Goal: Task Accomplishment & Management: Use online tool/utility

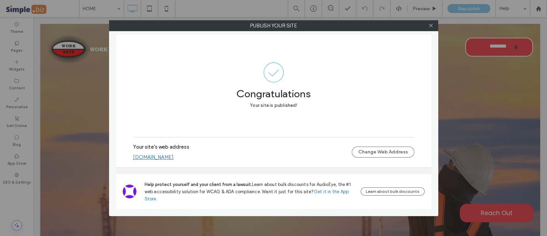
click at [174, 157] on link "work-safe-solutions-inc.multiscreensite.com" at bounding box center [153, 157] width 41 height 6
click at [432, 27] on icon at bounding box center [431, 25] width 5 height 5
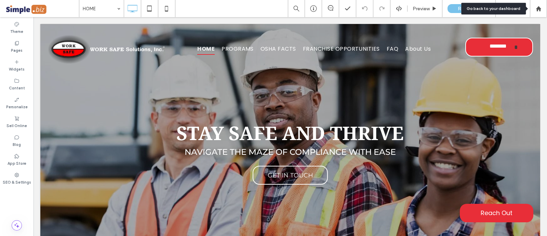
click at [537, 6] on icon at bounding box center [539, 9] width 6 height 6
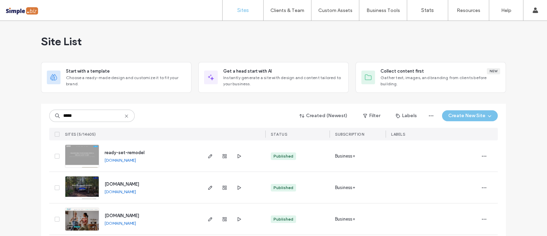
type input "*****"
click at [209, 156] on icon "button" at bounding box center [210, 155] width 5 height 5
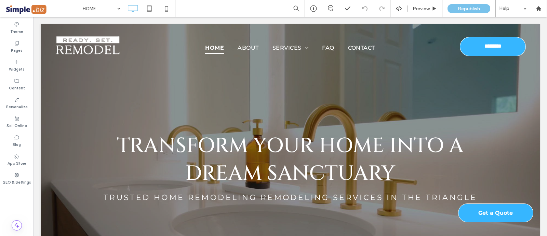
click at [412, 10] on div "Preview" at bounding box center [425, 9] width 35 height 6
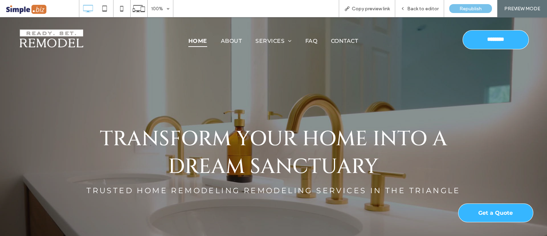
click at [391, 176] on link "Apex, [GEOGRAPHIC_DATA]" at bounding box center [435, 173] width 144 height 17
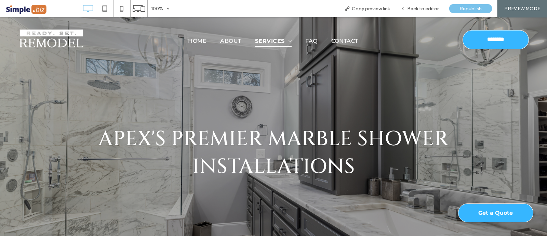
click at [417, 7] on span "Back to editor" at bounding box center [422, 9] width 31 height 6
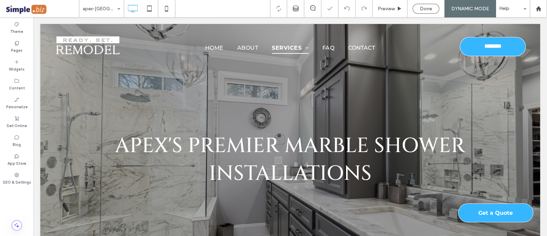
click at [430, 6] on span "Done" at bounding box center [426, 9] width 12 height 6
click at [465, 7] on div at bounding box center [273, 118] width 547 height 236
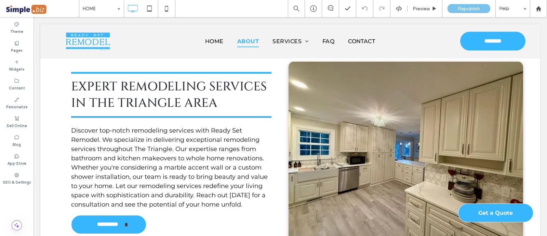
scroll to position [299, 0]
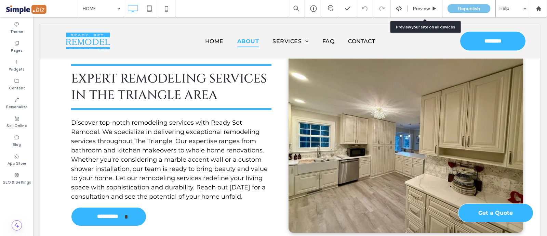
click at [419, 5] on div "Preview" at bounding box center [425, 8] width 35 height 17
click at [420, 8] on span "Preview" at bounding box center [421, 9] width 17 height 6
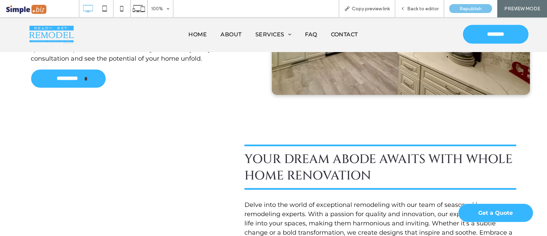
scroll to position [555, 0]
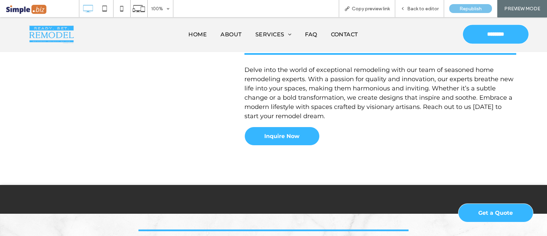
click at [387, 203] on link "Apex, [GEOGRAPHIC_DATA]" at bounding box center [434, 200] width 144 height 17
click at [427, 9] on span "Back to editor" at bounding box center [422, 9] width 31 height 6
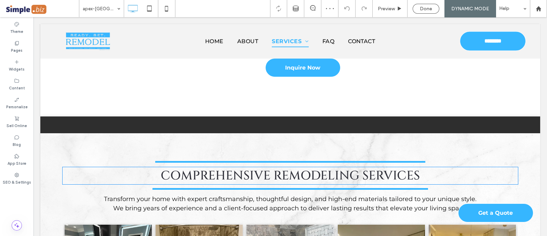
scroll to position [770, 0]
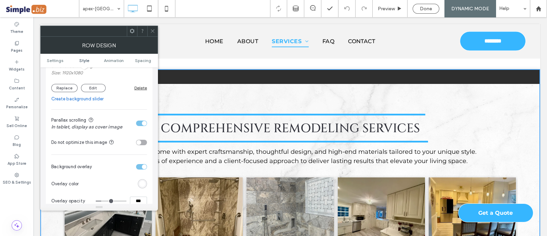
scroll to position [214, 0]
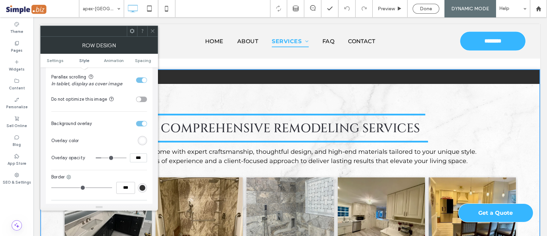
click at [140, 80] on div "toggle" at bounding box center [141, 79] width 11 height 5
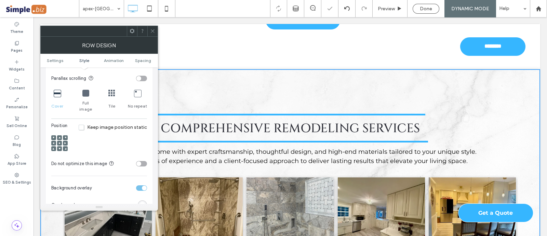
click at [156, 33] on div at bounding box center [152, 31] width 10 height 10
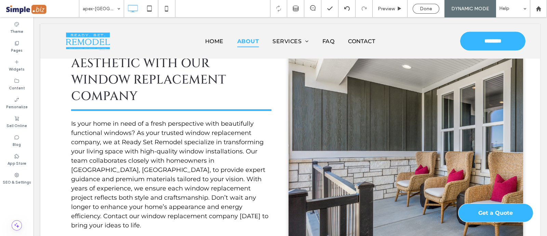
scroll to position [85, 0]
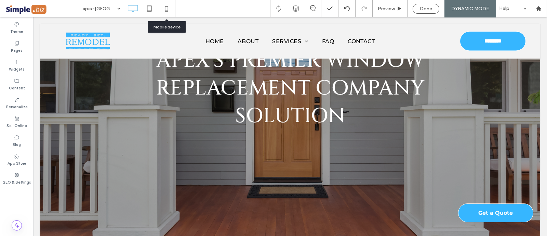
click at [168, 7] on icon at bounding box center [167, 9] width 14 height 14
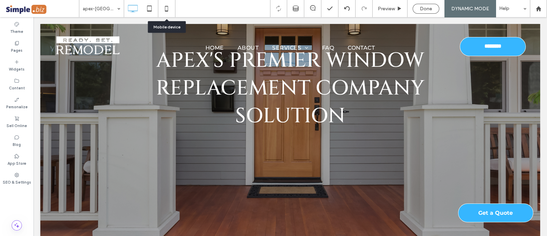
scroll to position [0, 0]
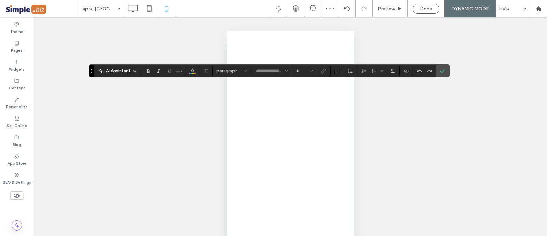
type input "******"
type input "**"
type input "******"
type input "**"
click at [301, 69] on input "**" at bounding box center [302, 70] width 13 height 5
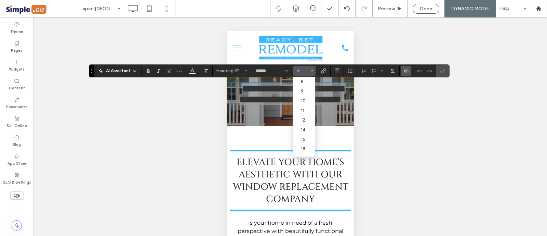
scroll to position [85, 0]
click at [304, 108] on label "36" at bounding box center [304, 113] width 22 height 10
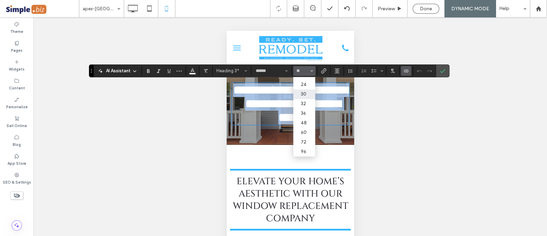
type input "**"
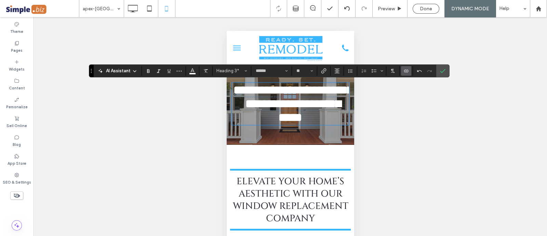
click at [442, 69] on icon "Confirm" at bounding box center [442, 70] width 5 height 5
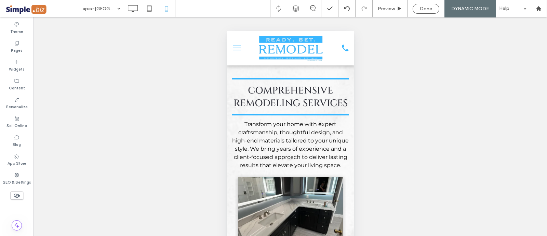
scroll to position [727, 0]
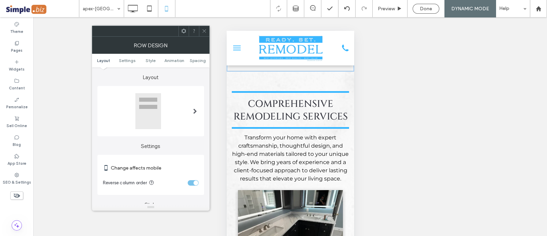
click at [199, 59] on span "Spacing" at bounding box center [198, 60] width 16 height 5
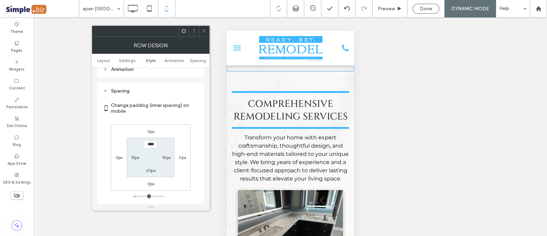
scroll to position [487, 0]
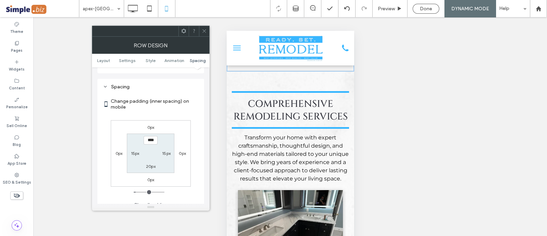
click at [149, 177] on label "0px" at bounding box center [150, 179] width 7 height 5
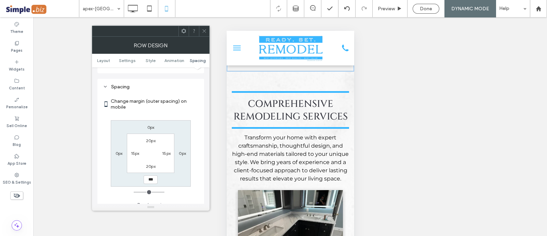
click at [151, 163] on label "20px" at bounding box center [151, 165] width 10 height 5
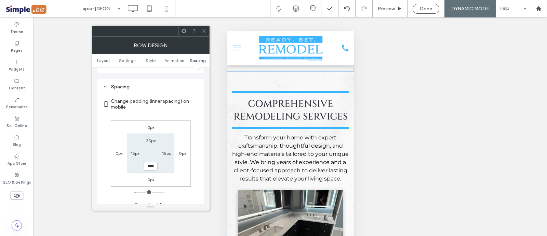
click at [154, 177] on label "0px" at bounding box center [150, 179] width 7 height 5
type input "*"
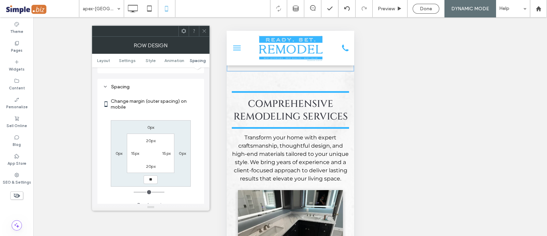
type input "**"
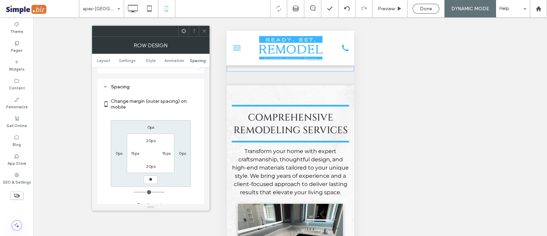
type input "**"
type input "****"
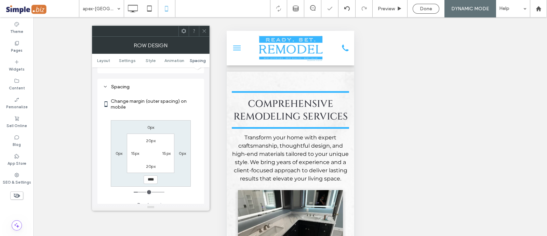
click at [149, 163] on label "20px" at bounding box center [151, 165] width 10 height 5
type input "**"
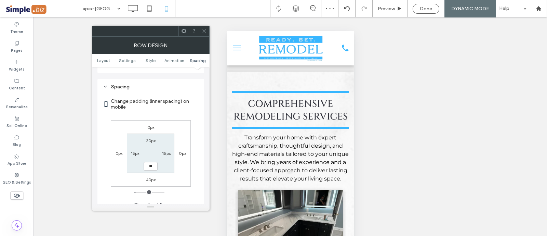
type input "**"
type input "****"
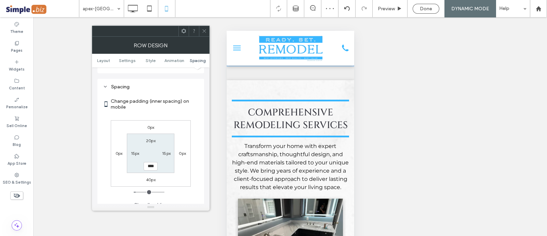
scroll to position [749, 0]
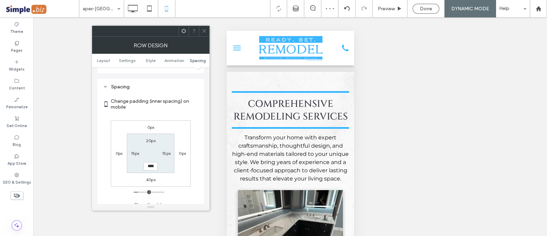
click at [147, 176] on div "40px" at bounding box center [151, 179] width 10 height 7
click at [149, 177] on label "40px" at bounding box center [151, 179] width 10 height 5
type input "**"
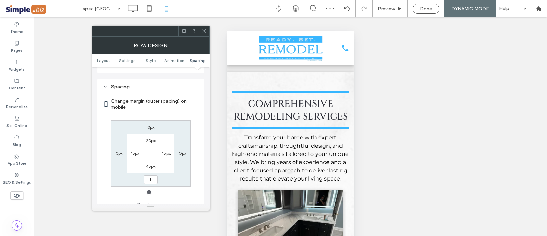
type input "*"
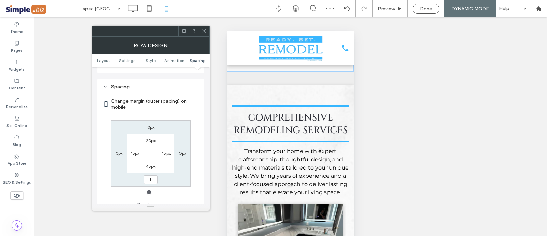
type input "*"
type input "***"
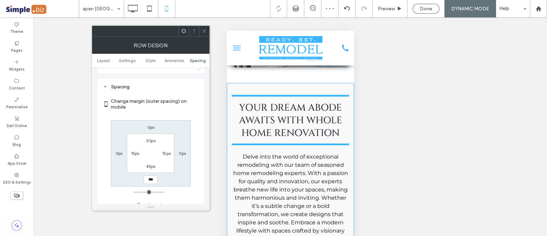
scroll to position [351, 0]
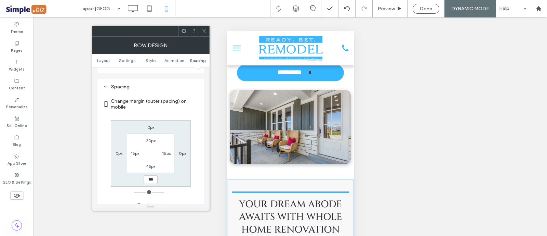
drag, startPoint x: 204, startPoint y: 29, endPoint x: 21, endPoint y: 27, distance: 183.3
click at [204, 29] on icon at bounding box center [204, 30] width 5 height 5
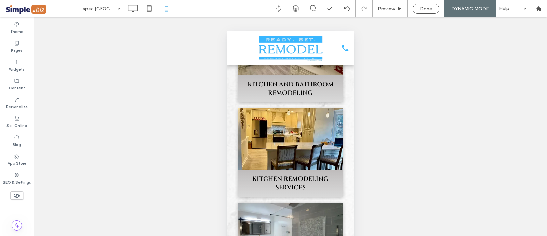
scroll to position [1248, 0]
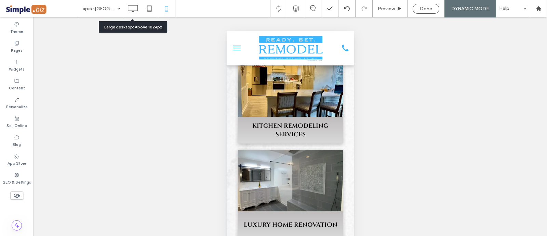
click at [134, 4] on icon at bounding box center [133, 9] width 14 height 14
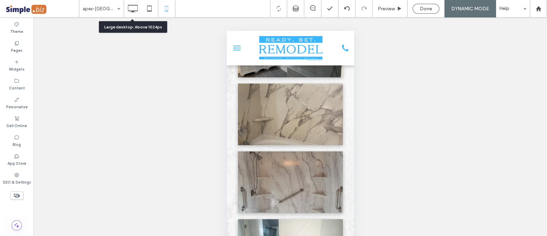
scroll to position [0, 0]
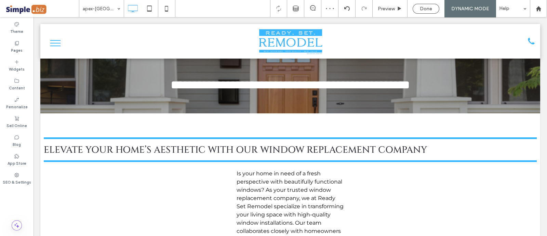
click at [392, 11] on span "Preview" at bounding box center [386, 9] width 17 height 6
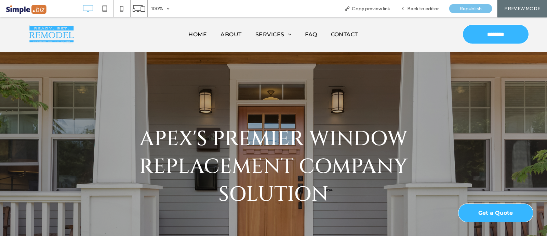
click at [396, 187] on link "Apex, [GEOGRAPHIC_DATA]" at bounding box center [434, 183] width 144 height 17
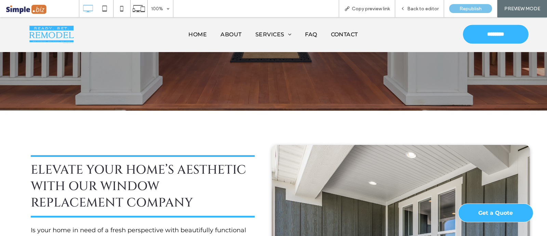
scroll to position [214, 0]
click at [420, 7] on span "Back to editor" at bounding box center [422, 9] width 31 height 6
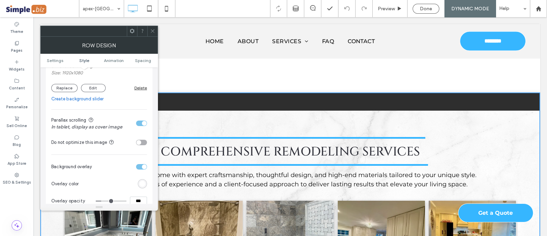
scroll to position [684, 0]
click at [141, 127] on section "Parallax scrolling In tablet, display as cover image" at bounding box center [99, 123] width 96 height 21
click at [141, 122] on div "toggle" at bounding box center [141, 122] width 11 height 5
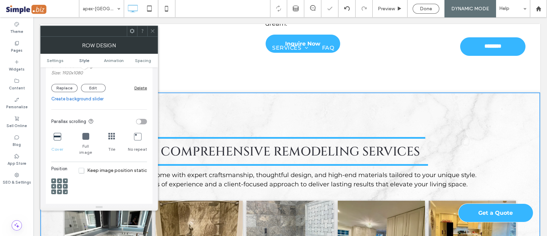
click at [151, 28] on span at bounding box center [152, 31] width 5 height 10
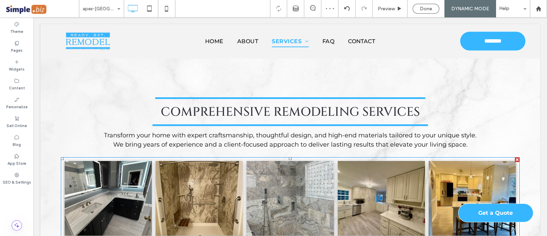
scroll to position [641, 0]
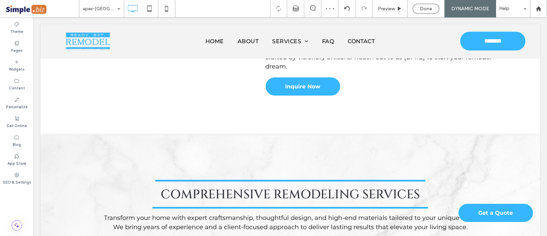
click at [423, 8] on span "Done" at bounding box center [426, 9] width 12 height 6
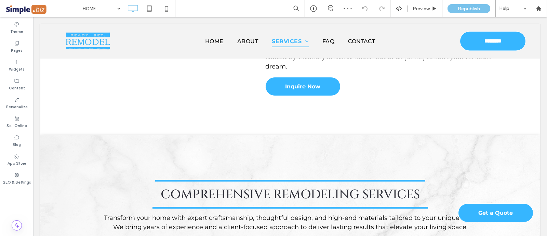
click at [421, 10] on span "Preview" at bounding box center [421, 9] width 17 height 6
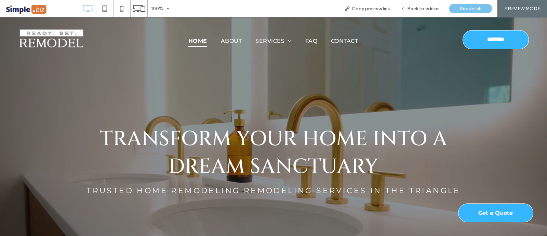
click at [402, 174] on link "Apex, [GEOGRAPHIC_DATA]" at bounding box center [435, 173] width 144 height 17
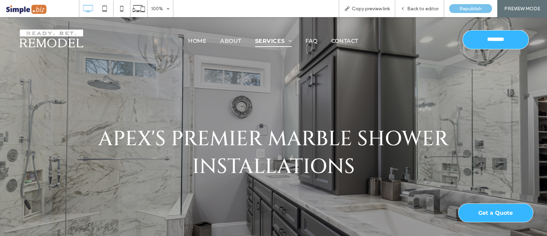
click at [439, 6] on span "Back to editor" at bounding box center [422, 9] width 31 height 6
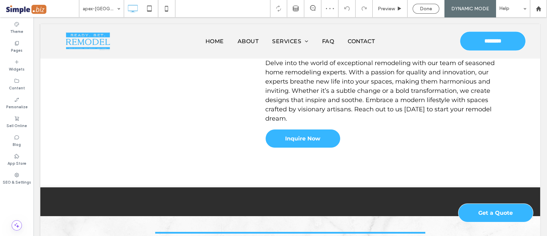
scroll to position [641, 0]
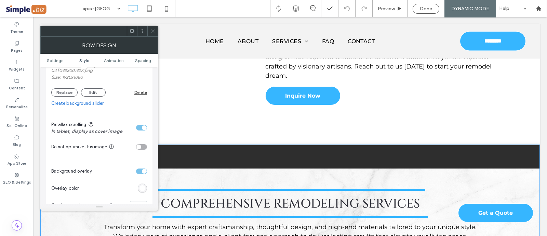
scroll to position [214, 0]
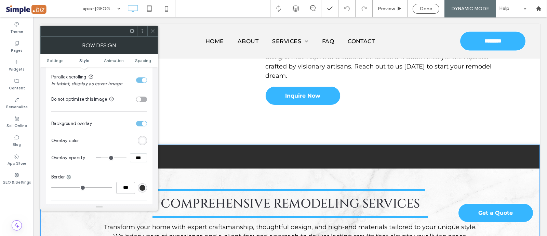
click at [140, 82] on div "toggle" at bounding box center [141, 79] width 11 height 5
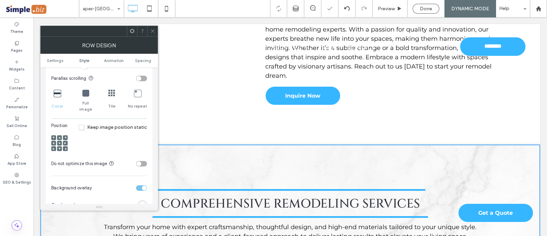
click at [150, 32] on icon at bounding box center [152, 30] width 5 height 5
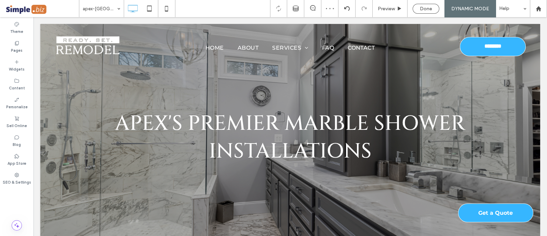
scroll to position [0, 0]
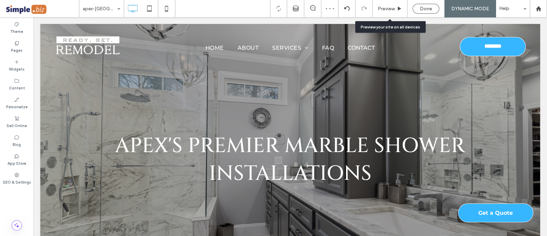
click at [381, 6] on span "Preview" at bounding box center [386, 9] width 17 height 6
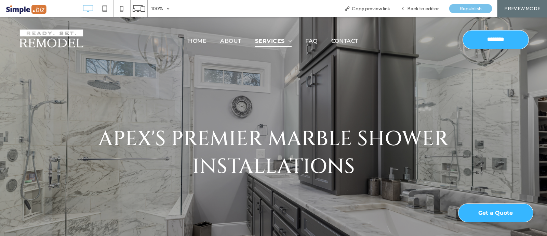
click at [380, 156] on link "Apex, NC" at bounding box center [434, 155] width 144 height 17
click at [422, 9] on span "Back to editor" at bounding box center [422, 9] width 31 height 6
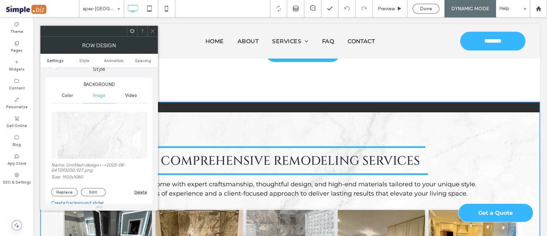
scroll to position [128, 0]
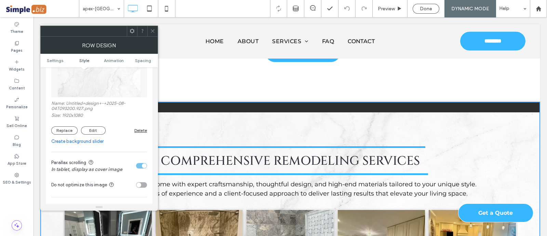
click at [140, 165] on div "toggle" at bounding box center [141, 165] width 11 height 5
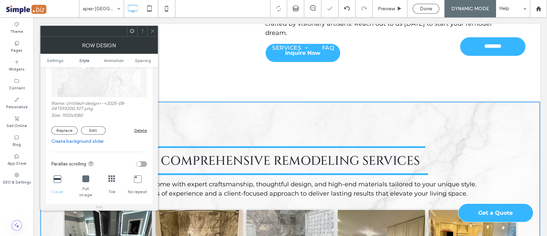
drag, startPoint x: 152, startPoint y: 30, endPoint x: 153, endPoint y: 100, distance: 69.8
click at [152, 30] on use at bounding box center [152, 30] width 3 height 3
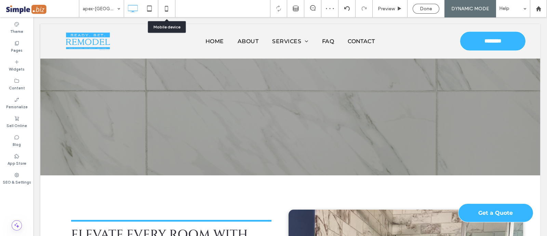
click at [162, 7] on icon at bounding box center [167, 9] width 14 height 14
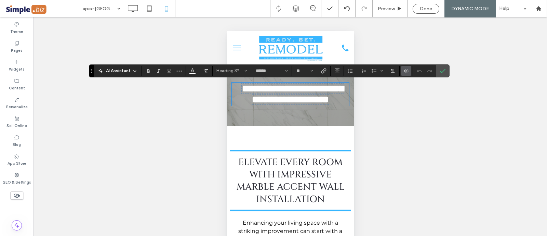
click at [305, 74] on button "**" at bounding box center [304, 71] width 22 height 10
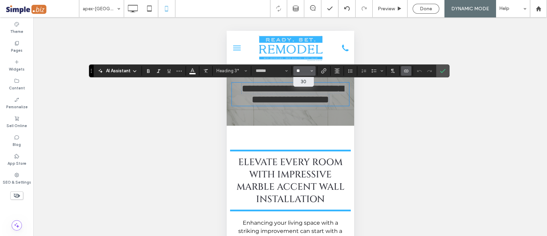
click at [303, 71] on input "**" at bounding box center [302, 70] width 13 height 5
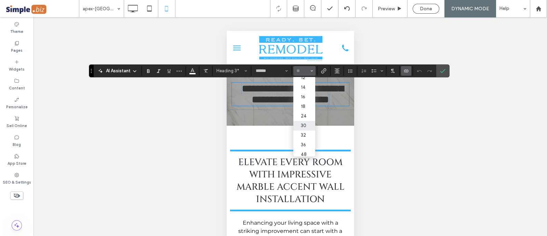
scroll to position [42, 1]
click at [301, 146] on label "36" at bounding box center [304, 145] width 22 height 10
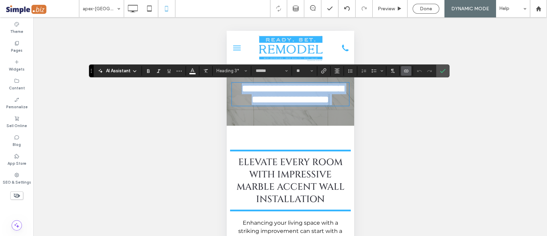
type input "**"
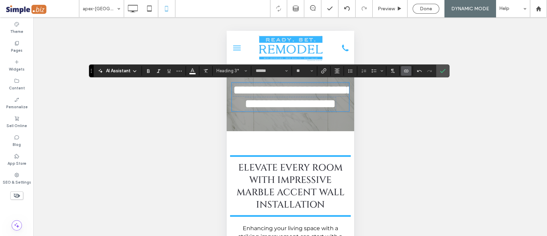
click at [445, 68] on label "Confirm" at bounding box center [443, 71] width 10 height 12
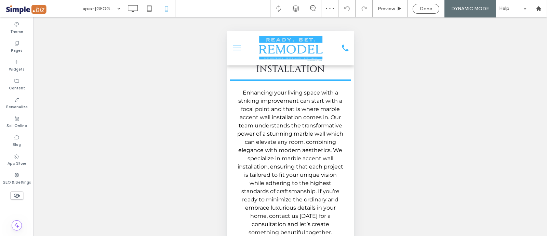
scroll to position [128, 0]
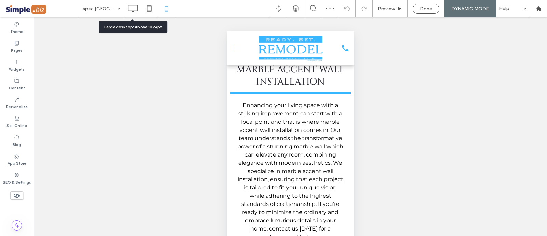
click at [135, 10] on icon at bounding box center [133, 9] width 14 height 14
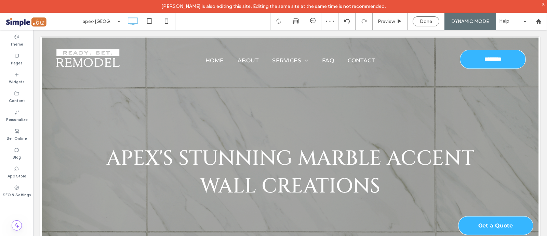
scroll to position [0, 0]
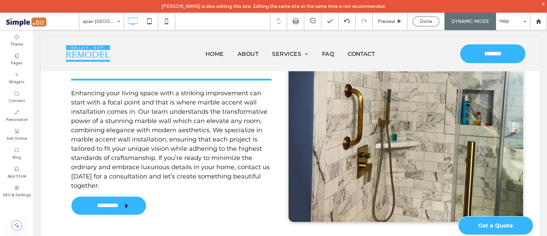
scroll to position [641, 0]
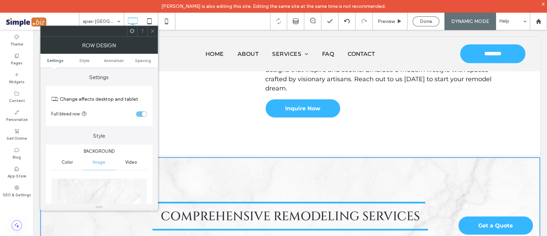
click at [156, 34] on div at bounding box center [152, 31] width 10 height 10
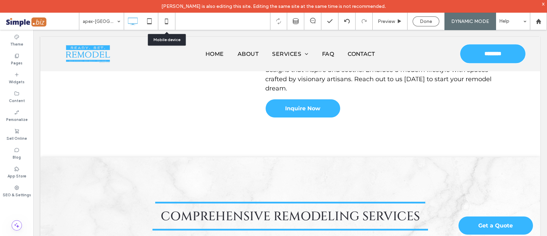
click at [166, 19] on icon at bounding box center [167, 21] width 14 height 14
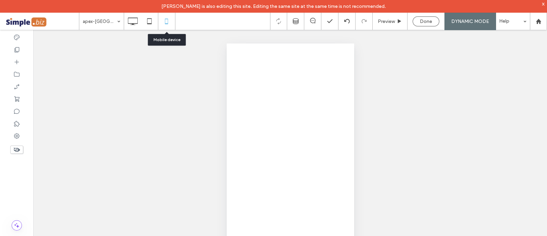
scroll to position [0, 0]
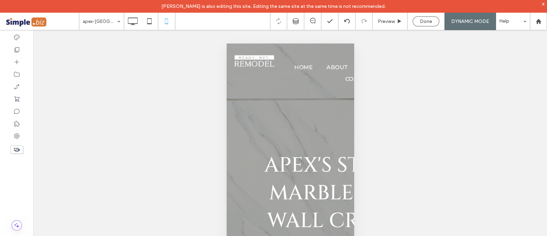
click at [134, 23] on use at bounding box center [133, 21] width 10 height 8
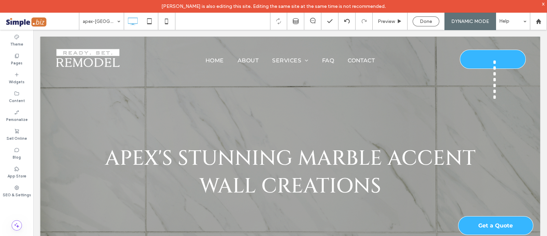
click at [387, 23] on span "Preview" at bounding box center [386, 21] width 17 height 6
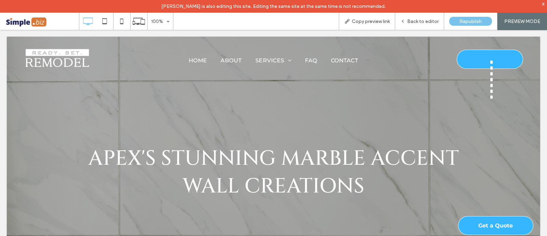
click at [123, 17] on icon at bounding box center [122, 21] width 14 height 14
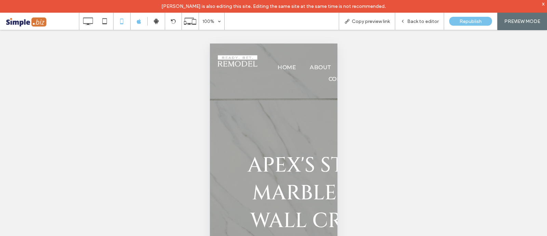
click at [424, 16] on div "Back to editor" at bounding box center [419, 21] width 49 height 17
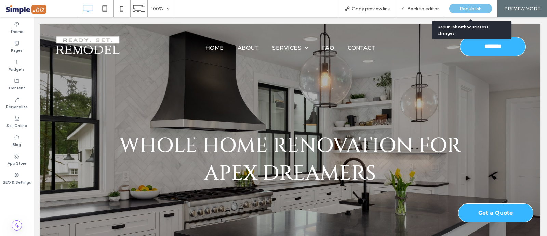
click at [421, 9] on span "Back to editor" at bounding box center [422, 9] width 31 height 6
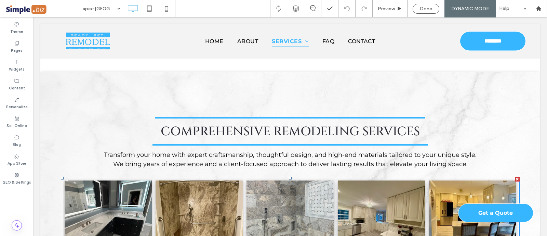
scroll to position [641, 0]
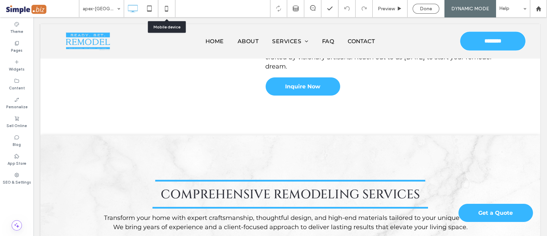
click at [166, 3] on icon at bounding box center [167, 9] width 14 height 14
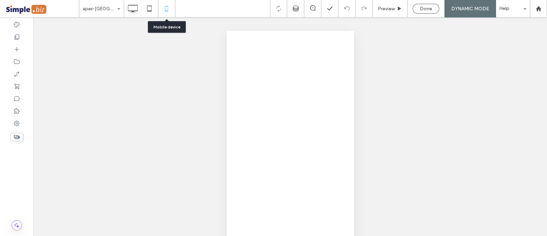
scroll to position [0, 0]
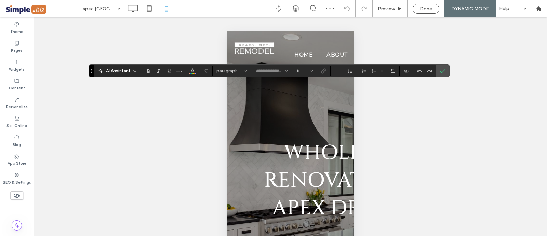
type input "******"
type input "**"
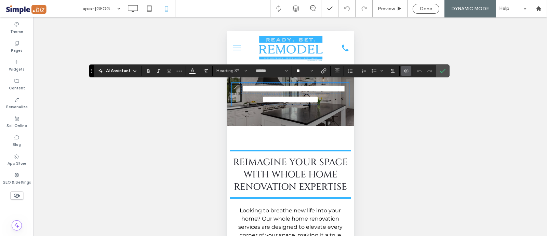
click at [301, 71] on input "**" at bounding box center [302, 70] width 13 height 5
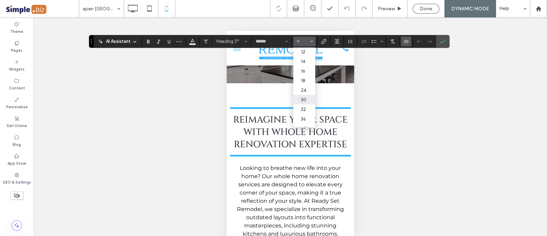
scroll to position [85, 0]
click at [301, 79] on label "36" at bounding box center [304, 84] width 22 height 10
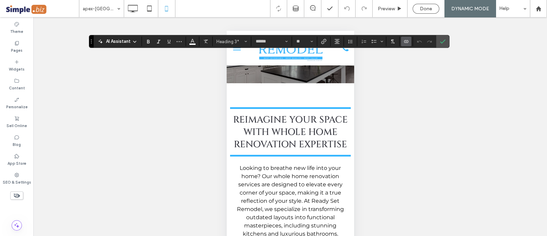
type input "**"
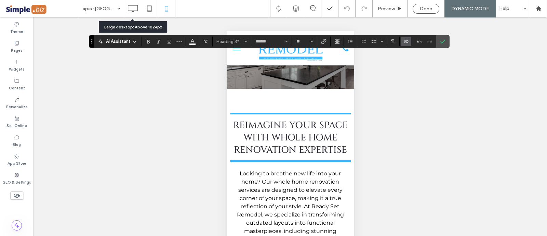
click at [131, 5] on use at bounding box center [133, 9] width 10 height 8
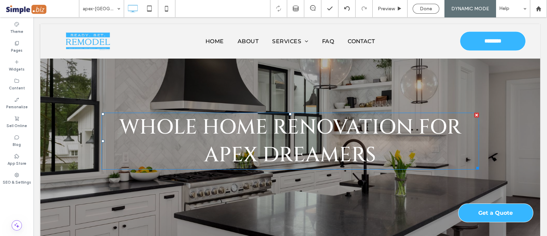
scroll to position [0, 0]
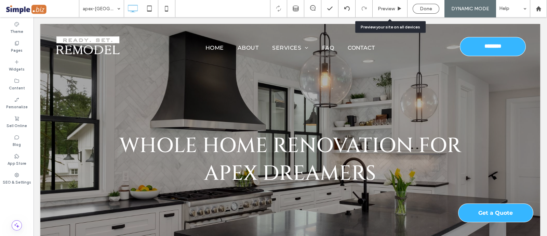
click at [392, 2] on div "Preview" at bounding box center [390, 8] width 35 height 17
click at [396, 12] on div "Preview" at bounding box center [390, 8] width 35 height 17
click at [390, 13] on div "Preview" at bounding box center [390, 8] width 35 height 17
click at [388, 9] on span "Preview" at bounding box center [386, 9] width 17 height 6
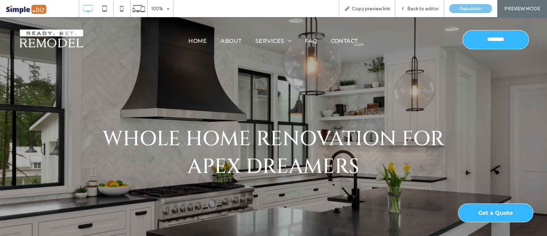
click at [405, 174] on link "Apex, NC" at bounding box center [434, 173] width 144 height 17
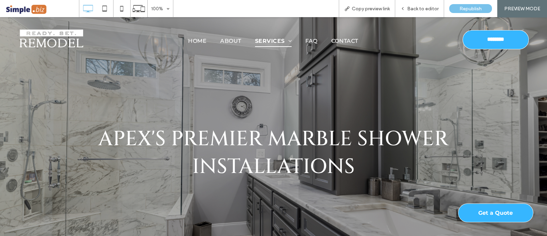
click at [418, 8] on span "Back to editor" at bounding box center [422, 9] width 31 height 6
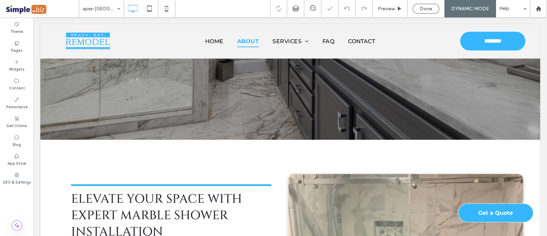
scroll to position [214, 0]
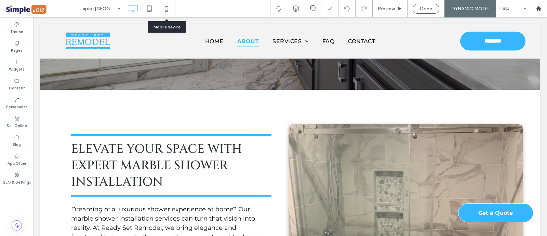
click at [173, 11] on icon at bounding box center [167, 9] width 14 height 14
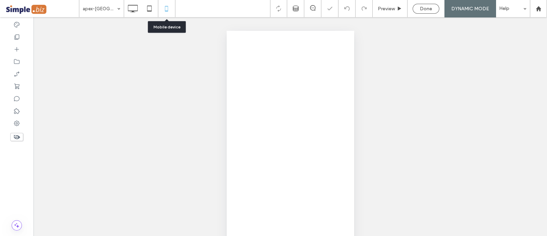
scroll to position [0, 0]
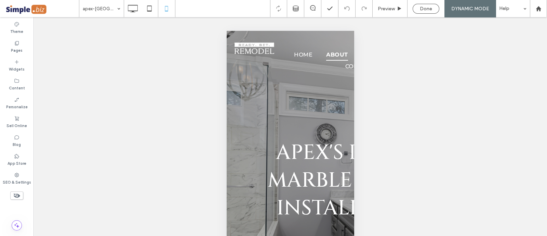
type input "******"
type input "**"
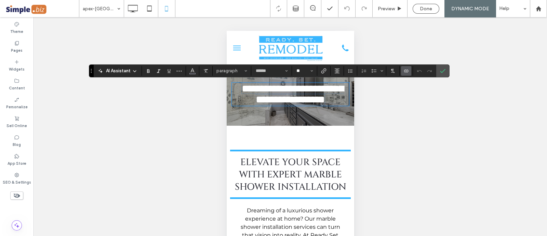
click at [304, 71] on input "**" at bounding box center [302, 70] width 13 height 5
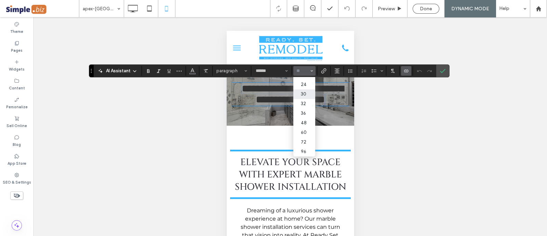
scroll to position [85, 0]
click at [306, 108] on label "36" at bounding box center [304, 113] width 22 height 10
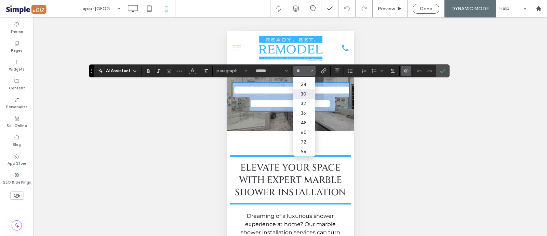
type input "**"
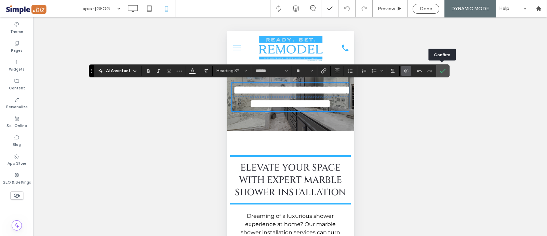
click at [443, 70] on use "Confirm" at bounding box center [442, 71] width 5 height 4
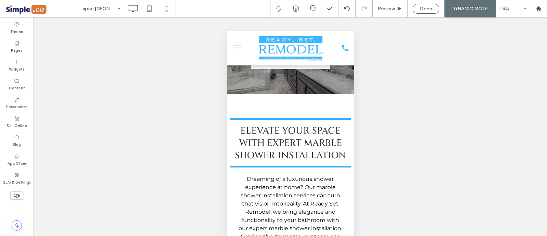
scroll to position [0, 0]
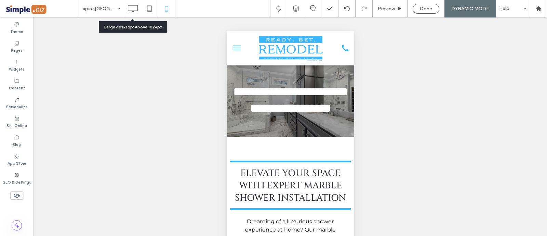
click at [128, 8] on icon at bounding box center [133, 9] width 14 height 14
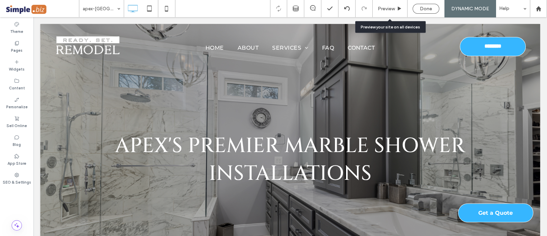
click at [394, 8] on span "Preview" at bounding box center [386, 9] width 17 height 6
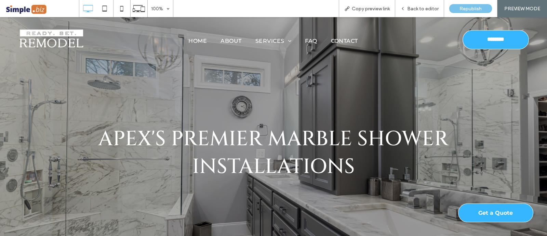
click at [405, 153] on link "Apex, NC" at bounding box center [434, 155] width 144 height 17
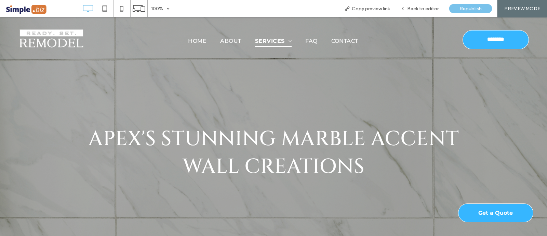
click at [425, 10] on span "Back to editor" at bounding box center [422, 9] width 31 height 6
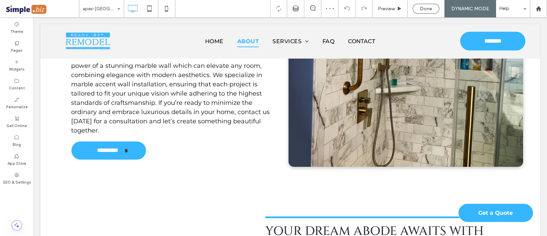
scroll to position [513, 0]
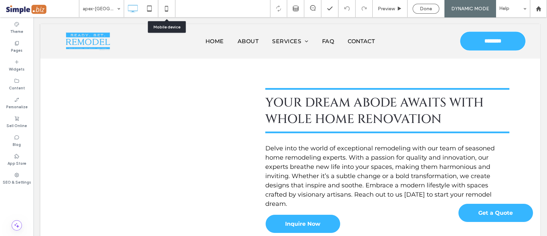
click at [168, 8] on icon at bounding box center [167, 9] width 14 height 14
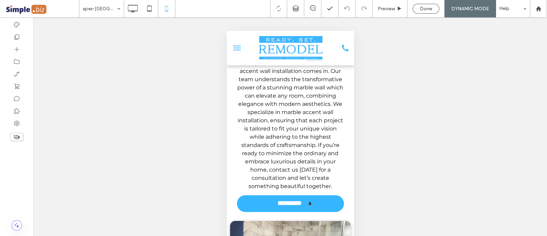
scroll to position [214, 0]
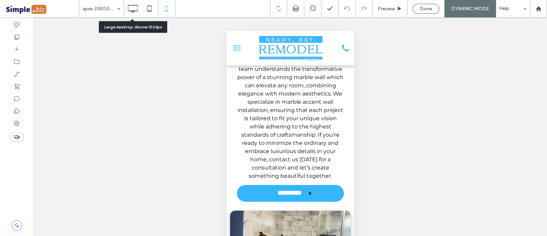
click at [137, 8] on icon at bounding box center [133, 9] width 14 height 14
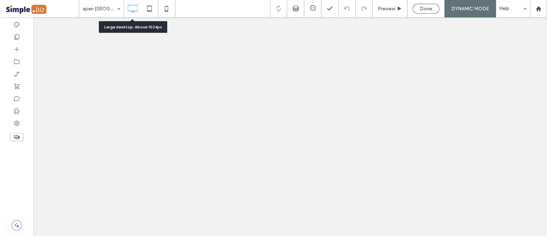
scroll to position [0, 0]
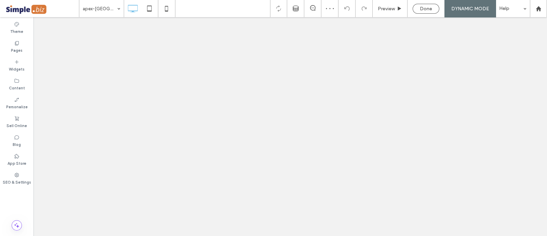
click at [393, 8] on span "Preview" at bounding box center [386, 9] width 17 height 6
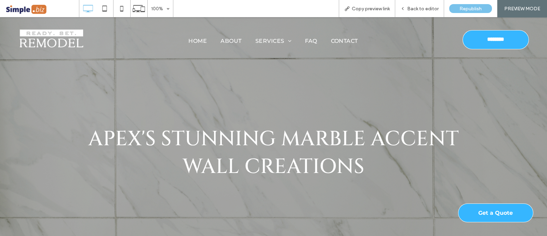
click at [392, 141] on link "Apex, NC" at bounding box center [434, 138] width 144 height 17
click at [422, 5] on div "Back to editor" at bounding box center [419, 8] width 49 height 17
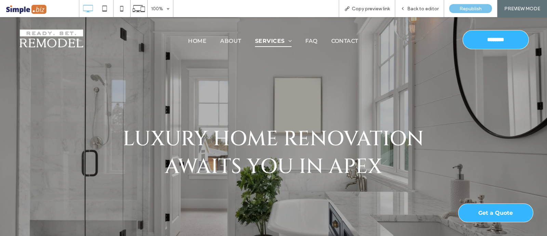
click at [420, 9] on span "Back to editor" at bounding box center [422, 9] width 31 height 6
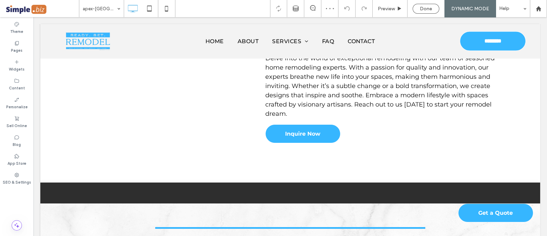
scroll to position [684, 0]
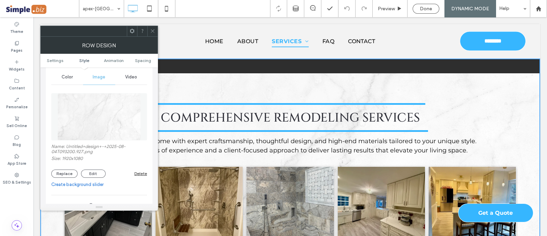
scroll to position [171, 0]
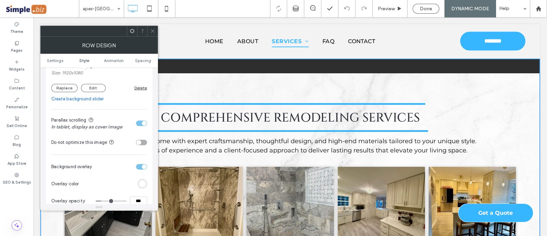
click at [139, 166] on div "toggle" at bounding box center [141, 166] width 11 height 5
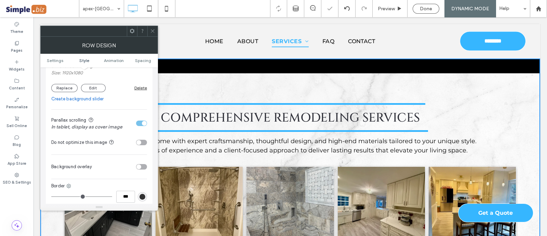
click at [139, 166] on div "toggle" at bounding box center [138, 166] width 5 height 5
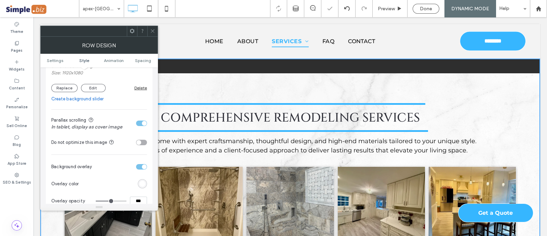
click at [141, 122] on div "toggle" at bounding box center [141, 122] width 11 height 5
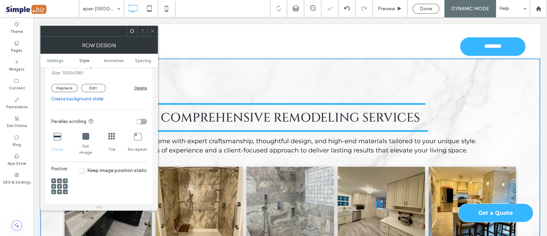
click at [155, 29] on icon at bounding box center [152, 30] width 5 height 5
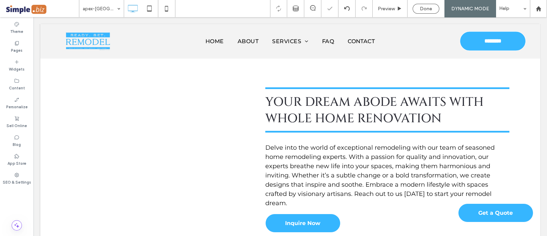
scroll to position [428, 0]
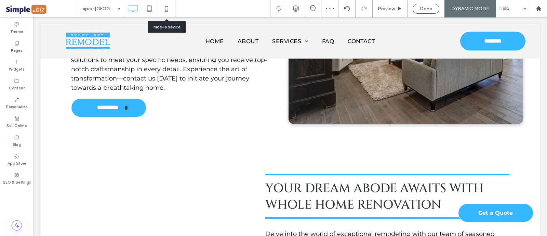
click at [167, 6] on icon at bounding box center [167, 9] width 14 height 14
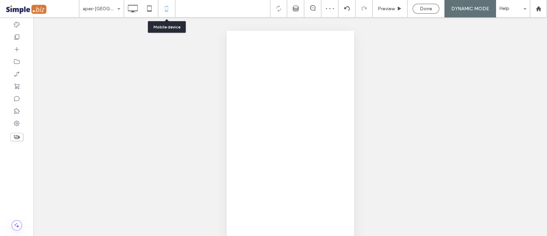
scroll to position [0, 0]
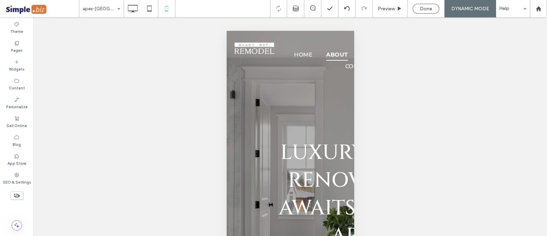
type input "******"
type input "**"
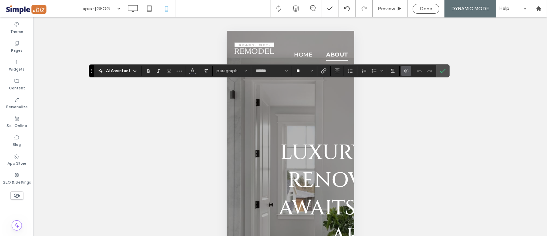
click at [301, 71] on input "**" at bounding box center [302, 70] width 13 height 5
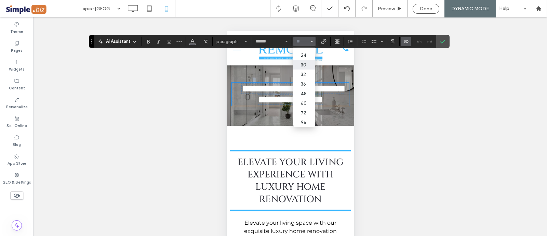
scroll to position [85, 0]
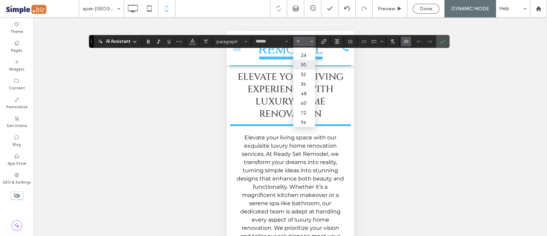
click at [303, 79] on label "36" at bounding box center [304, 84] width 22 height 10
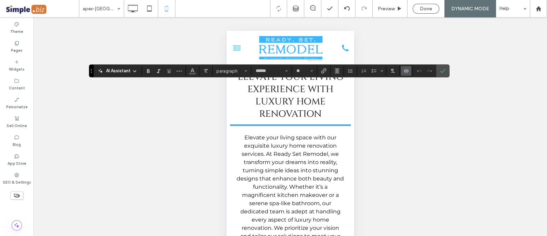
type input "**"
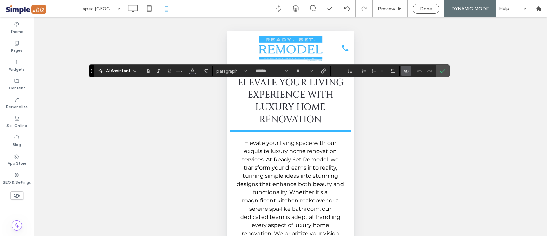
scroll to position [0, 0]
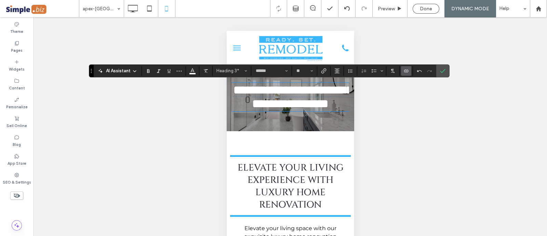
click at [443, 71] on use "Confirm" at bounding box center [442, 71] width 5 height 4
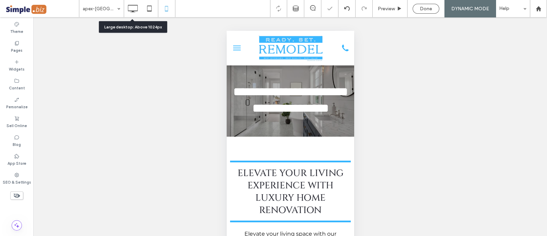
click at [128, 6] on use at bounding box center [133, 9] width 10 height 8
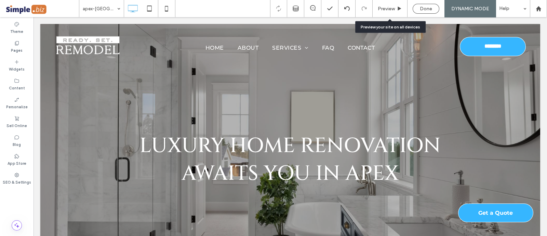
click at [390, 7] on span "Preview" at bounding box center [386, 9] width 17 height 6
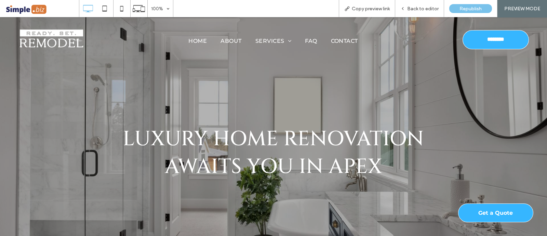
click at [389, 125] on link "Apex, [GEOGRAPHIC_DATA]" at bounding box center [434, 121] width 144 height 17
click at [418, 4] on div "Back to editor" at bounding box center [419, 8] width 49 height 17
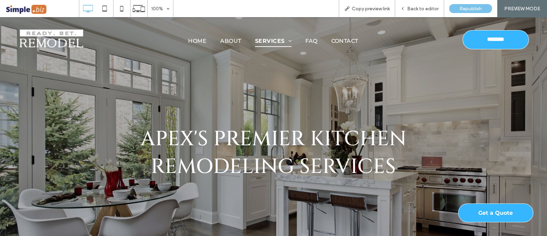
click at [419, 13] on div "Back to editor" at bounding box center [419, 8] width 49 height 17
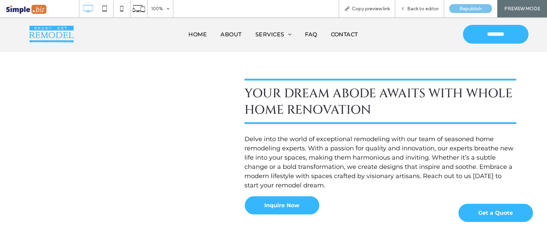
scroll to position [513, 0]
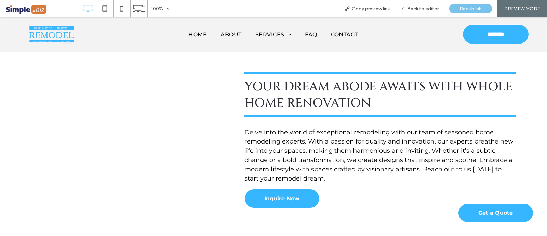
click at [417, 9] on span "Back to editor" at bounding box center [422, 9] width 31 height 6
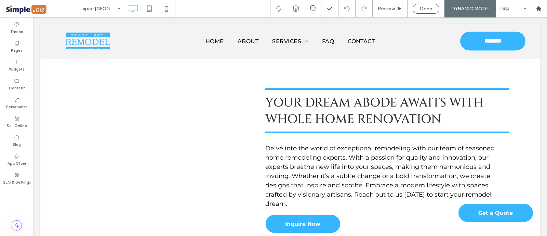
scroll to position [727, 0]
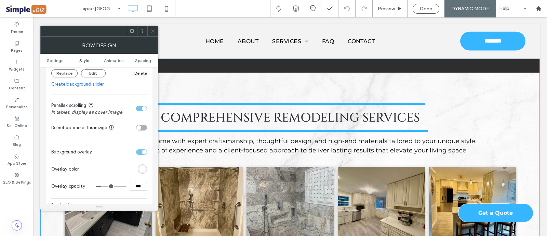
scroll to position [214, 0]
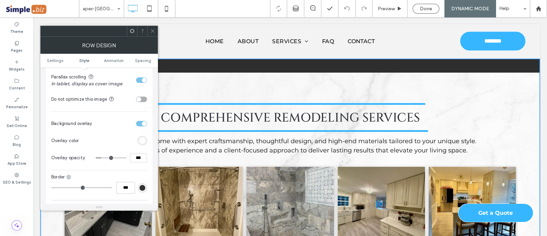
click at [141, 78] on div "toggle" at bounding box center [141, 79] width 11 height 5
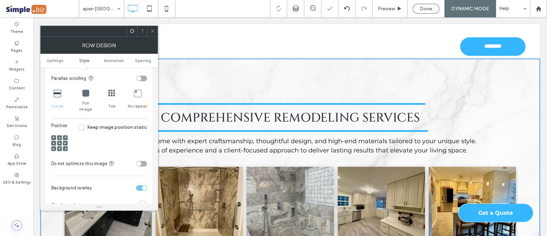
click at [156, 29] on div at bounding box center [152, 31] width 10 height 10
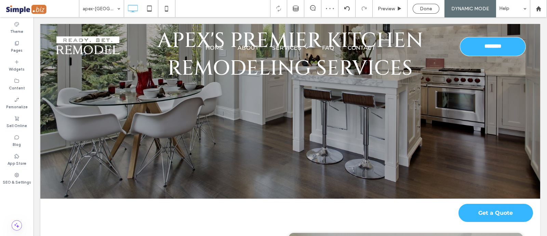
scroll to position [0, 0]
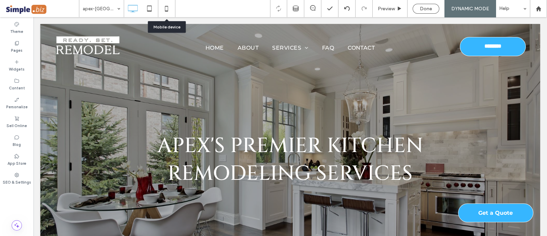
click at [163, 8] on icon at bounding box center [167, 9] width 14 height 14
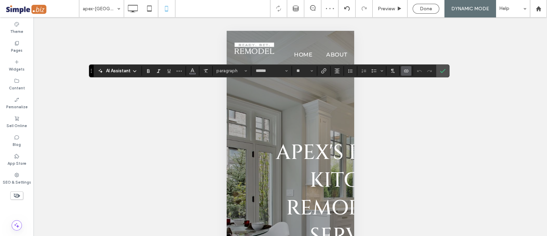
type input "******"
type input "**"
click at [302, 73] on input "**" at bounding box center [302, 70] width 13 height 5
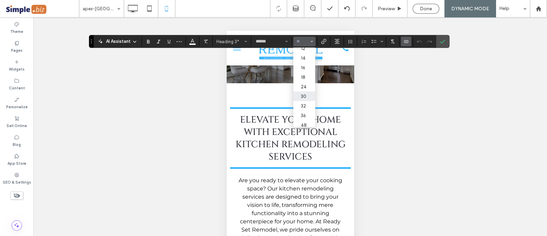
scroll to position [42, 0]
click at [307, 116] on label "36" at bounding box center [304, 115] width 22 height 10
type input "**"
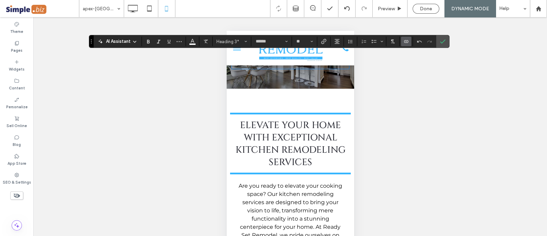
click at [441, 37] on span "Confirm" at bounding box center [441, 41] width 3 height 12
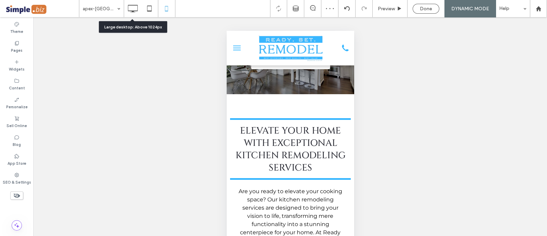
click at [134, 6] on icon at bounding box center [133, 9] width 14 height 14
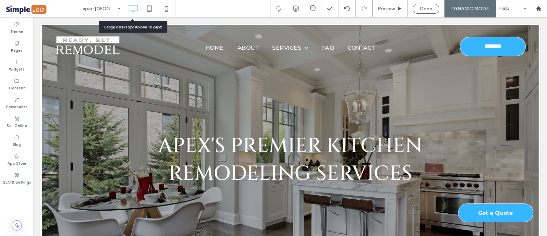
scroll to position [0, 0]
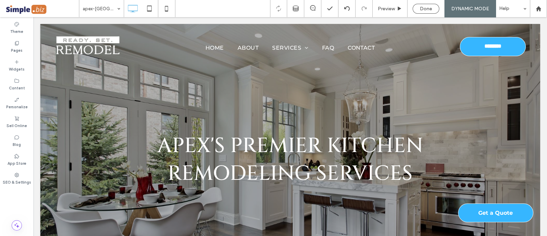
click at [393, 10] on span "Preview" at bounding box center [386, 9] width 17 height 6
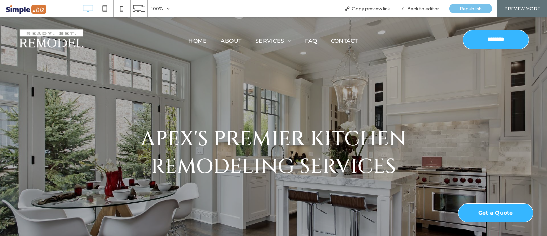
click at [392, 110] on link "Apex, NC" at bounding box center [434, 103] width 144 height 17
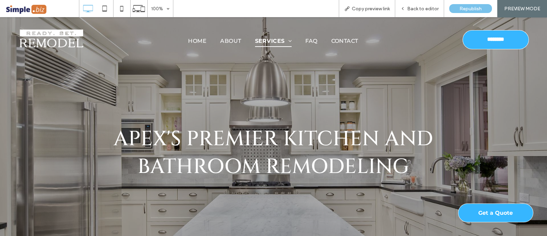
click at [423, 14] on div "Back to editor" at bounding box center [419, 8] width 49 height 17
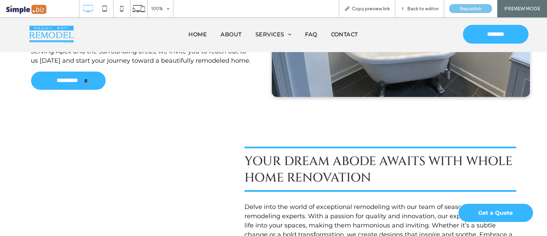
scroll to position [428, 0]
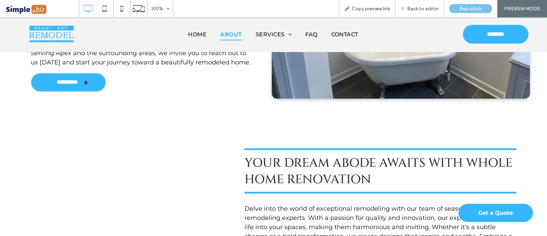
click at [422, 5] on div "Back to editor" at bounding box center [419, 8] width 49 height 17
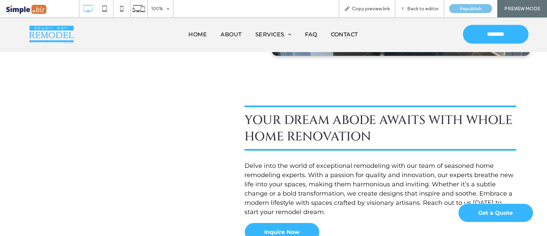
click at [408, 14] on div "Back to editor" at bounding box center [419, 8] width 49 height 17
click at [426, 8] on span "Back to editor" at bounding box center [422, 9] width 31 height 6
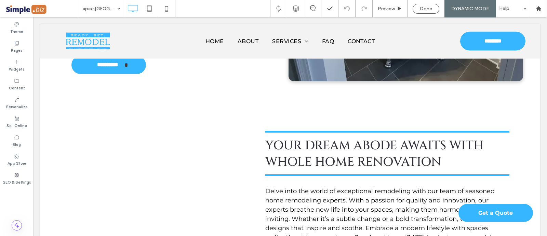
scroll to position [684, 0]
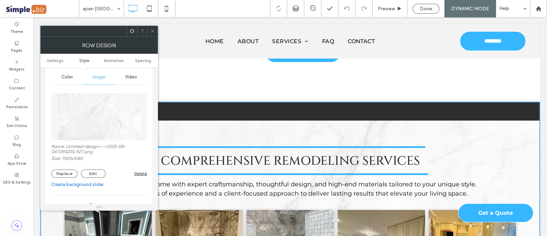
scroll to position [128, 0]
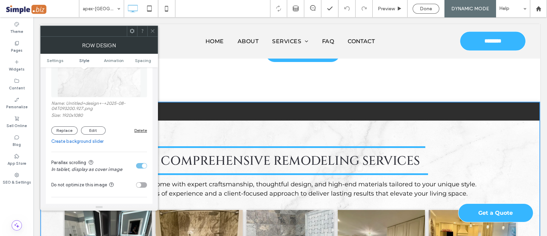
click at [138, 162] on section "Parallax scrolling In tablet, display as cover image" at bounding box center [99, 165] width 96 height 21
click at [139, 165] on div "toggle" at bounding box center [141, 165] width 11 height 5
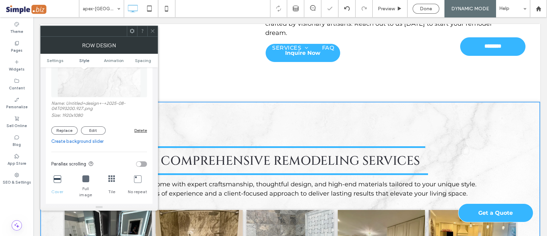
click at [150, 36] on span at bounding box center [152, 31] width 5 height 10
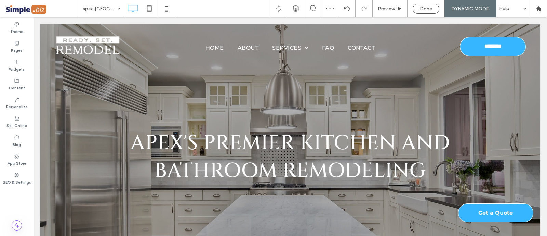
scroll to position [0, 0]
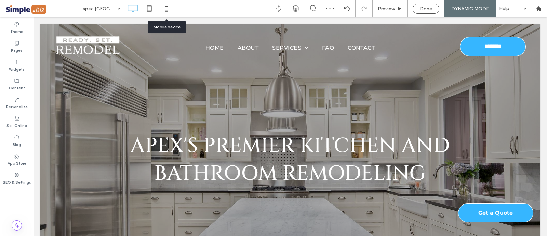
click at [168, 9] on icon at bounding box center [167, 9] width 14 height 14
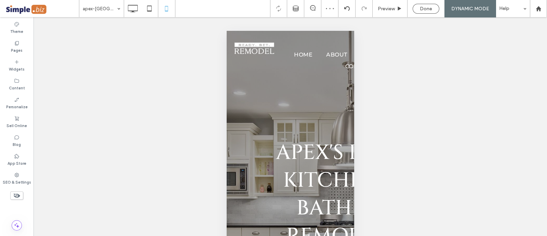
type input "******"
type input "**"
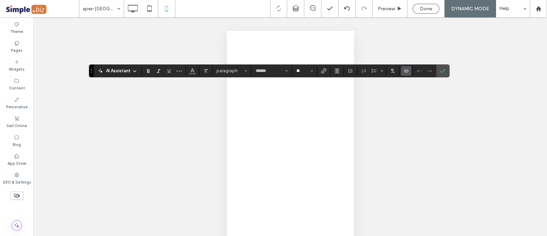
click at [303, 72] on input "**" at bounding box center [302, 70] width 13 height 5
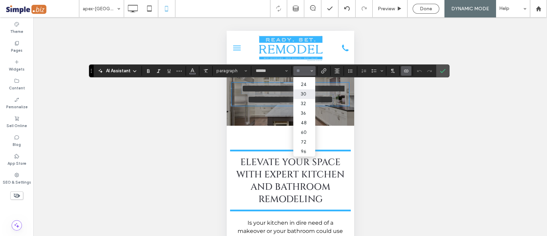
scroll to position [85, 0]
click at [301, 108] on label "36" at bounding box center [304, 113] width 22 height 10
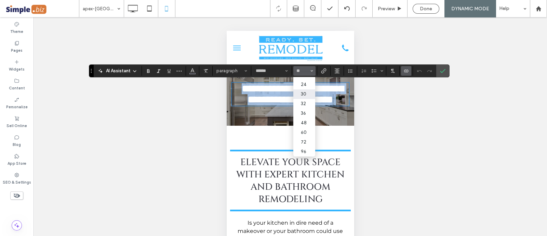
type input "**"
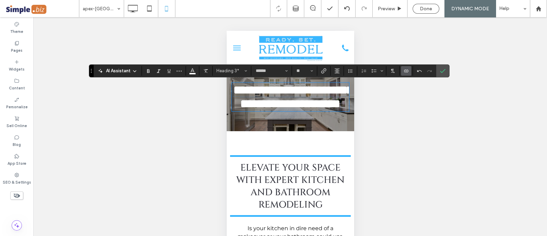
click at [441, 69] on icon "Confirm" at bounding box center [442, 70] width 5 height 5
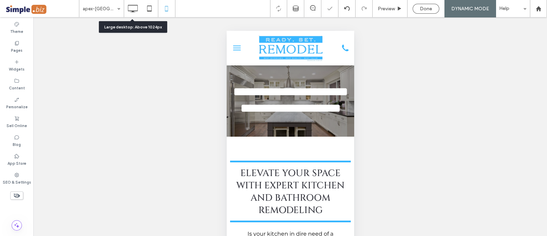
click at [132, 8] on icon at bounding box center [133, 9] width 14 height 14
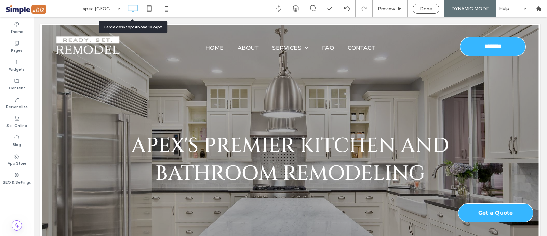
scroll to position [0, 0]
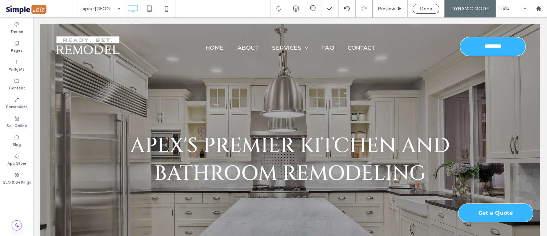
click at [392, 6] on span "Preview" at bounding box center [386, 9] width 17 height 6
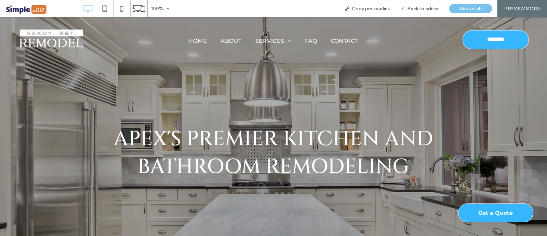
click at [388, 91] on link "Apex, NC" at bounding box center [434, 86] width 144 height 17
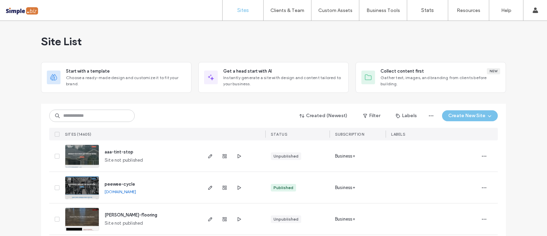
click at [99, 109] on div "Created (Newest) Filter Labels Create New Site" at bounding box center [273, 115] width 449 height 13
click at [99, 112] on input at bounding box center [92, 115] width 86 height 12
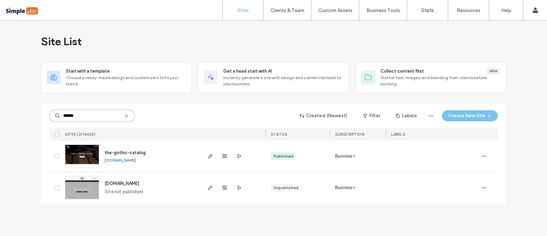
type input "******"
click at [209, 158] on icon "button" at bounding box center [210, 155] width 5 height 5
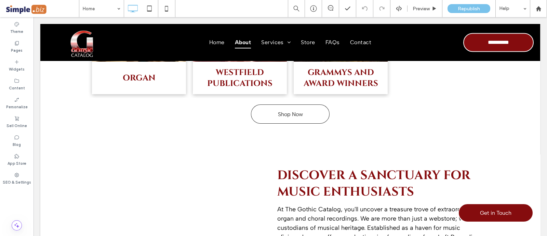
scroll to position [770, 0]
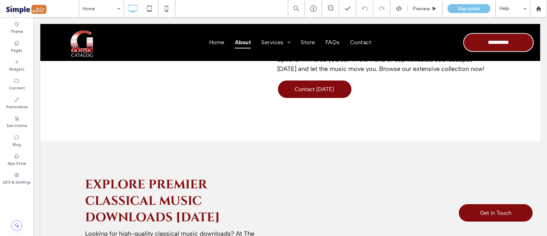
click at [245, 132] on div "Click To Paste Discover a Sanctuary for Music Enthusiasts At The Gothic Catalog…" at bounding box center [290, 40] width 500 height 201
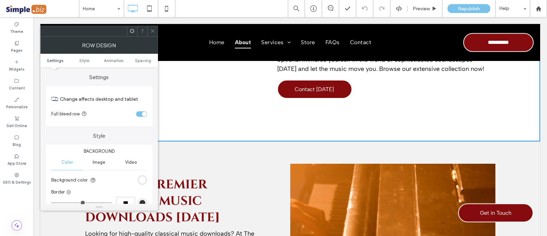
click at [147, 65] on ul "Settings Style Animation Spacing" at bounding box center [99, 61] width 118 height 14
click at [143, 59] on span "Spacing" at bounding box center [143, 60] width 16 height 5
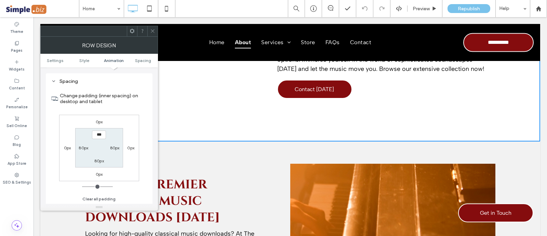
scroll to position [193, 0]
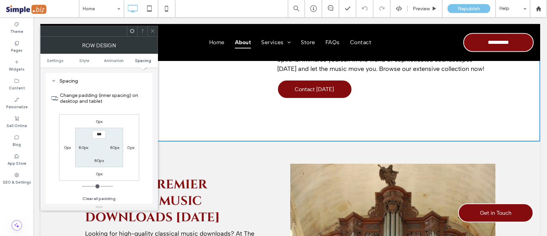
click at [151, 30] on icon at bounding box center [152, 30] width 5 height 5
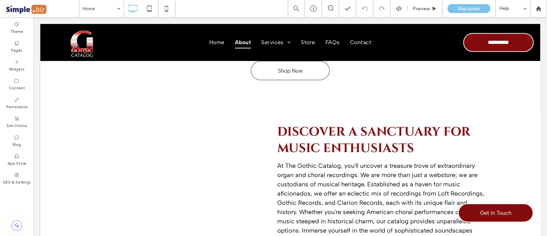
scroll to position [684, 0]
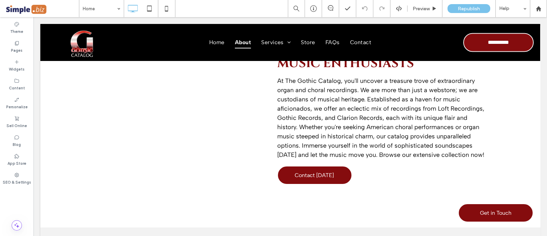
click at [314, 200] on div "Click To Paste Discover a Sanctuary for Music Enthusiasts At The Gothic Catalog…" at bounding box center [290, 126] width 500 height 201
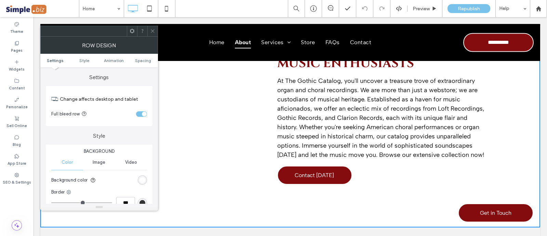
drag, startPoint x: 152, startPoint y: 30, endPoint x: 141, endPoint y: 49, distance: 21.6
click at [152, 30] on use at bounding box center [152, 30] width 3 height 3
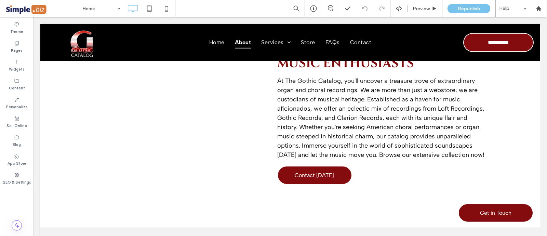
click at [269, 171] on div "Discover a Sanctuary for Music Enthusiasts At The Gothic Catalog, you'll uncove…" at bounding box center [383, 113] width 260 height 174
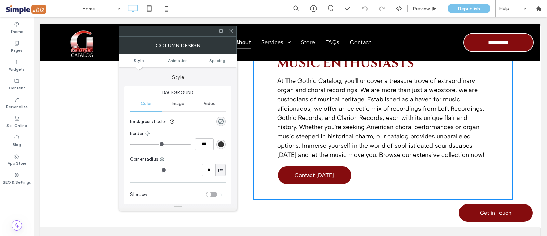
click at [220, 61] on span "Spacing" at bounding box center [217, 60] width 16 height 5
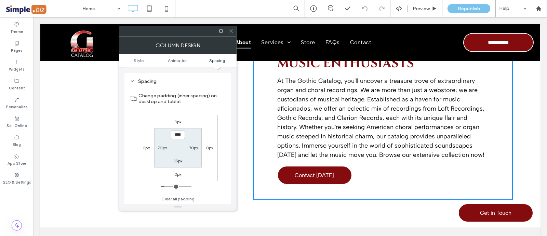
scroll to position [160, 0]
click at [175, 163] on section "**** 70px 35px 70px" at bounding box center [178, 147] width 48 height 39
click at [176, 158] on label "35px" at bounding box center [177, 160] width 9 height 5
type input "**"
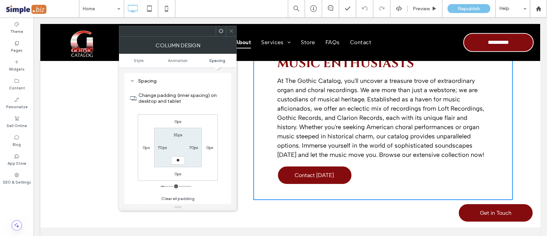
type input "****"
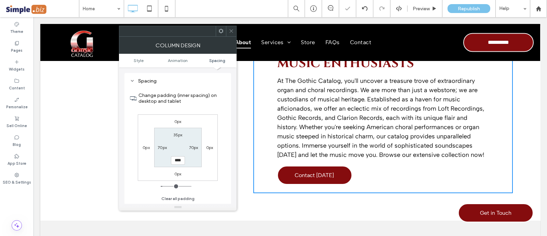
click at [175, 133] on label "35px" at bounding box center [177, 134] width 9 height 5
type input "**"
type input "****"
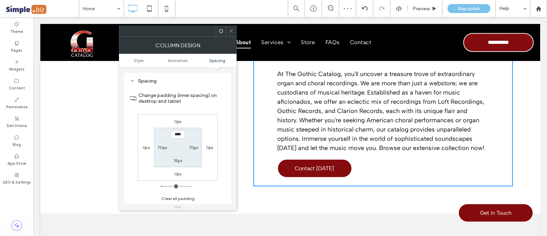
drag, startPoint x: 229, startPoint y: 28, endPoint x: 213, endPoint y: 102, distance: 75.3
click at [229, 28] on icon at bounding box center [231, 30] width 5 height 5
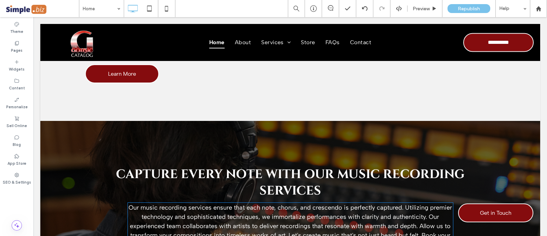
scroll to position [1111, 0]
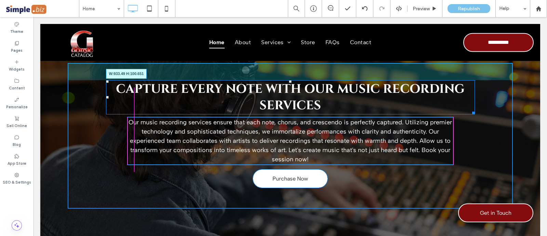
drag, startPoint x: 465, startPoint y: 110, endPoint x: 443, endPoint y: 113, distance: 22.7
click at [470, 113] on div at bounding box center [472, 111] width 5 height 5
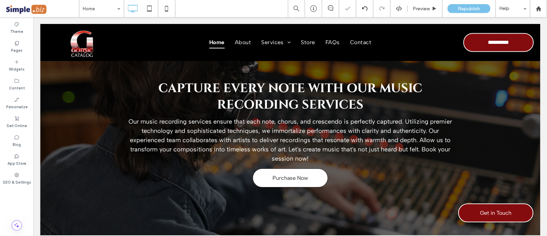
scroll to position [1154, 0]
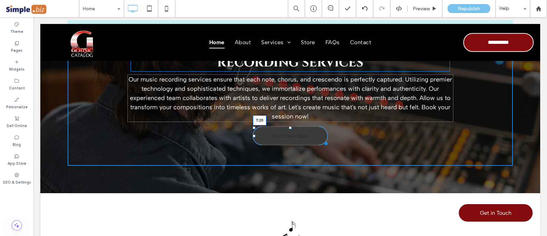
click at [289, 129] on div at bounding box center [290, 127] width 3 height 3
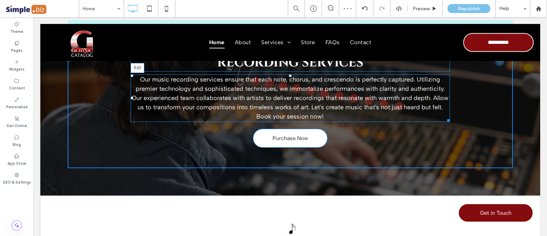
drag, startPoint x: 287, startPoint y: 76, endPoint x: 289, endPoint y: 79, distance: 3.5
click at [289, 79] on div "Our music recording services ensure that each note, chorus, and crescendo is pe…" at bounding box center [290, 98] width 319 height 48
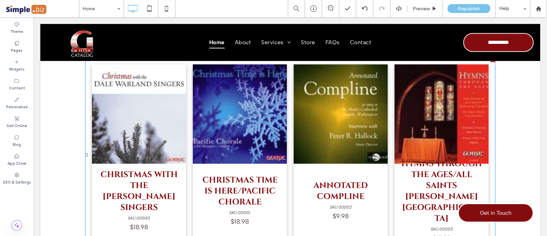
scroll to position [1282, 0]
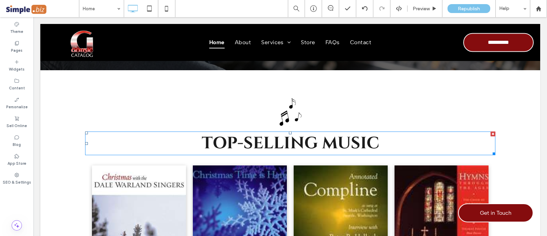
click at [328, 146] on span "Top-Selling MUSIC" at bounding box center [291, 143] width 178 height 22
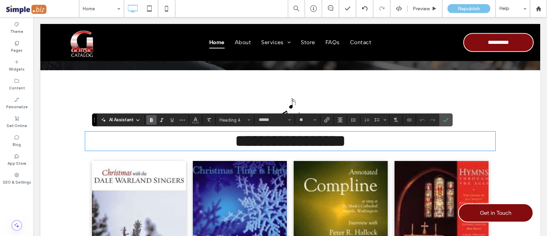
type input "******"
type input "**"
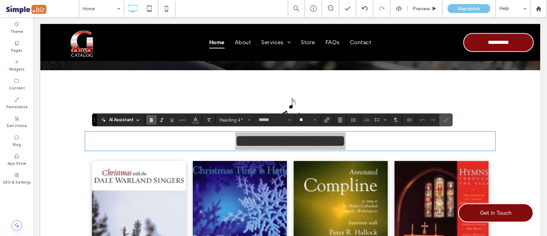
click at [303, 122] on input "**" at bounding box center [305, 119] width 13 height 5
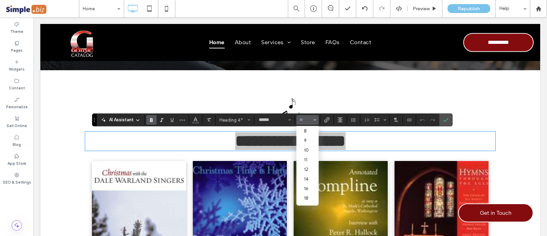
scroll to position [42, 0]
click at [311, 193] on label "36" at bounding box center [308, 194] width 22 height 10
type input "**"
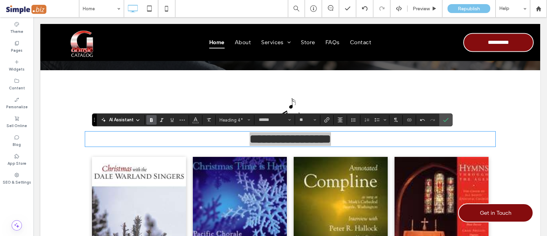
click at [14, 33] on label "Theme" at bounding box center [16, 31] width 13 height 8
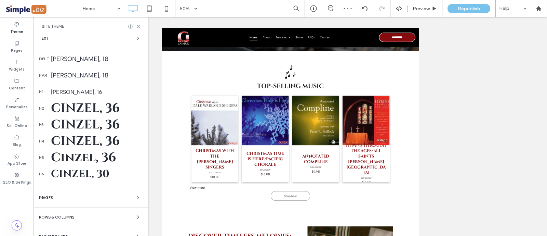
scroll to position [171, 0]
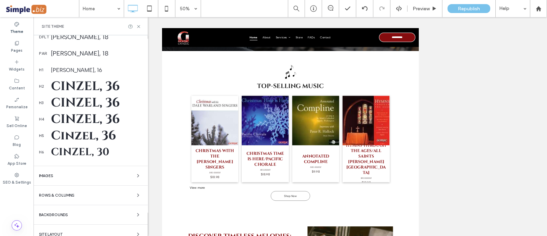
click at [138, 27] on use at bounding box center [138, 26] width 3 height 3
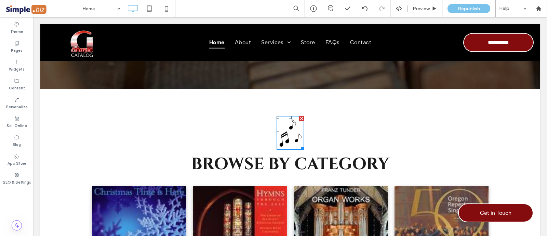
scroll to position [214, 0]
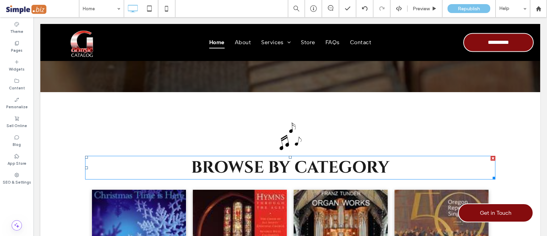
click at [311, 167] on span "BROWSE BY CATEGORY" at bounding box center [290, 167] width 198 height 22
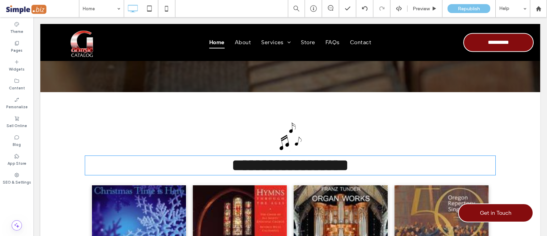
type input "******"
type input "**"
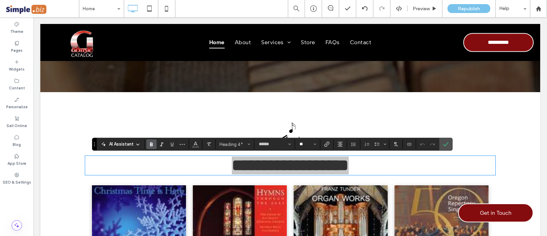
click at [303, 145] on input "**" at bounding box center [305, 143] width 13 height 5
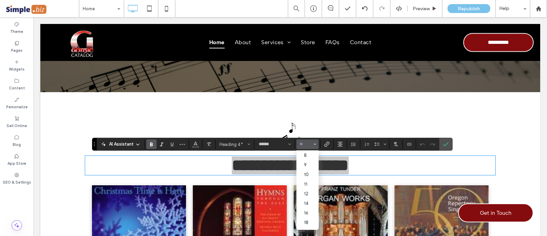
scroll to position [42, 0]
click at [308, 223] on label "36" at bounding box center [308, 218] width 22 height 10
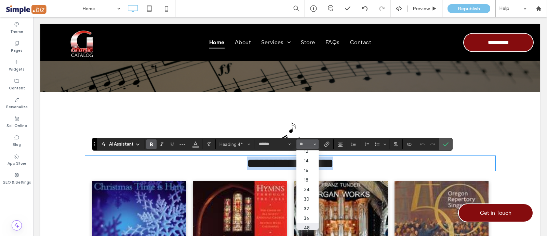
type input "**"
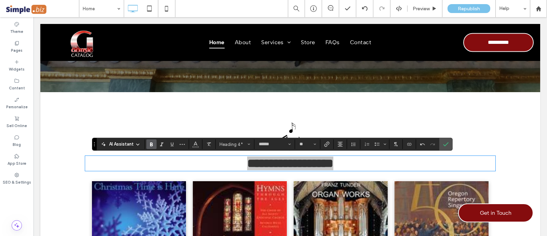
click at [445, 142] on icon "Confirm" at bounding box center [445, 143] width 5 height 5
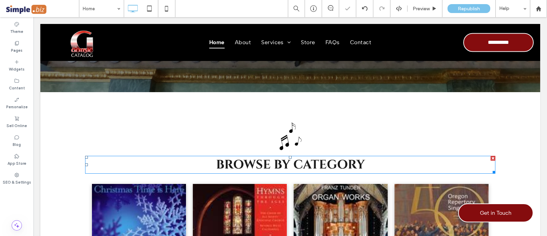
click at [297, 167] on span "BROWSE BY CATEGORY" at bounding box center [290, 164] width 149 height 16
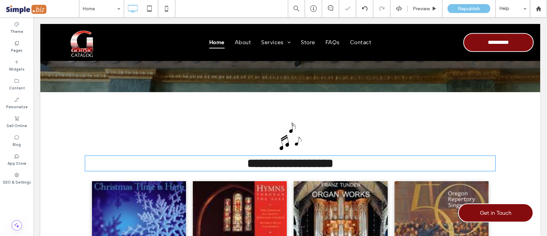
type input "******"
type input "**"
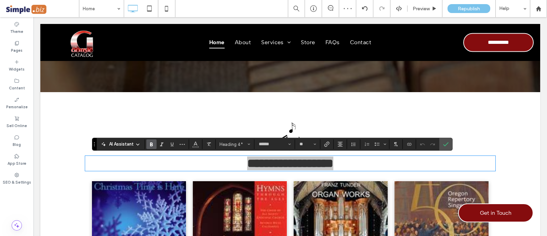
click at [194, 147] on span "Color" at bounding box center [195, 143] width 5 height 9
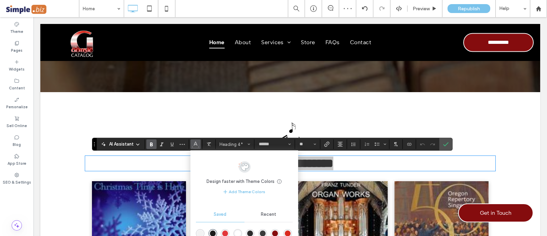
click at [278, 232] on div "rgba(133,12,14,1)" at bounding box center [275, 233] width 6 height 6
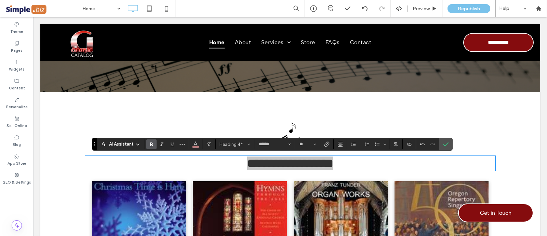
click at [443, 148] on span "Confirm" at bounding box center [444, 144] width 3 height 12
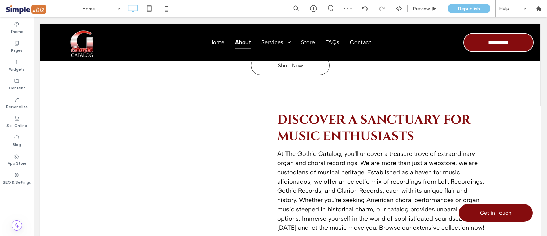
scroll to position [641, 0]
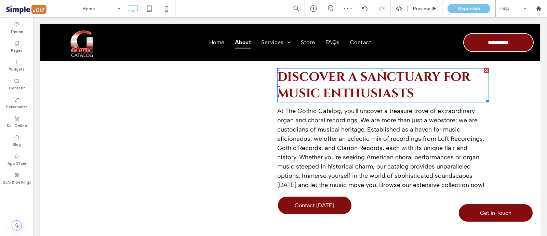
click at [397, 95] on span "Discover a Sanctuary for Music Enthusiasts" at bounding box center [373, 85] width 193 height 33
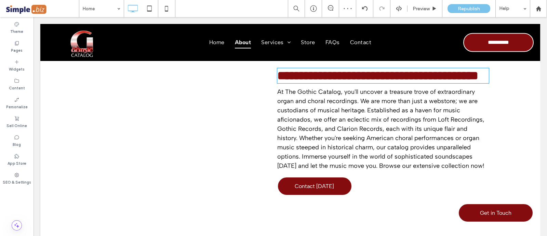
type input "******"
type input "**"
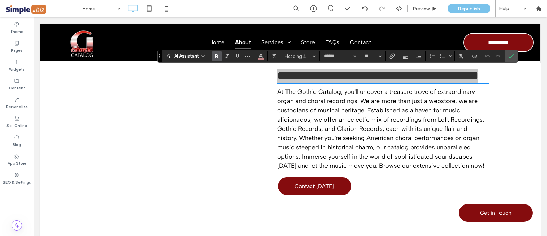
drag, startPoint x: 512, startPoint y: 53, endPoint x: 454, endPoint y: 68, distance: 60.7
click at [512, 53] on icon "Confirm" at bounding box center [511, 55] width 5 height 5
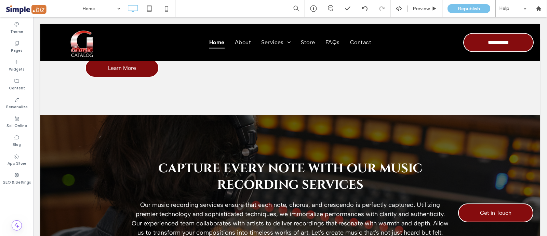
scroll to position [1240, 0]
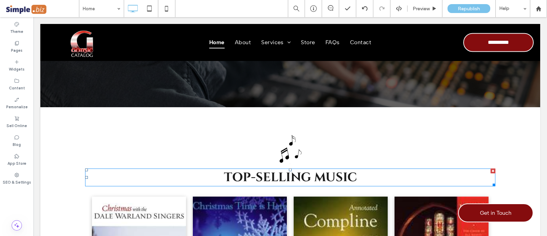
click at [324, 176] on span "Top-Selling MUSIC" at bounding box center [290, 177] width 133 height 16
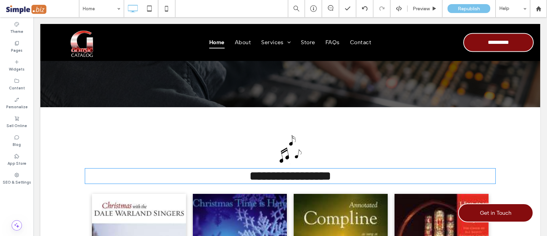
type input "******"
type input "**"
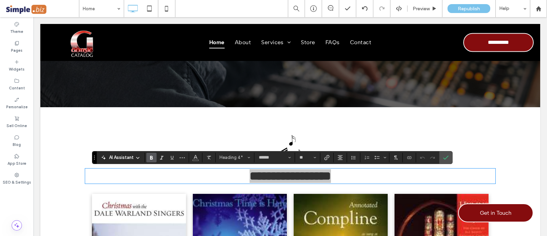
click at [240, 158] on span "Heading 4*" at bounding box center [233, 157] width 27 height 5
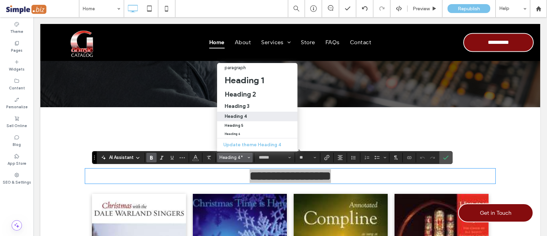
click at [245, 103] on h3 "Heading 3" at bounding box center [237, 106] width 25 height 6
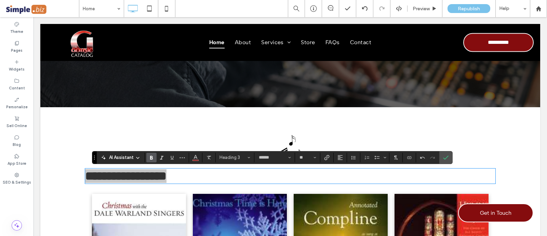
click at [338, 158] on icon "Alignment" at bounding box center [340, 157] width 5 height 5
drag, startPoint x: 347, startPoint y: 118, endPoint x: 417, endPoint y: 119, distance: 70.5
click at [347, 123] on icon "ui.textEditor.alignment.center" at bounding box center [345, 125] width 5 height 5
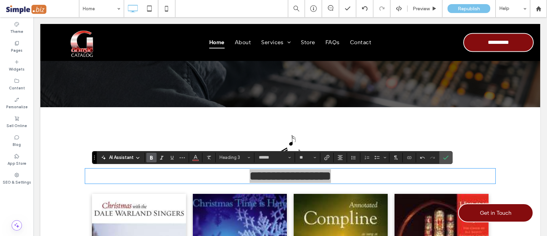
click at [446, 153] on span "Confirm" at bounding box center [445, 158] width 5 height 12
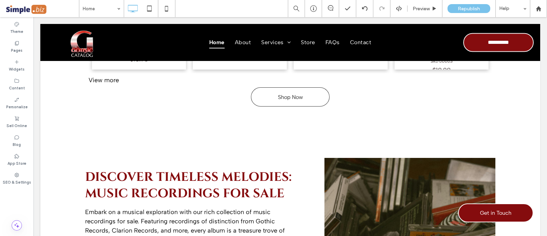
scroll to position [1582, 0]
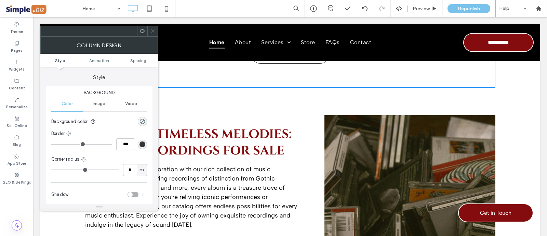
click at [139, 61] on span "Spacing" at bounding box center [138, 60] width 16 height 5
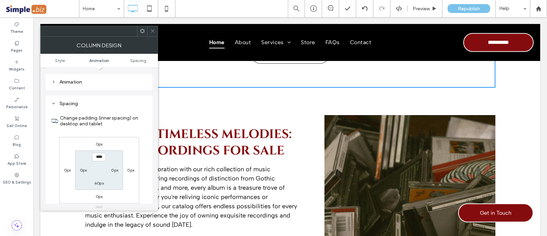
scroll to position [160, 0]
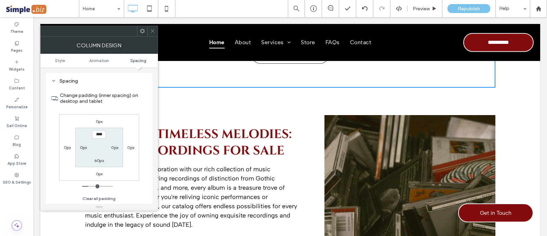
click at [102, 158] on label "60px" at bounding box center [99, 160] width 10 height 5
type input "**"
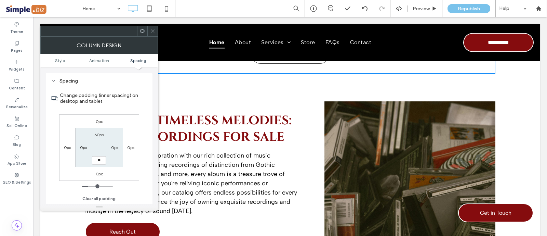
type input "**"
type input "****"
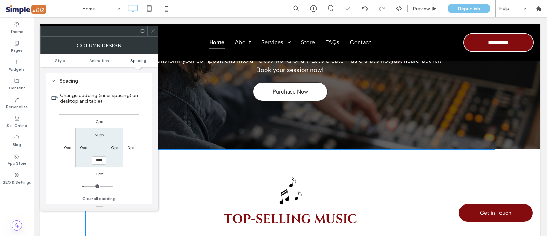
scroll to position [1197, 0]
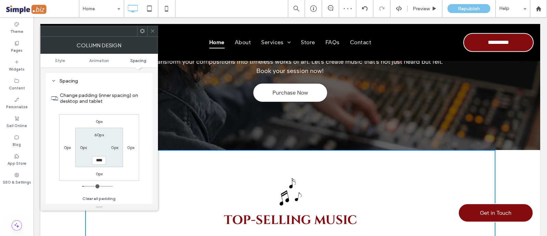
click at [100, 139] on section "60px 0px **** 0px" at bounding box center [99, 147] width 48 height 39
click at [97, 133] on label "60px" at bounding box center [99, 134] width 10 height 5
type input "**"
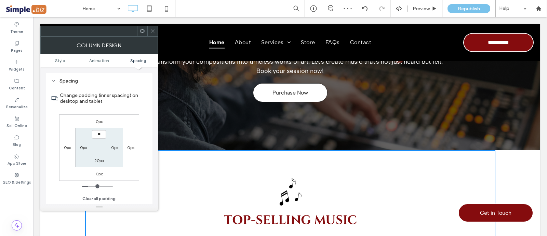
type input "****"
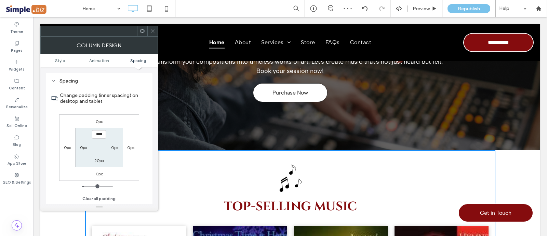
click at [150, 31] on icon at bounding box center [152, 30] width 5 height 5
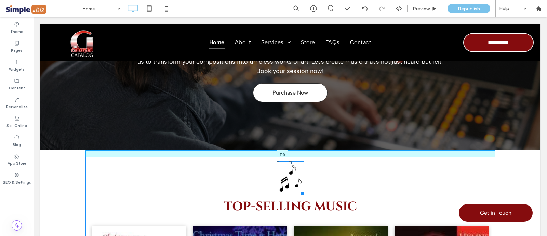
drag, startPoint x: 287, startPoint y: 163, endPoint x: 285, endPoint y: 155, distance: 8.1
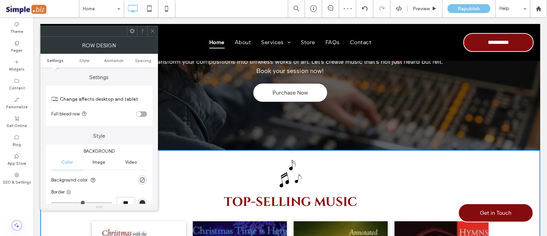
click at [148, 58] on span "Spacing" at bounding box center [143, 60] width 16 height 5
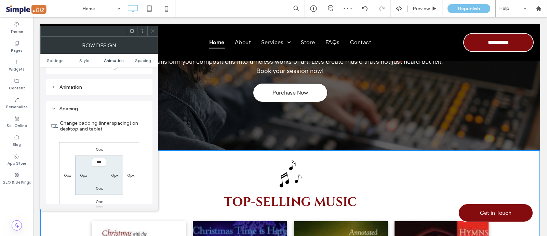
scroll to position [193, 0]
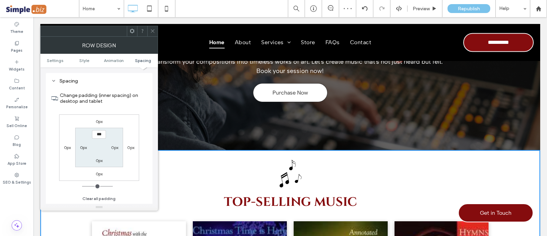
click at [99, 118] on div "0px" at bounding box center [99, 121] width 7 height 7
click at [99, 119] on label "0px" at bounding box center [99, 121] width 7 height 5
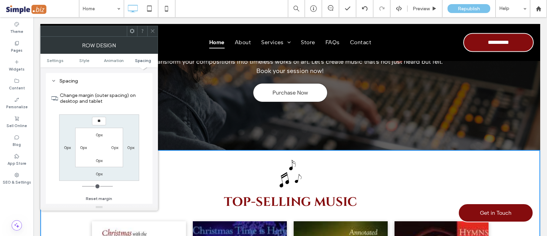
type input "**"
type input "****"
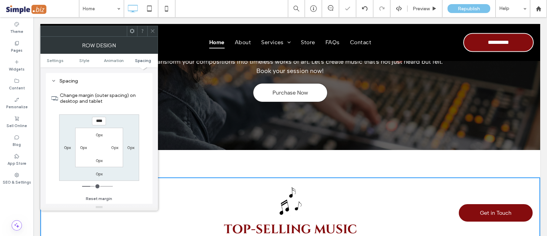
click at [151, 29] on icon at bounding box center [152, 30] width 5 height 5
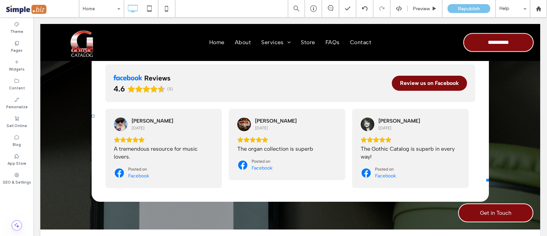
scroll to position [2010, 0]
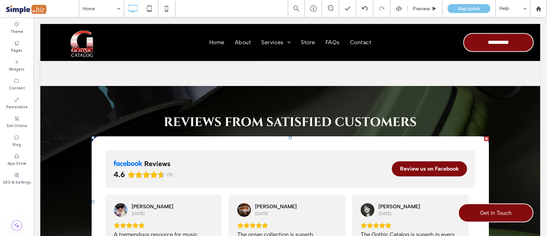
click at [92, 136] on span at bounding box center [92, 136] width 0 height 0
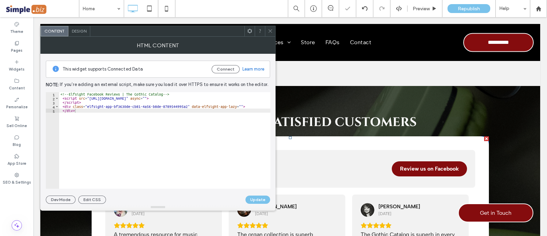
drag, startPoint x: 271, startPoint y: 33, endPoint x: 270, endPoint y: 26, distance: 6.9
click at [271, 34] on span at bounding box center [270, 31] width 5 height 10
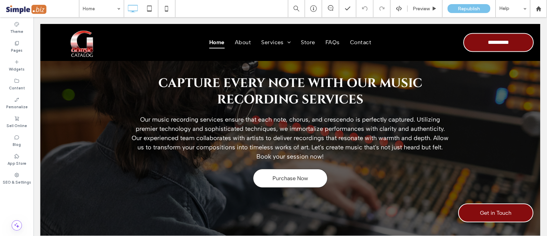
scroll to position [1240, 0]
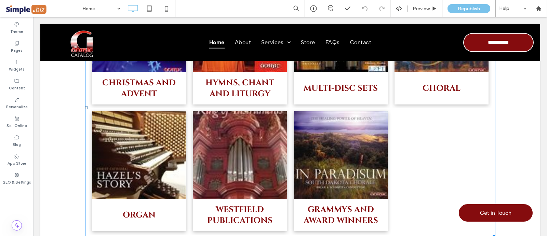
click at [305, 108] on li "Multi-Disc Sets Buy Now" at bounding box center [340, 44] width 101 height 127
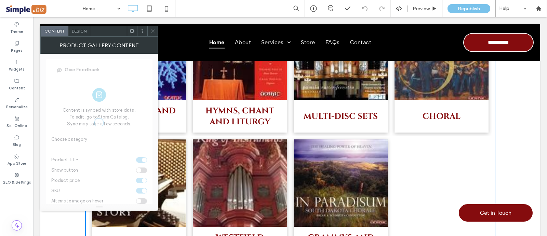
drag, startPoint x: 152, startPoint y: 31, endPoint x: 167, endPoint y: 24, distance: 16.1
click at [152, 31] on icon at bounding box center [152, 30] width 5 height 5
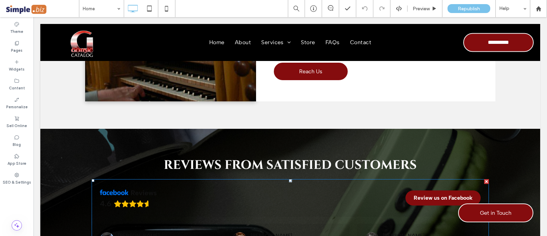
scroll to position [2052, 0]
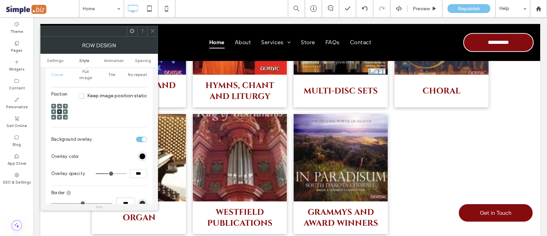
scroll to position [410, 0]
drag, startPoint x: 138, startPoint y: 166, endPoint x: 117, endPoint y: 155, distance: 23.1
click at [116, 155] on div "Overlay color Overlay opacity ***" at bounding box center [99, 165] width 96 height 34
type input "***"
type input "**"
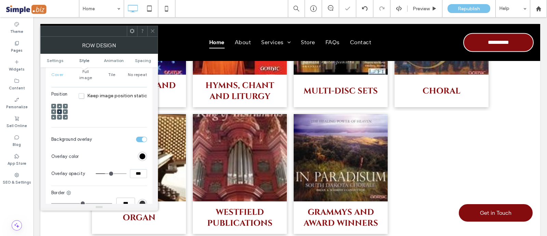
click at [152, 30] on use at bounding box center [152, 30] width 3 height 3
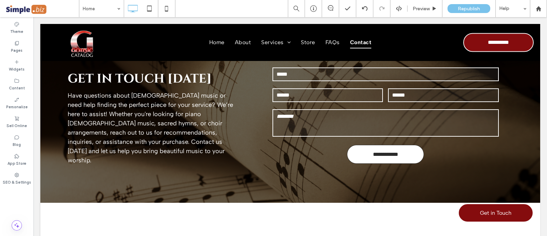
scroll to position [3412, 0]
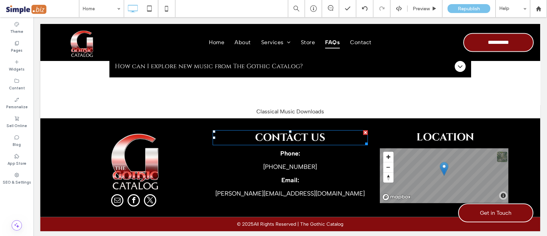
click at [315, 131] on span "contact us" at bounding box center [290, 138] width 70 height 14
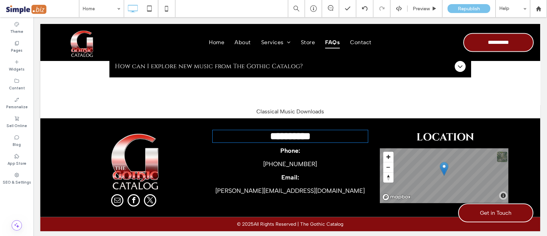
type input "******"
type input "**"
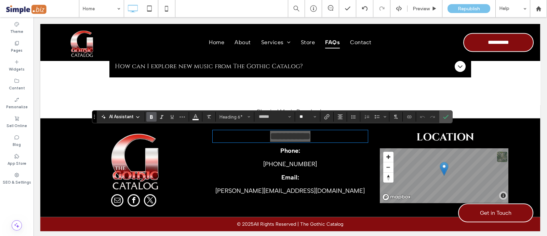
click at [306, 114] on input "**" at bounding box center [305, 116] width 13 height 5
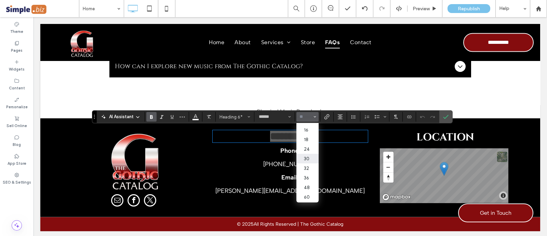
scroll to position [42, 0]
drag, startPoint x: 307, startPoint y: 163, endPoint x: 488, endPoint y: 111, distance: 188.6
click at [307, 163] on label "24" at bounding box center [308, 162] width 22 height 10
type input "**"
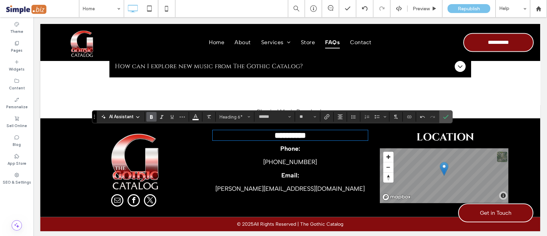
click at [450, 135] on span "LOCATION" at bounding box center [446, 137] width 58 height 14
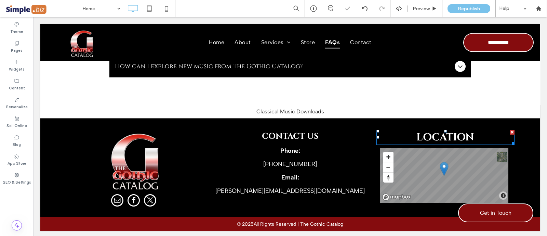
click at [450, 135] on span "LOCATION" at bounding box center [446, 137] width 58 height 14
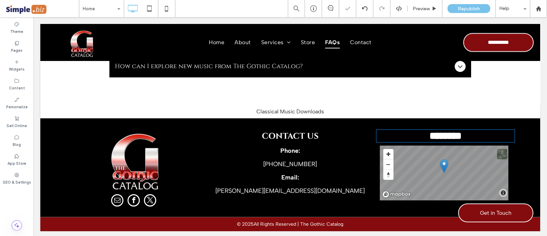
type input "******"
type input "**"
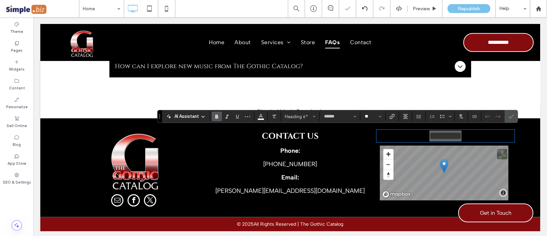
click at [367, 114] on input "**" at bounding box center [370, 116] width 13 height 5
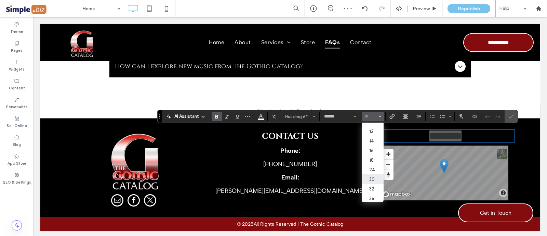
scroll to position [42, 0]
click at [375, 163] on label "24" at bounding box center [373, 162] width 22 height 10
type input "**"
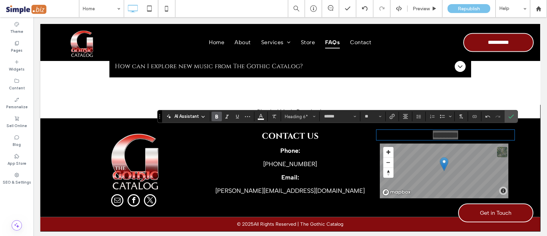
click at [512, 115] on use "Confirm" at bounding box center [511, 117] width 5 height 4
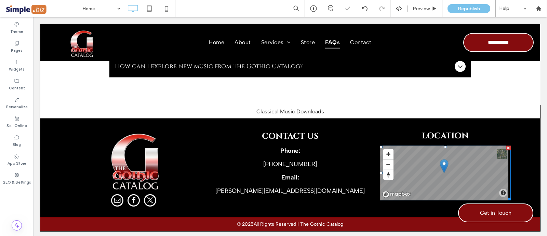
click at [380, 145] on span at bounding box center [380, 145] width 0 height 0
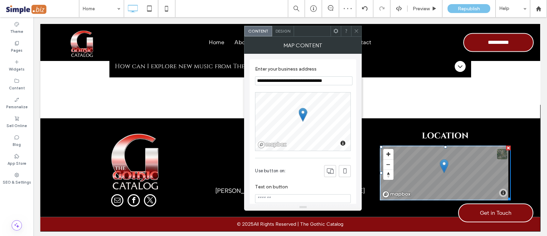
click at [281, 28] on div "Design" at bounding box center [283, 31] width 22 height 10
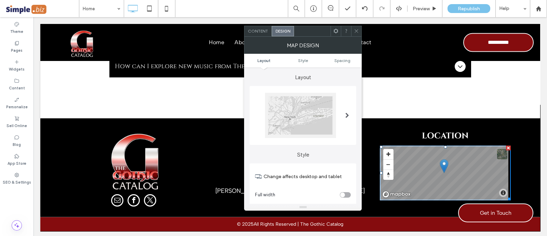
click at [315, 103] on div at bounding box center [300, 115] width 71 height 45
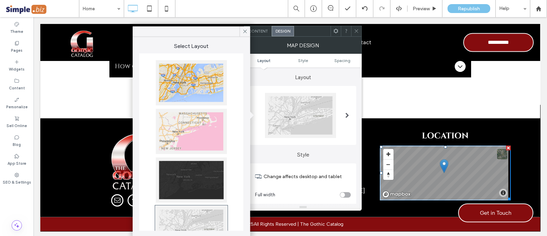
click at [208, 183] on div at bounding box center [191, 179] width 71 height 45
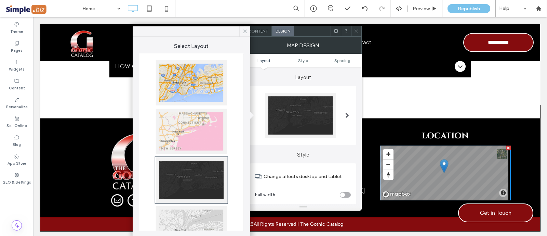
click at [355, 31] on icon at bounding box center [356, 30] width 5 height 5
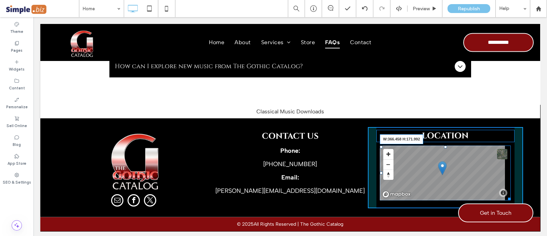
drag, startPoint x: 503, startPoint y: 198, endPoint x: 501, endPoint y: 202, distance: 4.4
click at [506, 200] on div at bounding box center [508, 197] width 5 height 5
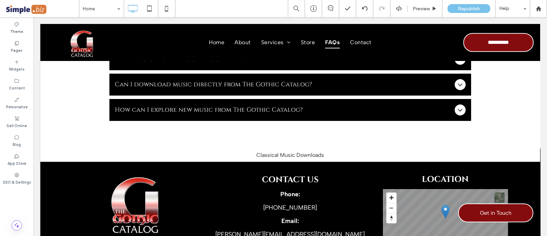
scroll to position [3326, 0]
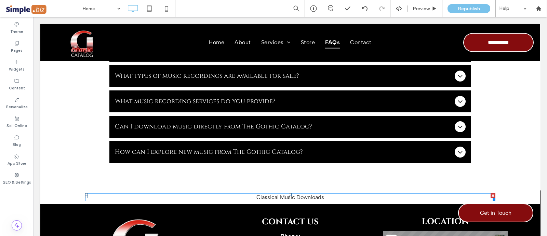
click at [338, 194] on h1 "Classical Music Downloads" at bounding box center [290, 197] width 410 height 6
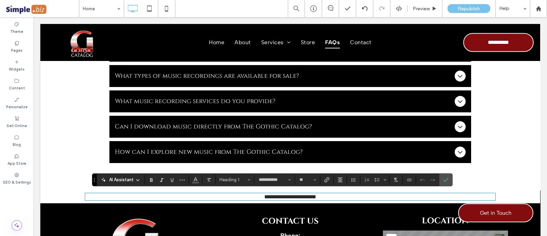
type input "**********"
type input "**"
click at [445, 178] on icon "Confirm" at bounding box center [445, 179] width 5 height 5
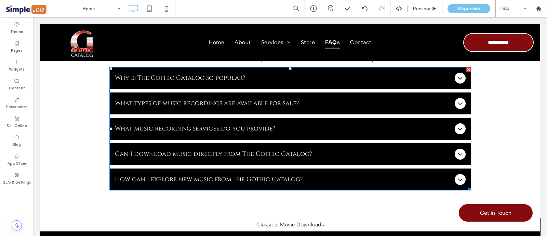
scroll to position [3241, 0]
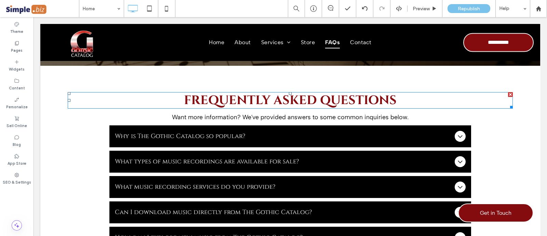
click at [322, 94] on span "Frequently Asked Questions" at bounding box center [290, 100] width 213 height 16
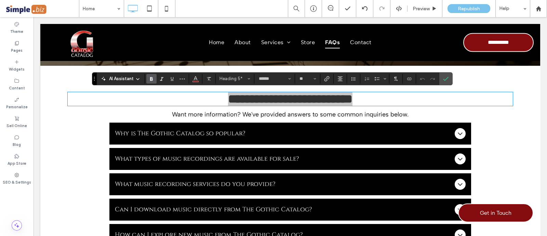
click at [446, 76] on icon "Confirm" at bounding box center [445, 78] width 5 height 5
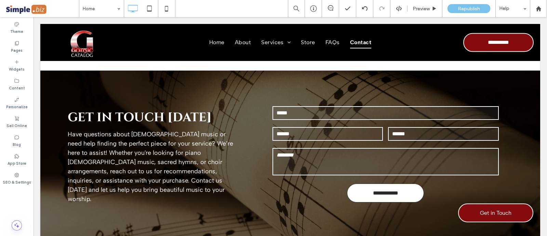
scroll to position [3027, 0]
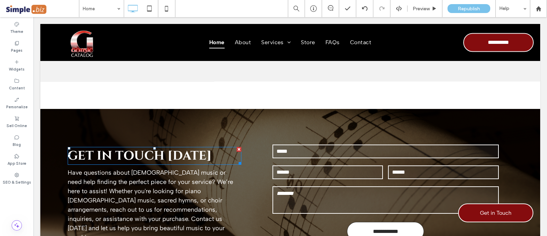
click at [166, 161] on span "GET IN TOUCH [DATE]" at bounding box center [140, 155] width 144 height 16
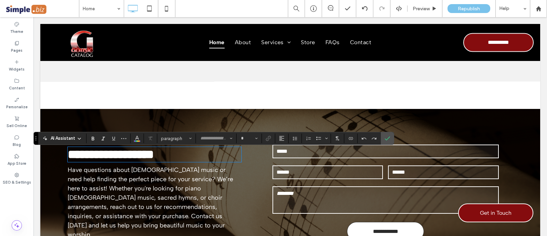
type input "******"
type input "**"
click at [181, 138] on span "Heading 5*" at bounding box center [174, 138] width 27 height 5
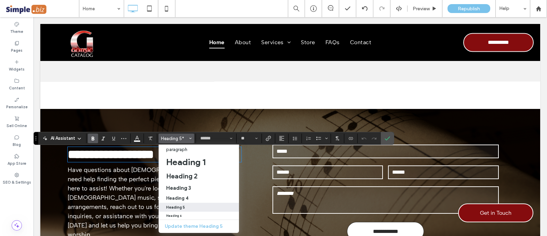
click at [188, 196] on div "Heading 4" at bounding box center [198, 197] width 65 height 5
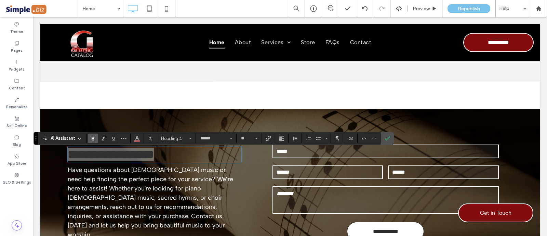
click at [139, 135] on icon "Color" at bounding box center [136, 137] width 5 height 5
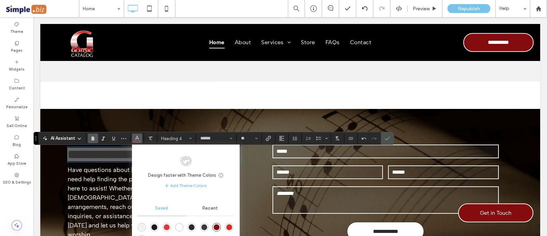
click at [178, 225] on div "rgba(255,255,255,1)" at bounding box center [179, 227] width 6 height 6
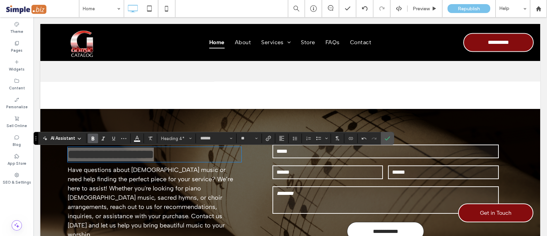
click at [385, 143] on span "Confirm" at bounding box center [386, 138] width 3 height 12
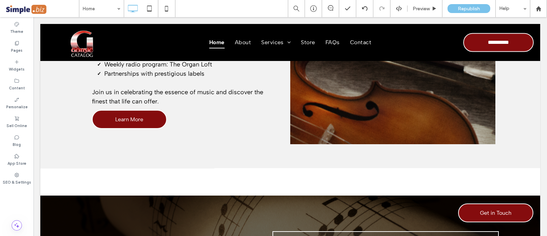
scroll to position [2984, 0]
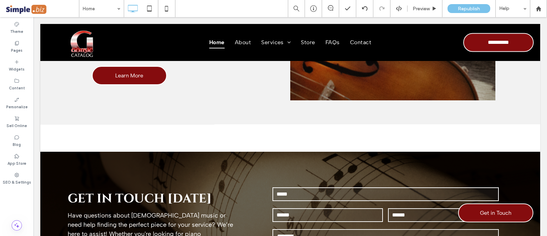
click at [326, 168] on div "**********" at bounding box center [290, 237] width 500 height 171
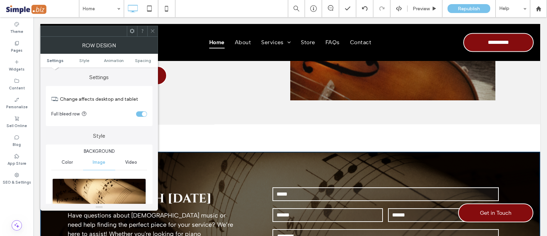
click at [146, 60] on span "Spacing" at bounding box center [143, 60] width 16 height 5
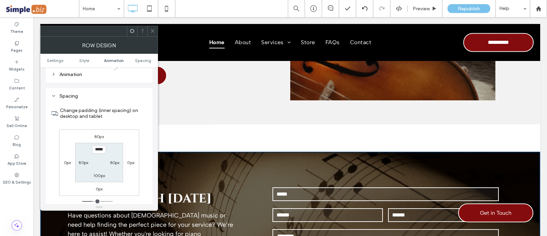
scroll to position [445, 0]
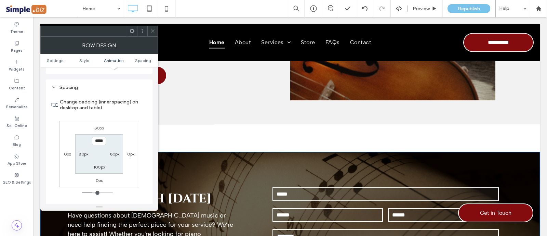
click at [101, 121] on div "80px 0px 0px 0px ***** 80px 100px 80px" at bounding box center [99, 154] width 80 height 66
click at [102, 125] on label "80px" at bounding box center [99, 127] width 10 height 5
type input "**"
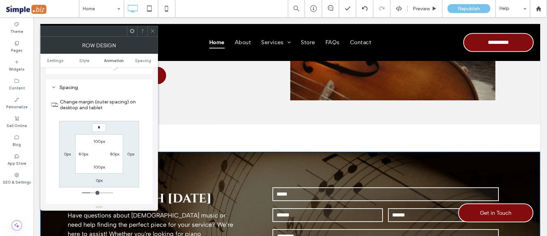
type input "*"
type input "***"
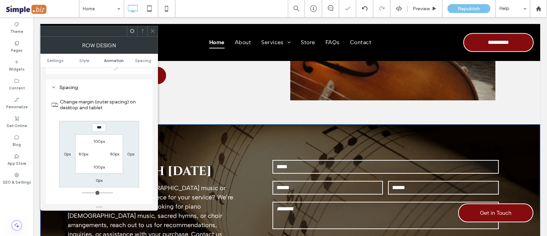
click at [154, 31] on use at bounding box center [152, 30] width 3 height 3
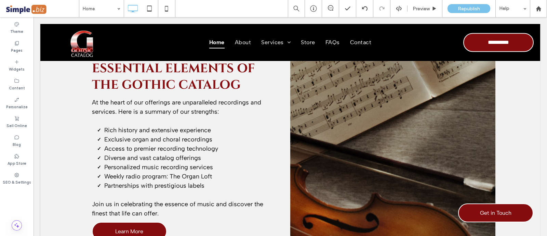
scroll to position [2743, 0]
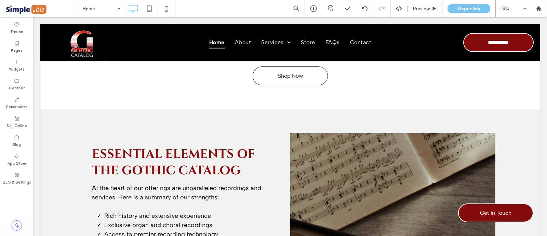
click at [240, 117] on div "Essential Elements of The Gothic Catalog At the heart of our offerings are unpa…" at bounding box center [290, 237] width 500 height 256
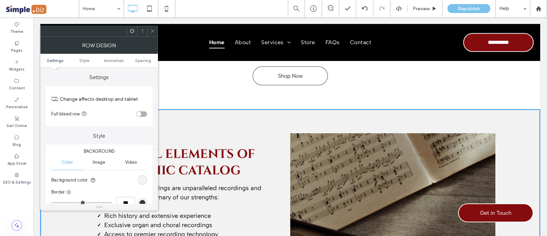
click at [143, 61] on span "Spacing" at bounding box center [143, 60] width 16 height 5
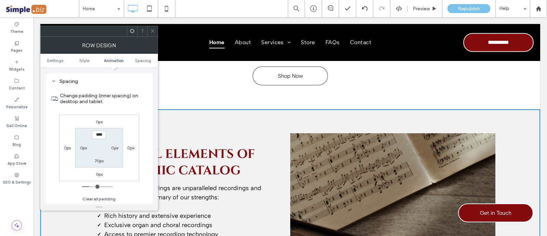
scroll to position [193, 0]
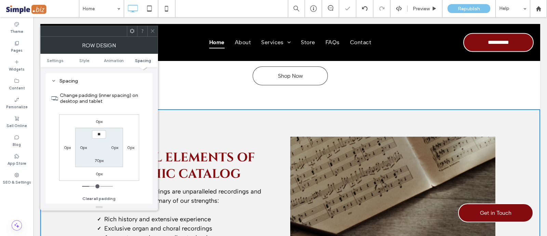
type input "****"
click at [101, 158] on label "70px" at bounding box center [99, 160] width 9 height 5
type input "**"
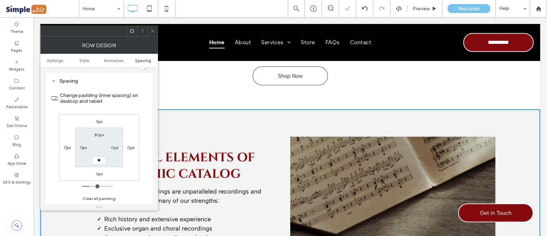
type input "****"
click at [154, 31] on icon at bounding box center [152, 30] width 5 height 5
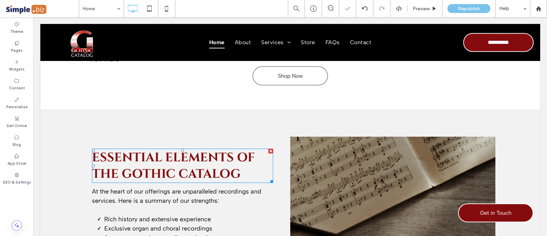
click at [197, 173] on span "Essential Elements of The Gothic Catalog" at bounding box center [173, 165] width 163 height 33
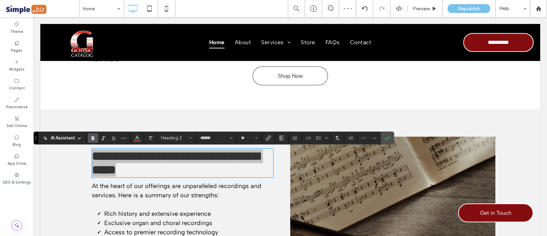
click at [173, 136] on span "Heading 2" at bounding box center [174, 137] width 27 height 5
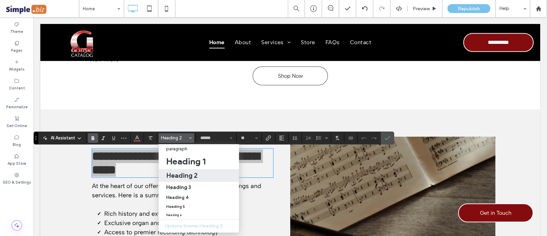
click at [180, 187] on h3 "Heading 3" at bounding box center [178, 187] width 25 height 6
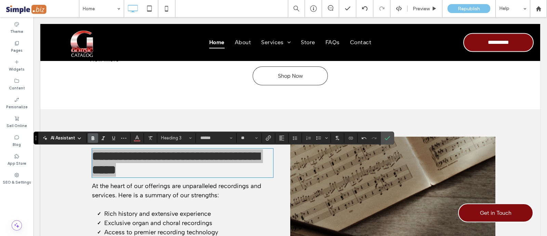
click at [385, 138] on icon "Confirm" at bounding box center [387, 137] width 5 height 5
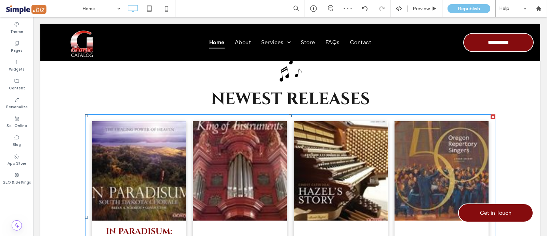
scroll to position [2444, 0]
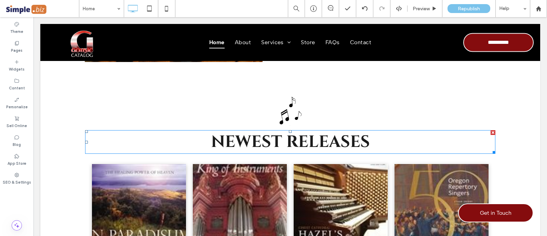
click at [284, 148] on span "NEWEST RELEASES" at bounding box center [290, 142] width 159 height 22
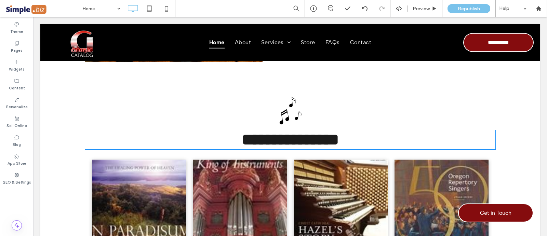
type input "******"
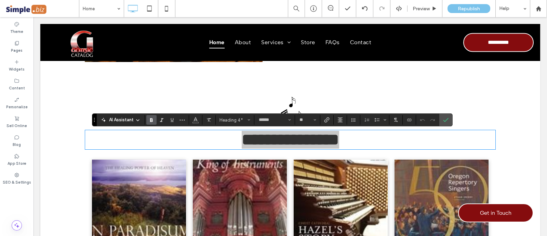
click at [229, 122] on span "Heading 4*" at bounding box center [233, 119] width 27 height 5
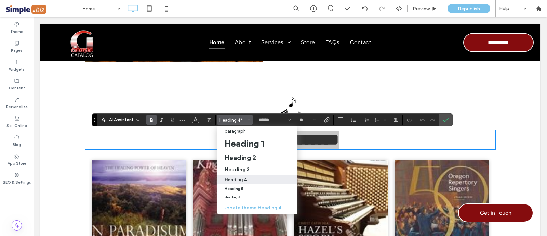
click at [251, 181] on div "Heading 4" at bounding box center [257, 179] width 65 height 5
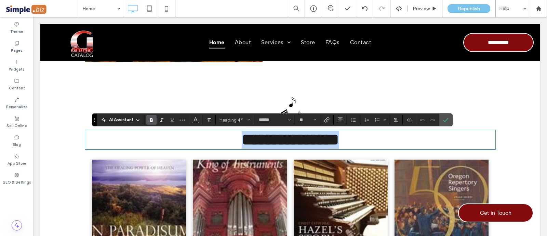
type input "**"
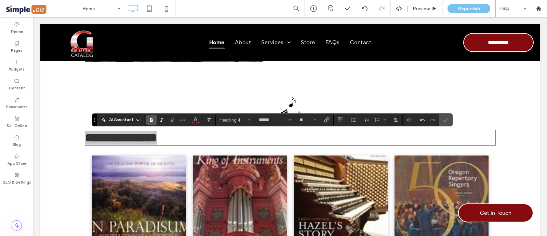
click at [338, 121] on icon "Alignment" at bounding box center [340, 119] width 5 height 5
click at [344, 144] on label "ui.textEditor.alignment.center" at bounding box center [347, 141] width 24 height 10
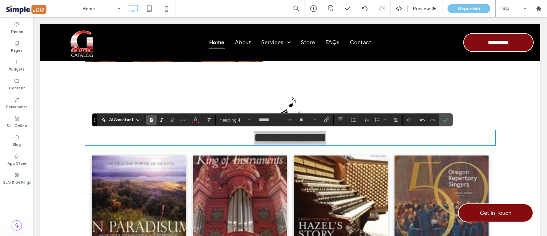
click at [441, 120] on label "Confirm" at bounding box center [446, 120] width 10 height 12
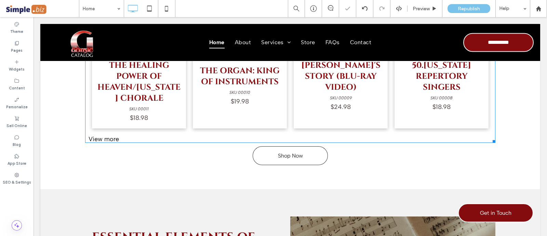
scroll to position [2700, 0]
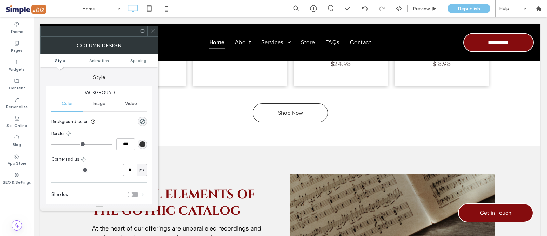
click at [142, 61] on span "Spacing" at bounding box center [138, 60] width 16 height 5
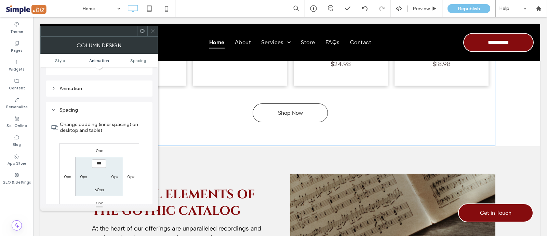
scroll to position [160, 0]
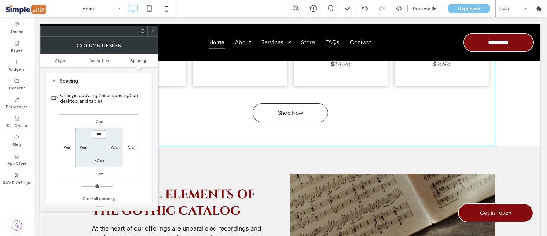
click at [100, 159] on label "60px" at bounding box center [99, 160] width 10 height 5
type input "**"
type input "*"
type input "***"
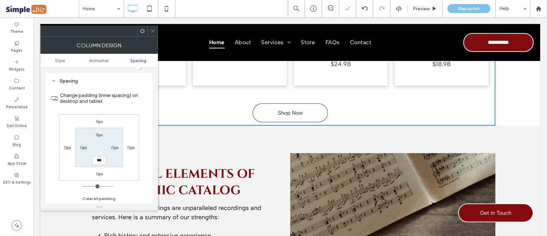
click at [156, 37] on div "Column Design" at bounding box center [99, 45] width 118 height 17
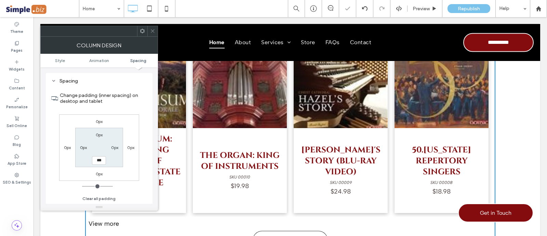
scroll to position [2572, 0]
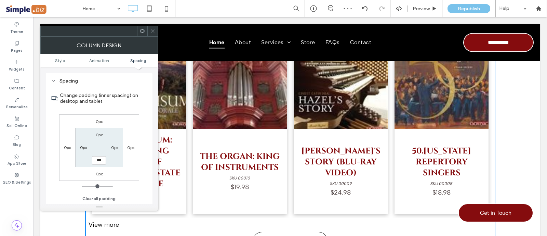
click at [153, 29] on icon at bounding box center [152, 30] width 5 height 5
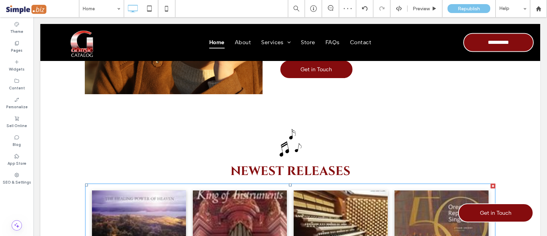
scroll to position [2401, 0]
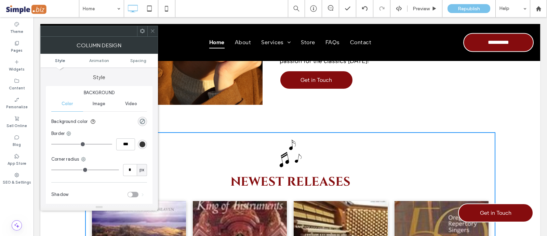
drag, startPoint x: 150, startPoint y: 29, endPoint x: 104, endPoint y: 90, distance: 76.3
click at [150, 30] on icon at bounding box center [152, 30] width 5 height 5
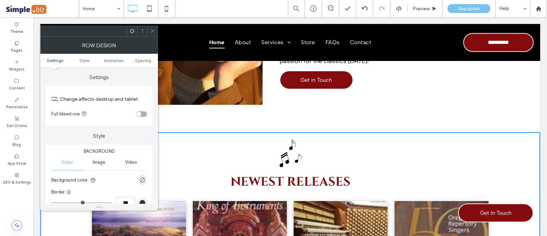
click at [140, 60] on span "Spacing" at bounding box center [143, 60] width 16 height 5
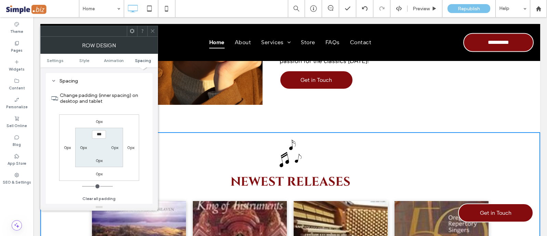
scroll to position [193, 0]
click at [99, 172] on label "0px" at bounding box center [99, 173] width 7 height 5
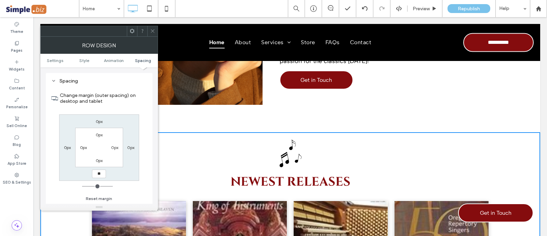
type input "**"
type input "****"
click at [152, 31] on icon at bounding box center [152, 30] width 5 height 5
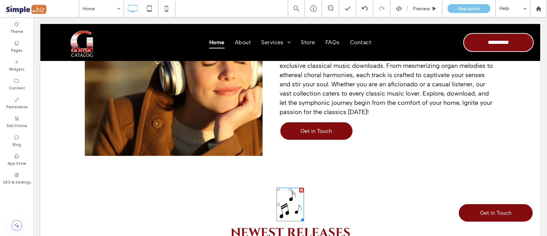
scroll to position [2273, 0]
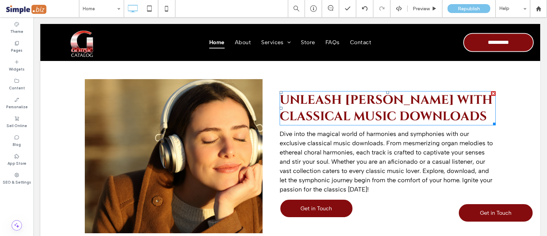
click at [362, 110] on span "Unleash [PERSON_NAME] with Classical Music Downloads" at bounding box center [386, 108] width 213 height 33
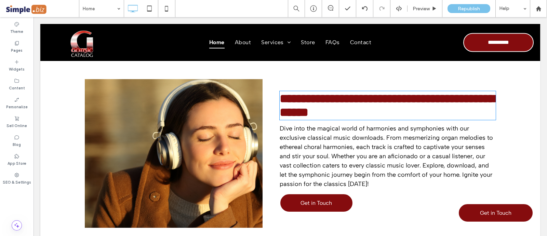
type input "******"
type input "**"
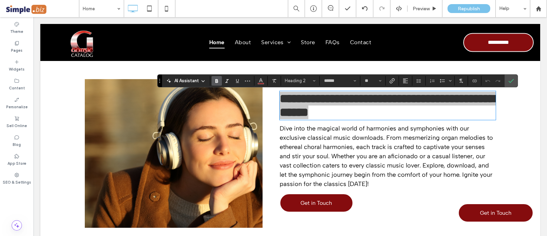
click at [510, 82] on use "Confirm" at bounding box center [511, 81] width 5 height 4
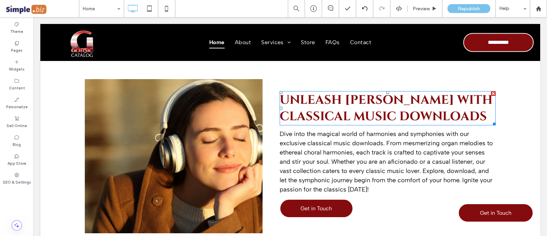
click at [325, 99] on span "Unleash [PERSON_NAME] with Classical Music Downloads" at bounding box center [386, 108] width 213 height 33
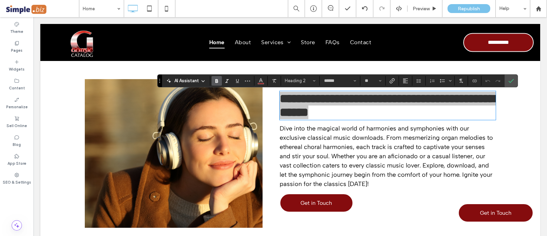
click at [508, 82] on label "Confirm" at bounding box center [511, 81] width 10 height 12
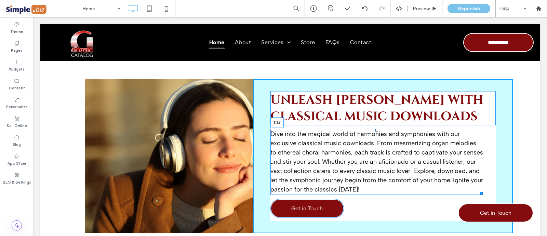
drag, startPoint x: 383, startPoint y: 131, endPoint x: 362, endPoint y: 197, distance: 70.1
click at [385, 132] on div "Dive into the magical world of harmonies and symphonies with our exclusive clas…" at bounding box center [377, 162] width 213 height 66
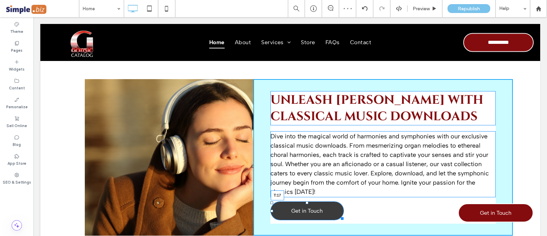
drag, startPoint x: 314, startPoint y: 204, endPoint x: 349, endPoint y: 223, distance: 39.3
click at [315, 206] on div "Unleash Melody Magic with Classical Music Downloads Dive into the magical world…" at bounding box center [383, 157] width 260 height 156
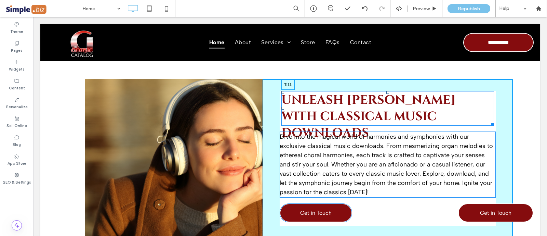
drag, startPoint x: 382, startPoint y: 93, endPoint x: 325, endPoint y: 139, distance: 73.7
click at [385, 97] on div "Unleash Melody Magic with Classical Music Downloads T:11" at bounding box center [388, 108] width 213 height 35
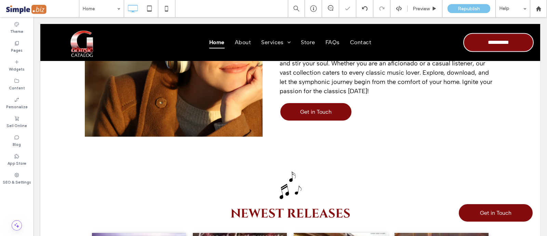
scroll to position [2401, 0]
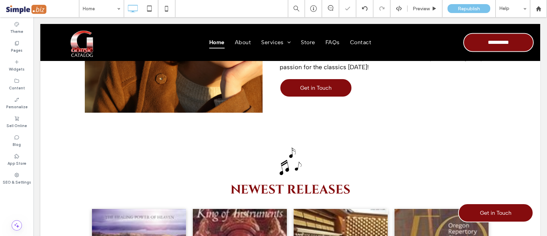
click at [148, 132] on div "Click To Paste Unleash Melody Magic with Classical Music Downloads Dive into th…" at bounding box center [290, 31] width 500 height 217
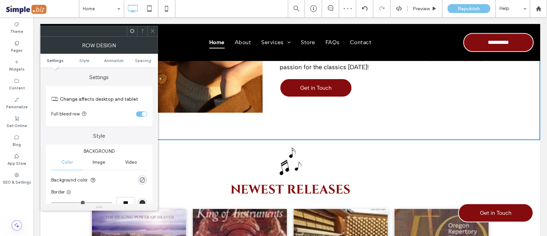
drag, startPoint x: 137, startPoint y: 58, endPoint x: 137, endPoint y: 63, distance: 4.1
click at [137, 59] on span "Spacing" at bounding box center [143, 60] width 16 height 5
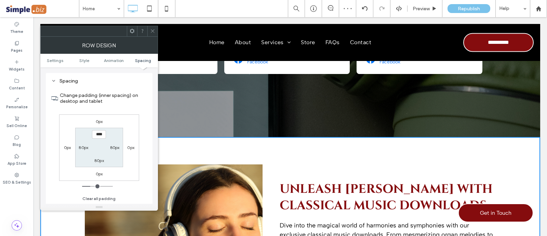
scroll to position [2187, 0]
click at [152, 32] on icon at bounding box center [152, 30] width 5 height 5
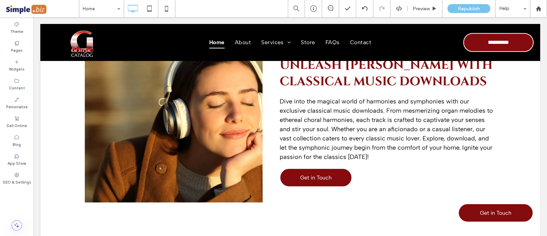
scroll to position [2315, 0]
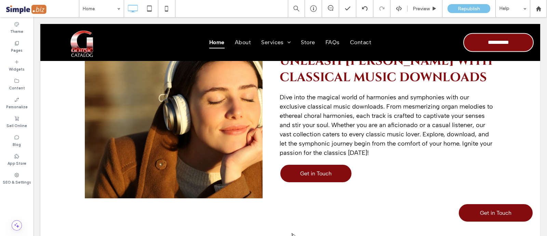
click at [237, 141] on div "Click To Paste" at bounding box center [174, 117] width 178 height 162
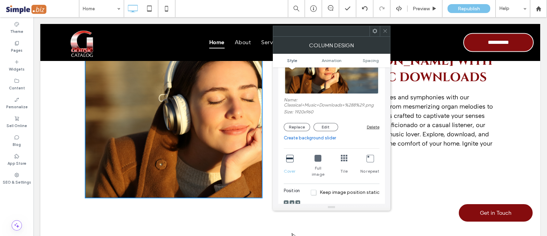
scroll to position [85, 0]
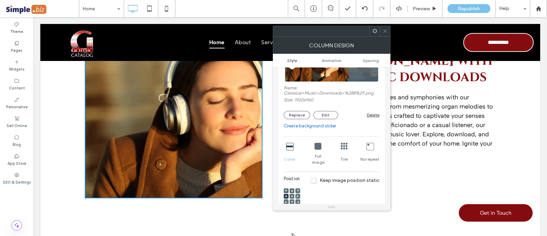
click at [292, 195] on use at bounding box center [291, 195] width 1 height 1
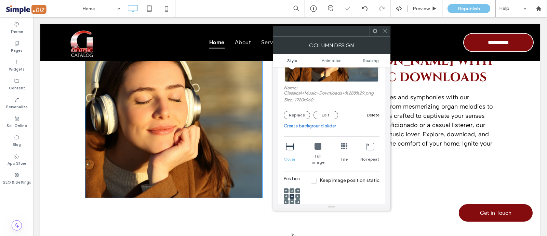
click at [381, 26] on div at bounding box center [385, 31] width 10 height 10
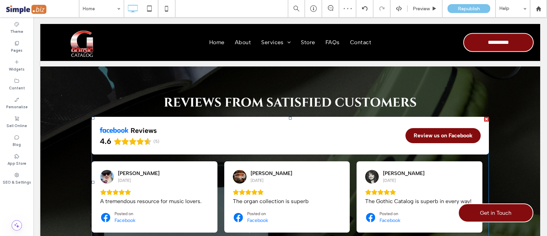
scroll to position [2016, 0]
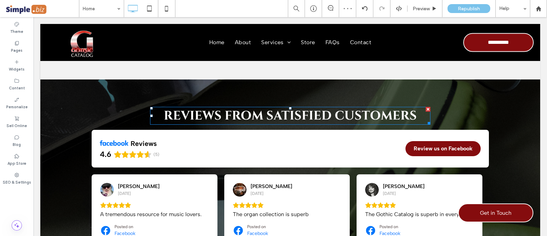
click at [330, 115] on span "REviews FROM Satisfied Customers" at bounding box center [290, 115] width 253 height 16
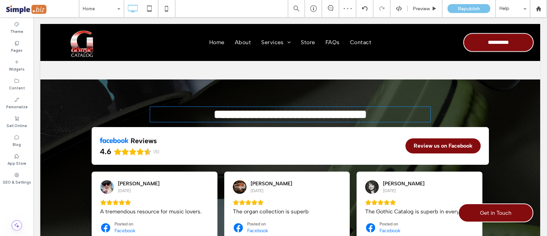
type input "******"
type input "**"
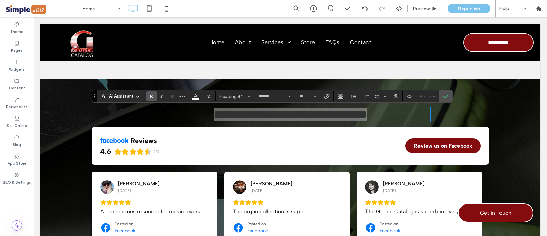
click at [445, 94] on icon "Confirm" at bounding box center [445, 95] width 5 height 5
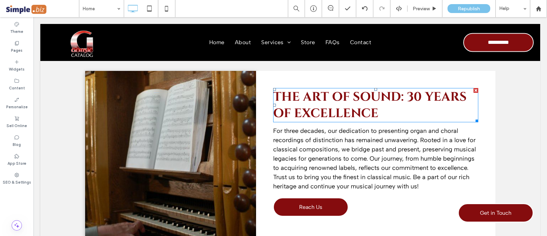
scroll to position [1802, 0]
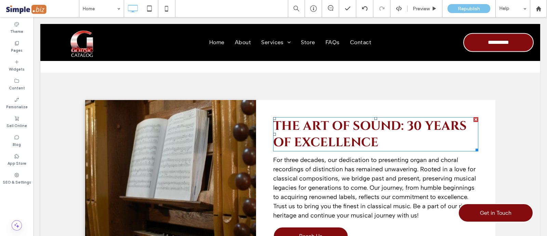
click at [322, 130] on span "The Art of Sound: 30 Years of Excellence" at bounding box center [370, 134] width 194 height 33
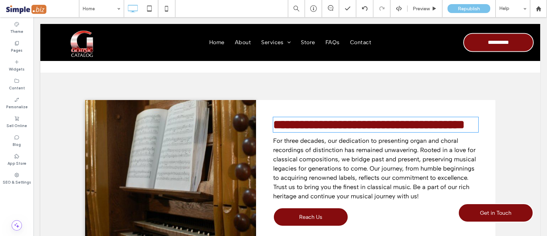
type input "******"
type input "**"
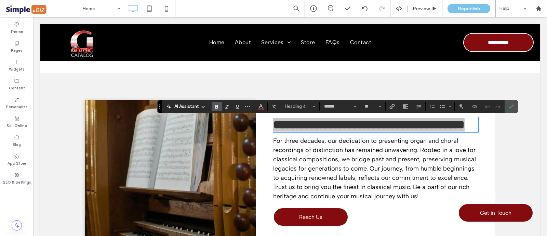
click at [303, 106] on span "Heading 4" at bounding box center [298, 106] width 27 height 5
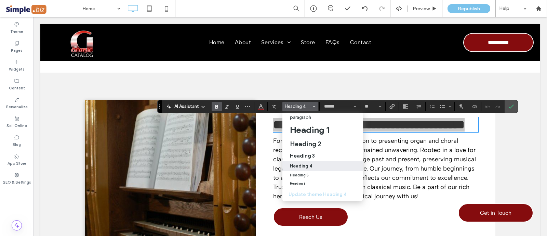
click at [306, 156] on h3 "Heading 3" at bounding box center [302, 155] width 25 height 6
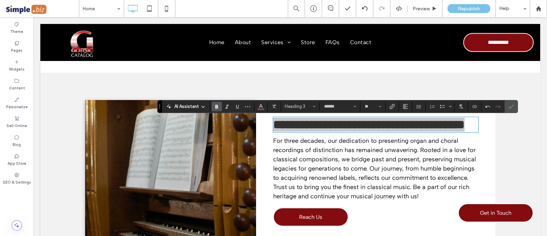
click at [509, 109] on span "Confirm" at bounding box center [510, 106] width 3 height 12
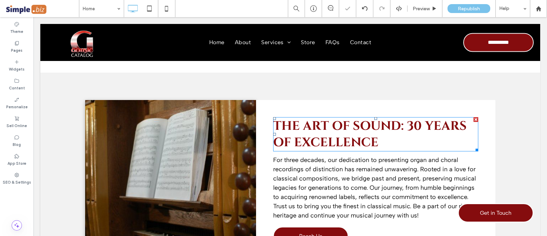
click at [421, 136] on h3 "The Art of Sound: 30 Years of Excellence" at bounding box center [375, 134] width 205 height 33
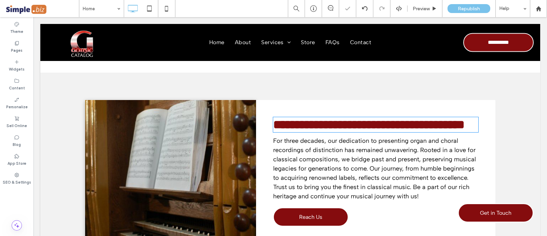
click at [404, 126] on span "**********" at bounding box center [369, 124] width 192 height 12
type input "******"
type input "**"
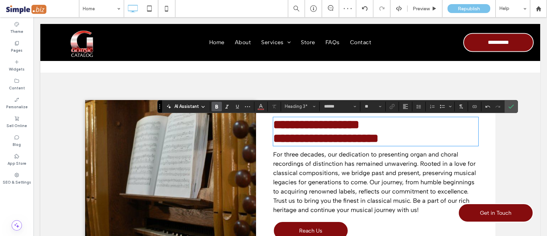
drag, startPoint x: 329, startPoint y: 97, endPoint x: 513, endPoint y: 107, distance: 184.6
click at [513, 107] on label "Confirm" at bounding box center [511, 106] width 10 height 12
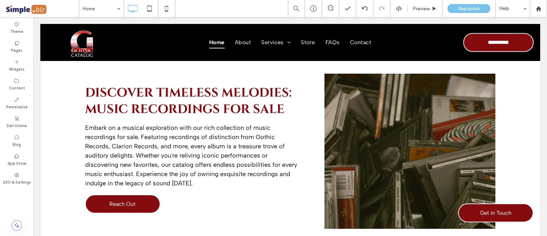
scroll to position [1631, 0]
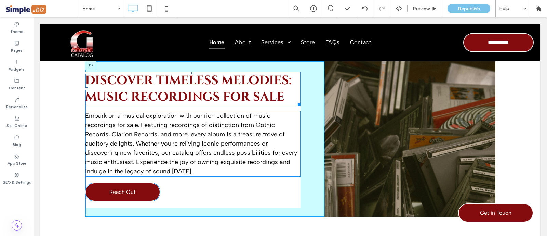
drag, startPoint x: 189, startPoint y: 74, endPoint x: 224, endPoint y: 93, distance: 39.7
click at [192, 74] on div at bounding box center [193, 72] width 3 height 3
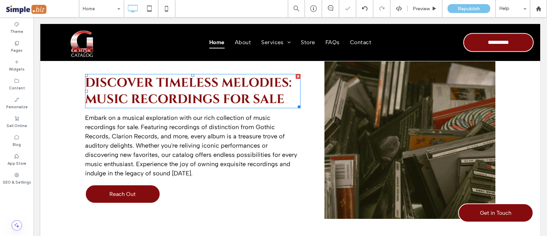
click at [216, 86] on span "Discover Timeless Melodies: Music Recordings for Sale" at bounding box center [188, 91] width 207 height 33
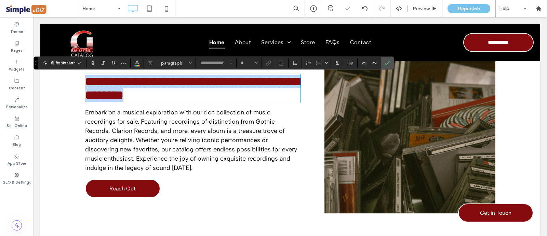
type input "******"
type input "**"
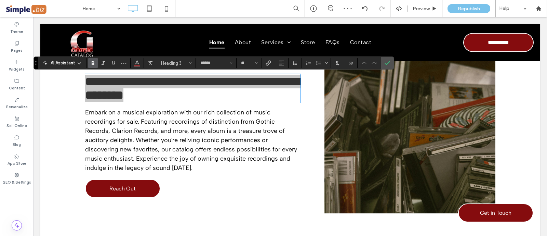
click at [385, 57] on span "Confirm" at bounding box center [386, 63] width 3 height 12
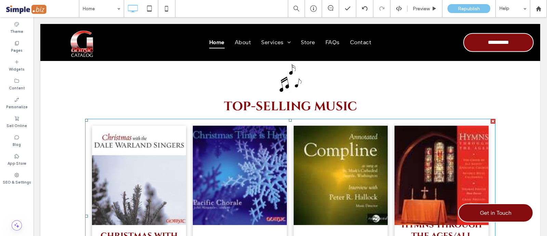
scroll to position [1289, 0]
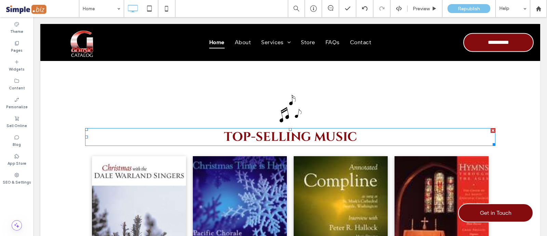
click at [335, 138] on span "Top-Selling MUSIC" at bounding box center [290, 137] width 133 height 16
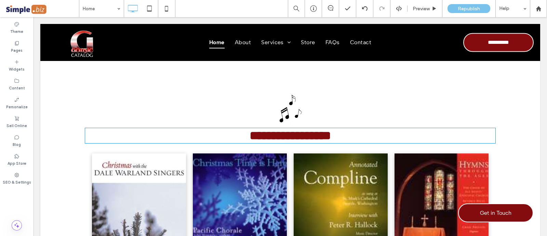
type input "******"
type input "**"
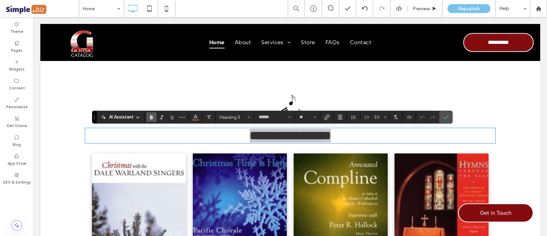
click at [443, 116] on icon "Confirm" at bounding box center [445, 116] width 5 height 5
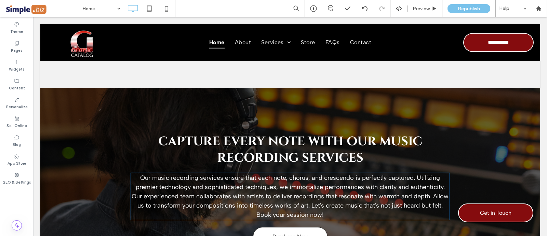
scroll to position [1033, 0]
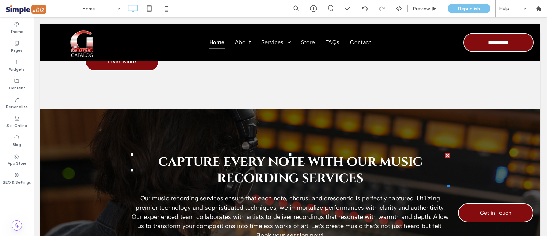
click at [306, 170] on span "Capture Every Note with Our Music Recording Services" at bounding box center [290, 170] width 264 height 33
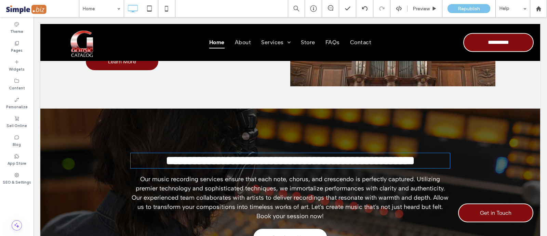
type input "******"
type input "**"
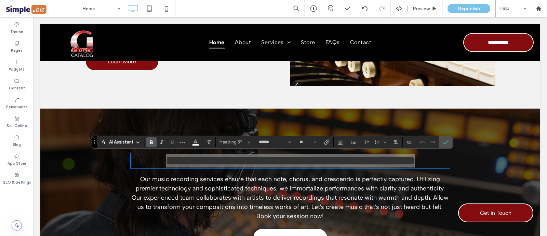
click at [444, 143] on use "Confirm" at bounding box center [446, 142] width 5 height 4
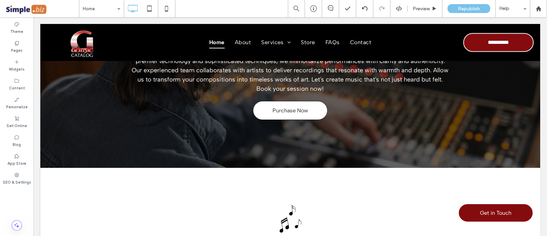
scroll to position [1204, 0]
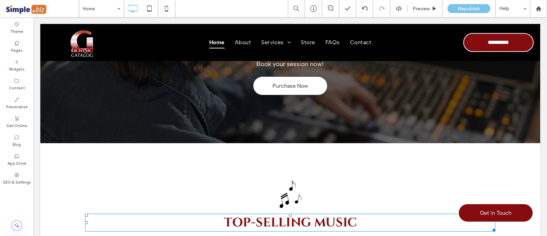
click at [307, 221] on span "Top-Selling MUSIC" at bounding box center [290, 222] width 133 height 16
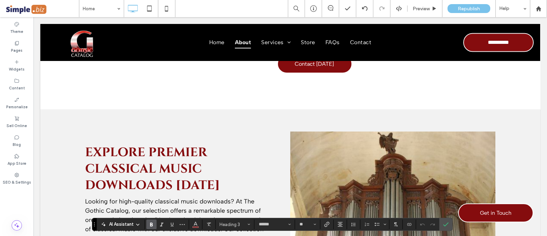
scroll to position [776, 0]
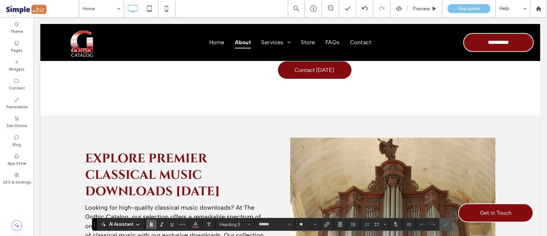
click at [222, 123] on div "Explore Premier Classical Music Downloads Today Looking for high-quality classi…" at bounding box center [290, 240] width 500 height 250
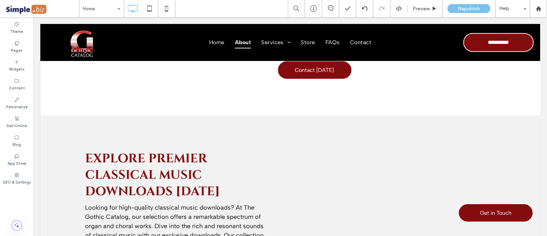
click at [213, 127] on div "Explore Premier Classical Music Downloads Today Looking for high-quality classi…" at bounding box center [290, 240] width 500 height 250
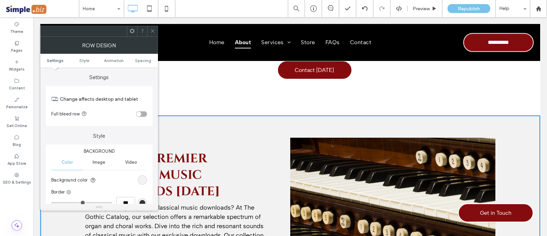
click at [148, 60] on span "Spacing" at bounding box center [143, 60] width 16 height 5
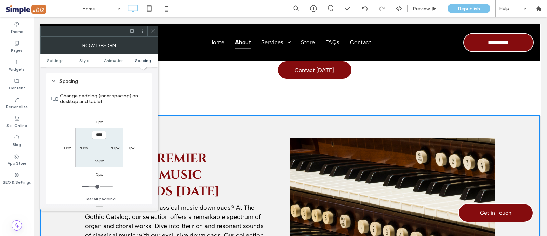
scroll to position [193, 0]
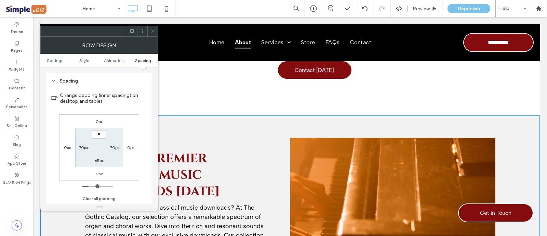
type input "****"
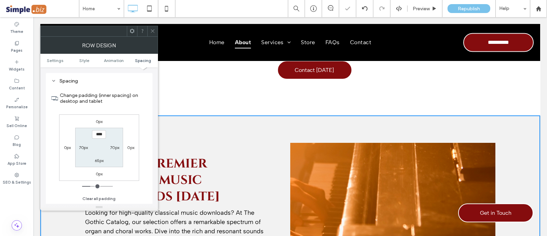
click at [97, 161] on label "65px" at bounding box center [99, 160] width 9 height 5
type input "**"
type input "****"
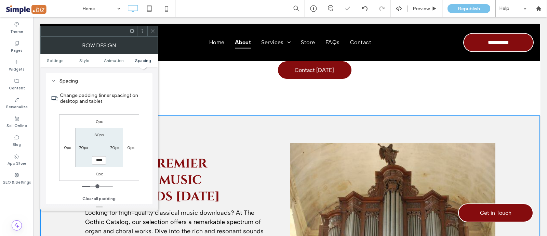
click at [154, 31] on icon at bounding box center [152, 30] width 5 height 5
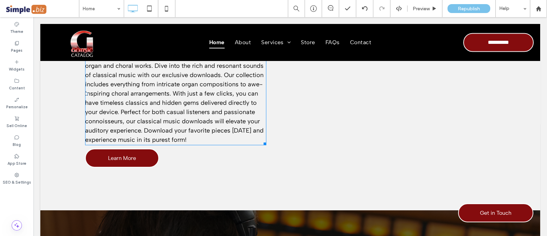
scroll to position [947, 0]
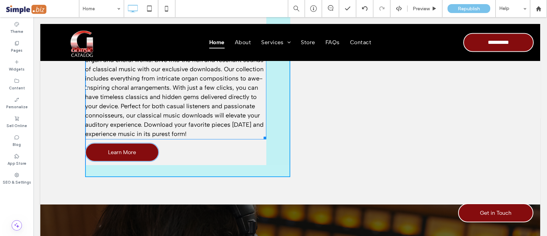
drag, startPoint x: 261, startPoint y: 138, endPoint x: 280, endPoint y: 139, distance: 19.5
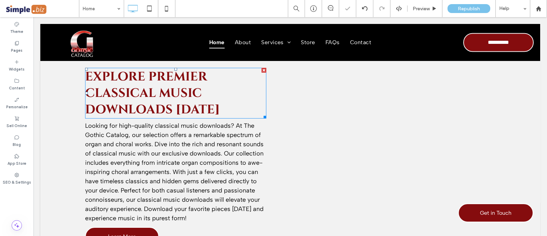
scroll to position [904, 0]
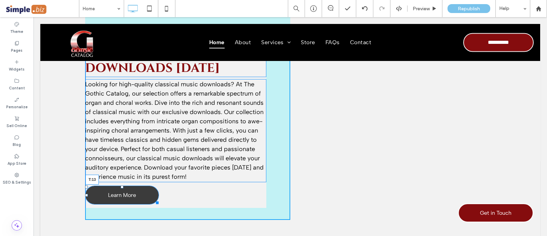
drag, startPoint x: 118, startPoint y: 187, endPoint x: 193, endPoint y: 147, distance: 84.6
click at [121, 188] on div at bounding box center [122, 186] width 3 height 3
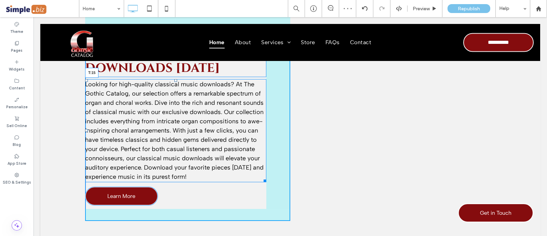
drag, startPoint x: 171, startPoint y: 82, endPoint x: 247, endPoint y: 118, distance: 84.0
click at [174, 85] on div "Looking for high-quality classical music downloads? At The Gothic Catalog, our …" at bounding box center [175, 130] width 181 height 103
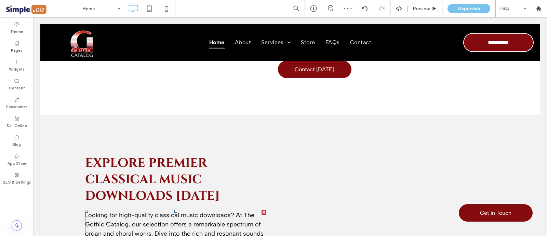
scroll to position [776, 0]
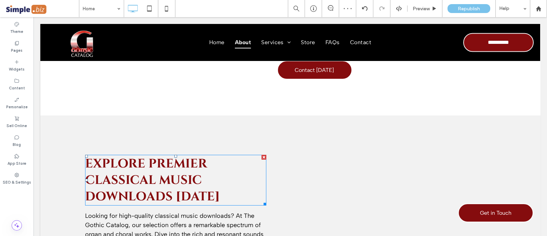
click at [180, 181] on span "Explore Premier Classical Music Downloads [DATE]" at bounding box center [152, 179] width 135 height 49
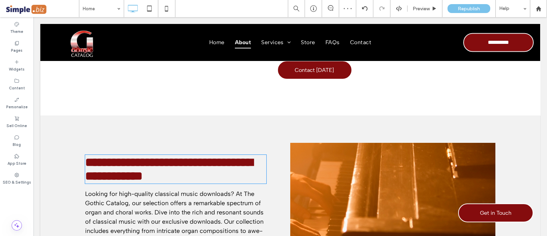
type input "******"
type input "**"
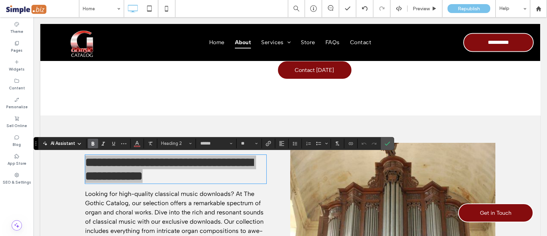
click at [385, 144] on use "Confirm" at bounding box center [387, 143] width 5 height 4
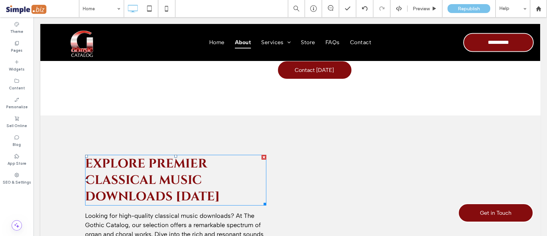
click at [147, 180] on span "Explore Premier Classical Music Downloads [DATE]" at bounding box center [152, 179] width 135 height 49
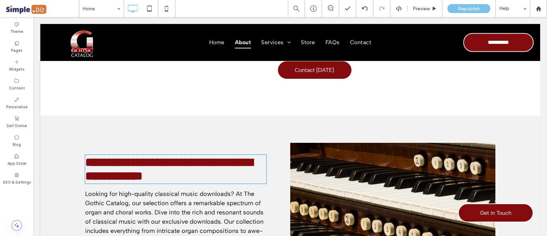
type input "******"
type input "**"
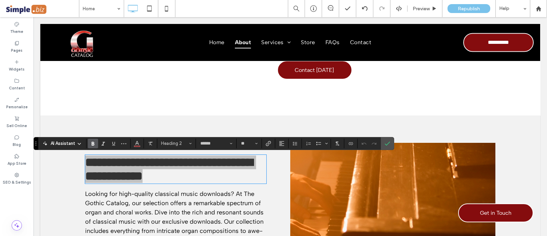
click at [390, 137] on label "Confirm" at bounding box center [387, 143] width 10 height 12
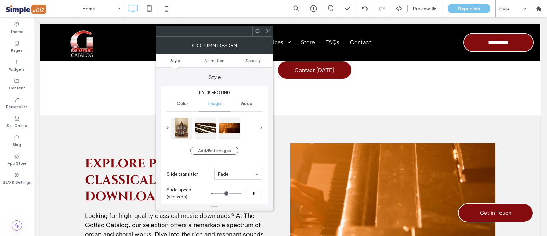
drag, startPoint x: 270, startPoint y: 38, endPoint x: 270, endPoint y: 44, distance: 5.8
click at [270, 38] on div "Column Design" at bounding box center [215, 45] width 118 height 17
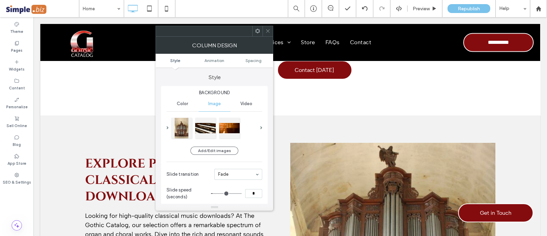
drag, startPoint x: 269, startPoint y: 29, endPoint x: 260, endPoint y: 38, distance: 12.6
click at [267, 30] on icon at bounding box center [267, 30] width 5 height 5
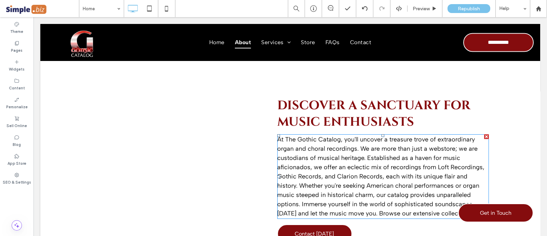
scroll to position [605, 0]
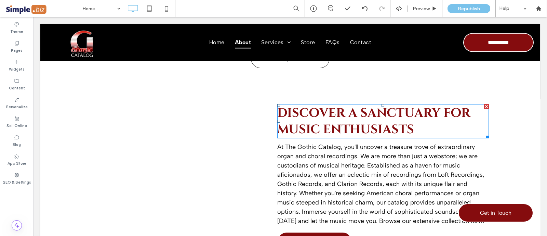
click at [357, 115] on span "Discover a Sanctuary for Music Enthusiasts" at bounding box center [373, 121] width 193 height 33
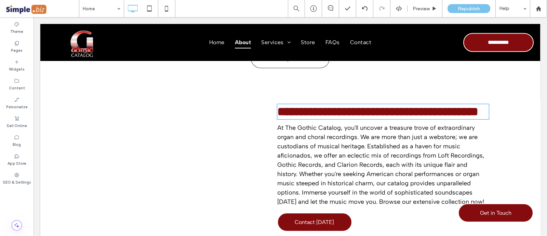
type input "******"
type input "**"
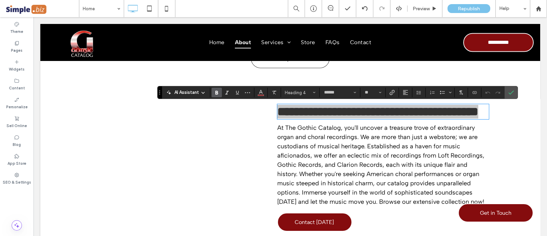
click at [302, 93] on span "Heading 4" at bounding box center [298, 92] width 27 height 5
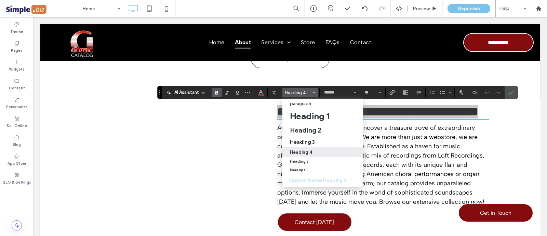
click at [309, 141] on h3 "Heading 3" at bounding box center [302, 142] width 25 height 6
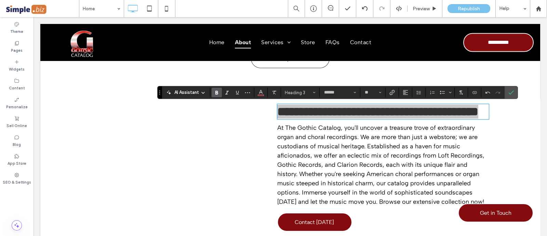
click at [506, 94] on label "Confirm" at bounding box center [511, 92] width 10 height 12
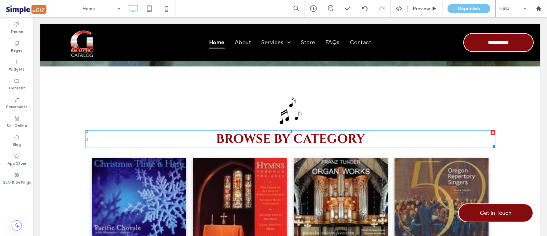
scroll to position [220, 0]
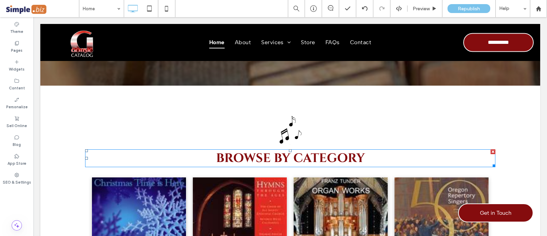
click at [318, 157] on span "BROWSE BY CATEGORY" at bounding box center [290, 158] width 149 height 16
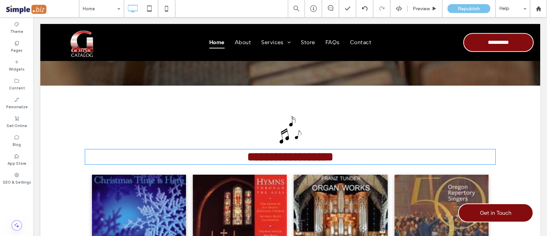
type input "******"
type input "**"
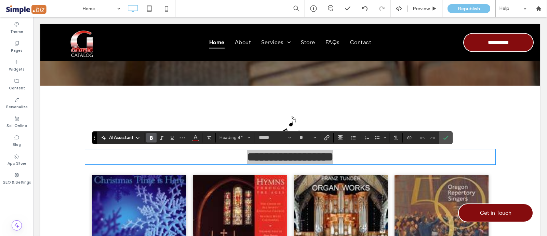
click at [445, 139] on icon "Confirm" at bounding box center [445, 137] width 5 height 5
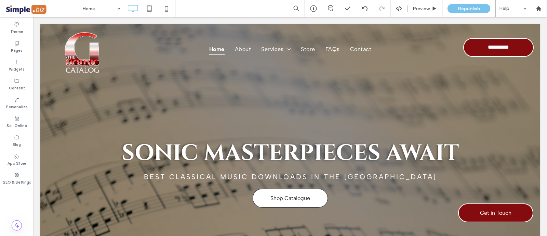
scroll to position [0, 0]
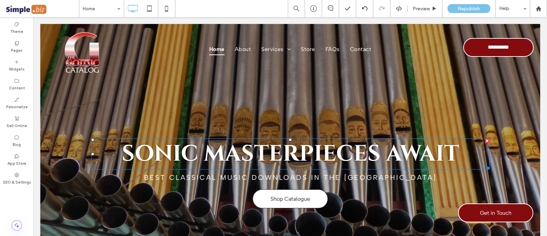
click at [291, 161] on span "Sonic Masterpieces Await" at bounding box center [290, 154] width 337 height 30
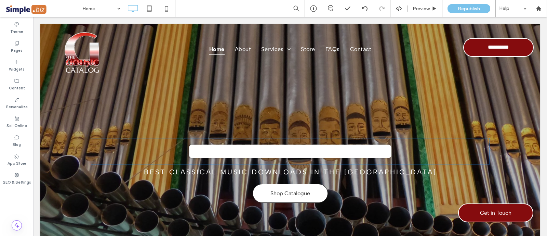
type input "******"
type input "**"
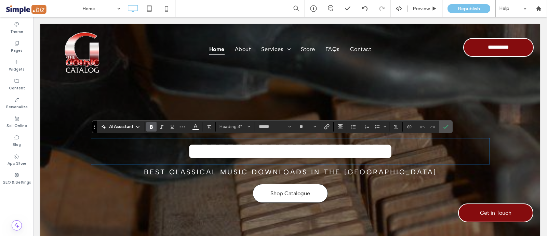
click at [287, 176] on span "best Classical Music Downloads in the [GEOGRAPHIC_DATA]" at bounding box center [290, 172] width 293 height 8
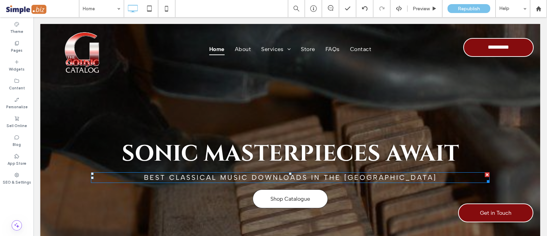
click at [287, 179] on span "best Classical Music Downloads in the [GEOGRAPHIC_DATA]" at bounding box center [290, 177] width 293 height 8
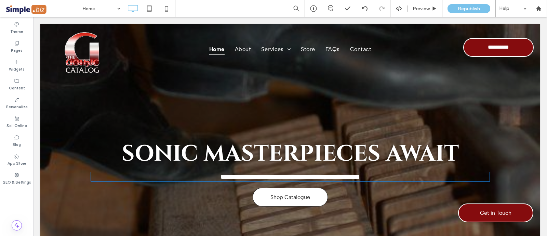
type input "**********"
type input "**"
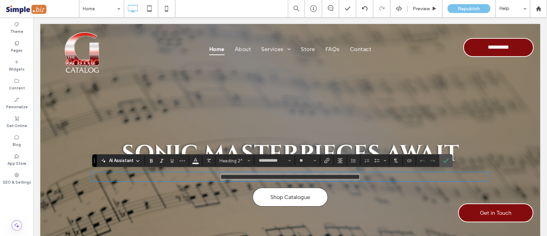
click at [446, 158] on icon "Confirm" at bounding box center [445, 160] width 5 height 5
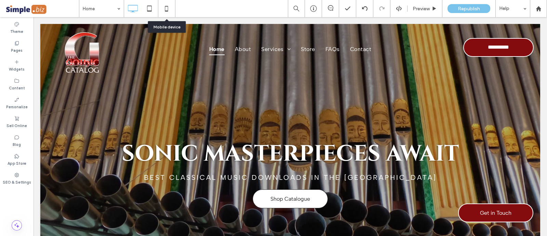
click at [169, 6] on icon at bounding box center [167, 9] width 14 height 14
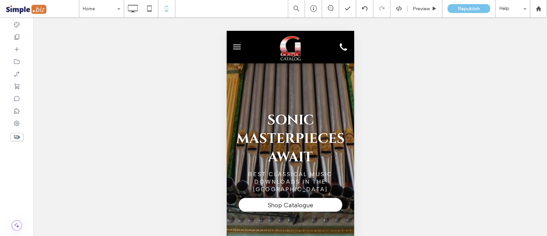
click at [297, 84] on div at bounding box center [290, 162] width 128 height 199
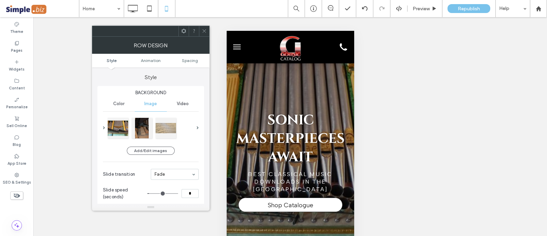
click at [189, 60] on span "Spacing" at bounding box center [190, 60] width 16 height 5
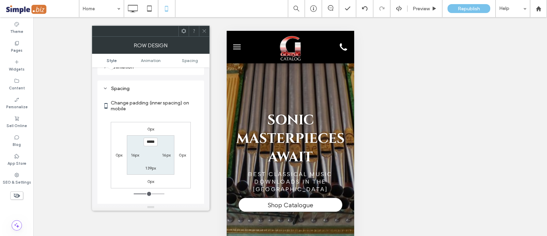
scroll to position [333, 0]
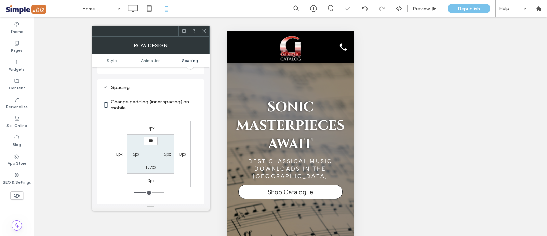
type input "*****"
click at [152, 164] on label "139px" at bounding box center [150, 166] width 11 height 5
type input "***"
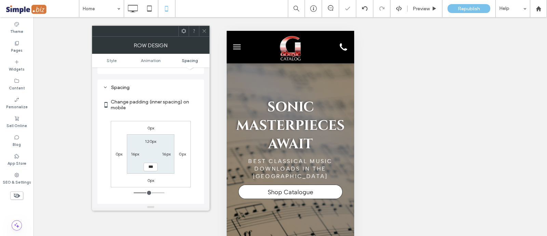
type input "*****"
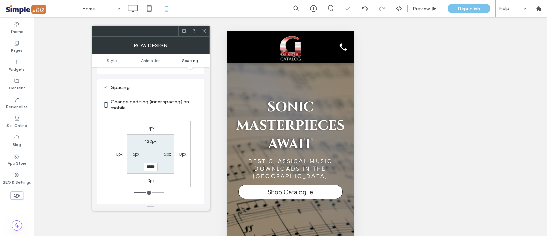
click at [205, 30] on use at bounding box center [203, 30] width 3 height 3
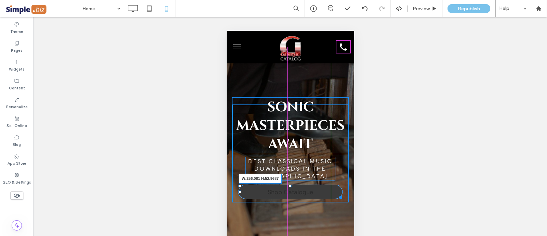
drag, startPoint x: 335, startPoint y: 195, endPoint x: 549, endPoint y: 230, distance: 216.6
click at [337, 198] on div at bounding box center [339, 195] width 5 height 5
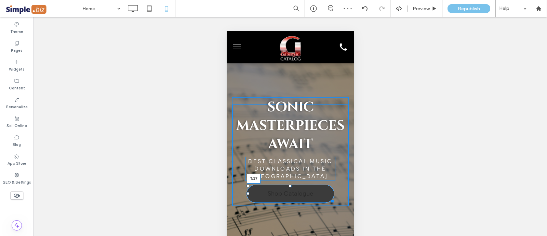
drag, startPoint x: 288, startPoint y: 185, endPoint x: 307, endPoint y: 201, distance: 25.8
click at [307, 201] on div "Sonic Masterpieces Await best Classical Music Downloads in the united states Sh…" at bounding box center [290, 155] width 117 height 102
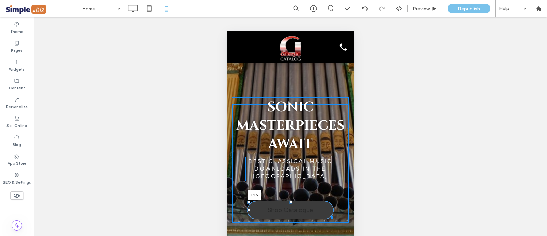
drag, startPoint x: 287, startPoint y: 202, endPoint x: 294, endPoint y: 192, distance: 11.9
click at [294, 192] on div "Sonic Masterpieces Await best Classical Music Downloads in the united states Sh…" at bounding box center [290, 163] width 117 height 118
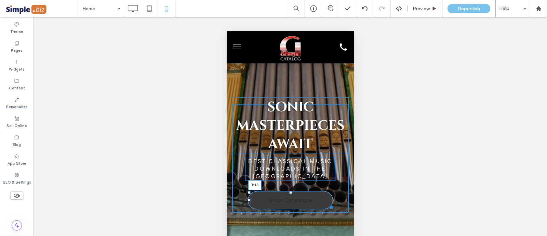
drag, startPoint x: 285, startPoint y: 192, endPoint x: 515, endPoint y: 222, distance: 232.1
click at [283, 186] on div "Sonic Masterpieces Await best Classical Music Downloads in the united states Sh…" at bounding box center [290, 158] width 117 height 108
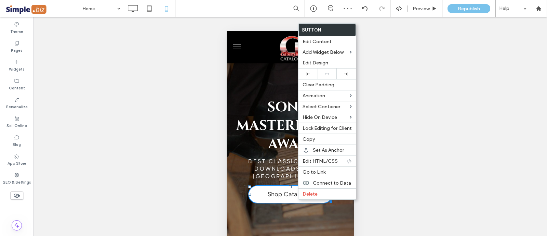
click at [513, 146] on div "Unhide? Yes Unhide? Yes" at bounding box center [291, 135] width 514 height 236
click at [235, 95] on div at bounding box center [290, 155] width 128 height 184
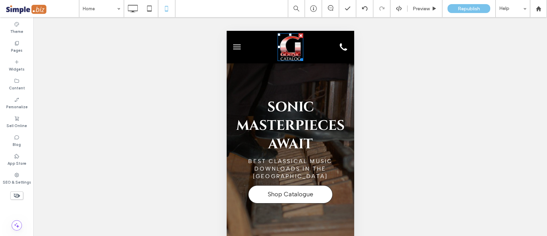
click at [287, 52] on img at bounding box center [289, 47] width 25 height 28
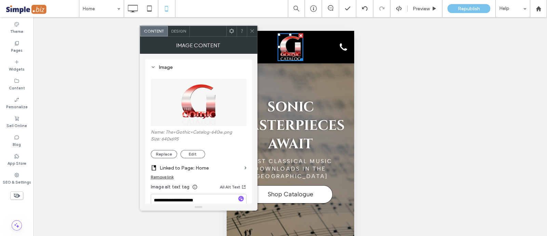
scroll to position [42, 0]
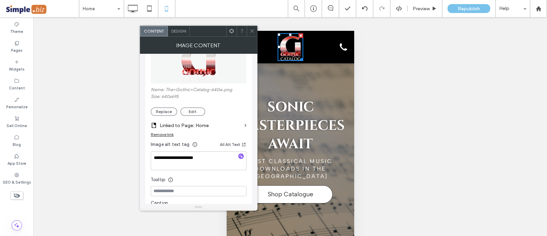
click at [250, 27] on span at bounding box center [252, 31] width 5 height 10
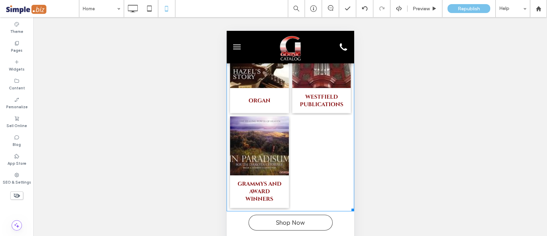
scroll to position [555, 0]
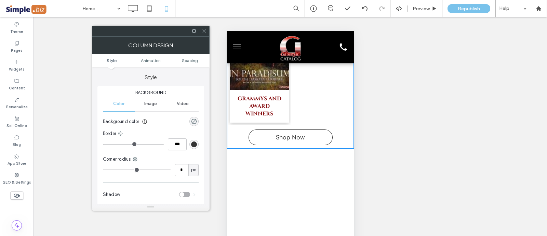
click at [202, 33] on icon at bounding box center [204, 30] width 5 height 5
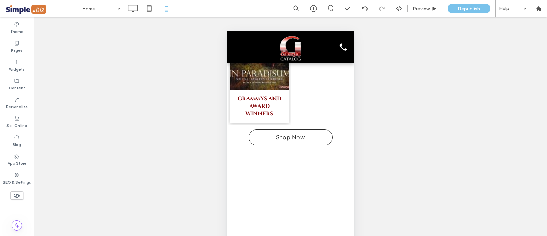
click at [226, 31] on div at bounding box center [226, 31] width 0 height 0
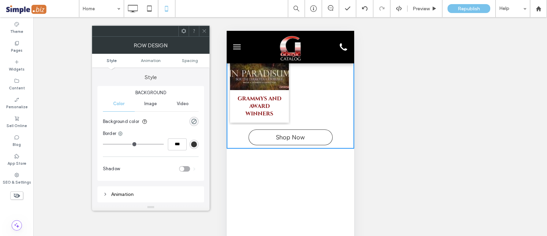
click at [193, 58] on span "Spacing" at bounding box center [190, 60] width 16 height 5
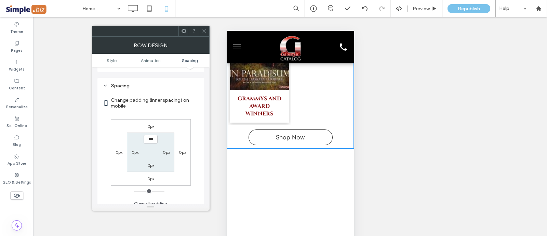
scroll to position [135, 0]
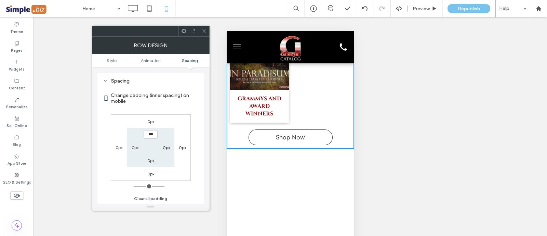
click at [152, 176] on div "0px" at bounding box center [150, 173] width 7 height 7
click at [150, 171] on label "0px" at bounding box center [150, 173] width 7 height 5
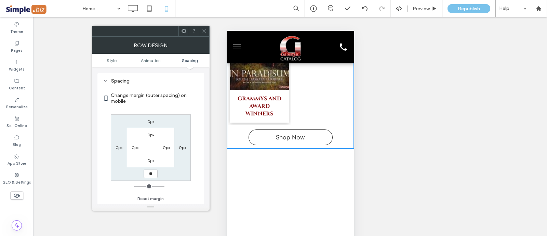
type input "**"
type input "****"
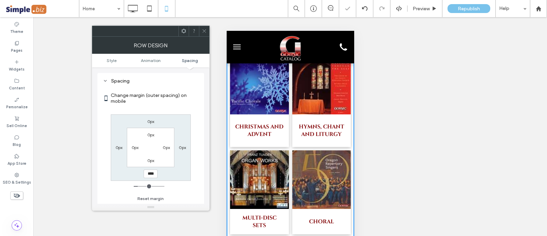
scroll to position [142, 0]
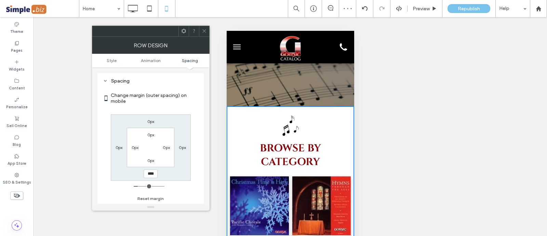
click at [150, 122] on label "0px" at bounding box center [150, 121] width 7 height 5
type input "*"
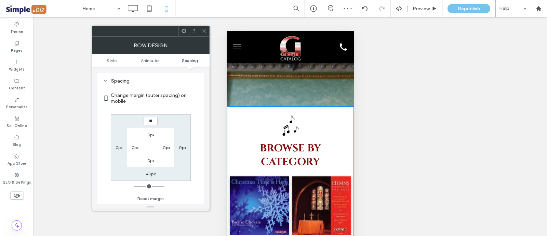
type input "**"
type input "****"
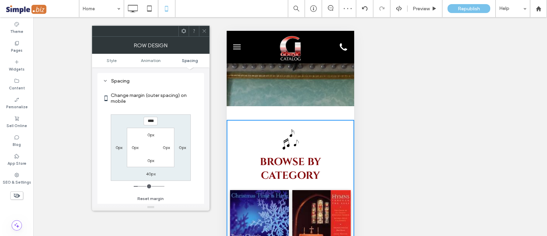
click at [203, 31] on icon at bounding box center [204, 30] width 5 height 5
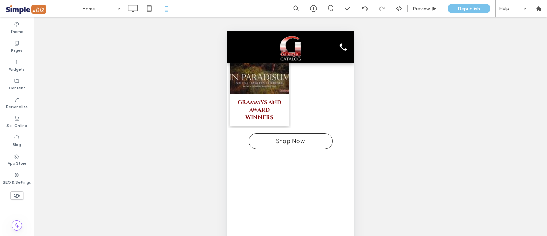
scroll to position [569, 0]
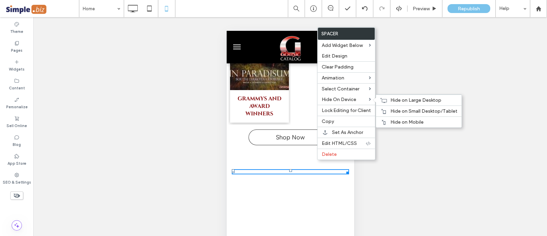
click at [409, 119] on span "Hide on Mobile" at bounding box center [407, 122] width 33 height 6
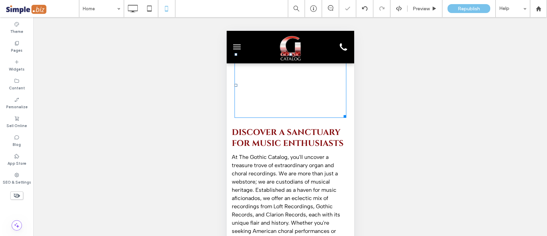
scroll to position [697, 0]
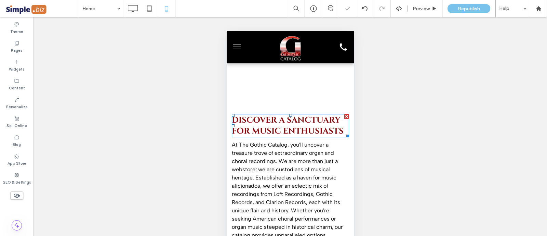
click at [301, 115] on span "Discover a Sanctuary for Music Enthusiasts" at bounding box center [288, 126] width 112 height 22
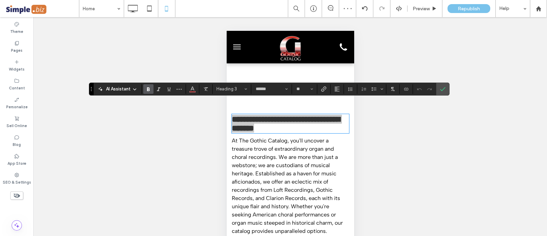
click at [293, 93] on button "**" at bounding box center [304, 89] width 22 height 10
click at [301, 107] on label "30" at bounding box center [304, 112] width 22 height 10
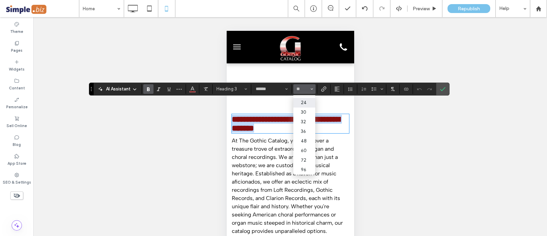
type input "**"
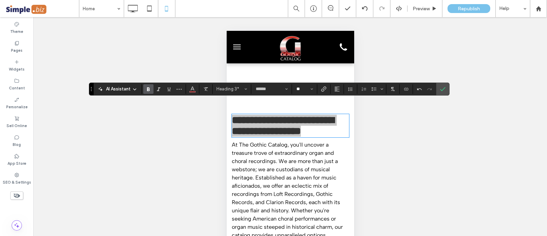
click at [302, 88] on input "**" at bounding box center [302, 88] width 13 height 5
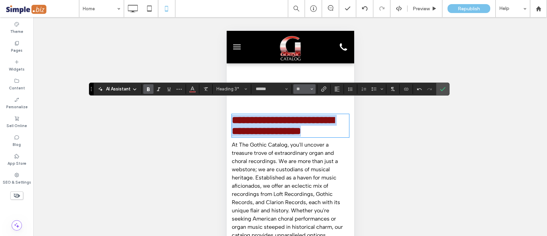
type input "**"
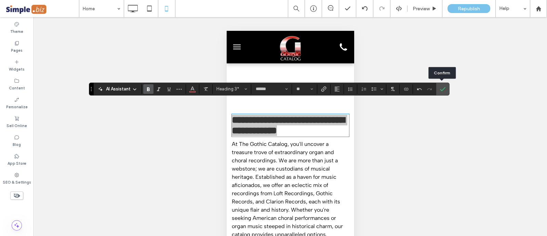
click at [442, 87] on icon "Confirm" at bounding box center [442, 88] width 5 height 5
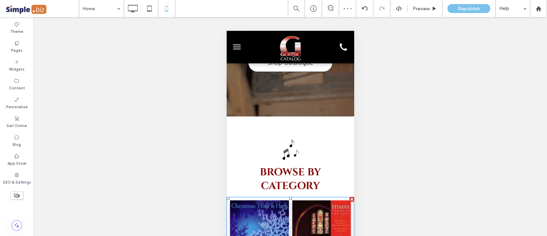
scroll to position [227, 0]
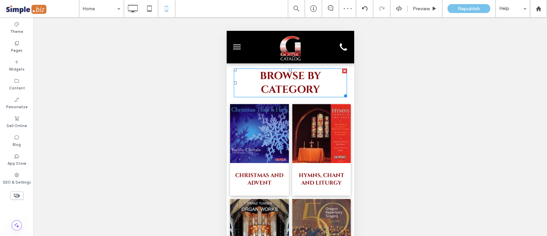
click at [287, 90] on span "BROWSE BY CATEGORY" at bounding box center [290, 82] width 61 height 27
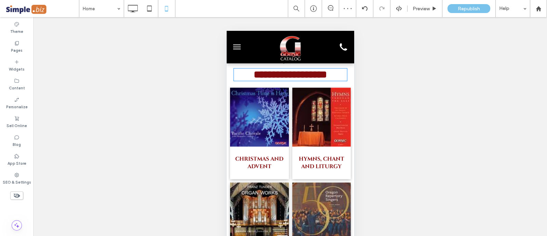
type input "******"
type input "**"
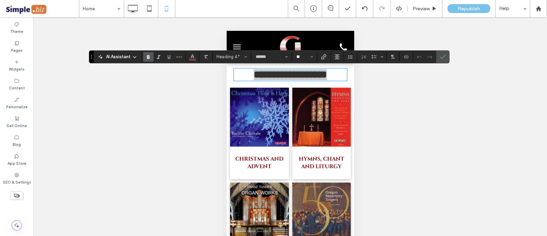
click at [302, 56] on input "**" at bounding box center [302, 56] width 13 height 5
type input "**"
click at [443, 54] on icon "Confirm" at bounding box center [442, 56] width 5 height 5
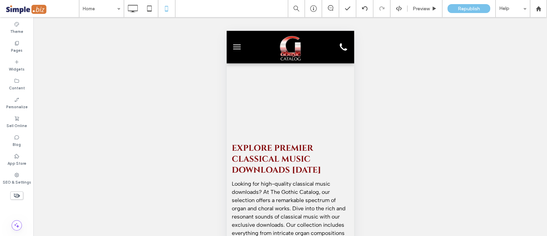
scroll to position [997, 0]
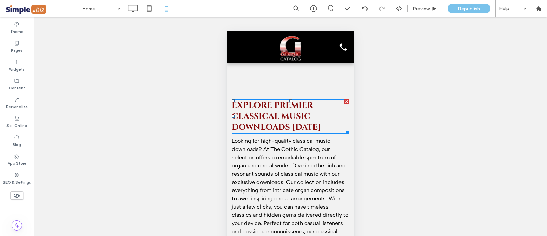
click at [273, 116] on span "Explore Premier Classical Music Downloads [DATE]" at bounding box center [276, 116] width 89 height 33
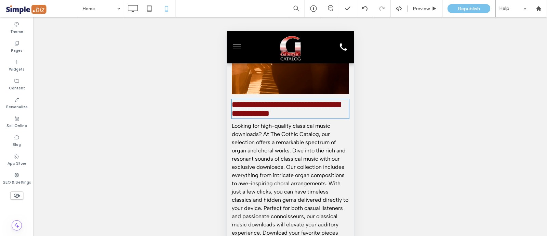
type input "******"
type input "**"
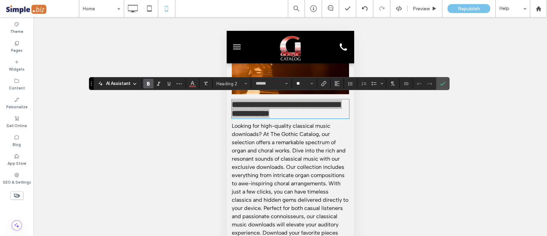
click at [303, 82] on input "**" at bounding box center [302, 83] width 13 height 5
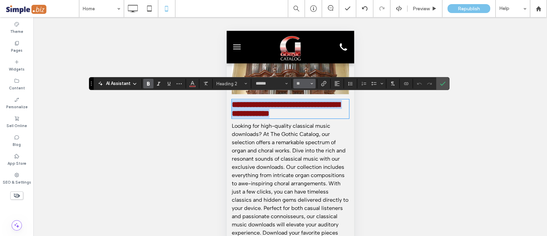
type input "**"
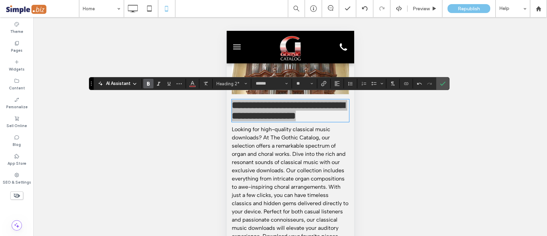
drag, startPoint x: 446, startPoint y: 81, endPoint x: 443, endPoint y: 78, distance: 4.6
click at [443, 79] on label "Confirm" at bounding box center [443, 83] width 10 height 12
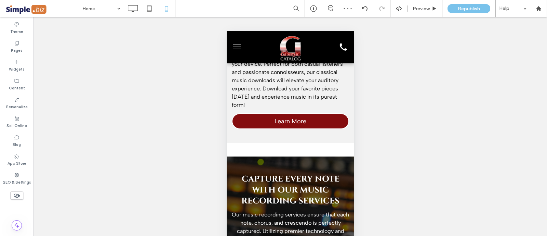
scroll to position [1168, 0]
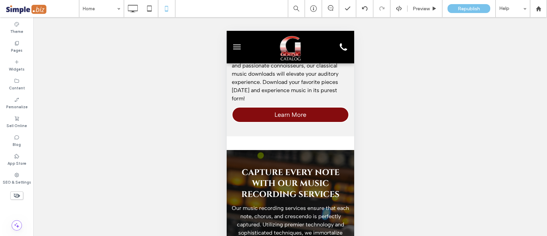
click at [253, 156] on div "Capture Every Note with Our Music Recording Services Our music recording servic…" at bounding box center [290, 240] width 128 height 181
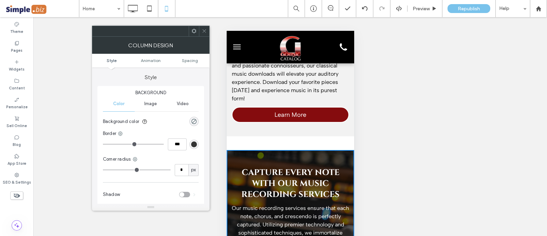
click at [191, 57] on ul "Style Animation Spacing" at bounding box center [151, 61] width 118 height 14
click at [209, 30] on div at bounding box center [204, 31] width 10 height 10
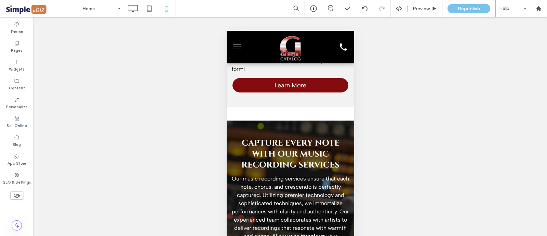
scroll to position [1210, 0]
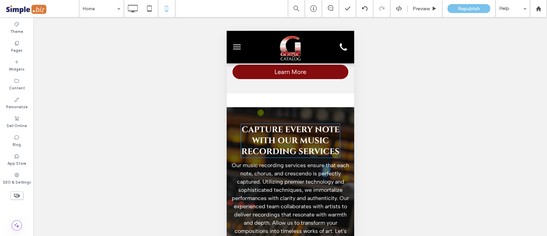
click at [285, 130] on div "Capture Every Note with Our Music Recording Services" at bounding box center [290, 140] width 100 height 34
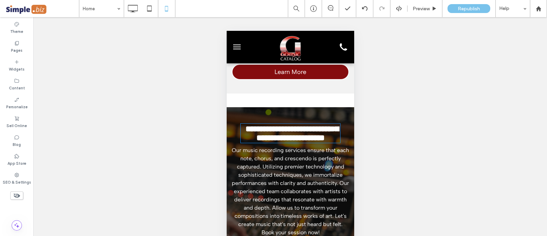
type input "******"
type input "**"
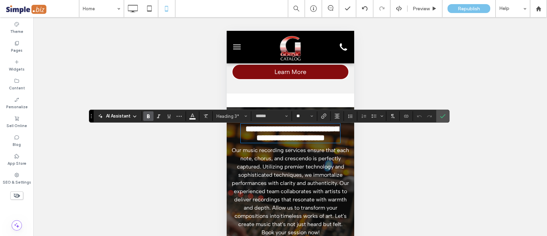
click at [300, 115] on input "**" at bounding box center [302, 115] width 13 height 5
type input "**"
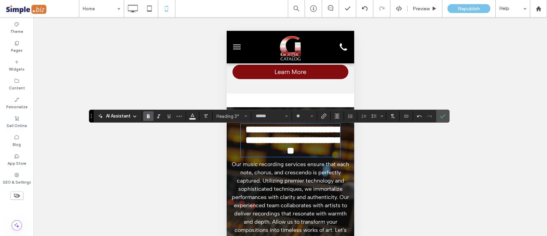
click at [441, 112] on span "Confirm" at bounding box center [441, 116] width 3 height 12
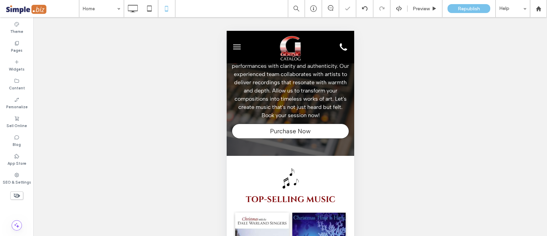
scroll to position [1382, 0]
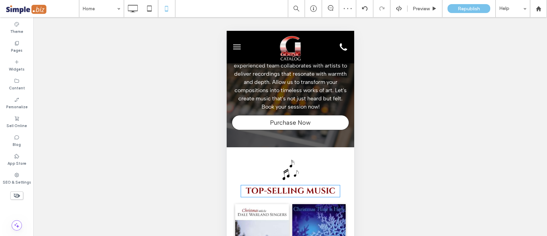
click at [304, 190] on span "Top-Selling MUSIC" at bounding box center [291, 190] width 90 height 11
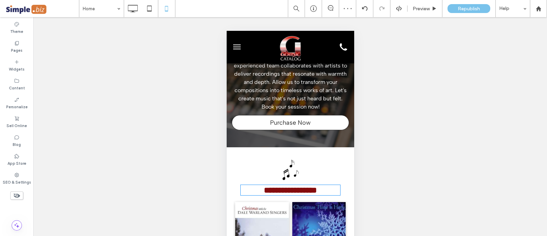
scroll to position [1382, 0]
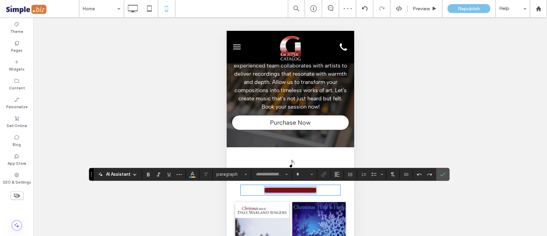
type input "******"
type input "**"
click at [300, 170] on button "**" at bounding box center [304, 174] width 22 height 10
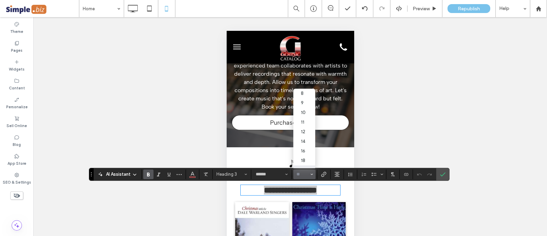
click at [300, 173] on input "Size-input" at bounding box center [302, 173] width 13 height 5
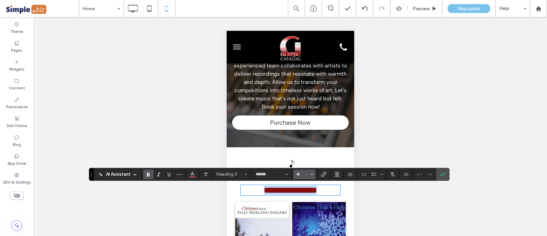
type input "**"
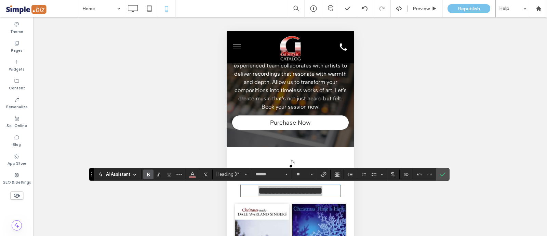
click at [441, 174] on icon "Confirm" at bounding box center [442, 173] width 5 height 5
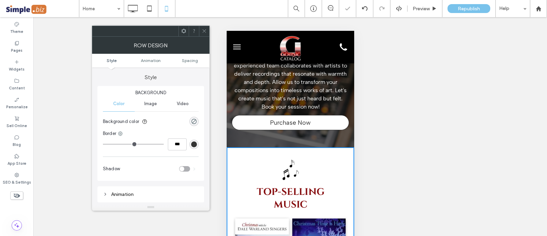
click at [189, 60] on span "Spacing" at bounding box center [190, 60] width 16 height 5
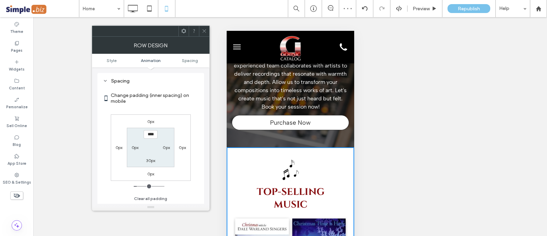
scroll to position [135, 0]
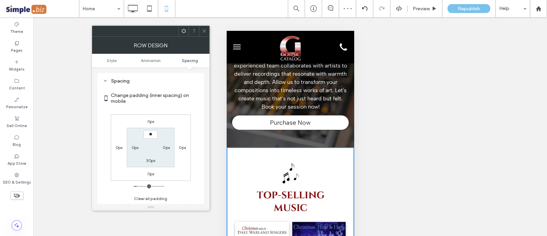
type input "****"
click at [152, 162] on div "30px" at bounding box center [150, 160] width 9 height 7
click at [147, 157] on div "30px" at bounding box center [150, 160] width 9 height 7
click at [150, 159] on label "30px" at bounding box center [150, 160] width 9 height 5
type input "**"
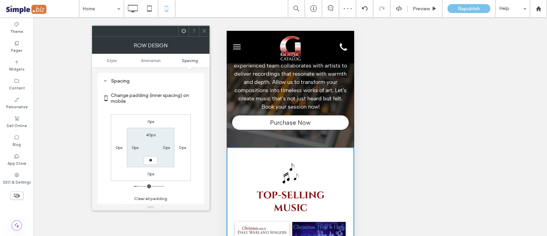
type input "**"
type input "****"
click at [202, 31] on icon at bounding box center [204, 30] width 5 height 5
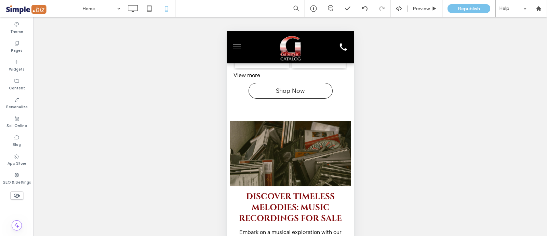
scroll to position [1681, 0]
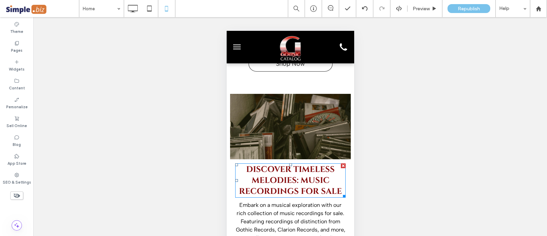
click at [299, 176] on span "Discover Timeless Melodies: Music Recordings for Sale" at bounding box center [290, 180] width 103 height 33
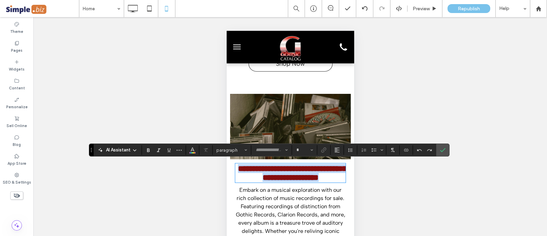
type input "******"
type input "**"
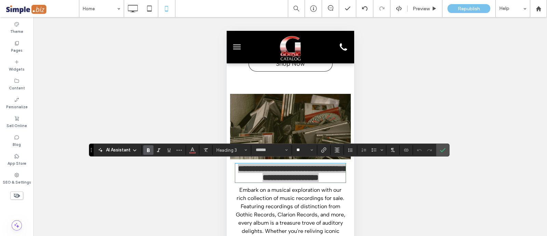
click at [300, 148] on input "**" at bounding box center [302, 149] width 13 height 5
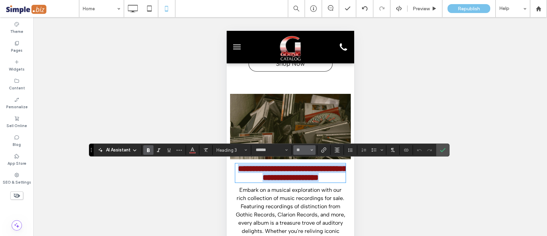
type input "**"
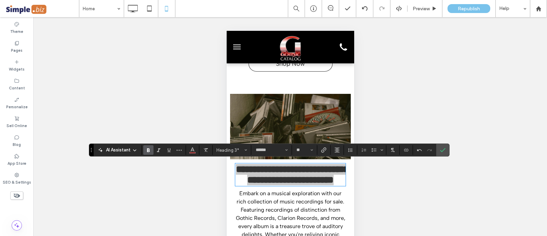
drag, startPoint x: 445, startPoint y: 144, endPoint x: 410, endPoint y: 152, distance: 35.4
click at [444, 144] on span "Confirm" at bounding box center [442, 150] width 5 height 12
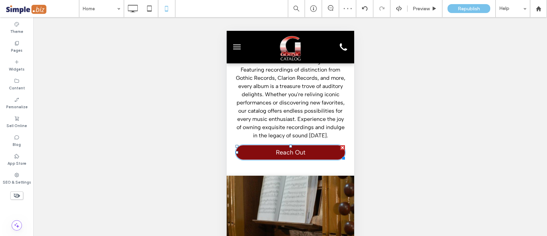
scroll to position [1852, 0]
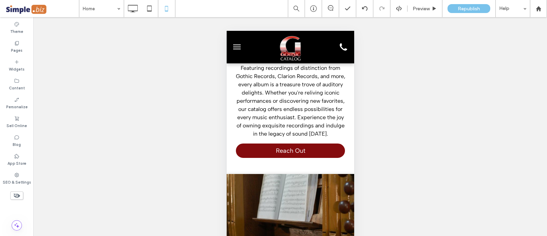
click at [226, 31] on div at bounding box center [226, 31] width 0 height 0
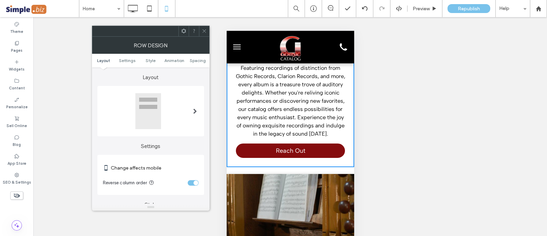
click at [194, 62] on span "Spacing" at bounding box center [198, 60] width 16 height 5
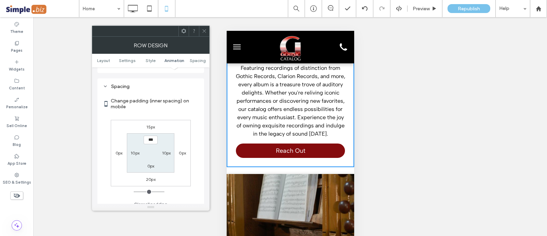
scroll to position [262, 0]
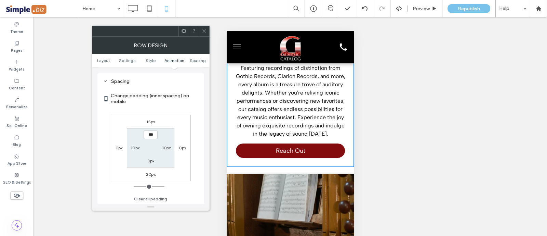
click at [150, 171] on label "20px" at bounding box center [151, 173] width 10 height 5
type input "**"
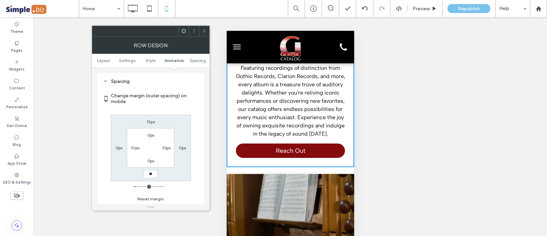
type input "**"
type input "****"
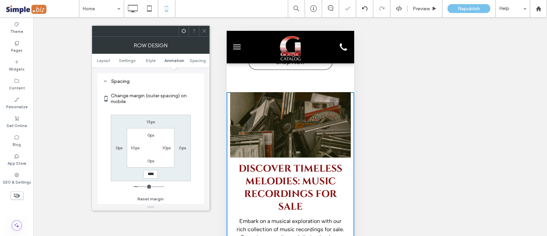
scroll to position [1681, 0]
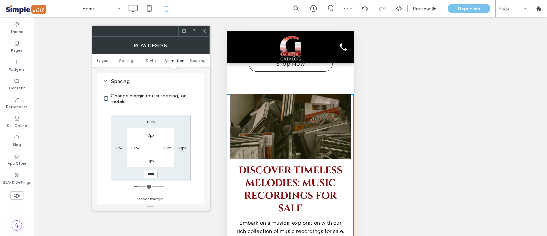
click at [204, 28] on span at bounding box center [204, 31] width 5 height 10
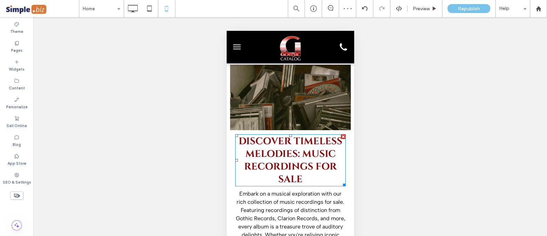
scroll to position [1724, 0]
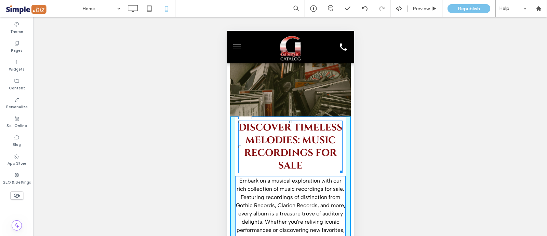
drag, startPoint x: 286, startPoint y: 120, endPoint x: 510, endPoint y: 152, distance: 226.3
click at [289, 121] on div at bounding box center [290, 121] width 3 height 3
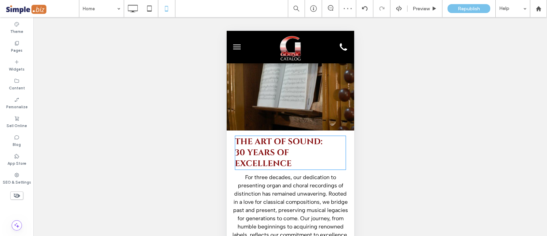
scroll to position [1980, 0]
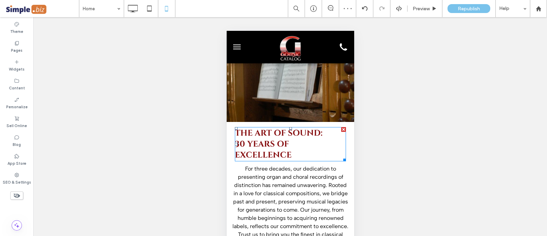
click at [306, 153] on h3 "﻿ 30 Years of Excellence" at bounding box center [290, 150] width 111 height 22
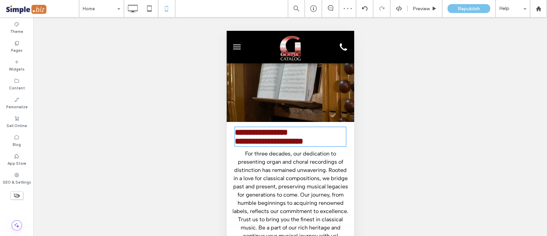
type input "******"
type input "**"
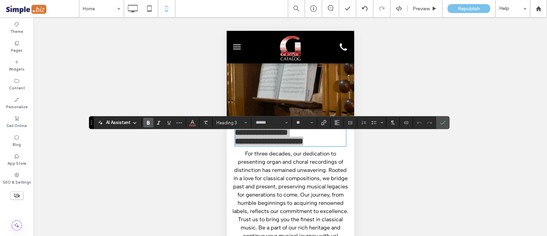
click at [340, 124] on button "Alignment" at bounding box center [337, 123] width 10 height 10
click at [345, 144] on div "ui.textEditor.alignment.center" at bounding box center [344, 143] width 9 height 5
click at [299, 118] on button "**" at bounding box center [304, 123] width 22 height 10
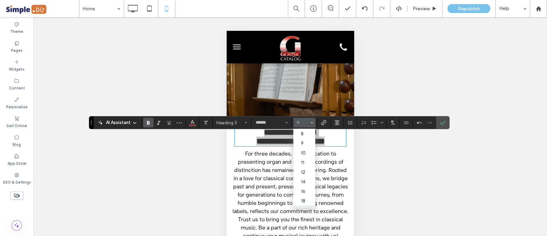
click at [303, 122] on input "Size-input" at bounding box center [302, 122] width 13 height 5
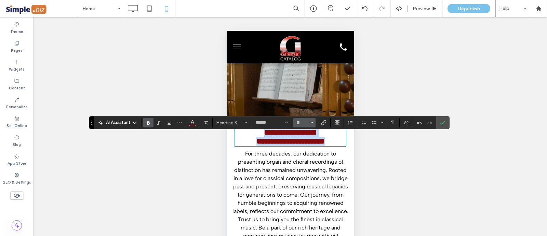
type input "**"
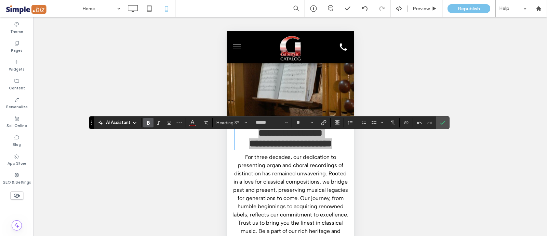
click at [445, 122] on label "Confirm" at bounding box center [443, 122] width 10 height 12
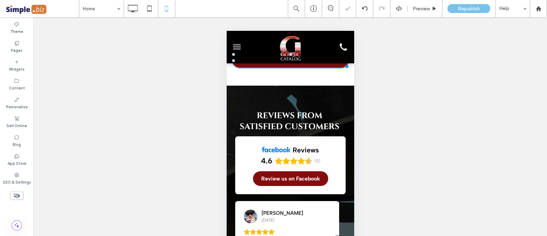
scroll to position [2194, 0]
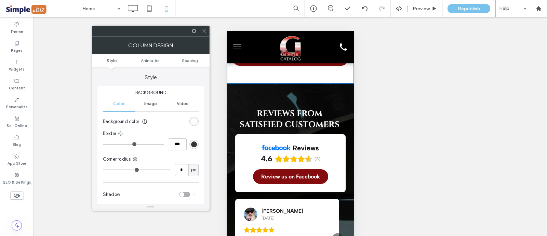
click at [195, 59] on span "Spacing" at bounding box center [190, 60] width 16 height 5
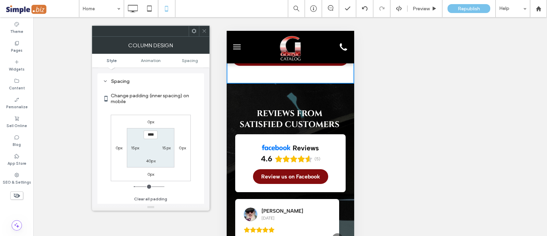
scroll to position [160, 0]
type input "**"
click at [152, 155] on section "** 15px 40px 15px" at bounding box center [151, 147] width 48 height 39
click at [151, 159] on label "40px" at bounding box center [151, 160] width 10 height 5
type input "**"
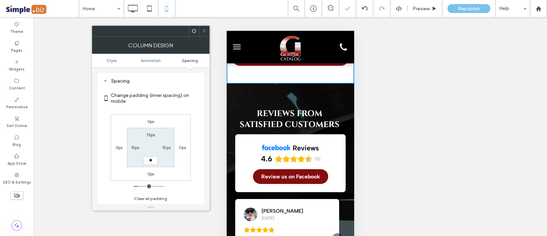
type input "**"
type input "****"
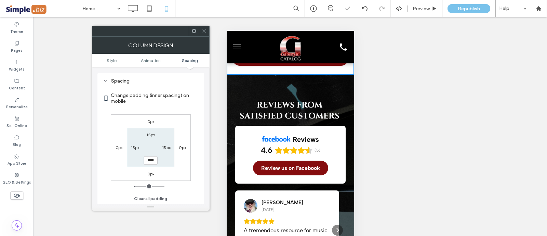
click at [203, 31] on icon at bounding box center [204, 30] width 5 height 5
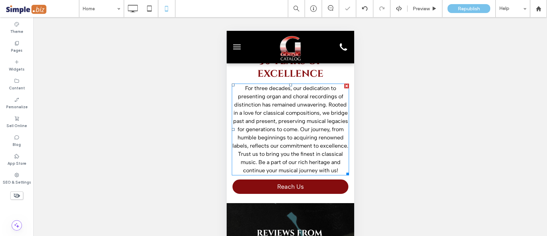
scroll to position [1980, 0]
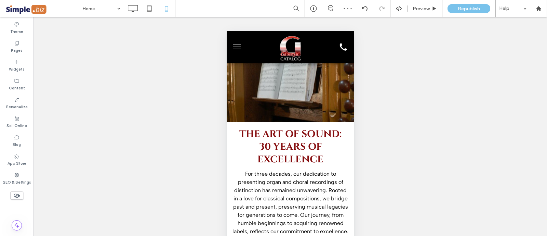
click at [235, 64] on div at bounding box center [234, 58] width 17 height 11
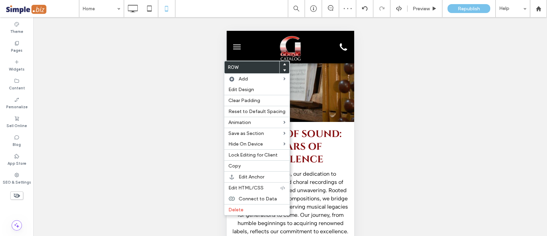
click at [239, 87] on span "Edit Design" at bounding box center [241, 90] width 26 height 6
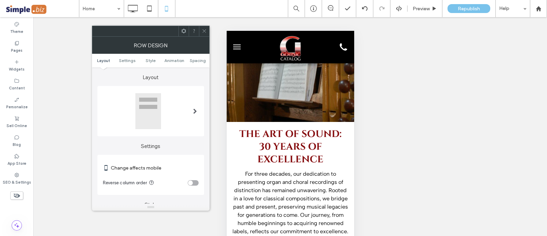
click at [195, 57] on ul "Layout Settings Style Animation Spacing" at bounding box center [151, 61] width 118 height 14
click at [197, 60] on span "Spacing" at bounding box center [198, 60] width 16 height 5
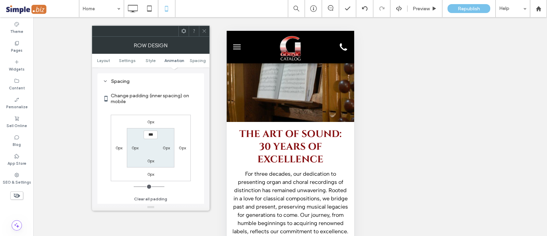
scroll to position [262, 0]
drag, startPoint x: 154, startPoint y: 173, endPoint x: 160, endPoint y: 170, distance: 7.0
click at [154, 173] on label "0px" at bounding box center [150, 173] width 7 height 5
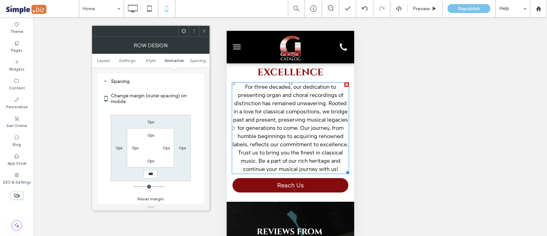
scroll to position [2108, 0]
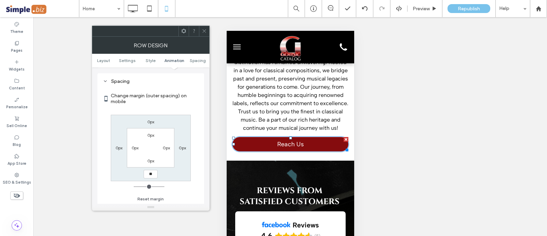
type input "**"
type input "****"
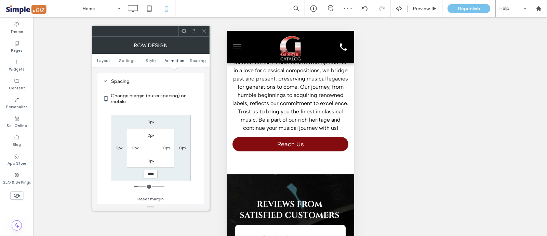
click at [203, 33] on icon at bounding box center [204, 30] width 5 height 5
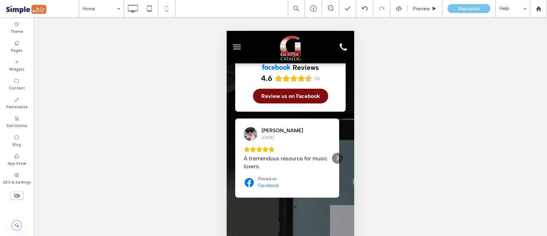
scroll to position [2151, 0]
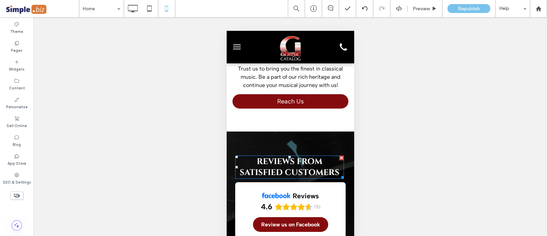
click at [290, 176] on span "REviews FROM Satisfied Customers" at bounding box center [289, 167] width 100 height 22
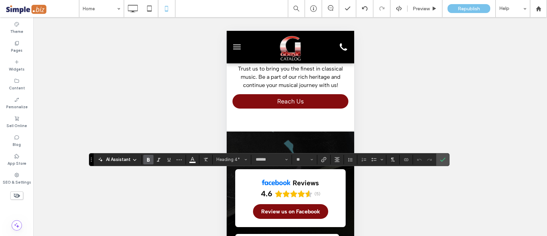
click at [303, 163] on button "**" at bounding box center [304, 160] width 22 height 10
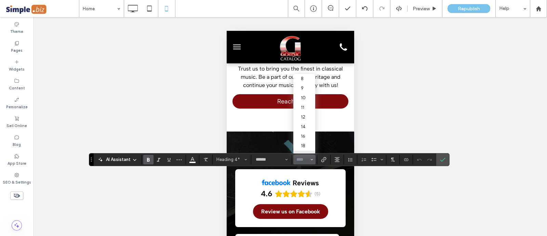
click at [301, 160] on input "Size-input" at bounding box center [302, 159] width 13 height 5
type input "**"
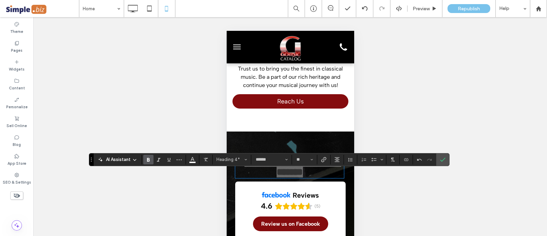
click at [440, 160] on icon "Confirm" at bounding box center [442, 159] width 5 height 5
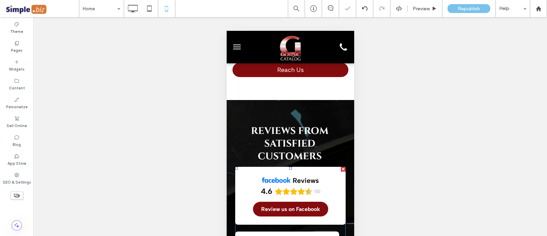
scroll to position [2194, 0]
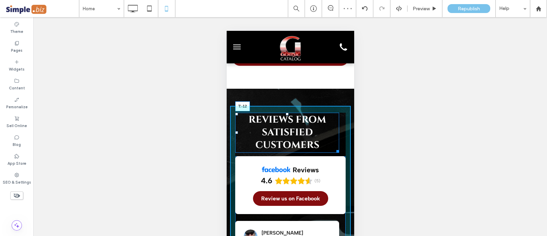
drag, startPoint x: 288, startPoint y: 128, endPoint x: 526, endPoint y: 177, distance: 243.1
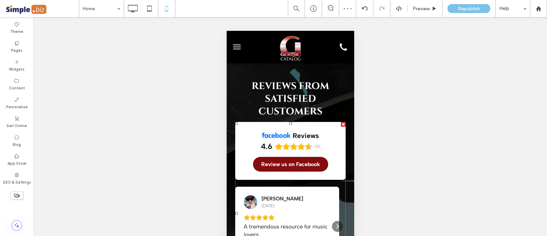
scroll to position [2237, 0]
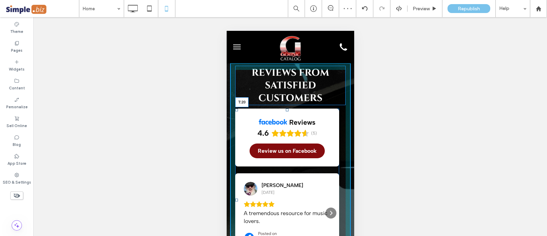
drag, startPoint x: 286, startPoint y: 126, endPoint x: 512, endPoint y: 160, distance: 228.7
click at [288, 111] on div at bounding box center [287, 109] width 3 height 3
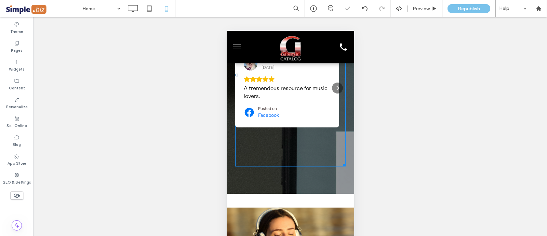
scroll to position [2408, 0]
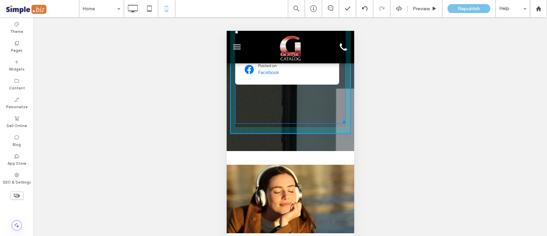
drag, startPoint x: 334, startPoint y: 136, endPoint x: 536, endPoint y: 148, distance: 202.5
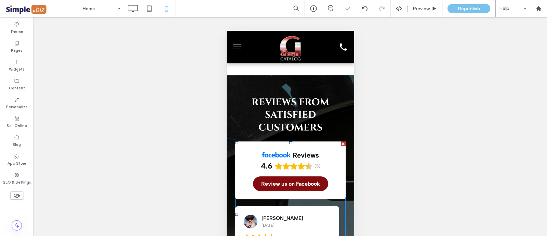
scroll to position [2194, 0]
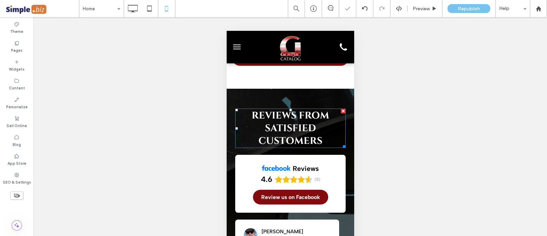
click at [289, 128] on span "REviews FROM Satisfied Customers" at bounding box center [290, 128] width 78 height 38
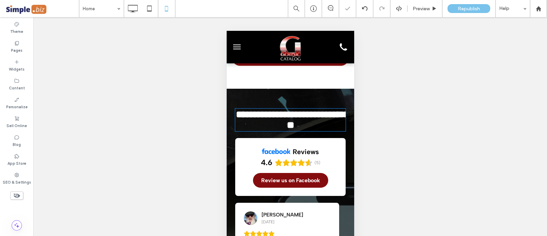
type input "******"
type input "**"
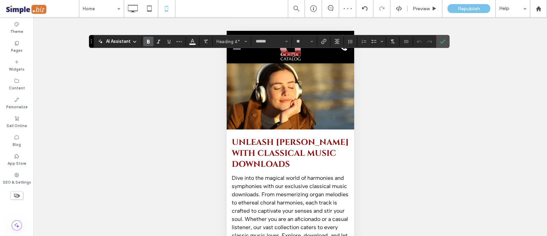
scroll to position [2493, 0]
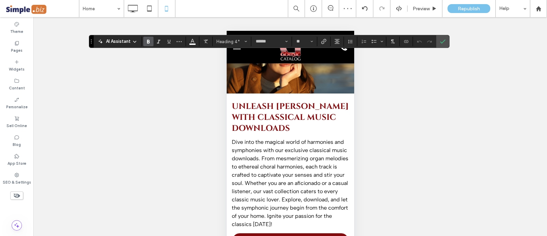
click at [279, 134] on span "Unleash [PERSON_NAME] with Classical Music Downloads" at bounding box center [290, 117] width 117 height 33
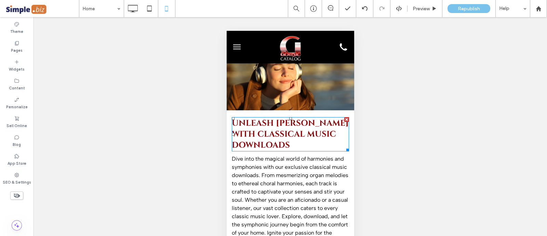
click at [279, 145] on span "Unleash [PERSON_NAME] with Classical Music Downloads" at bounding box center [290, 134] width 117 height 33
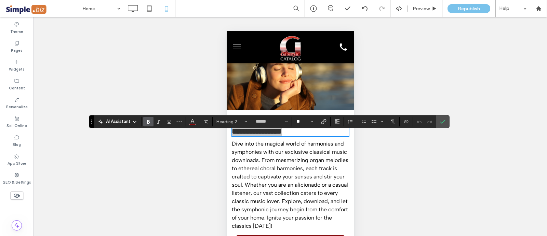
click at [301, 121] on input "**" at bounding box center [302, 121] width 13 height 5
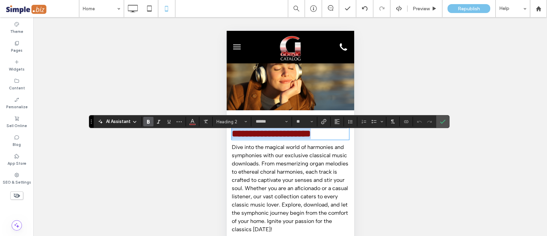
type input "**"
click at [444, 120] on icon "Confirm" at bounding box center [442, 121] width 5 height 5
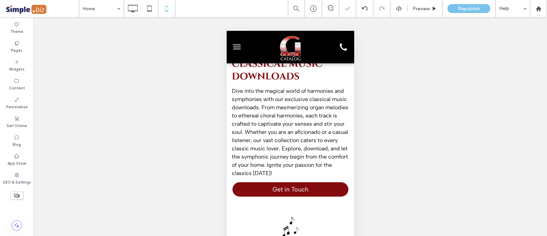
scroll to position [2664, 0]
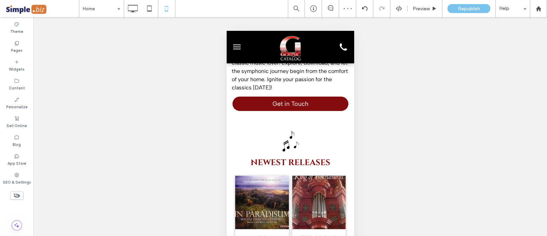
click at [259, 148] on div "NEWEST RELEASES In Paradisum: The Healing Power of Heaven/[US_STATE] Chorale SK…" at bounding box center [290, 239] width 128 height 235
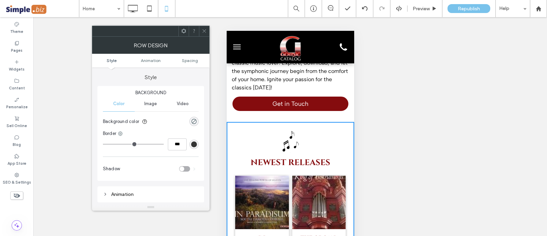
click at [204, 30] on icon at bounding box center [204, 30] width 5 height 5
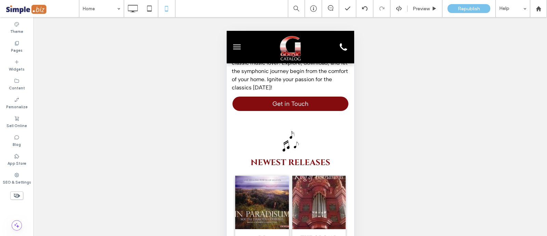
click at [228, 122] on div "Unleash [PERSON_NAME] with Classical Music Downloads Dive into the magical worl…" at bounding box center [290, 30] width 128 height 183
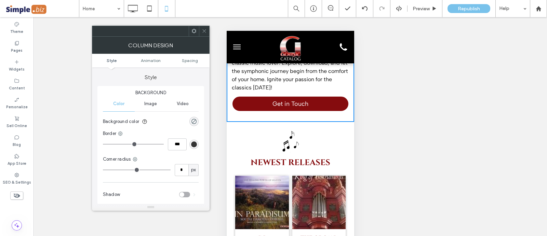
click at [197, 58] on span "Spacing" at bounding box center [190, 60] width 16 height 5
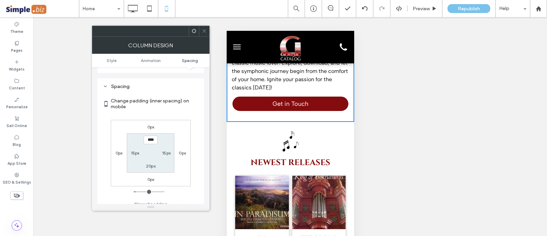
scroll to position [160, 0]
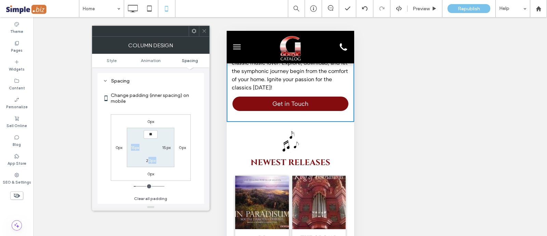
type input "****"
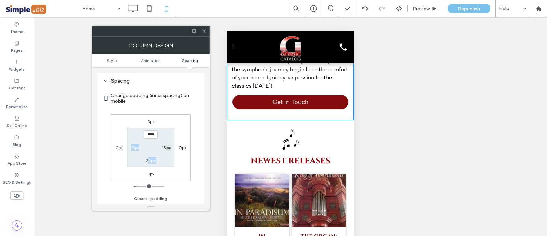
drag, startPoint x: 149, startPoint y: 150, endPoint x: 152, endPoint y: 154, distance: 5.4
click at [150, 151] on section "**** 15px 20px 15px" at bounding box center [151, 147] width 48 height 39
click at [154, 161] on label "20px" at bounding box center [151, 160] width 10 height 5
type input "**"
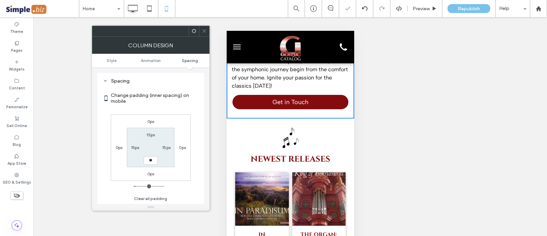
type input "**"
type input "****"
click at [202, 27] on span at bounding box center [204, 31] width 5 height 10
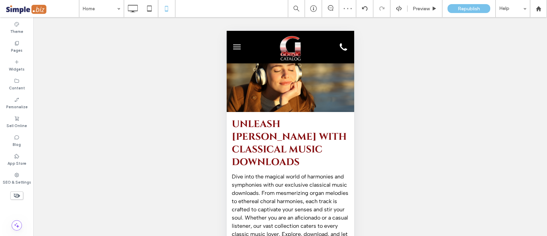
scroll to position [2450, 0]
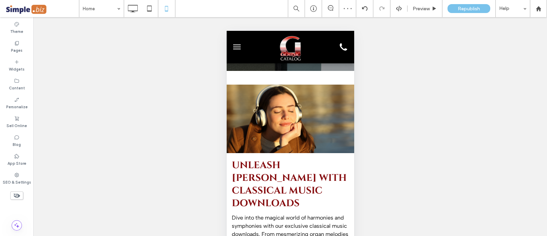
click at [230, 95] on div at bounding box center [234, 89] width 17 height 11
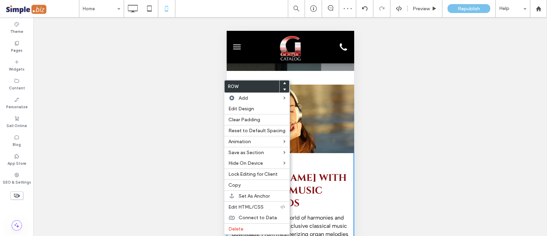
click at [237, 108] on span "Edit Design" at bounding box center [241, 109] width 26 height 6
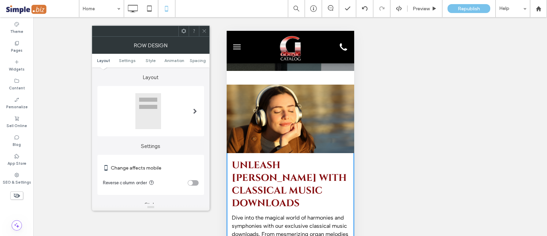
click at [192, 58] on span "Spacing" at bounding box center [198, 60] width 16 height 5
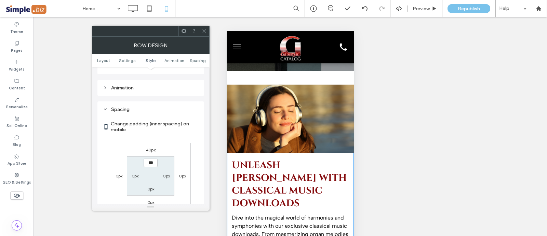
scroll to position [262, 0]
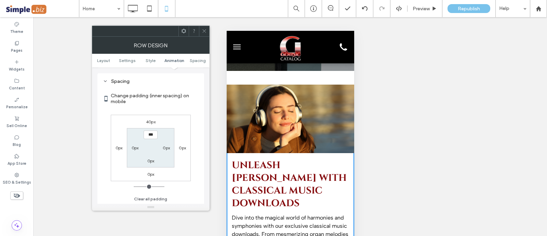
click at [149, 171] on label "0px" at bounding box center [150, 173] width 7 height 5
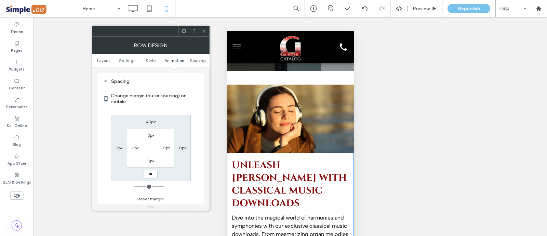
type input "**"
type input "****"
click at [205, 32] on icon at bounding box center [204, 30] width 5 height 5
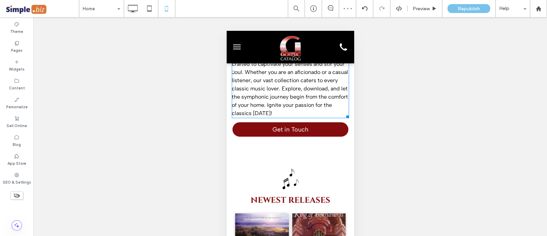
scroll to position [2664, 0]
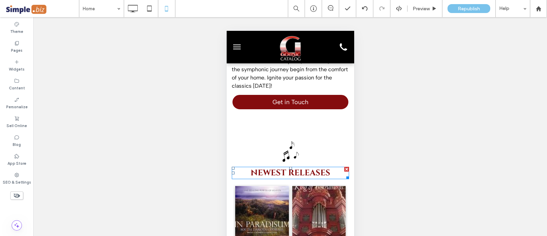
click at [290, 178] on span "NEWEST RELEASES" at bounding box center [290, 172] width 80 height 11
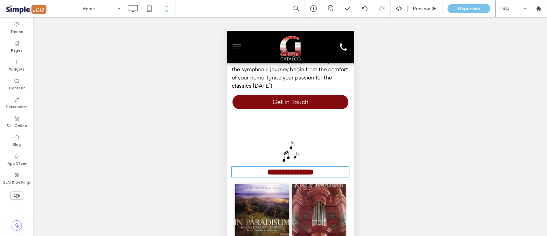
type input "******"
type input "**"
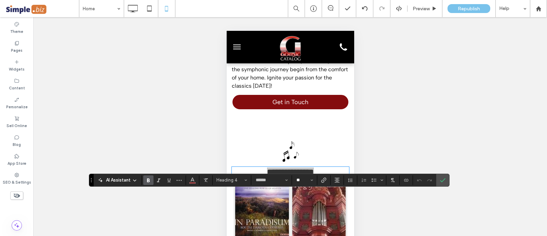
click at [303, 178] on input "**" at bounding box center [302, 179] width 13 height 5
type input "**"
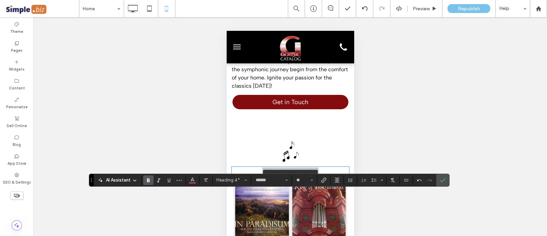
click at [443, 181] on icon "Confirm" at bounding box center [442, 179] width 5 height 5
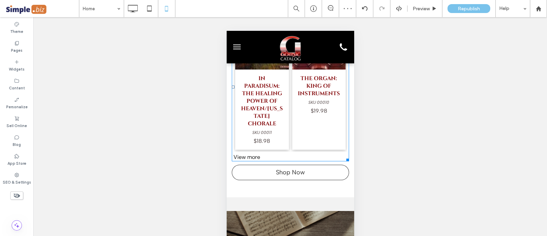
scroll to position [2921, 0]
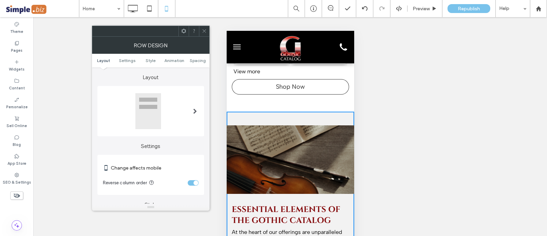
click at [198, 59] on span "Spacing" at bounding box center [198, 60] width 16 height 5
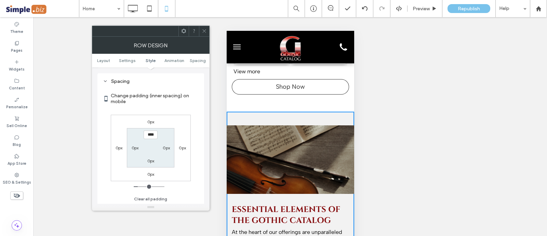
scroll to position [262, 0]
type input "***"
type input "*"
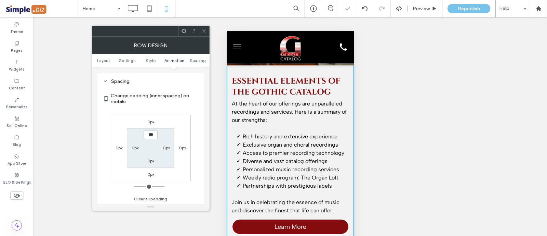
scroll to position [3049, 0]
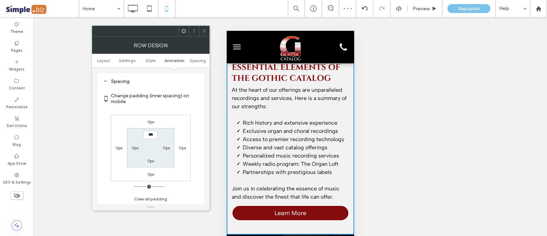
click at [204, 30] on icon at bounding box center [204, 30] width 5 height 5
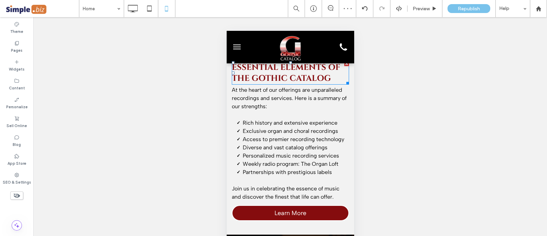
click at [264, 84] on span "Essential Elements of The Gothic Catalog" at bounding box center [286, 73] width 108 height 22
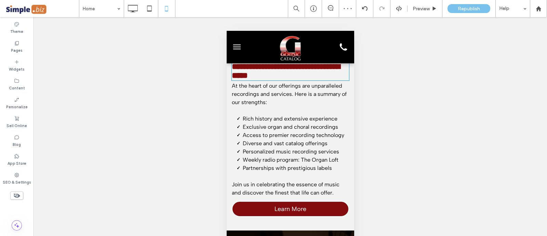
type input "******"
type input "**"
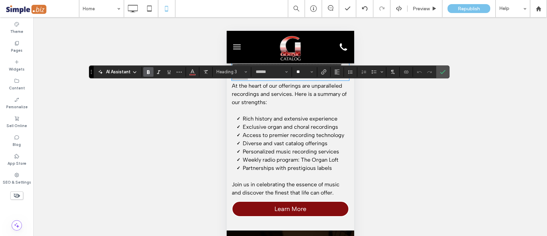
click at [301, 70] on input "**" at bounding box center [302, 71] width 13 height 5
type input "**"
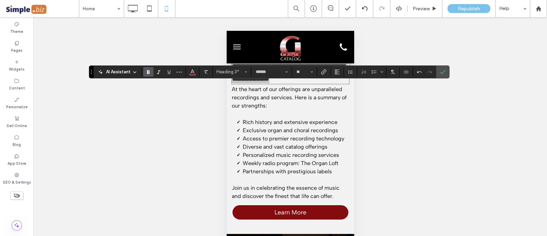
drag, startPoint x: 441, startPoint y: 73, endPoint x: 433, endPoint y: 74, distance: 8.1
click at [440, 73] on use "Confirm" at bounding box center [442, 72] width 5 height 4
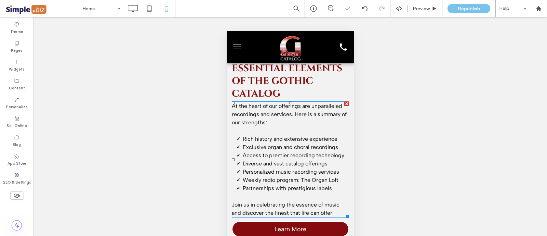
click at [290, 151] on li "Exclusive organ and choral recordings" at bounding box center [296, 147] width 106 height 8
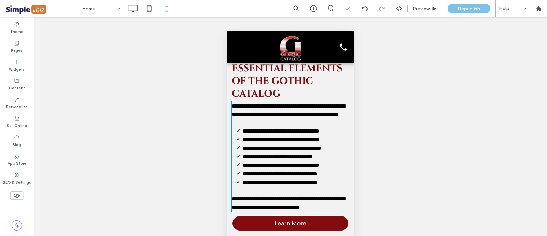
type input "**********"
type input "**"
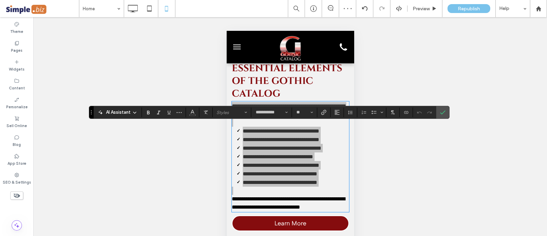
click at [441, 114] on use "Confirm" at bounding box center [442, 112] width 5 height 4
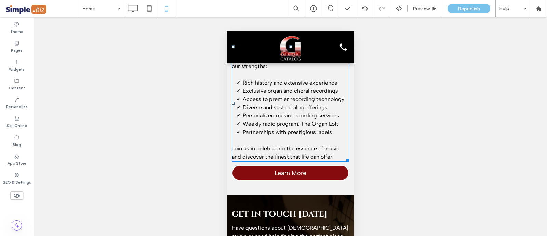
scroll to position [3092, 0]
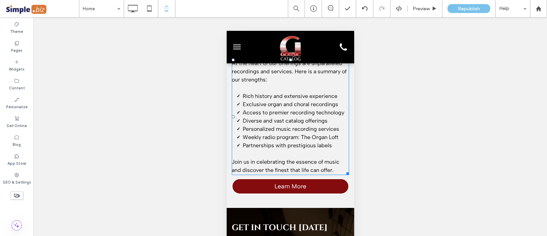
click at [285, 83] on span "At the heart of our offerings are unparalleled recordings and services. Here is…" at bounding box center [289, 71] width 115 height 23
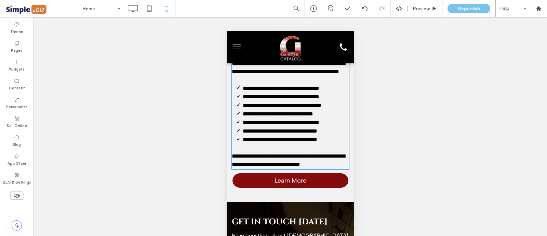
type input "**********"
type input "**"
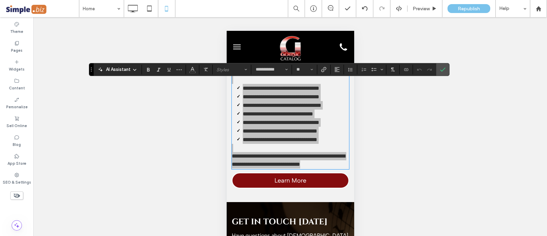
drag, startPoint x: 441, startPoint y: 69, endPoint x: 117, endPoint y: 65, distance: 324.0
click at [441, 69] on icon "Confirm" at bounding box center [442, 69] width 5 height 5
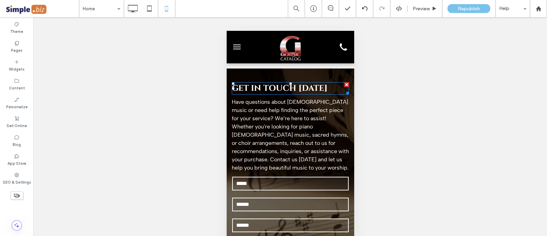
scroll to position [3220, 0]
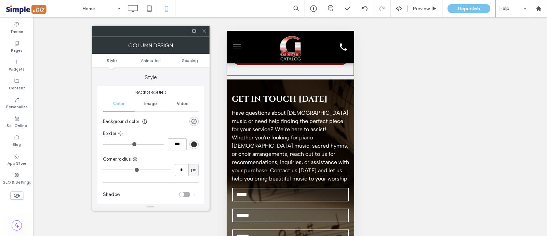
click at [190, 58] on span "Spacing" at bounding box center [190, 60] width 16 height 5
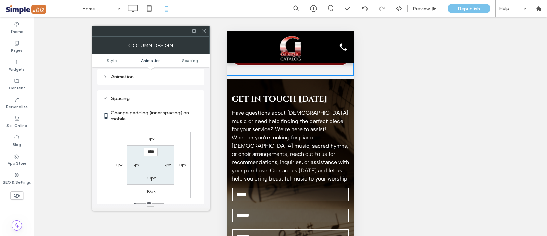
scroll to position [160, 0]
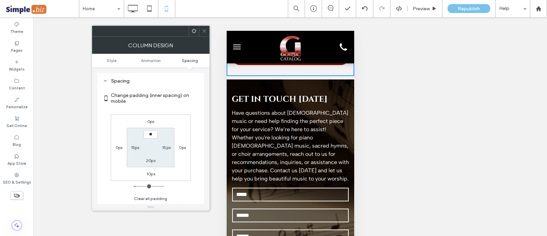
type input "****"
click at [152, 162] on label "20px" at bounding box center [151, 160] width 10 height 5
type input "**"
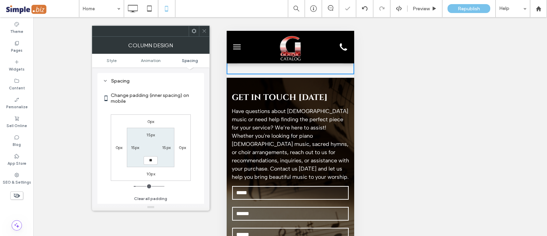
type input "**"
type input "****"
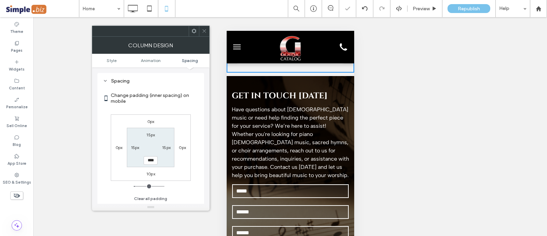
click at [207, 27] on div at bounding box center [204, 31] width 10 height 10
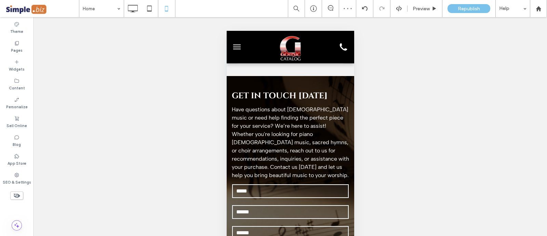
click at [234, 87] on div at bounding box center [234, 81] width 17 height 11
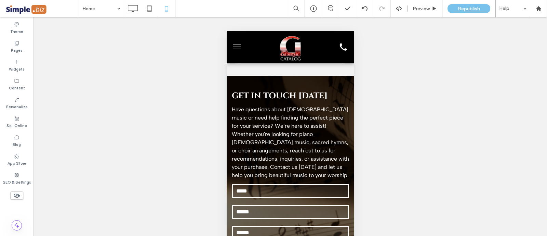
click at [226, 31] on div at bounding box center [226, 31] width 0 height 0
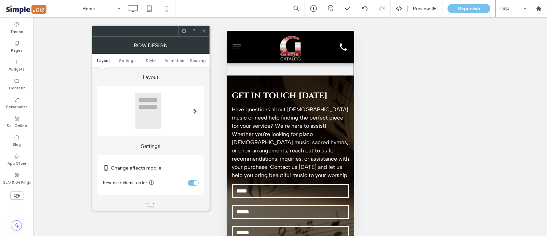
click at [197, 60] on span "Spacing" at bounding box center [198, 60] width 16 height 5
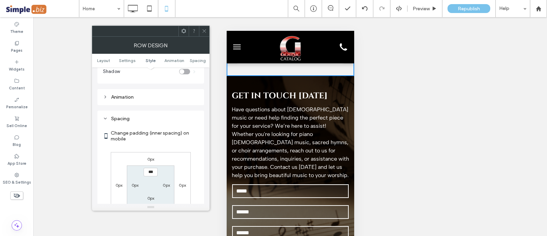
scroll to position [262, 0]
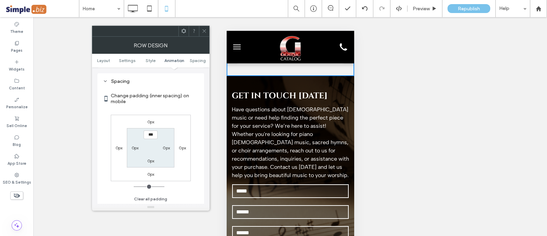
click at [149, 171] on label "0px" at bounding box center [150, 173] width 7 height 5
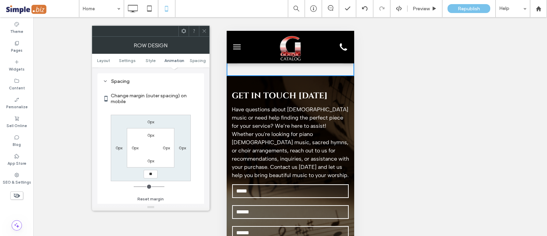
type input "**"
type input "****"
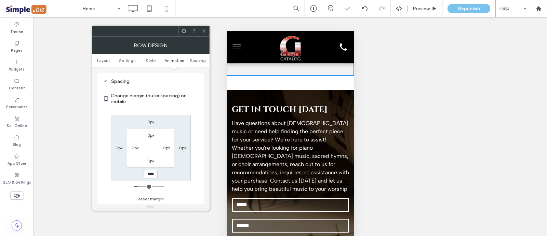
scroll to position [3234, 0]
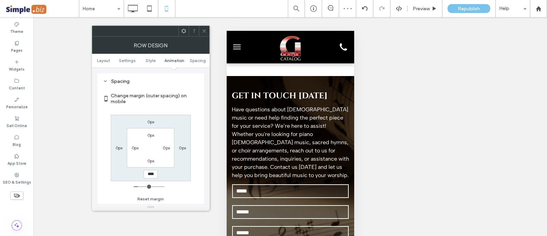
click at [199, 31] on div at bounding box center [204, 31] width 10 height 10
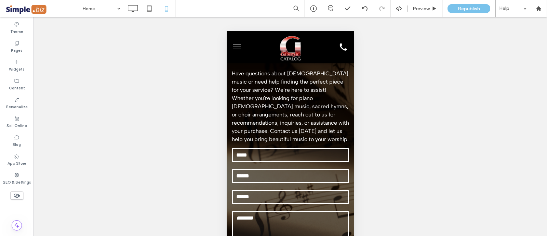
scroll to position [3277, 0]
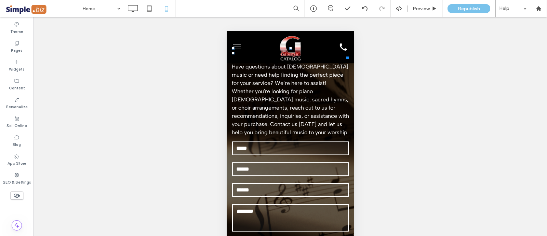
click at [282, 58] on span "GET IN TOUCH [DATE]" at bounding box center [280, 53] width 96 height 11
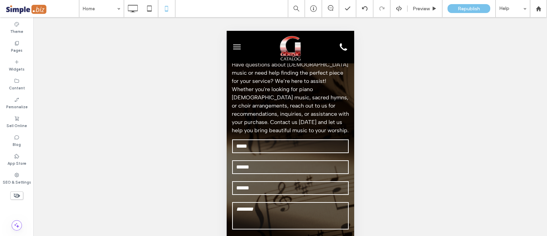
type input "******"
type input "**"
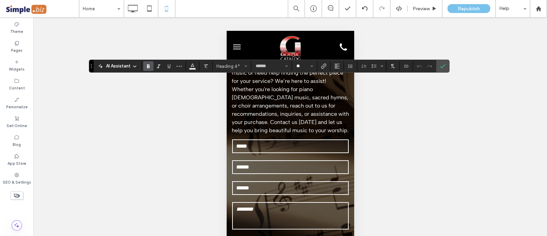
click at [304, 68] on input "**" at bounding box center [302, 65] width 13 height 5
type input "**"
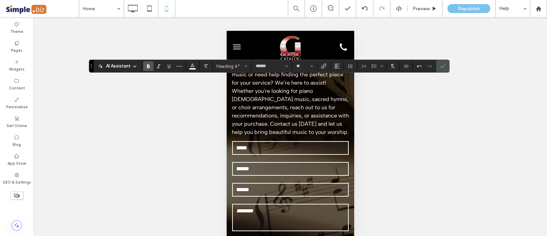
click at [441, 65] on icon "Confirm" at bounding box center [442, 65] width 5 height 5
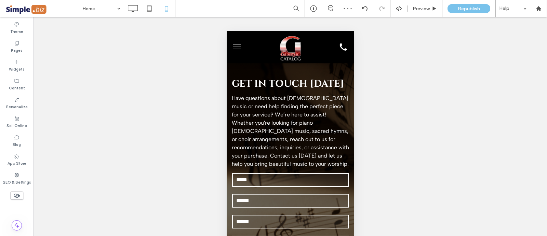
scroll to position [3234, 0]
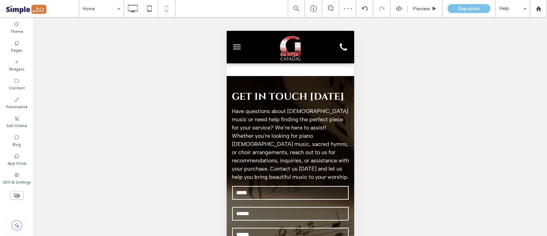
click at [226, 31] on div at bounding box center [226, 31] width 0 height 0
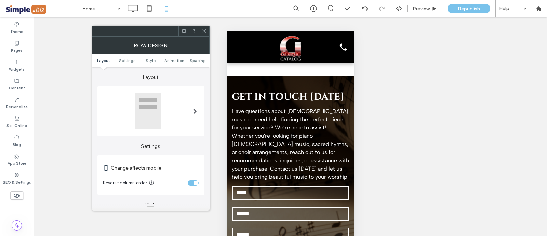
click at [198, 58] on span "Spacing" at bounding box center [198, 60] width 16 height 5
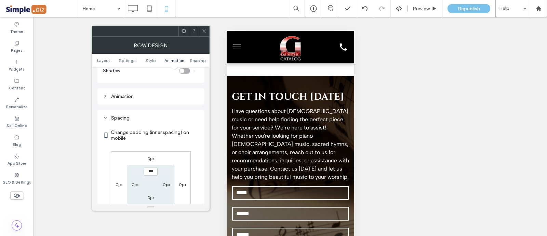
scroll to position [262, 0]
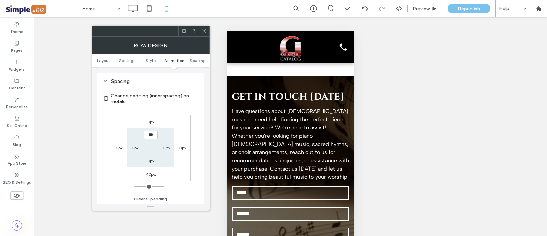
click at [153, 172] on label "40px" at bounding box center [151, 173] width 10 height 5
type input "**"
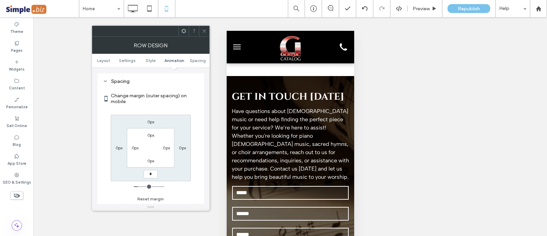
type input "*"
type input "***"
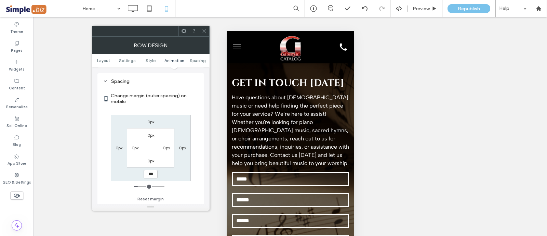
scroll to position [3220, 0]
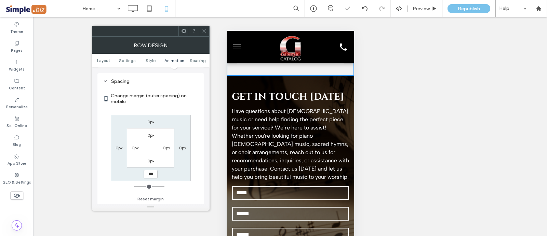
click at [148, 158] on label "0px" at bounding box center [150, 160] width 7 height 5
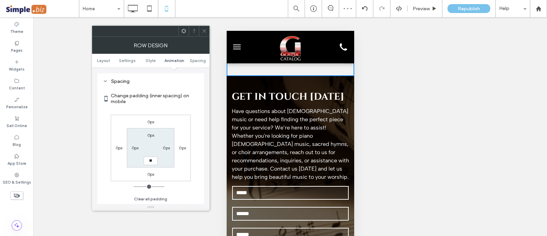
type input "**"
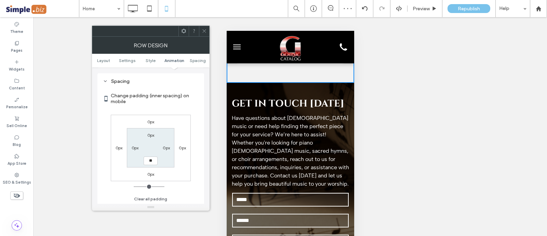
type input "**"
type input "****"
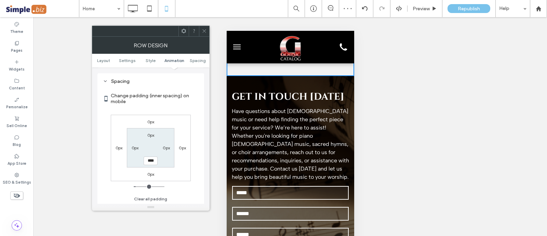
click at [202, 28] on icon at bounding box center [204, 30] width 5 height 5
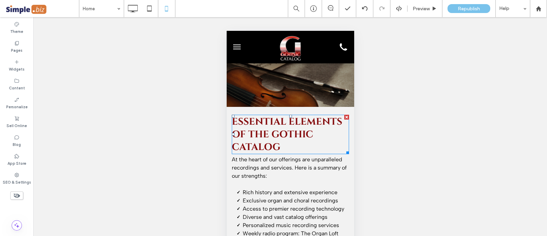
scroll to position [2971, 0]
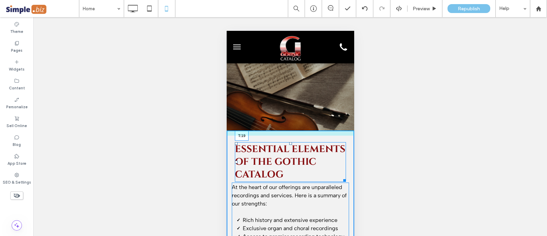
drag, startPoint x: 287, startPoint y: 161, endPoint x: 544, endPoint y: 170, distance: 256.7
click at [290, 165] on div "Essential Elements of The Gothic Catalog T:19" at bounding box center [290, 162] width 111 height 40
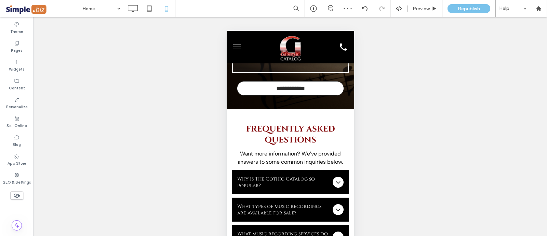
scroll to position [3484, 0]
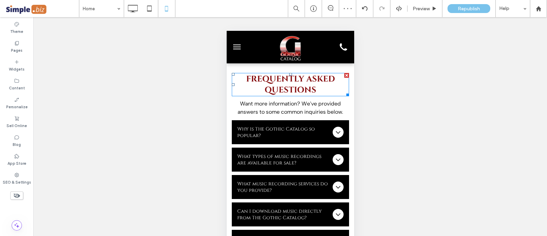
click at [315, 95] on h5 "Frequently Asked Questions" at bounding box center [290, 85] width 117 height 22
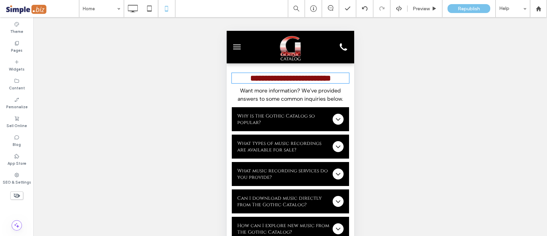
type input "******"
type input "**"
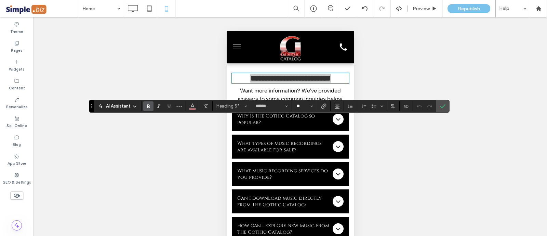
click at [303, 105] on input "**" at bounding box center [302, 105] width 13 height 5
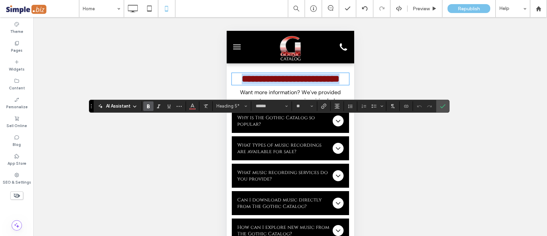
type input "**"
drag, startPoint x: 444, startPoint y: 104, endPoint x: 79, endPoint y: 79, distance: 365.4
click at [444, 104] on icon "Confirm" at bounding box center [442, 105] width 5 height 5
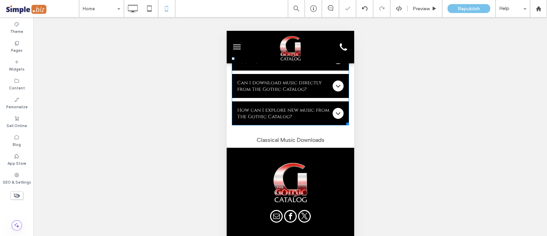
scroll to position [3655, 0]
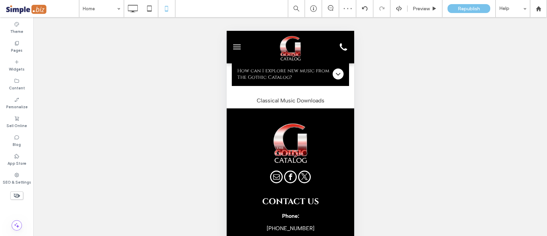
click at [226, 31] on div at bounding box center [226, 31] width 0 height 0
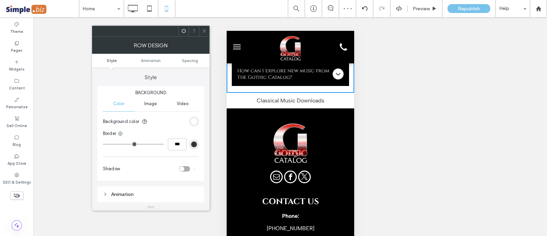
click at [193, 61] on span "Spacing" at bounding box center [190, 60] width 16 height 5
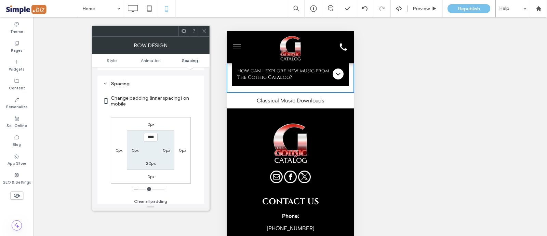
scroll to position [135, 0]
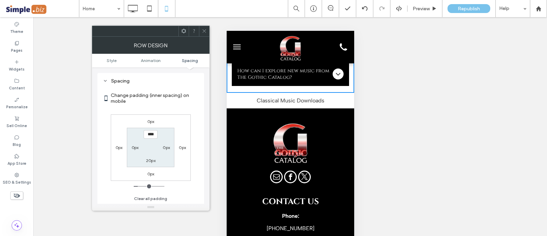
click at [153, 158] on label "20px" at bounding box center [151, 160] width 10 height 5
type input "**"
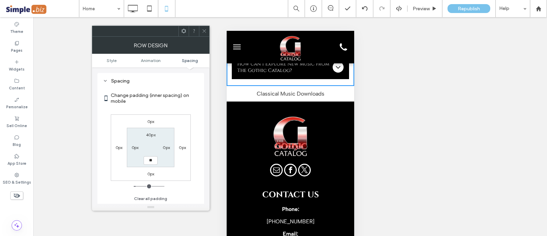
type input "**"
type input "****"
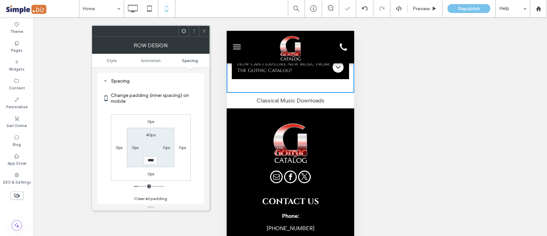
click at [204, 31] on icon at bounding box center [204, 30] width 5 height 5
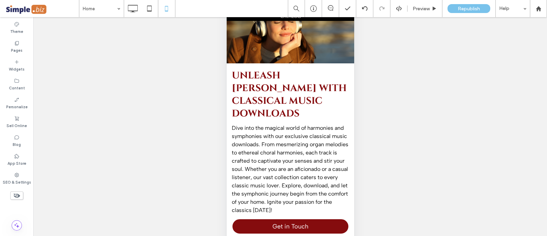
scroll to position [2625, 0]
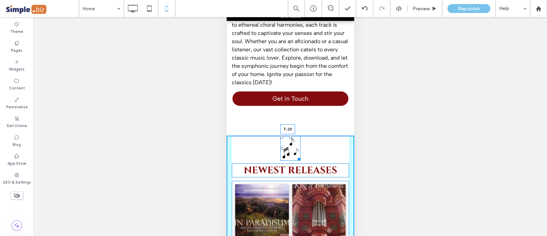
drag, startPoint x: 287, startPoint y: 161, endPoint x: 532, endPoint y: 92, distance: 254.9
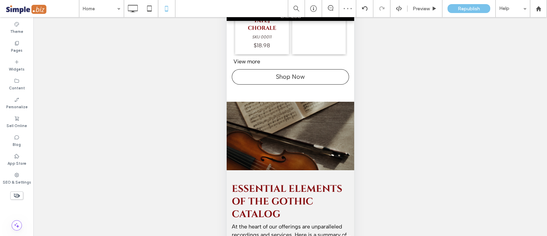
scroll to position [47, 0]
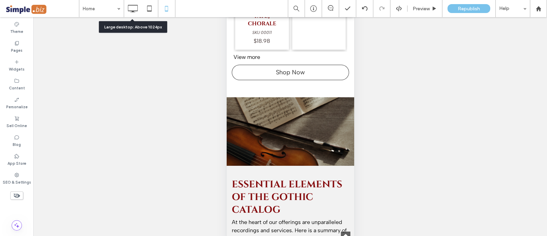
click at [138, 8] on icon at bounding box center [133, 9] width 14 height 14
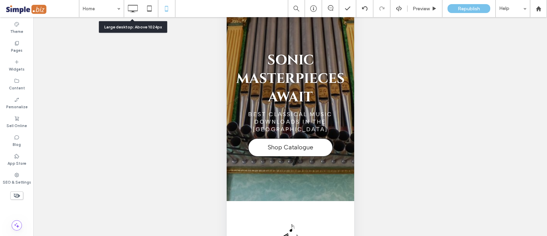
scroll to position [0, 0]
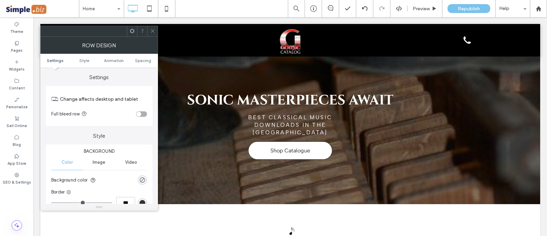
click at [141, 178] on div "rgba(0, 0, 0, 0)" at bounding box center [143, 180] width 6 height 6
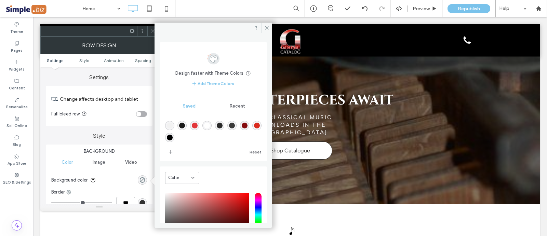
click at [171, 126] on div "rgba(242,242,242,1)" at bounding box center [170, 125] width 6 height 6
type input "*******"
type input "***"
type input "****"
click at [152, 30] on icon at bounding box center [152, 30] width 5 height 5
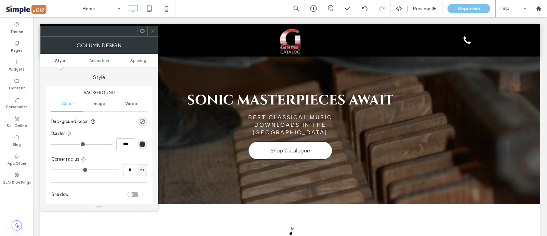
click at [153, 33] on icon at bounding box center [152, 30] width 5 height 5
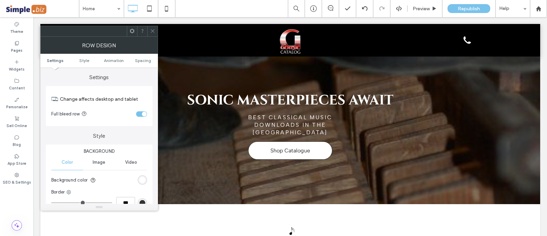
click at [145, 58] on span "Spacing" at bounding box center [143, 60] width 16 height 5
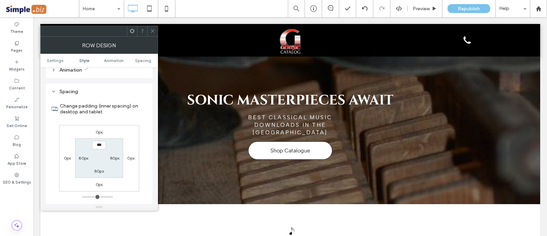
scroll to position [193, 0]
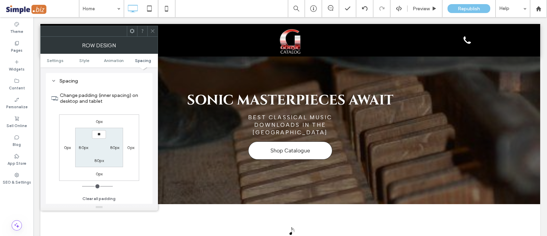
type input "****"
type input "**"
click at [154, 28] on icon at bounding box center [152, 30] width 5 height 5
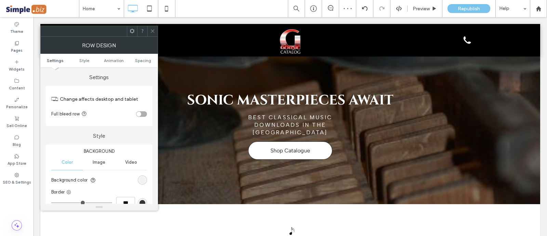
click at [147, 59] on span "Spacing" at bounding box center [143, 60] width 16 height 5
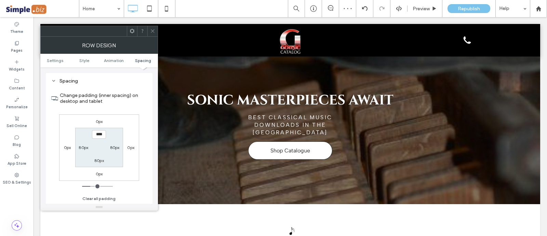
click at [103, 161] on label "80px" at bounding box center [99, 160] width 10 height 5
click at [154, 27] on span at bounding box center [152, 31] width 5 height 10
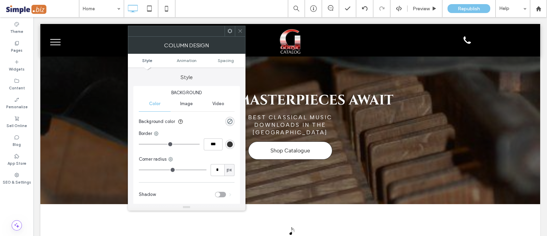
click at [230, 122] on div "rgba(0, 0, 0, 0)" at bounding box center [230, 121] width 6 height 6
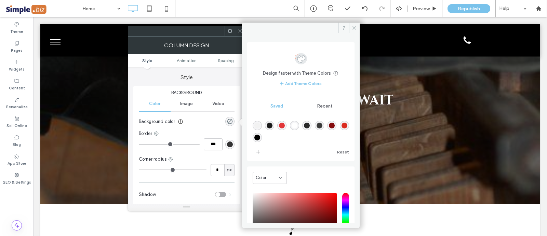
click at [260, 124] on div "rgba(242,242,242,1)" at bounding box center [257, 125] width 6 height 6
type input "*******"
type input "***"
type input "****"
click at [241, 31] on icon at bounding box center [240, 30] width 5 height 5
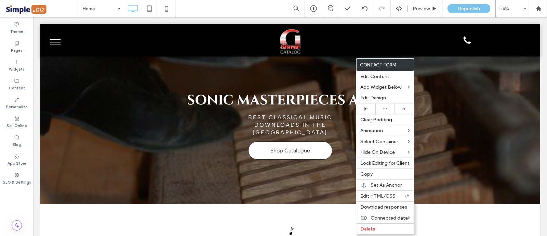
click at [373, 101] on div "Edit Design" at bounding box center [385, 97] width 58 height 11
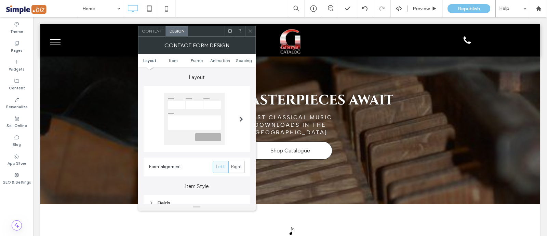
click at [155, 26] on div "Content" at bounding box center [152, 31] width 27 height 10
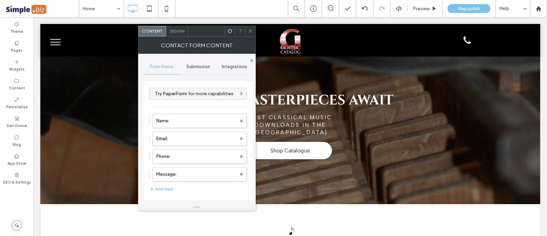
click at [202, 70] on div "Submission" at bounding box center [198, 66] width 37 height 15
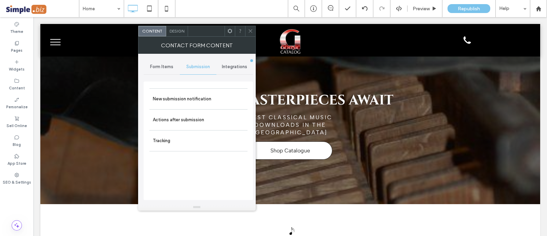
click at [192, 100] on label "New submission notification" at bounding box center [198, 99] width 91 height 14
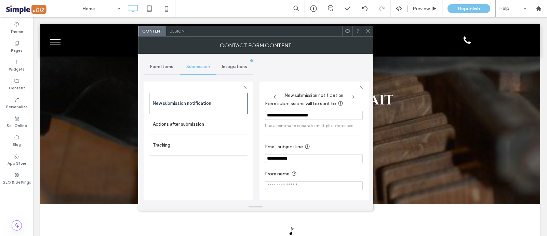
scroll to position [35, 0]
click at [200, 123] on label "Actions after submission" at bounding box center [198, 124] width 91 height 14
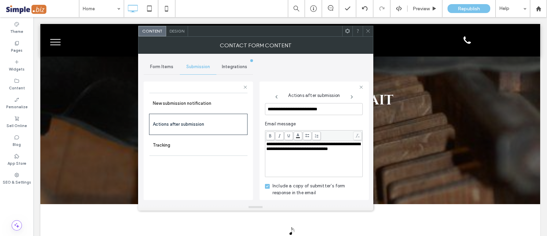
scroll to position [252, 0]
click at [367, 30] on use at bounding box center [367, 30] width 3 height 3
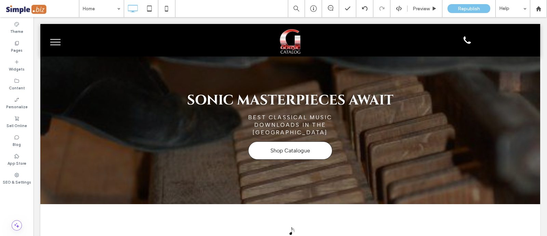
type input "**********"
type input "**"
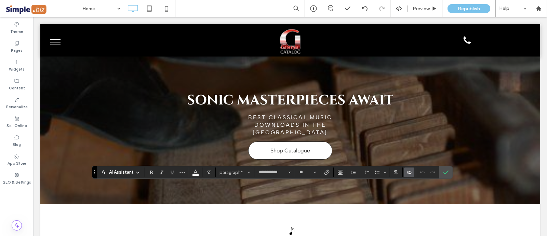
click at [331, 175] on div at bounding box center [327, 172] width 10 height 10
click at [328, 173] on icon "Link" at bounding box center [326, 171] width 5 height 5
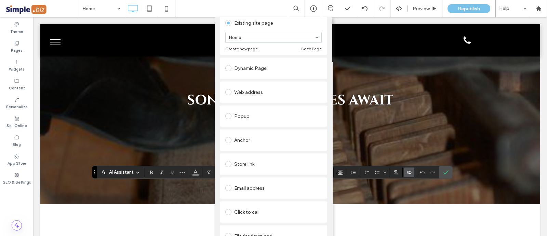
click at [272, 192] on div "Email address" at bounding box center [273, 187] width 96 height 11
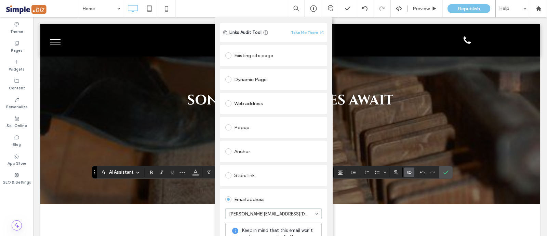
scroll to position [0, 0]
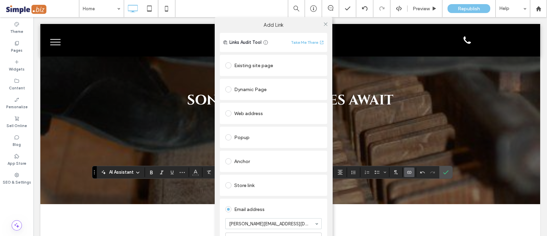
click at [325, 23] on icon at bounding box center [325, 24] width 5 height 5
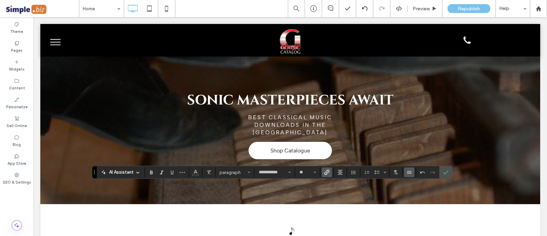
click at [193, 174] on span "Color" at bounding box center [195, 171] width 5 height 9
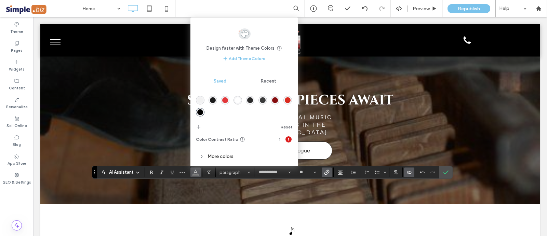
click at [236, 99] on div "rgba(255,255,255,1)" at bounding box center [238, 100] width 6 height 6
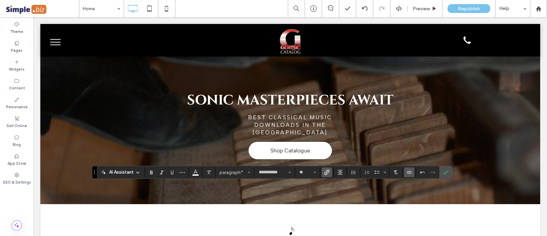
click at [451, 177] on section at bounding box center [446, 172] width 13 height 12
click at [446, 175] on span "Confirm" at bounding box center [445, 172] width 5 height 12
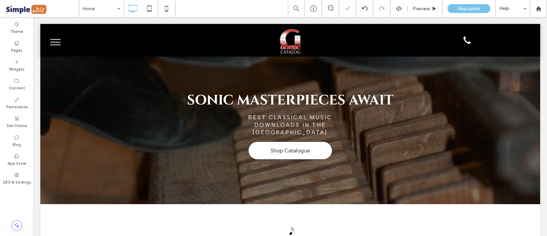
type input "**********"
type input "**"
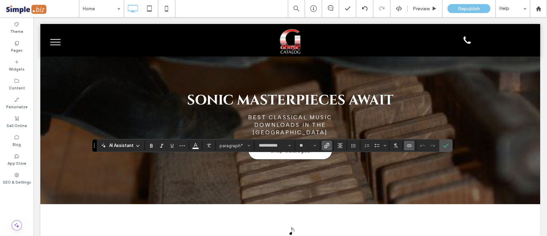
click at [326, 148] on span "Link" at bounding box center [325, 146] width 3 height 10
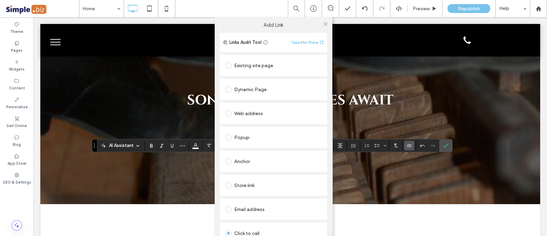
click at [323, 24] on icon at bounding box center [325, 24] width 5 height 5
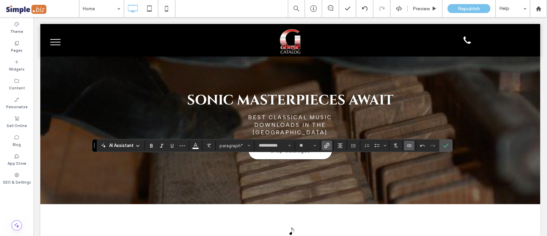
click at [445, 146] on use "Confirm" at bounding box center [446, 146] width 5 height 4
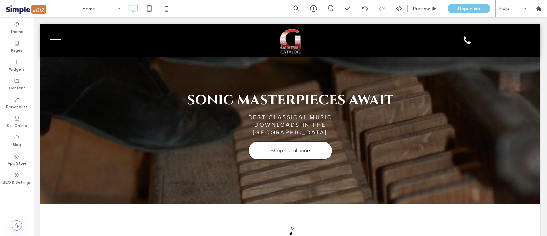
click at [17, 181] on label "SEO & Settings" at bounding box center [17, 182] width 28 height 8
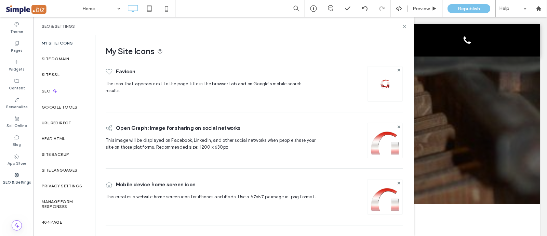
click at [38, 90] on div "SEO" at bounding box center [65, 90] width 62 height 17
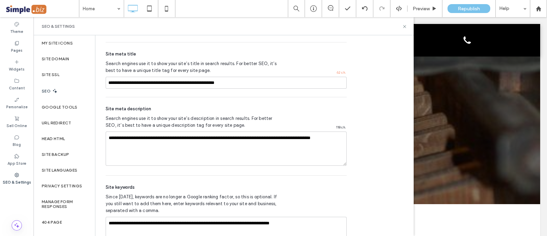
scroll to position [385, 0]
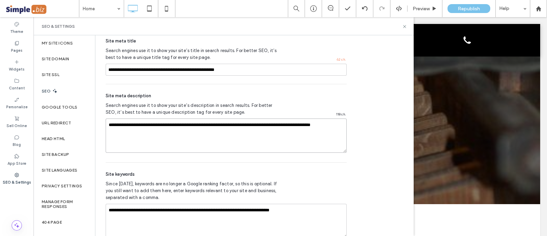
drag, startPoint x: 213, startPoint y: 125, endPoint x: 220, endPoint y: 149, distance: 25.6
click at [214, 125] on textarea "**********" at bounding box center [226, 135] width 241 height 34
paste textarea "**********"
click at [282, 132] on textarea "**********" at bounding box center [226, 135] width 241 height 34
click at [0, 0] on span "*" at bounding box center [0, 0] width 0 height 0
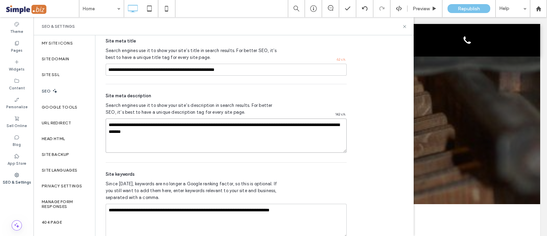
click at [242, 132] on textarea "**********" at bounding box center [226, 135] width 241 height 34
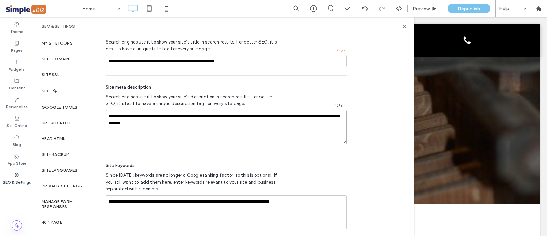
scroll to position [401, 0]
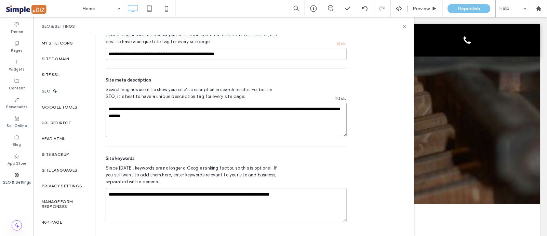
drag, startPoint x: 194, startPoint y: 117, endPoint x: 98, endPoint y: 86, distance: 100.7
type textarea "**********"
drag, startPoint x: 279, startPoint y: 194, endPoint x: 288, endPoint y: 205, distance: 13.6
click at [280, 194] on textarea "**********" at bounding box center [226, 205] width 241 height 34
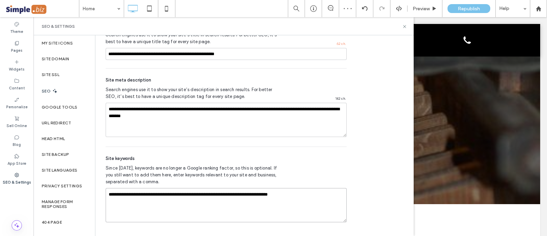
type textarea "**********"
click at [11, 86] on label "Content" at bounding box center [17, 87] width 16 height 8
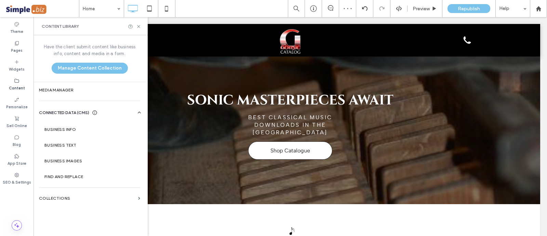
click at [57, 138] on section "Business Text" at bounding box center [91, 145] width 104 height 16
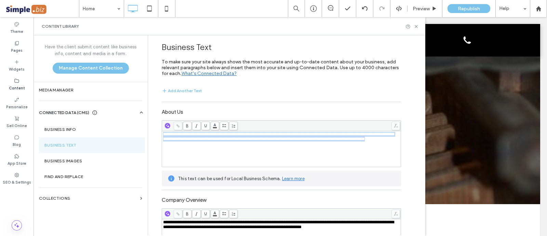
drag, startPoint x: 269, startPoint y: 152, endPoint x: 133, endPoint y: 116, distance: 140.4
click at [133, 116] on div "**********" at bounding box center [230, 135] width 392 height 200
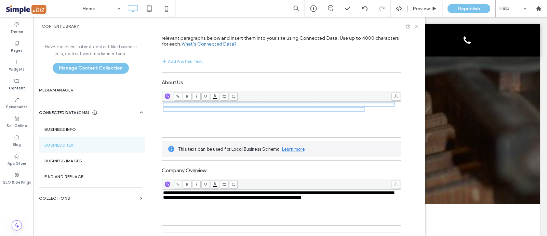
scroll to position [42, 0]
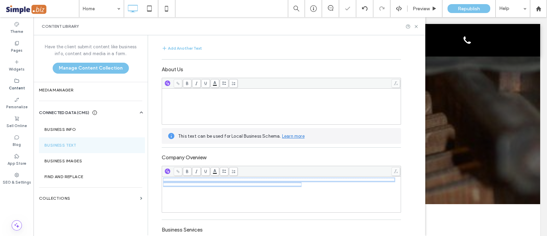
drag, startPoint x: 378, startPoint y: 186, endPoint x: 91, endPoint y: 164, distance: 288.5
click at [91, 164] on div "**********" at bounding box center [230, 135] width 392 height 200
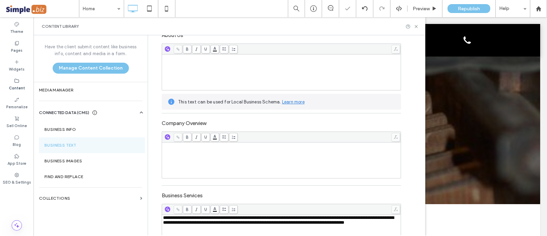
scroll to position [119, 0]
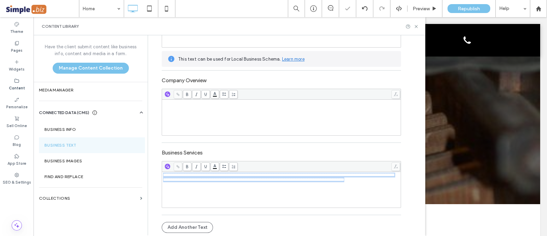
drag, startPoint x: 200, startPoint y: 189, endPoint x: 243, endPoint y: 183, distance: 43.4
click at [141, 154] on div "**********" at bounding box center [230, 135] width 392 height 200
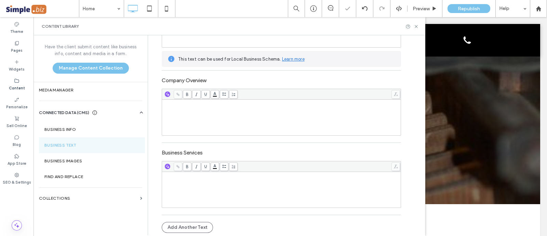
click at [67, 164] on section "Business Images" at bounding box center [92, 161] width 106 height 16
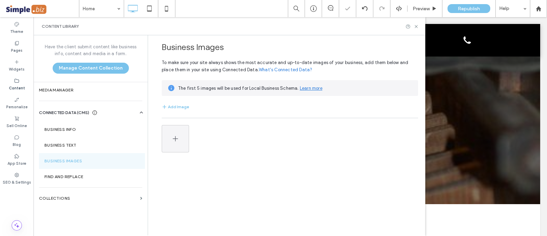
click at [70, 175] on label "Find and Replace" at bounding box center [91, 176] width 95 height 5
click at [70, 127] on label "Business Info" at bounding box center [91, 129] width 95 height 5
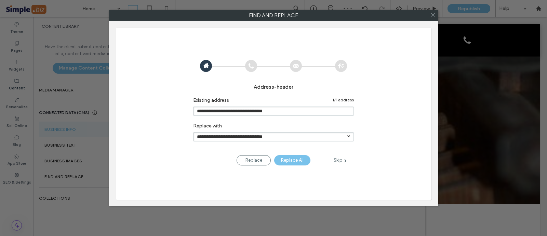
type input "**********"
click at [342, 160] on div "Skip" at bounding box center [340, 160] width 27 height 8
type input "**********"
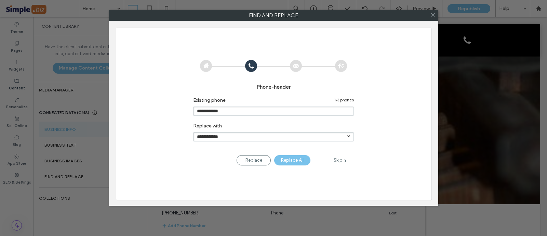
click at [342, 160] on div "Skip" at bounding box center [340, 160] width 27 height 8
click at [341, 160] on div "Skip" at bounding box center [340, 160] width 27 height 8
click at [324, 190] on div "**********" at bounding box center [274, 114] width 316 height 172
click at [295, 162] on div "Replace All" at bounding box center [292, 160] width 36 height 10
type input "**********"
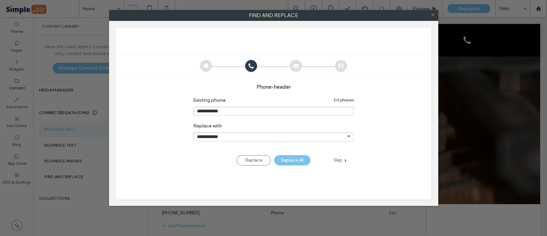
type input "**********"
click at [290, 158] on div "Replace All" at bounding box center [292, 160] width 36 height 10
type input "**********"
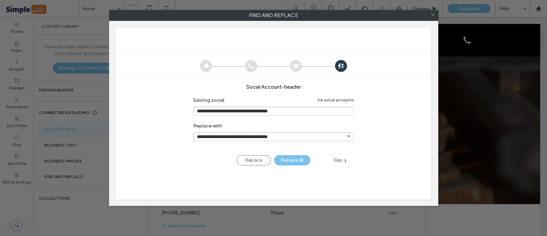
click at [327, 133] on input "**********" at bounding box center [273, 136] width 161 height 9
drag, startPoint x: 314, startPoint y: 134, endPoint x: 71, endPoint y: 91, distance: 246.6
click at [72, 91] on div "**********" at bounding box center [273, 118] width 547 height 236
paste input "text"
type input "**********"
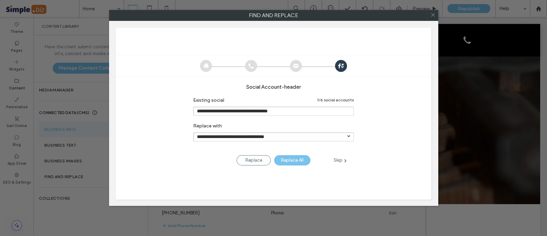
click at [292, 160] on div "Replace All" at bounding box center [292, 160] width 36 height 10
type input "**********"
click at [295, 157] on div "Replace All" at bounding box center [292, 160] width 36 height 10
type input "**********"
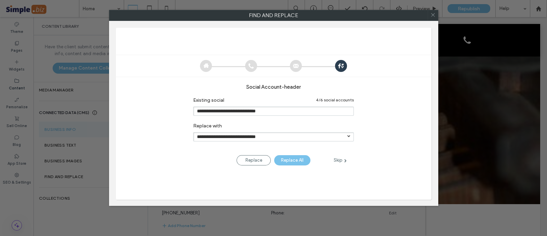
type input "**********"
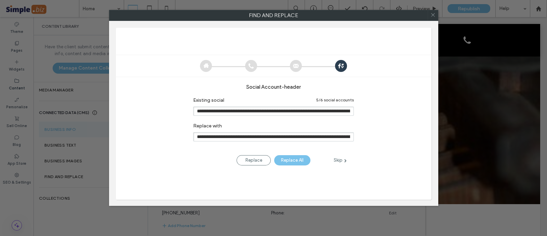
click at [295, 157] on div "Replace All" at bounding box center [292, 160] width 36 height 10
type input "**********"
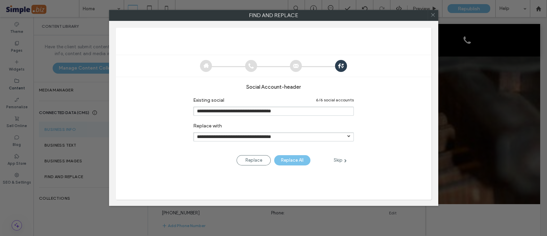
click at [295, 157] on div "Replace All" at bounding box center [292, 160] width 36 height 10
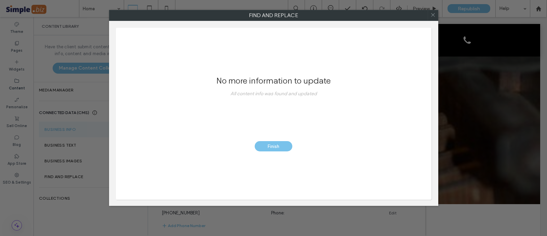
click at [277, 147] on div "Finish" at bounding box center [274, 146] width 38 height 10
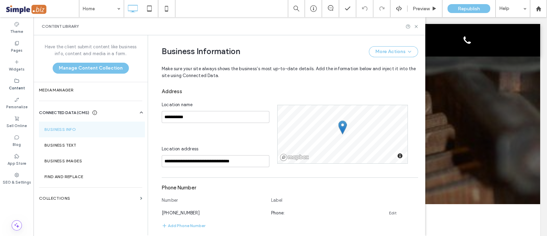
click at [418, 25] on icon at bounding box center [416, 26] width 5 height 5
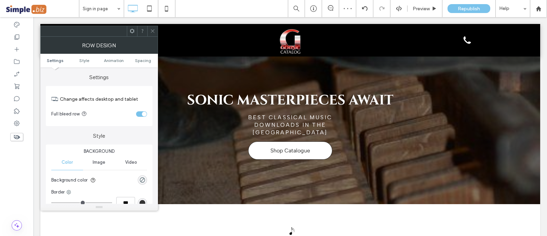
click at [143, 59] on span "Spacing" at bounding box center [143, 60] width 16 height 5
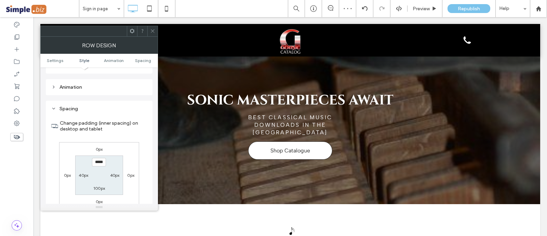
scroll to position [193, 0]
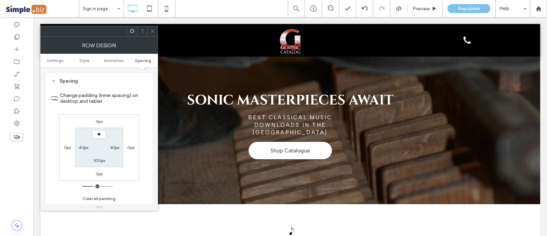
type input "****"
click at [98, 161] on label "100px" at bounding box center [99, 160] width 12 height 5
type input "***"
type input "**"
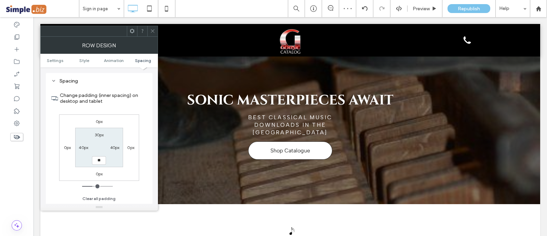
type input "****"
click at [155, 28] on icon at bounding box center [152, 30] width 5 height 5
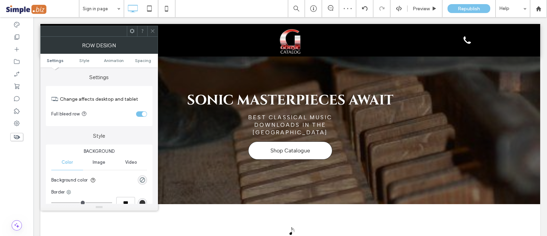
click at [151, 30] on icon at bounding box center [152, 30] width 5 height 5
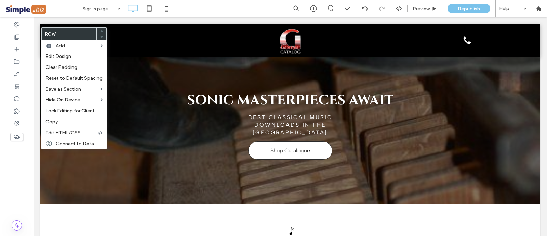
click at [69, 57] on span "Edit Design" at bounding box center [58, 56] width 26 height 6
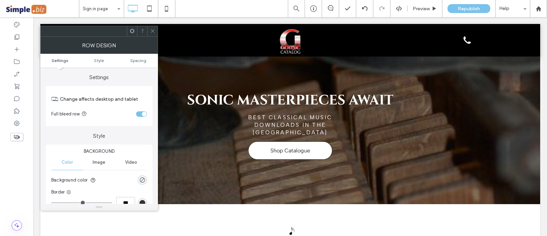
click at [99, 161] on span "Image" at bounding box center [99, 161] width 13 height 5
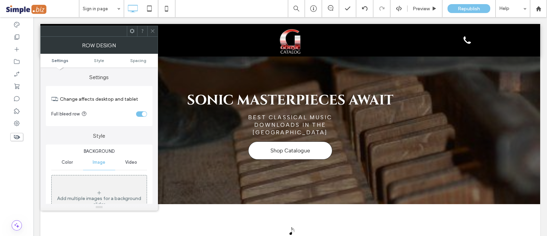
click at [111, 180] on div "Add multiple images for a background slider" at bounding box center [99, 198] width 95 height 45
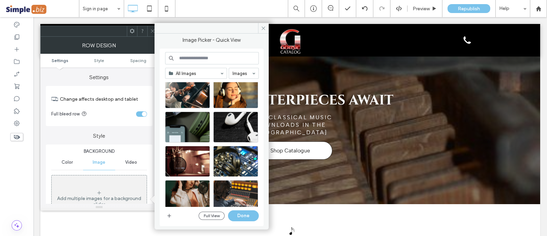
scroll to position [296, 0]
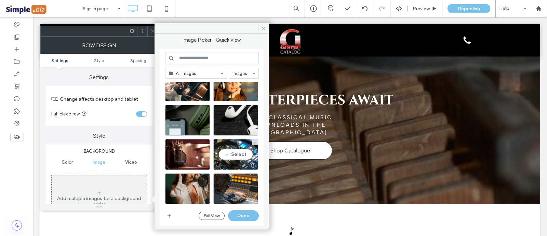
click at [237, 153] on div "Select" at bounding box center [235, 154] width 45 height 31
click at [246, 218] on button "Done" at bounding box center [243, 215] width 31 height 11
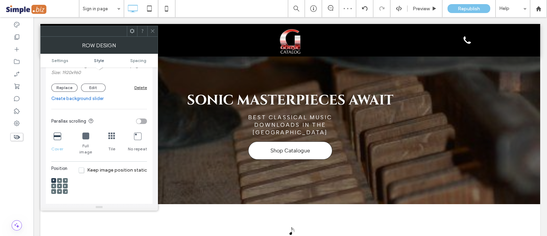
scroll to position [214, 0]
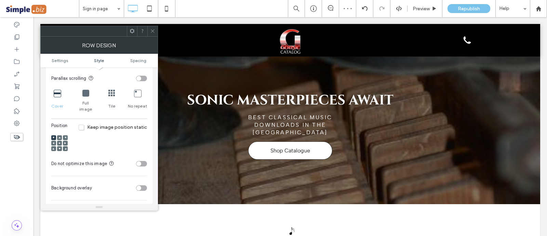
click at [60, 142] on use at bounding box center [59, 142] width 1 height 1
click at [138, 62] on span "Spacing" at bounding box center [138, 60] width 16 height 5
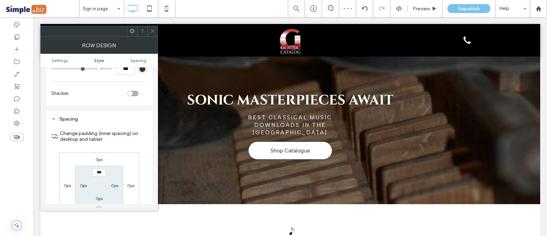
scroll to position [395, 0]
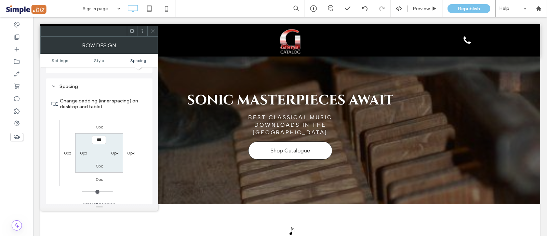
click at [152, 27] on span at bounding box center [152, 31] width 5 height 10
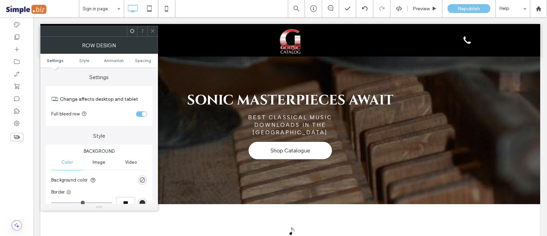
click at [143, 112] on div "toggle" at bounding box center [144, 114] width 5 height 5
click at [143, 112] on div "toggle" at bounding box center [141, 113] width 11 height 5
click at [148, 56] on ul "Settings Style Animation Spacing" at bounding box center [99, 61] width 118 height 14
click at [148, 59] on span "Spacing" at bounding box center [143, 60] width 16 height 5
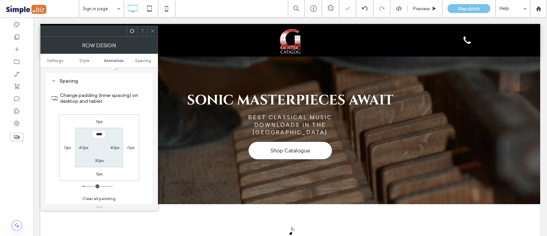
scroll to position [193, 0]
click at [152, 30] on icon at bounding box center [152, 30] width 5 height 5
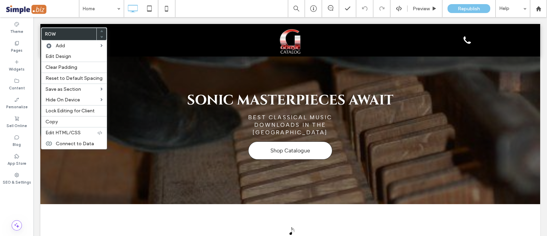
click at [60, 58] on span "Edit Design" at bounding box center [58, 56] width 26 height 6
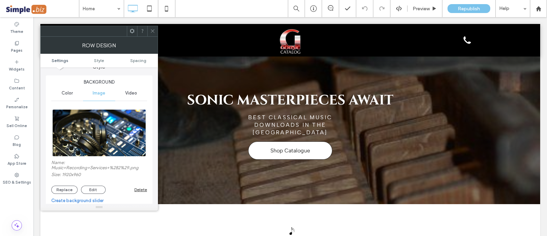
scroll to position [171, 0]
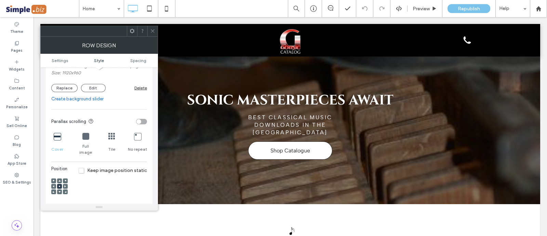
click at [145, 86] on div "Delete" at bounding box center [140, 87] width 13 height 5
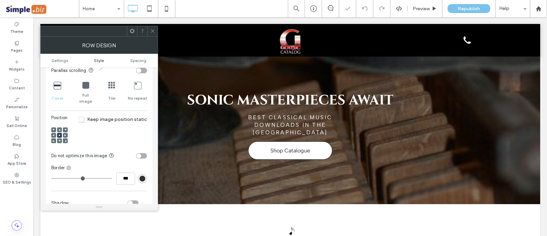
scroll to position [164, 0]
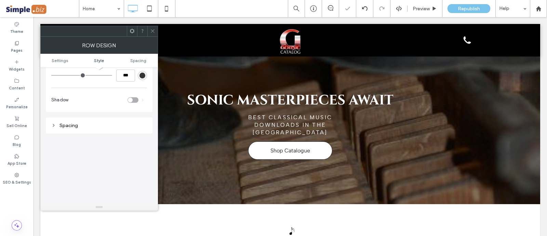
click at [155, 30] on icon at bounding box center [152, 30] width 5 height 5
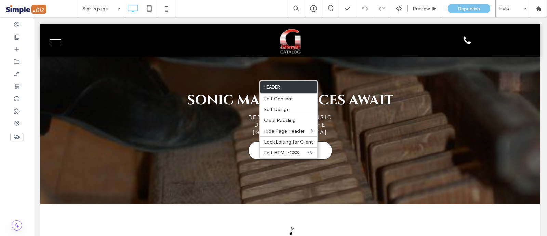
click at [284, 110] on span "Edit Design" at bounding box center [277, 109] width 26 height 6
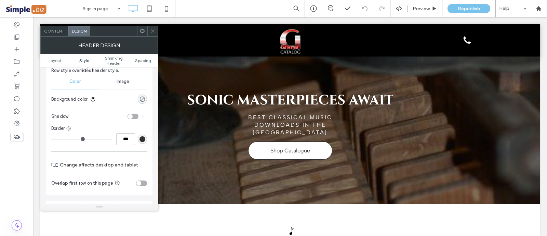
scroll to position [85, 0]
click at [143, 181] on div "toggle" at bounding box center [141, 182] width 11 height 5
click at [143, 181] on div "toggle" at bounding box center [144, 182] width 5 height 5
click at [153, 31] on icon at bounding box center [152, 30] width 5 height 5
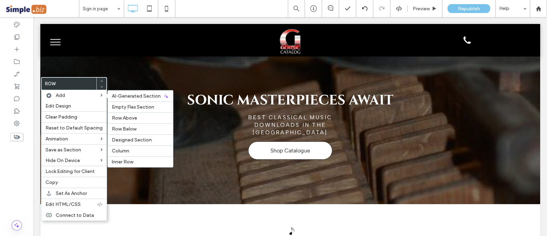
click at [130, 128] on span "Row Below" at bounding box center [124, 129] width 25 height 6
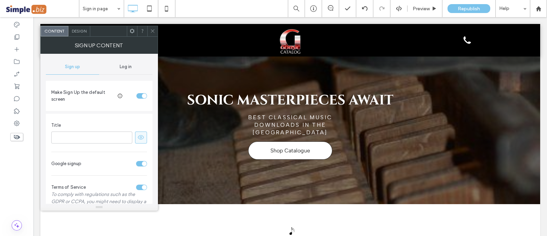
click at [153, 31] on icon at bounding box center [152, 30] width 5 height 5
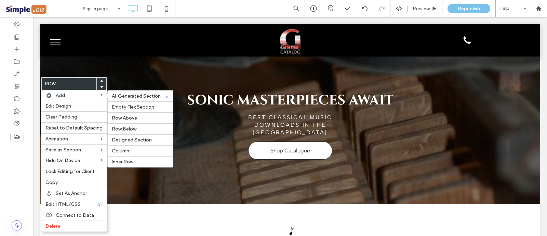
click at [118, 115] on span "Row Above" at bounding box center [124, 118] width 25 height 6
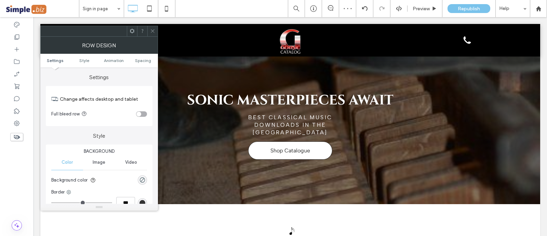
click at [104, 162] on span "Image" at bounding box center [99, 161] width 13 height 5
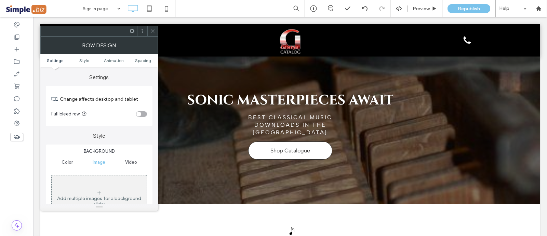
click at [102, 183] on div "Add multiple images for a background slider" at bounding box center [99, 198] width 95 height 45
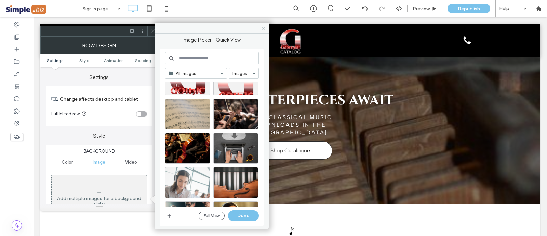
scroll to position [171, 0]
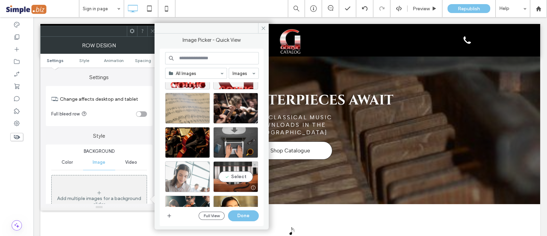
click at [235, 175] on div "Select" at bounding box center [235, 176] width 45 height 31
click at [250, 214] on button "Done" at bounding box center [243, 215] width 31 height 11
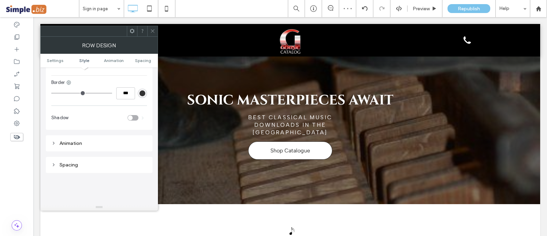
scroll to position [342, 0]
click at [149, 31] on div at bounding box center [152, 31] width 10 height 10
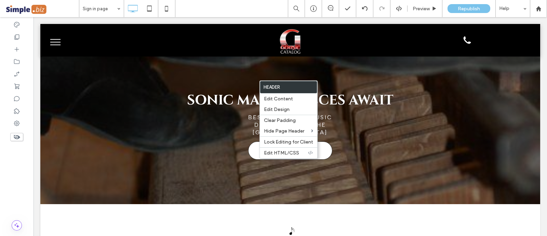
click at [285, 112] on span "Edit Design" at bounding box center [277, 109] width 26 height 6
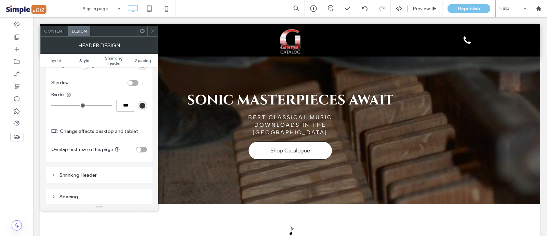
scroll to position [128, 0]
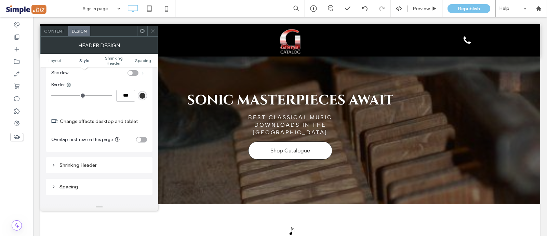
click at [145, 138] on div "toggle" at bounding box center [141, 139] width 11 height 5
click at [154, 29] on icon at bounding box center [152, 30] width 5 height 5
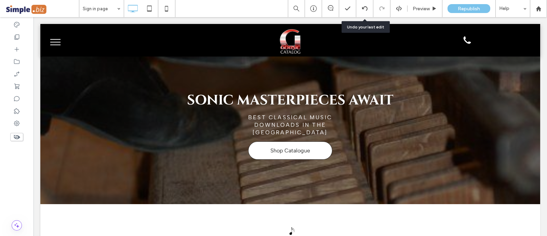
click at [363, 8] on icon at bounding box center [364, 8] width 5 height 5
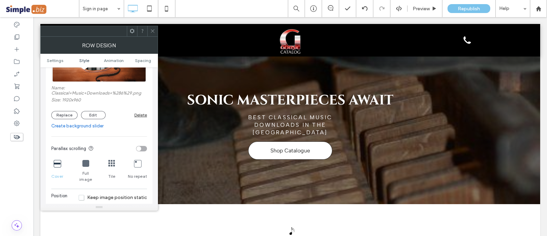
scroll to position [214, 0]
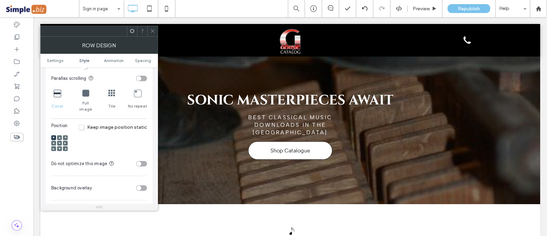
click at [58, 141] on span at bounding box center [59, 143] width 2 height 5
click at [152, 30] on use at bounding box center [152, 30] width 3 height 3
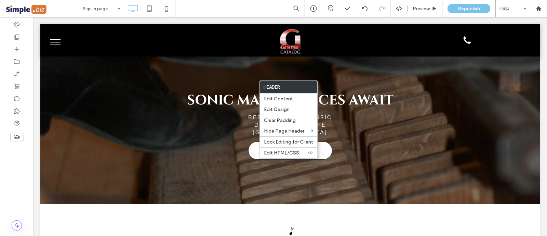
click at [274, 110] on span "Edit Design" at bounding box center [277, 109] width 26 height 6
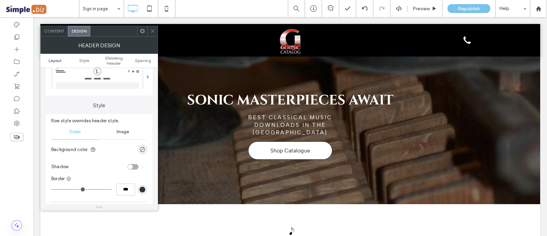
scroll to position [85, 0]
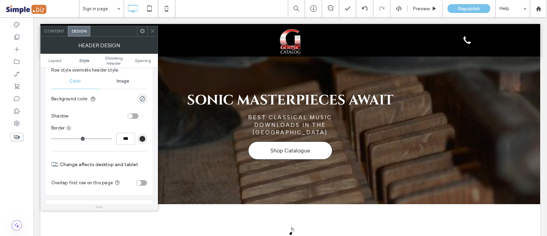
click at [144, 182] on div "toggle" at bounding box center [141, 182] width 11 height 5
click at [149, 28] on div at bounding box center [152, 31] width 10 height 10
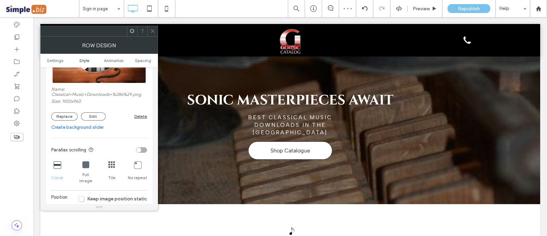
scroll to position [171, 0]
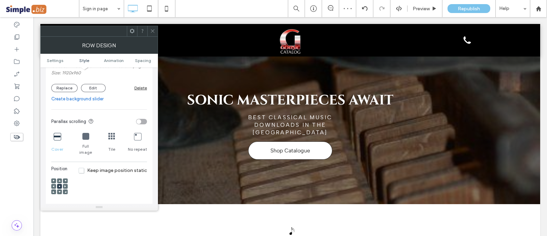
click at [58, 189] on div at bounding box center [59, 191] width 5 height 5
click at [60, 189] on span at bounding box center [59, 191] width 2 height 5
click at [62, 178] on div at bounding box center [59, 186] width 16 height 16
click at [60, 184] on span at bounding box center [59, 186] width 2 height 5
click at [154, 33] on icon at bounding box center [152, 30] width 5 height 5
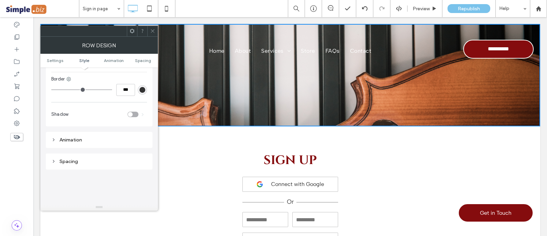
scroll to position [299, 0]
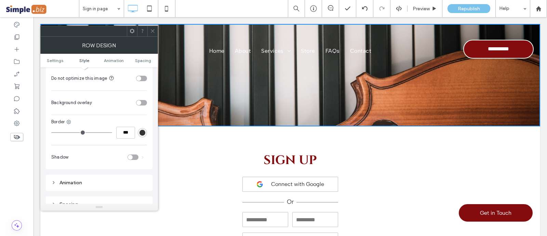
click at [144, 100] on div "toggle" at bounding box center [141, 102] width 11 height 5
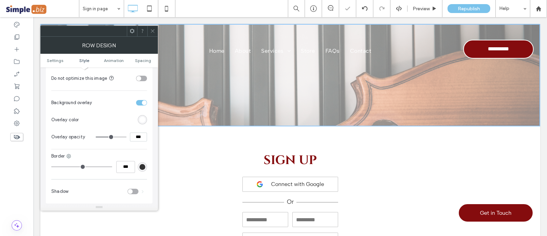
drag, startPoint x: 139, startPoint y: 126, endPoint x: 134, endPoint y: 126, distance: 4.2
click at [134, 128] on section "Overlay opacity ***" at bounding box center [99, 136] width 96 height 17
click at [139, 133] on input "***" at bounding box center [138, 136] width 17 height 9
type input "***"
type input "**"
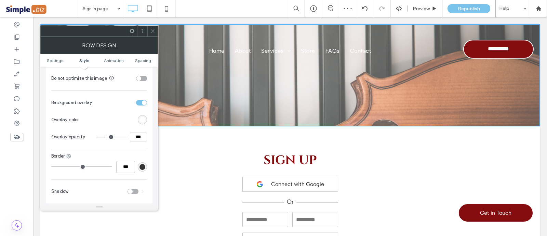
click at [143, 117] on div "rgb(255,255,255)" at bounding box center [143, 120] width 6 height 6
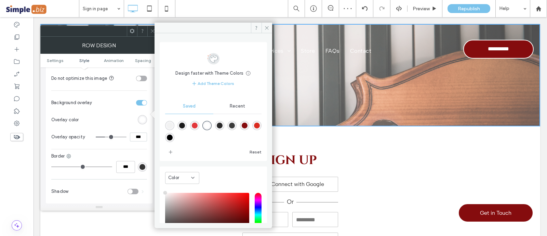
click at [183, 127] on div "rgba(27,27,27,1)" at bounding box center [182, 125] width 6 height 6
type input "*******"
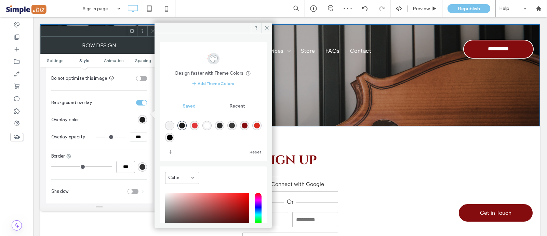
click at [150, 30] on icon at bounding box center [152, 30] width 5 height 5
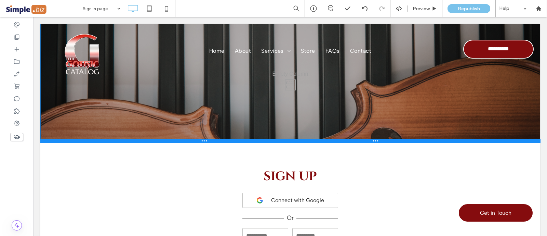
drag, startPoint x: 372, startPoint y: 124, endPoint x: 415, endPoint y: 159, distance: 55.0
click at [378, 141] on div at bounding box center [290, 140] width 500 height 3
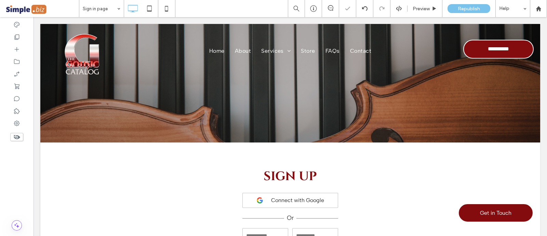
click at [484, 120] on div "Click To Paste Row + Add Section" at bounding box center [290, 83] width 500 height 118
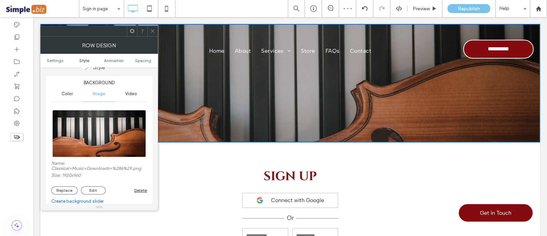
scroll to position [85, 0]
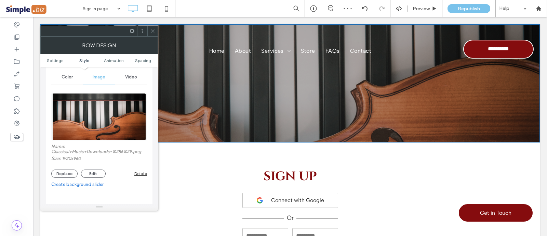
click at [89, 173] on button "Edit" at bounding box center [93, 173] width 25 height 8
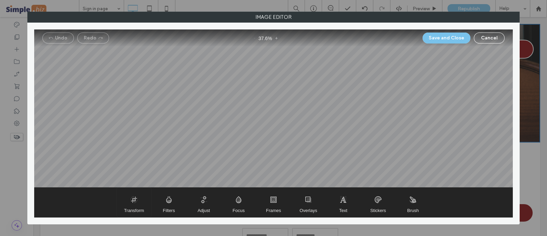
click at [131, 202] on span "Transform" at bounding box center [134, 201] width 34 height 29
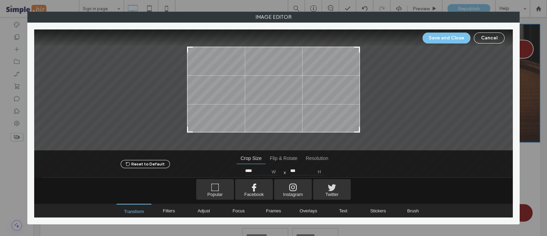
type input "***"
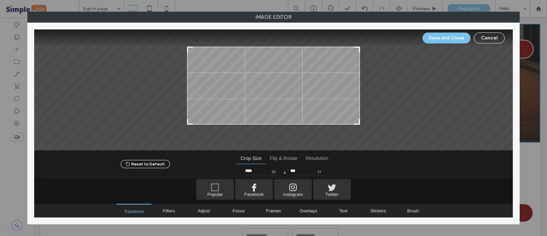
drag, startPoint x: 357, startPoint y: 132, endPoint x: 368, endPoint y: 123, distance: 13.9
click at [368, 123] on div at bounding box center [273, 89] width 479 height 121
click at [446, 37] on button "Save and Close" at bounding box center [447, 37] width 48 height 11
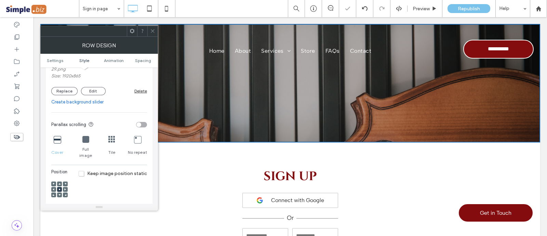
scroll to position [171, 0]
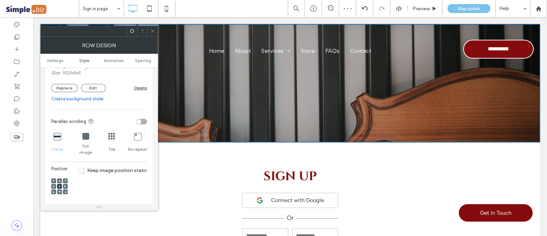
click at [59, 191] on use at bounding box center [59, 192] width 2 height 2
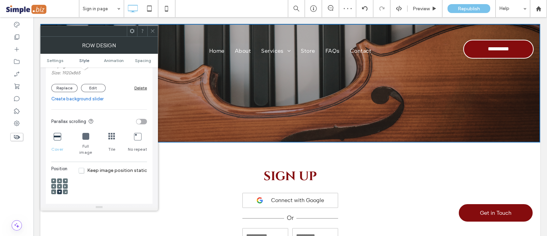
click at [154, 29] on icon at bounding box center [152, 30] width 5 height 5
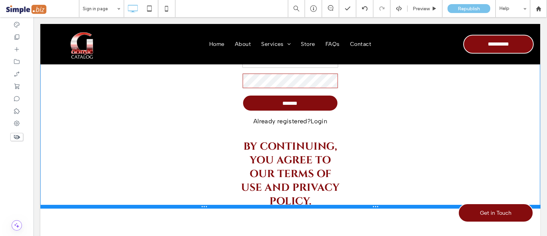
scroll to position [262, 0]
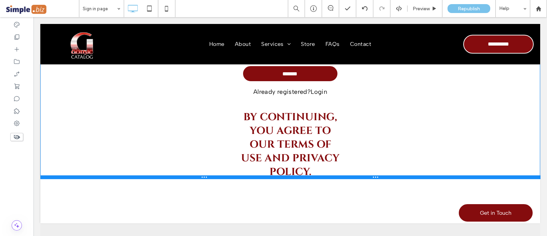
drag, startPoint x: 422, startPoint y: 182, endPoint x: 437, endPoint y: 239, distance: 59.2
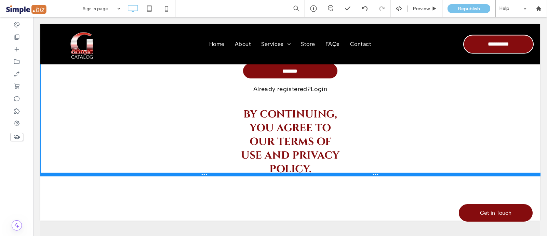
click at [437, 235] on html "**********" at bounding box center [291, 149] width 514 height 784
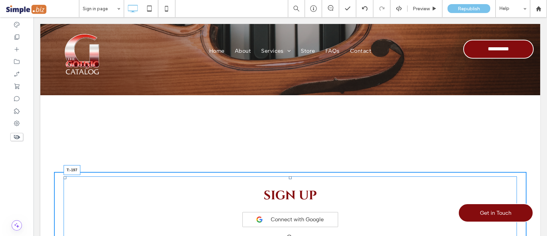
scroll to position [4, 0]
drag, startPoint x: 284, startPoint y: 176, endPoint x: 290, endPoint y: 102, distance: 74.5
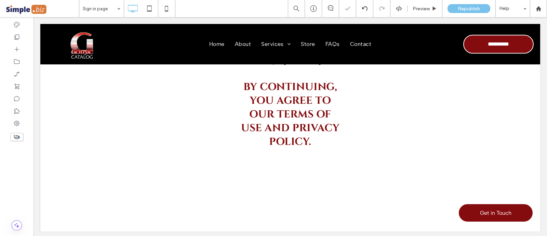
scroll to position [246, 0]
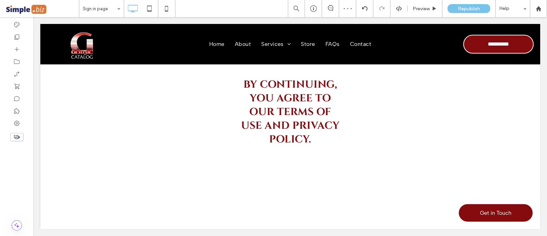
click at [51, 185] on div at bounding box center [48, 185] width 17 height 11
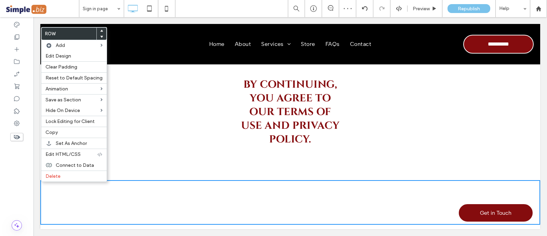
click at [56, 174] on span "Delete" at bounding box center [52, 176] width 15 height 6
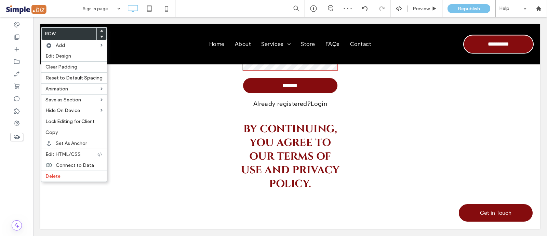
scroll to position [201, 0]
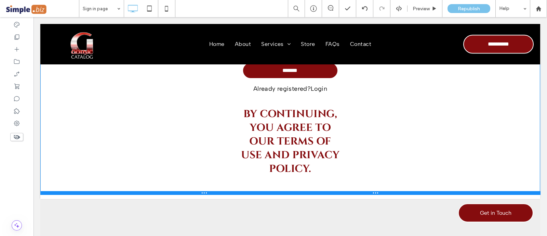
drag, startPoint x: 332, startPoint y: 222, endPoint x: 333, endPoint y: 192, distance: 29.4
click at [333, 192] on div at bounding box center [290, 192] width 500 height 3
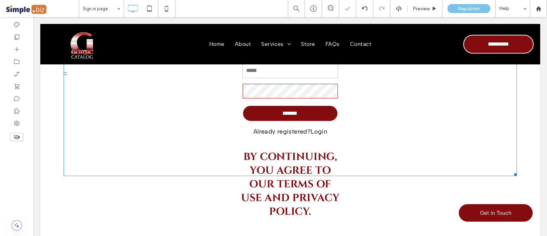
scroll to position [0, 0]
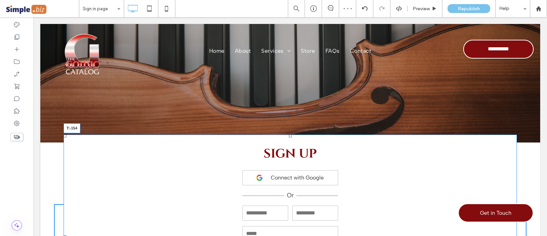
drag, startPoint x: 284, startPoint y: 137, endPoint x: 287, endPoint y: 152, distance: 15.5
click at [287, 152] on div "**********" at bounding box center [291, 236] width 454 height 204
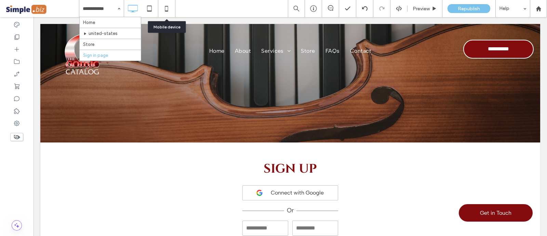
click at [160, 6] on icon at bounding box center [167, 9] width 14 height 14
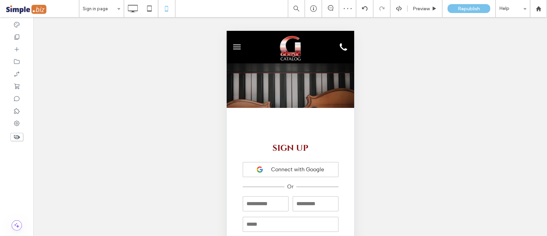
click at [328, 100] on div "Click To Paste" at bounding box center [290, 85] width 128 height 34
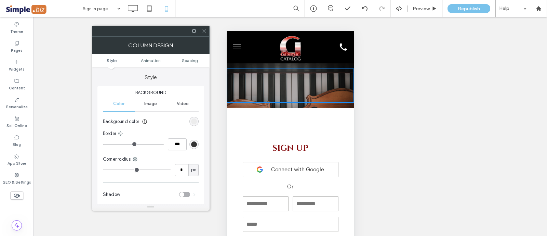
click at [201, 26] on div at bounding box center [151, 31] width 118 height 11
click at [206, 33] on icon at bounding box center [204, 30] width 5 height 5
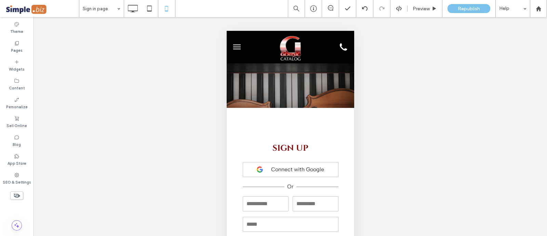
click at [229, 105] on div "Click To Paste Row + Add Section" at bounding box center [290, 85] width 128 height 44
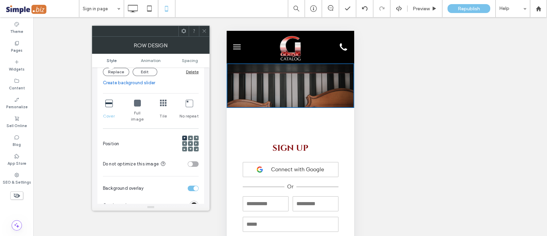
click at [190, 143] on use at bounding box center [190, 143] width 1 height 1
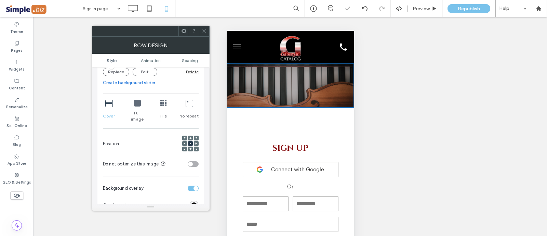
click at [190, 148] on use at bounding box center [190, 149] width 2 height 2
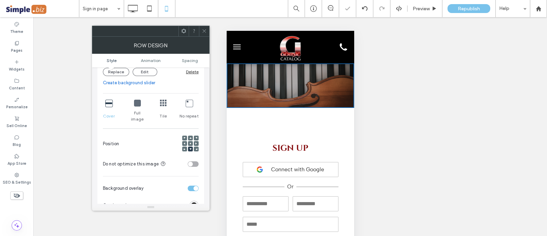
click at [206, 39] on div "Row Design" at bounding box center [151, 45] width 118 height 17
click at [204, 28] on span at bounding box center [204, 31] width 5 height 10
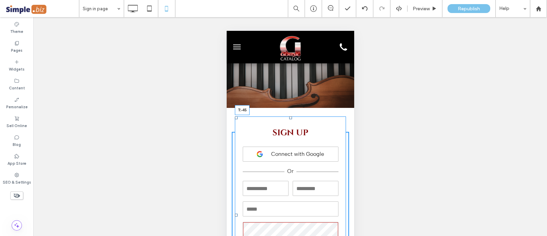
drag, startPoint x: 287, startPoint y: 132, endPoint x: 285, endPoint y: 117, distance: 15.5
click at [289, 117] on div at bounding box center [290, 117] width 3 height 3
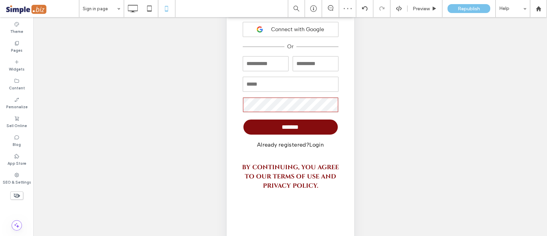
click at [288, 214] on div "**********" at bounding box center [290, 111] width 128 height 257
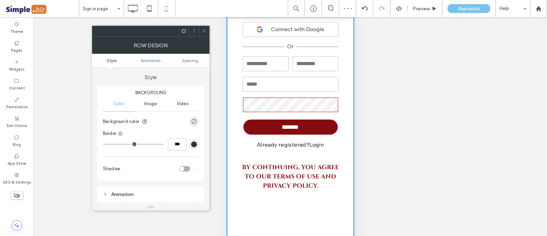
click at [195, 58] on span "Spacing" at bounding box center [190, 60] width 16 height 5
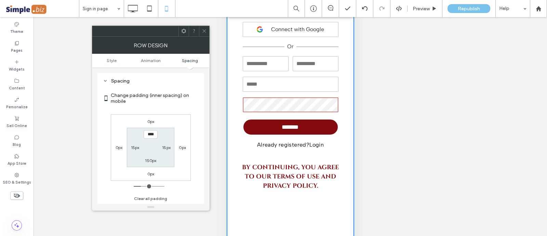
click at [149, 157] on div "150px" at bounding box center [150, 160] width 11 height 7
click at [152, 161] on label "150px" at bounding box center [150, 160] width 11 height 5
type input "***"
type input "**"
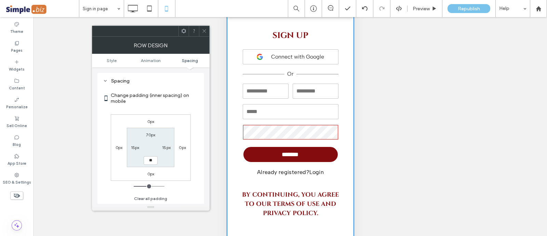
type input "**"
type input "****"
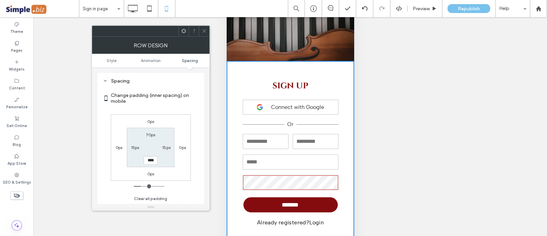
drag, startPoint x: 203, startPoint y: 31, endPoint x: 179, endPoint y: 9, distance: 33.0
click at [203, 31] on icon at bounding box center [204, 30] width 5 height 5
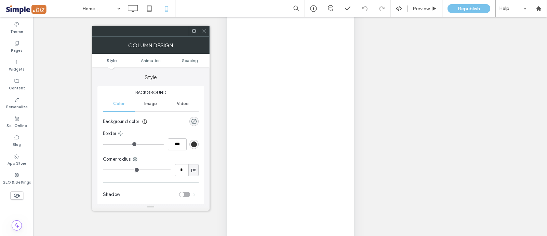
click at [198, 61] on span "Spacing" at bounding box center [190, 60] width 16 height 5
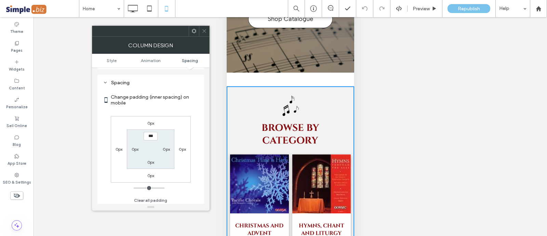
scroll to position [160, 0]
click at [209, 30] on div at bounding box center [204, 31] width 10 height 10
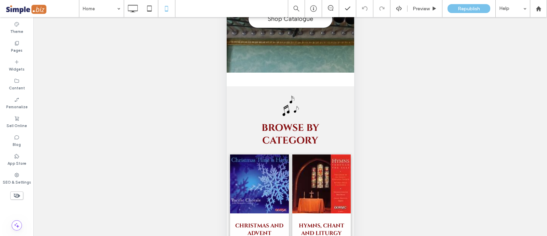
click at [235, 89] on div at bounding box center [234, 91] width 17 height 11
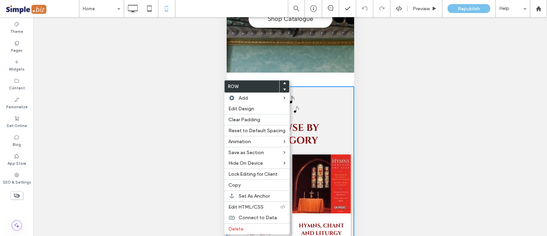
click at [239, 112] on div "Edit Design" at bounding box center [256, 108] width 65 height 11
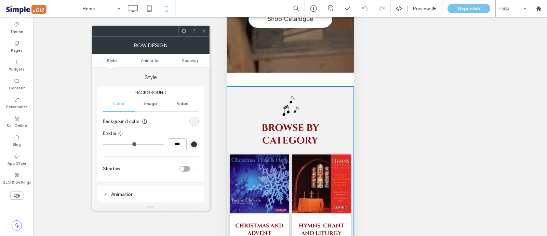
click at [192, 62] on span "Spacing" at bounding box center [190, 60] width 16 height 5
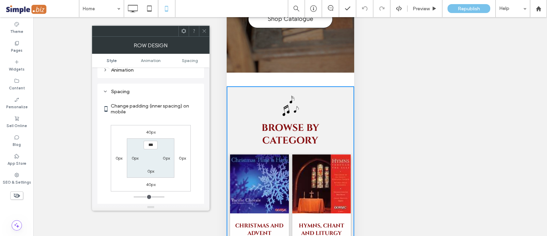
scroll to position [135, 0]
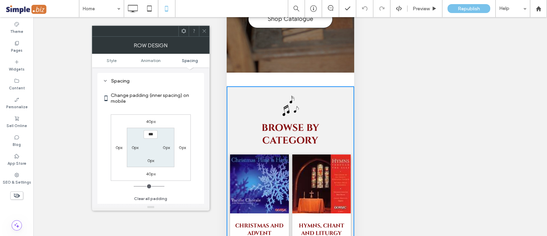
click at [157, 121] on div "40px" at bounding box center [151, 121] width 16 height 7
click at [155, 121] on label "40px" at bounding box center [151, 121] width 10 height 5
type input "**"
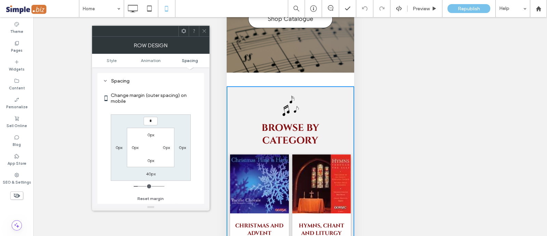
type input "*"
type input "***"
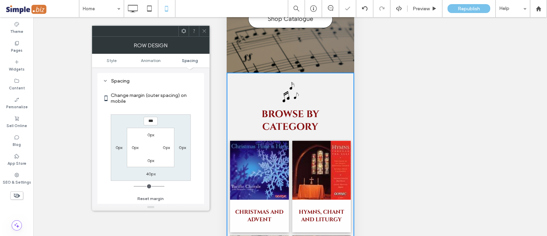
click at [149, 135] on label "0px" at bounding box center [150, 134] width 7 height 5
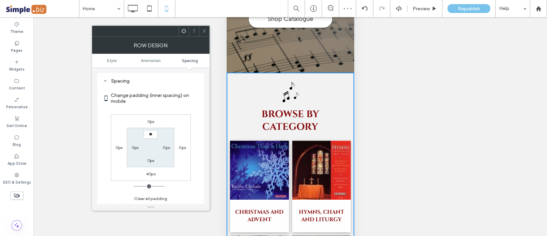
type input "**"
type input "****"
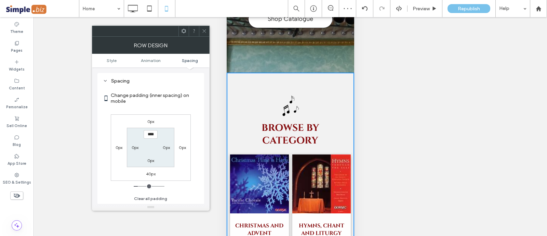
click at [204, 29] on icon at bounding box center [204, 30] width 5 height 5
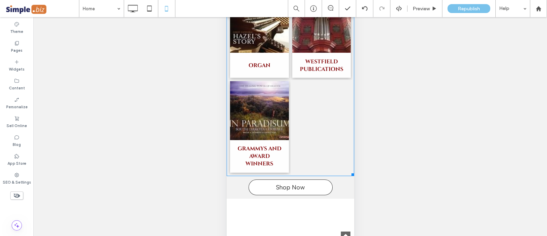
scroll to position [513, 0]
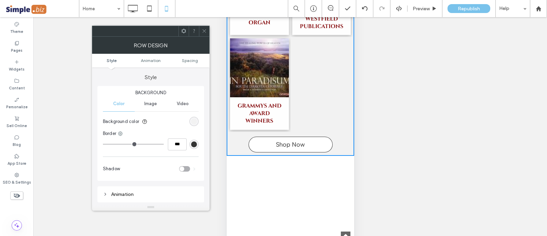
click at [195, 60] on span "Spacing" at bounding box center [190, 60] width 16 height 5
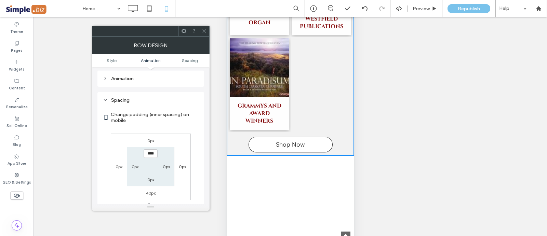
scroll to position [135, 0]
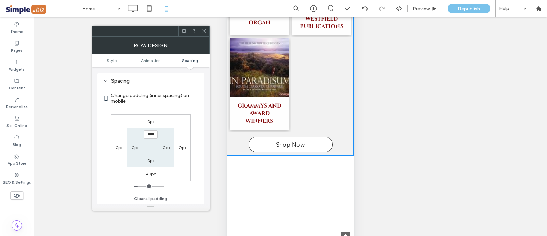
click at [152, 160] on label "0px" at bounding box center [150, 160] width 7 height 5
type input "*"
type input "**"
type input "****"
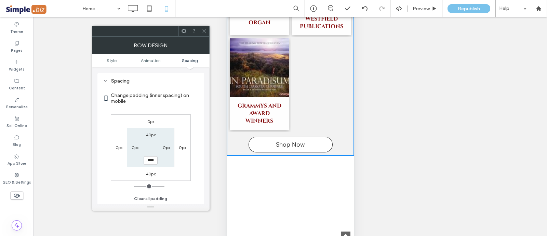
scroll to position [526, 0]
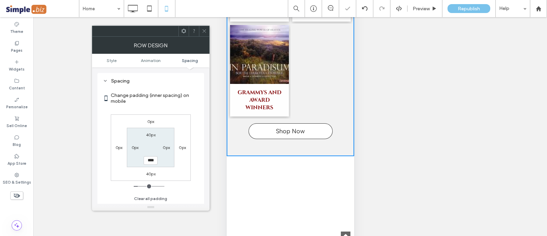
click at [205, 27] on span at bounding box center [204, 31] width 5 height 10
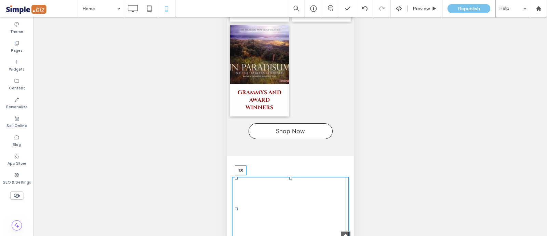
drag, startPoint x: 286, startPoint y: 165, endPoint x: 514, endPoint y: 139, distance: 229.7
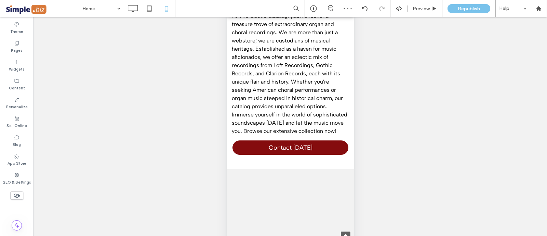
scroll to position [697, 0]
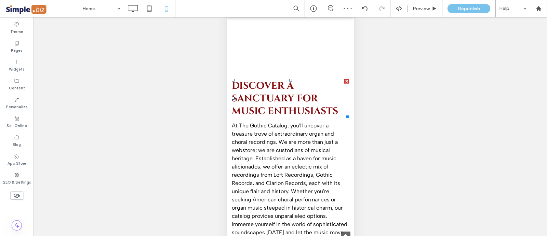
click at [294, 91] on span "Discover a Sanctuary for Music Enthusiasts" at bounding box center [285, 98] width 106 height 38
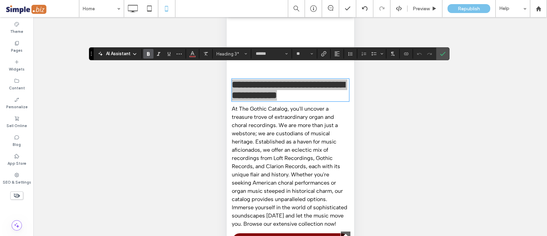
click at [338, 53] on icon "Alignment" at bounding box center [337, 53] width 5 height 5
click at [341, 76] on icon "ui.textEditor.alignment.center" at bounding box center [342, 74] width 5 height 5
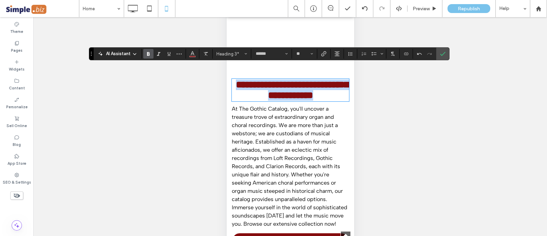
click at [296, 153] on span "At The Gothic Catalog, you'll uncover a treasure trove of extraordinary organ a…" at bounding box center [290, 165] width 116 height 121
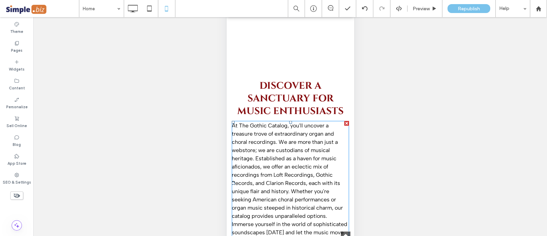
click at [294, 150] on span "At The Gothic Catalog, you'll uncover a treasure trove of extraordinary organ a…" at bounding box center [290, 182] width 116 height 121
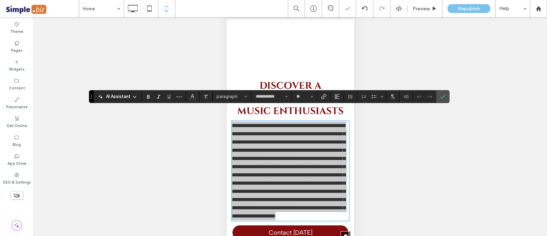
click at [332, 97] on button "Alignment" at bounding box center [337, 97] width 10 height 10
click at [344, 113] on label "ui.textEditor.alignment.center" at bounding box center [344, 118] width 24 height 10
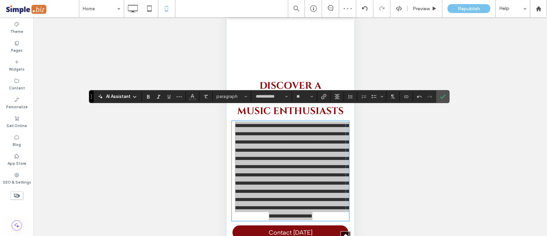
click at [445, 93] on label "Confirm" at bounding box center [443, 96] width 10 height 12
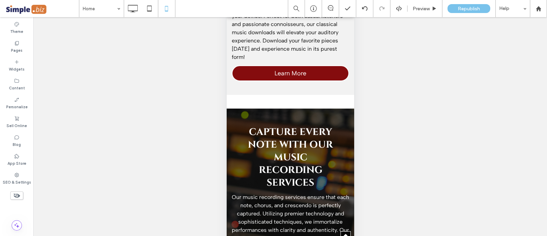
scroll to position [1210, 0]
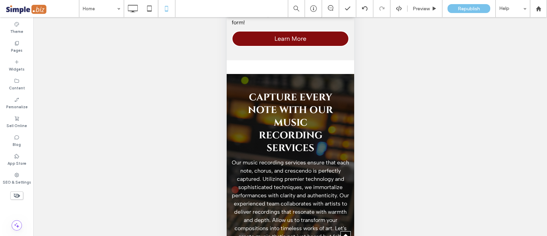
click at [272, 82] on div "Capture Every Note with Our Music Recording Services Our music recording servic…" at bounding box center [290, 179] width 128 height 211
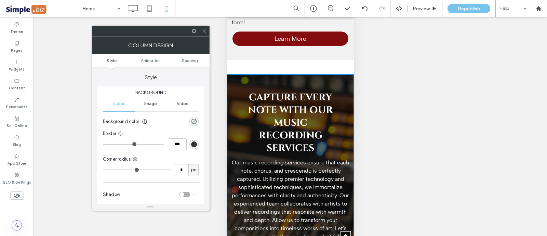
click at [198, 58] on span "Spacing" at bounding box center [190, 60] width 16 height 5
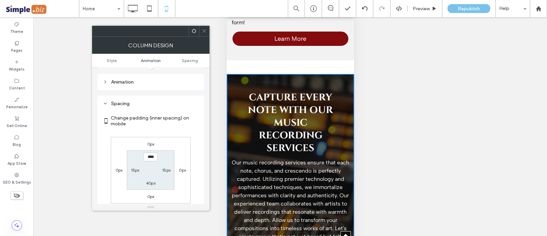
scroll to position [160, 0]
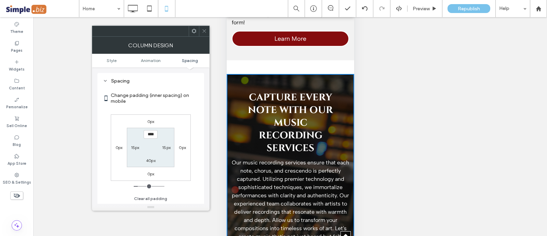
click at [204, 33] on span at bounding box center [204, 31] width 5 height 10
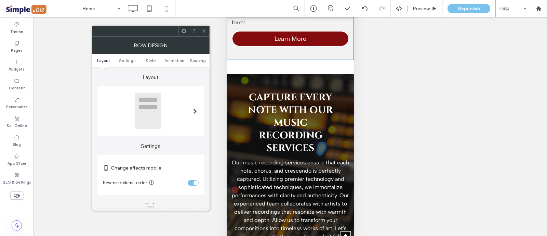
click at [196, 62] on span "Spacing" at bounding box center [198, 60] width 16 height 5
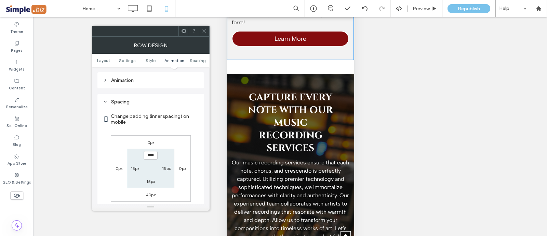
scroll to position [262, 0]
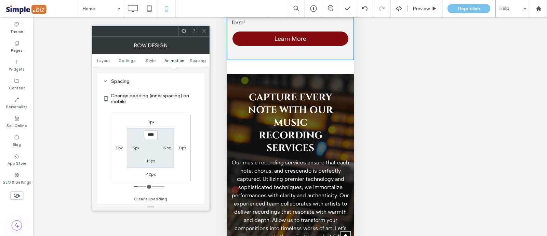
click at [150, 172] on label "40px" at bounding box center [151, 173] width 10 height 5
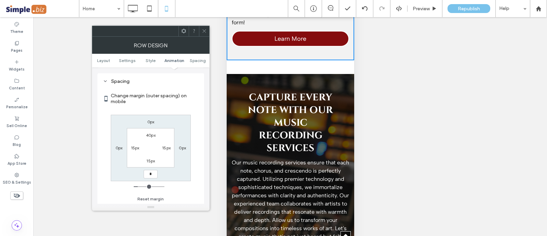
type input "*"
type input "***"
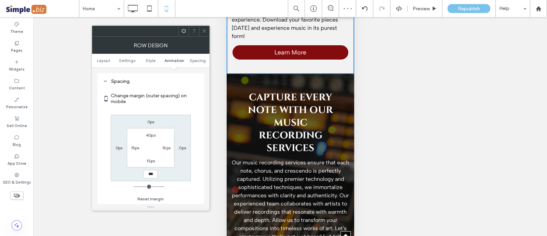
click at [206, 31] on icon at bounding box center [204, 30] width 5 height 5
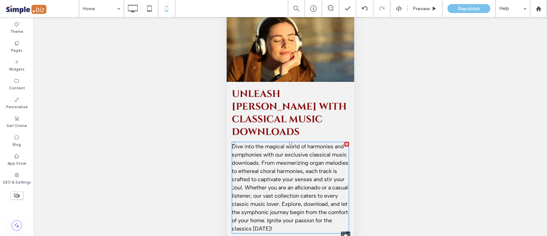
scroll to position [2394, 0]
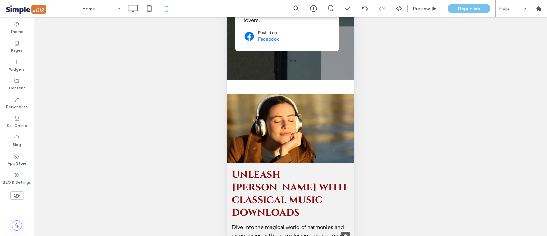
click at [233, 105] on div at bounding box center [234, 99] width 17 height 11
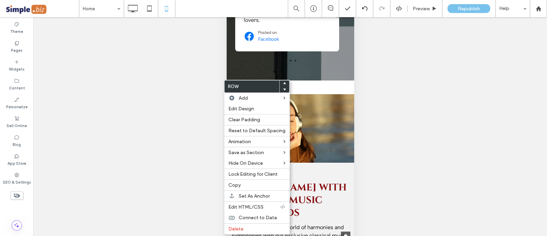
click at [235, 106] on span "Edit Design" at bounding box center [241, 109] width 26 height 6
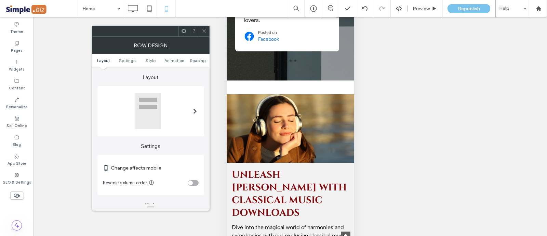
click at [201, 58] on span "Spacing" at bounding box center [198, 60] width 16 height 5
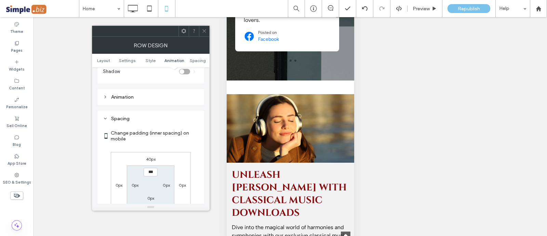
scroll to position [262, 0]
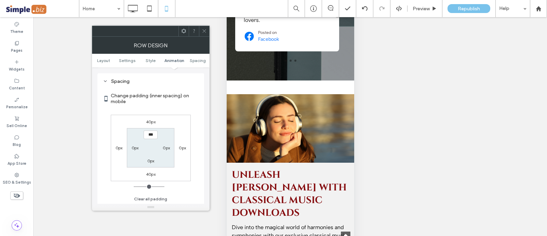
click at [135, 144] on div "0px" at bounding box center [135, 147] width 7 height 7
click at [119, 146] on label "0px" at bounding box center [119, 147] width 7 height 5
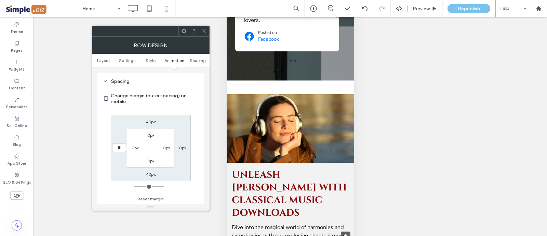
type input "**"
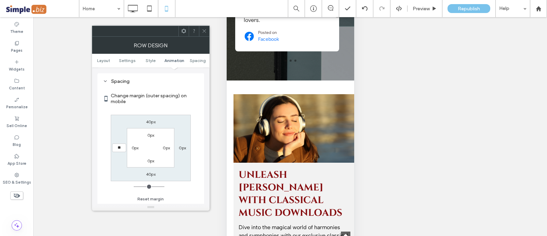
type input "**"
type input "****"
click at [181, 148] on label "0px" at bounding box center [182, 147] width 7 height 5
type input "*"
type input "**"
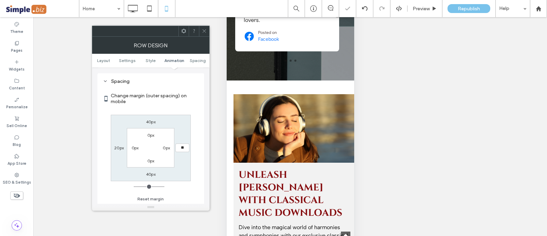
type input "**"
type input "****"
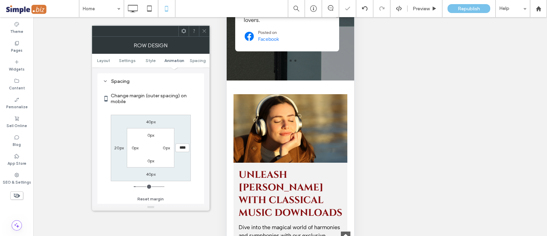
click at [205, 33] on icon at bounding box center [204, 30] width 5 height 5
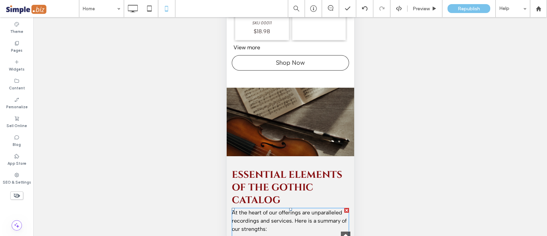
scroll to position [2907, 0]
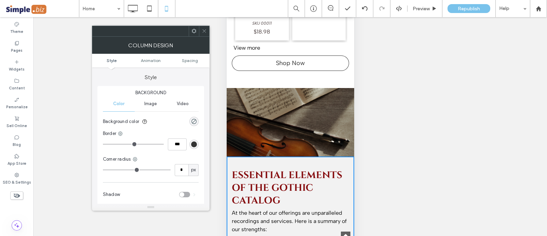
click at [193, 60] on span "Spacing" at bounding box center [190, 60] width 16 height 5
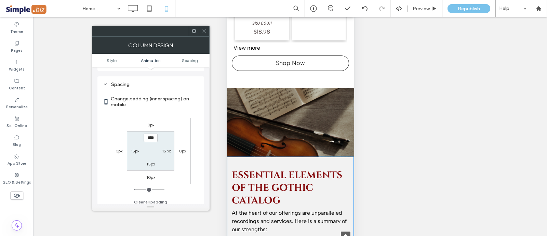
scroll to position [160, 0]
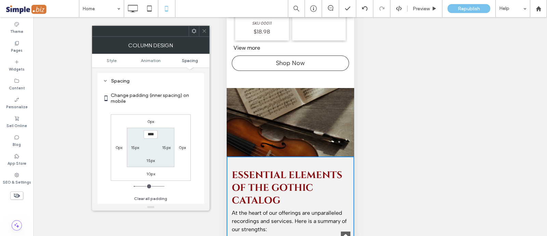
click at [154, 173] on label "10px" at bounding box center [150, 173] width 9 height 5
type input "**"
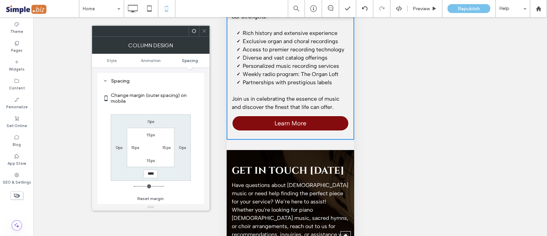
scroll to position [3121, 0]
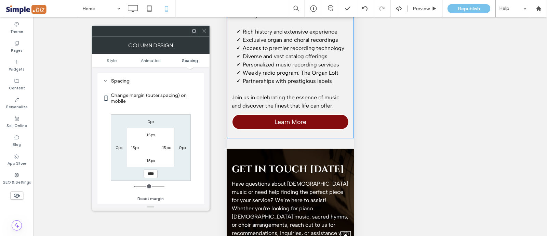
click at [203, 32] on icon at bounding box center [204, 30] width 5 height 5
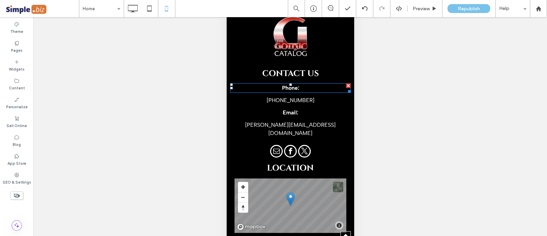
scroll to position [3778, 0]
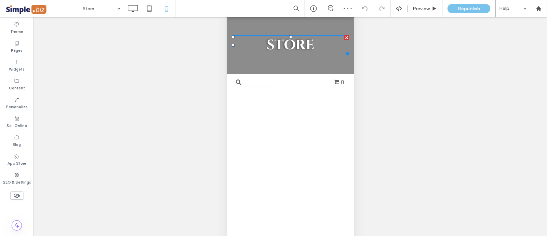
click at [287, 48] on span "STORE" at bounding box center [290, 45] width 48 height 18
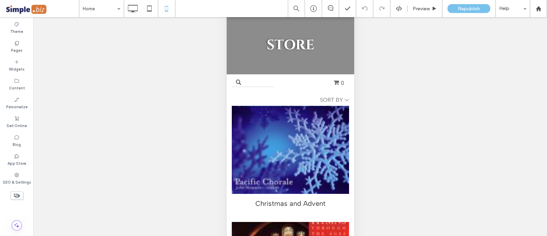
click at [134, 9] on icon at bounding box center [133, 9] width 14 height 14
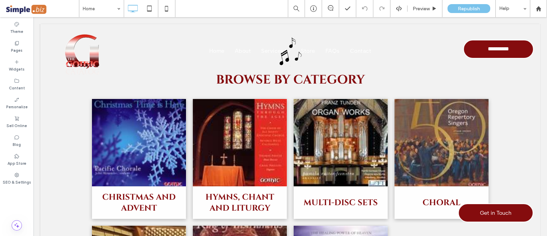
scroll to position [42, 0]
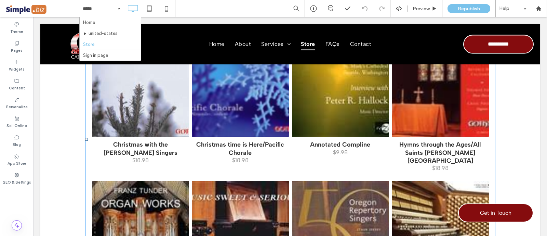
scroll to position [342, 0]
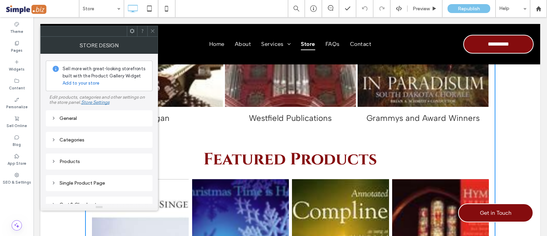
click at [87, 141] on div "Categories" at bounding box center [99, 140] width 96 height 6
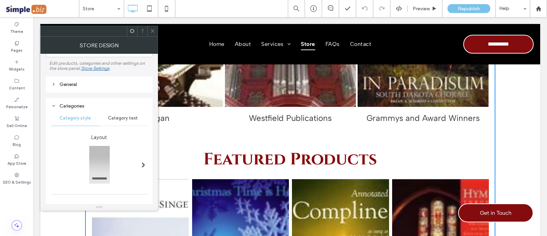
scroll to position [0, 0]
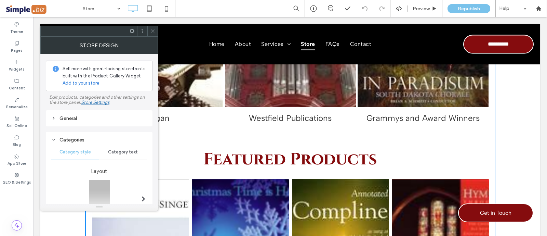
click at [61, 118] on div "General" at bounding box center [99, 118] width 96 height 6
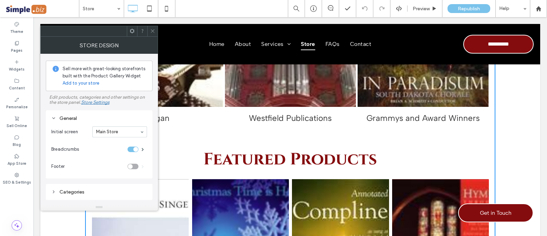
click at [150, 31] on icon at bounding box center [152, 30] width 5 height 5
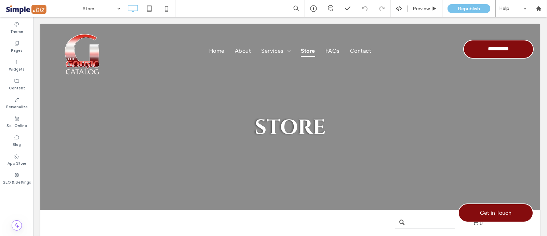
click at [167, 204] on div "STORE Click To Paste Row + Add Section" at bounding box center [290, 117] width 500 height 186
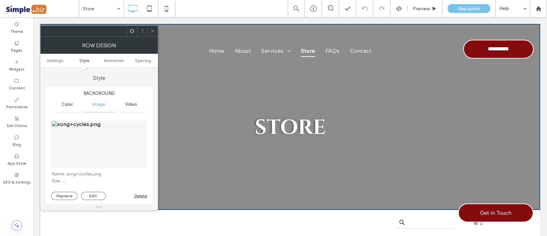
scroll to position [85, 0]
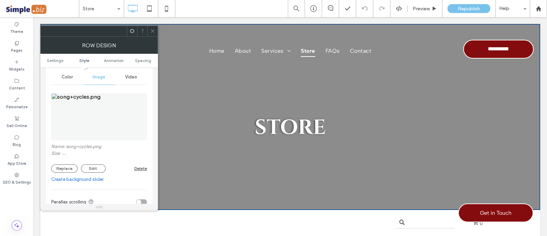
click at [70, 167] on button "Replace" at bounding box center [64, 168] width 26 height 8
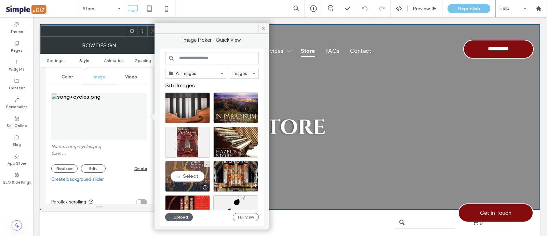
click at [190, 169] on div "Select" at bounding box center [187, 176] width 45 height 31
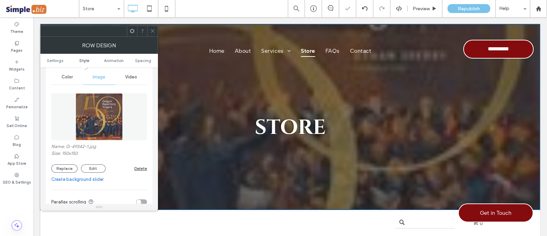
click at [58, 169] on button "Replace" at bounding box center [64, 168] width 26 height 8
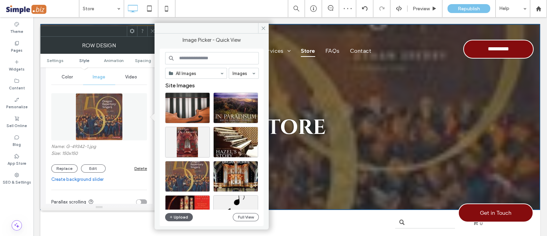
click at [230, 55] on input at bounding box center [212, 58] width 94 height 12
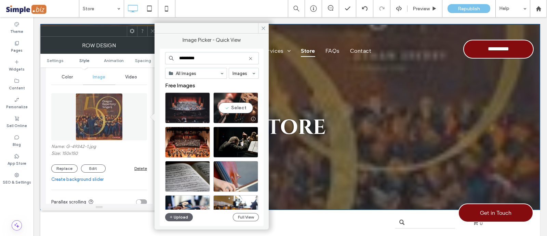
scroll to position [42, 0]
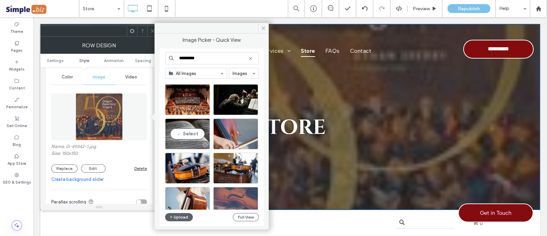
type input "*********"
click at [185, 125] on div "Select" at bounding box center [187, 133] width 45 height 31
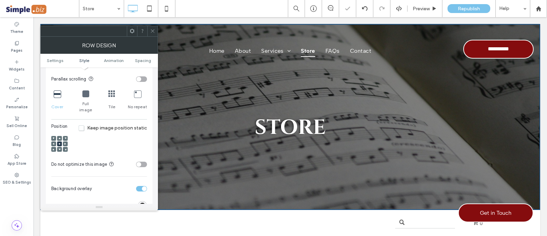
scroll to position [257, 0]
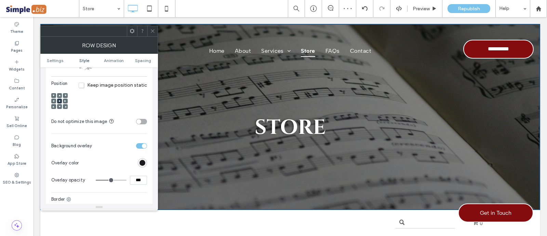
drag, startPoint x: 138, startPoint y: 172, endPoint x: 128, endPoint y: 165, distance: 11.8
click at [128, 171] on section "Overlay opacity ***" at bounding box center [99, 179] width 96 height 17
type input "***"
type input "**"
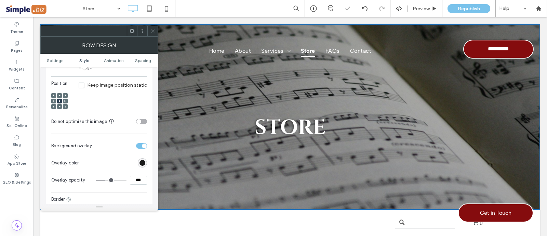
click at [154, 27] on span at bounding box center [152, 31] width 5 height 10
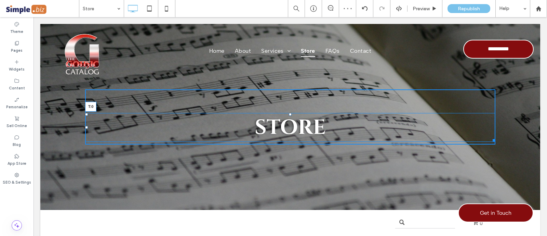
drag, startPoint x: 286, startPoint y: 113, endPoint x: 318, endPoint y: 121, distance: 33.2
click at [289, 113] on div at bounding box center [290, 114] width 3 height 3
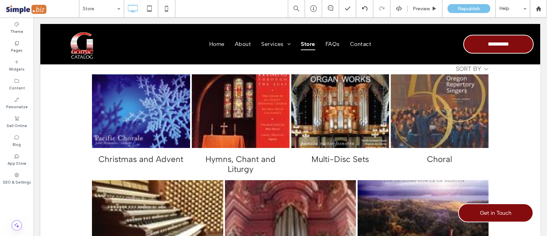
scroll to position [0, 0]
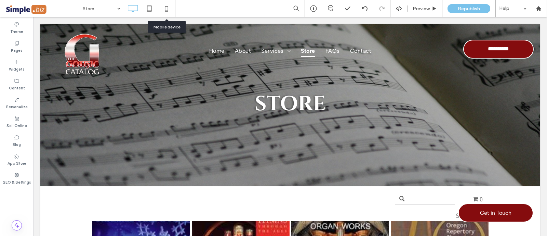
click at [166, 12] on icon at bounding box center [167, 9] width 14 height 14
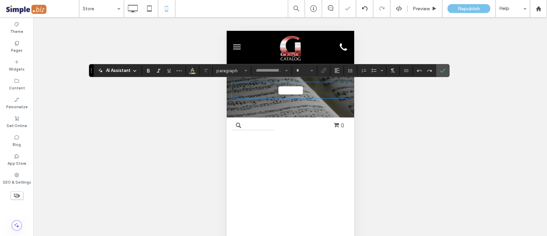
type input "******"
type input "**"
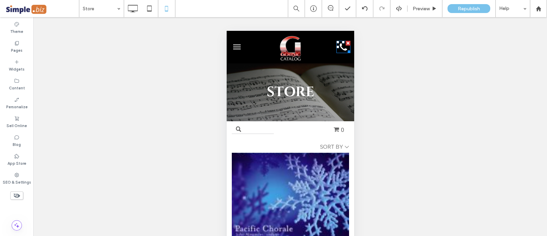
click at [345, 51] on div at bounding box center [347, 50] width 5 height 5
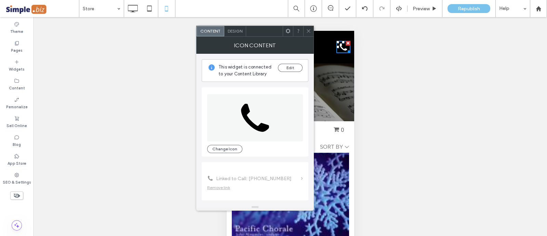
click at [309, 34] on span at bounding box center [308, 31] width 5 height 10
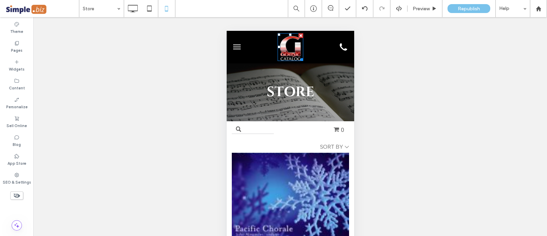
click at [292, 46] on img at bounding box center [289, 47] width 25 height 28
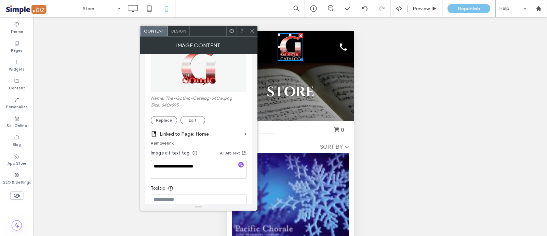
scroll to position [42, 0]
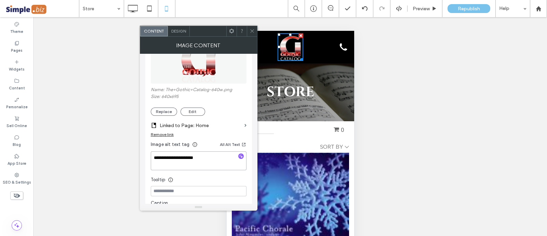
drag, startPoint x: 210, startPoint y: 160, endPoint x: 83, endPoint y: 127, distance: 131.4
click at [83, 127] on body ".wqwq-1{fill:#231f20;} .cls-1q, .cls-2q { fill-rule: evenodd; } .cls-2q { fill:…" at bounding box center [273, 118] width 547 height 236
click at [251, 31] on use at bounding box center [251, 30] width 3 height 3
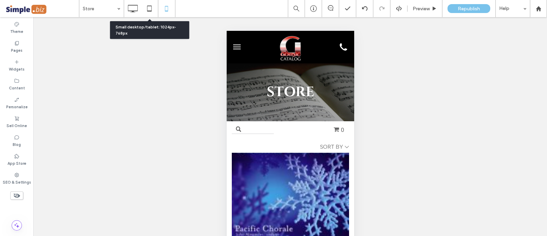
click at [148, 11] on use at bounding box center [149, 8] width 4 height 6
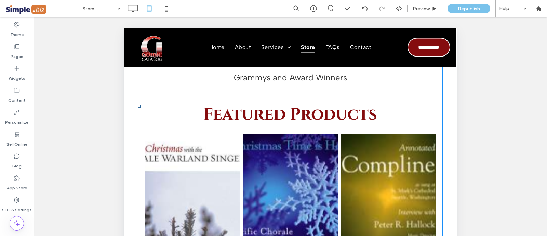
scroll to position [684, 0]
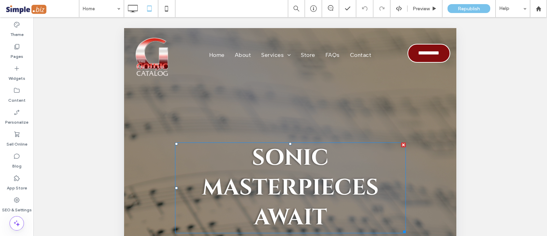
scroll to position [42, 0]
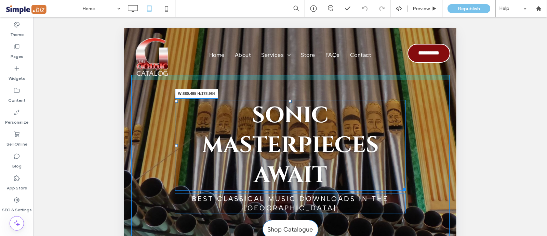
drag, startPoint x: 396, startPoint y: 189, endPoint x: 439, endPoint y: 186, distance: 42.9
click at [439, 186] on div "Sonic Masterpieces Await W:880.495 H:178.984 best Classical Music Downloads in …" at bounding box center [290, 161] width 319 height 173
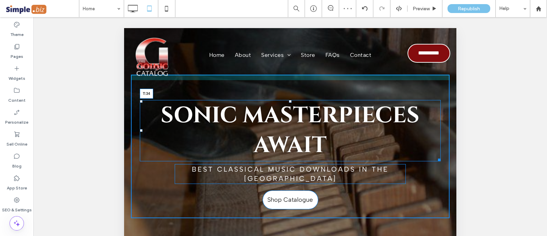
drag, startPoint x: 286, startPoint y: 101, endPoint x: 424, endPoint y: 197, distance: 167.9
click at [290, 100] on div "Sonic Masterpieces Await T:34" at bounding box center [290, 130] width 301 height 61
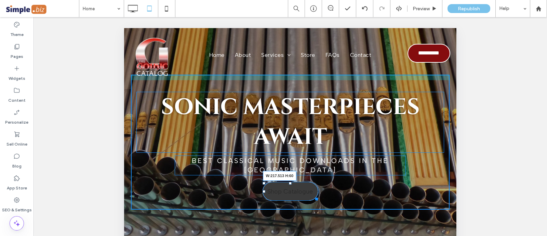
drag, startPoint x: 309, startPoint y: 199, endPoint x: 443, endPoint y: 229, distance: 136.8
click at [318, 200] on div at bounding box center [315, 197] width 5 height 5
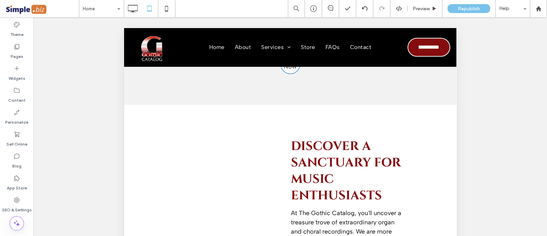
scroll to position [641, 0]
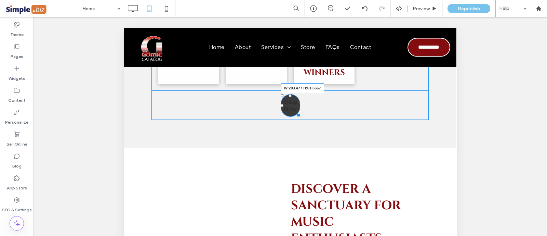
drag, startPoint x: 291, startPoint y: 113, endPoint x: 431, endPoint y: 152, distance: 145.8
click at [300, 112] on div at bounding box center [297, 113] width 5 height 5
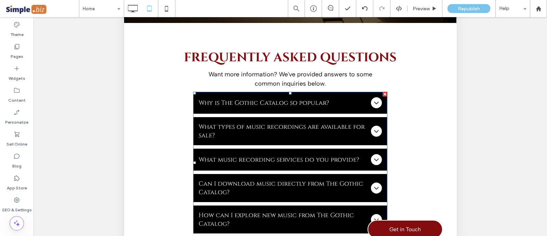
scroll to position [3798, 0]
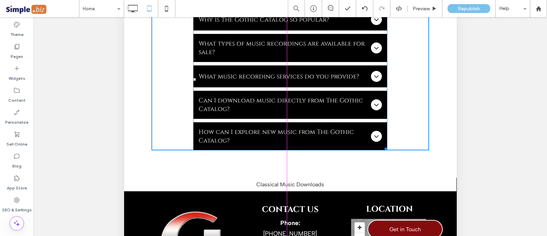
drag, startPoint x: 379, startPoint y: 178, endPoint x: 519, endPoint y: -3, distance: 229.2
click at [398, 178] on div "Frequently Asked Questions Want more information? We've provided answers to som…" at bounding box center [290, 59] width 332 height 238
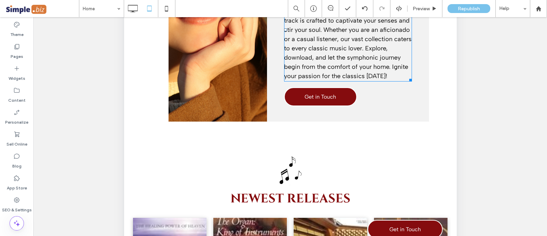
scroll to position [2601, 0]
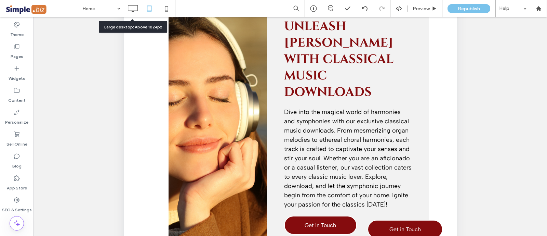
click at [132, 12] on use at bounding box center [133, 9] width 10 height 8
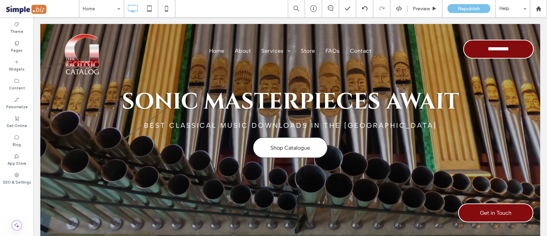
scroll to position [0, 0]
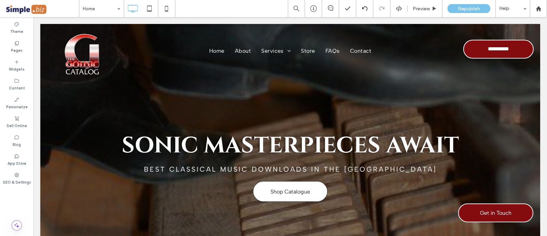
click at [80, 108] on div at bounding box center [290, 161] width 500 height 275
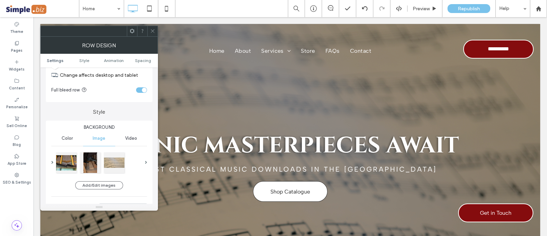
scroll to position [42, 0]
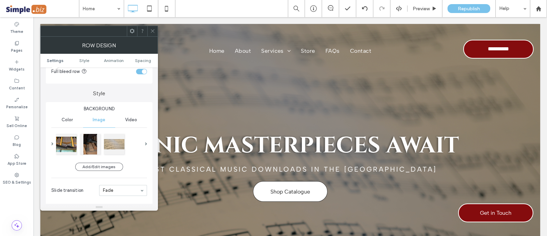
click at [66, 143] on div at bounding box center [66, 144] width 21 height 21
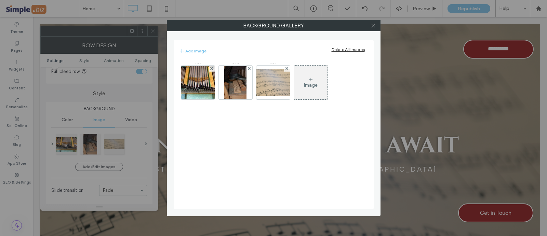
click at [211, 68] on use at bounding box center [211, 68] width 3 height 3
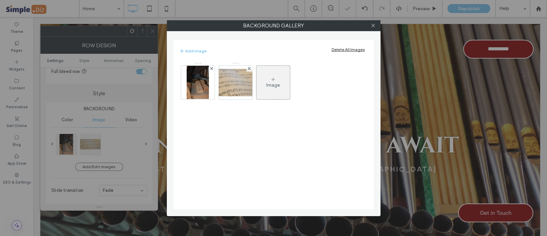
click at [211, 68] on use at bounding box center [211, 68] width 3 height 3
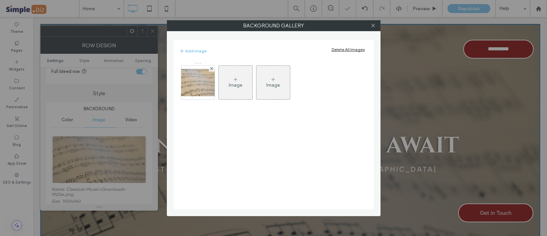
drag, startPoint x: 211, startPoint y: 68, endPoint x: 197, endPoint y: 106, distance: 40.7
click at [197, 106] on div "Image Image" at bounding box center [273, 83] width 188 height 51
click at [212, 69] on icon at bounding box center [211, 68] width 3 height 3
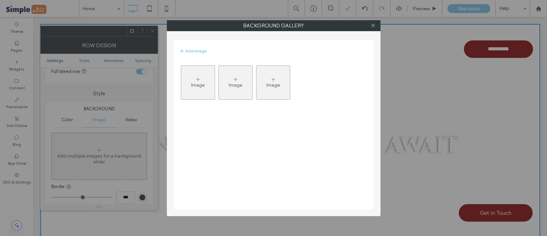
click at [202, 94] on div "Image" at bounding box center [198, 82] width 34 height 32
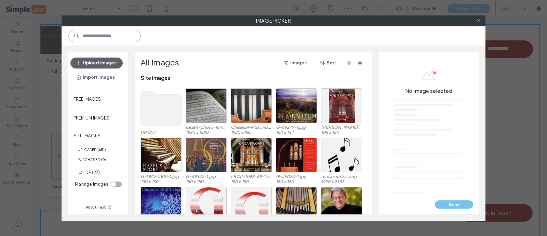
click at [90, 36] on input at bounding box center [104, 36] width 73 height 12
type input "*********"
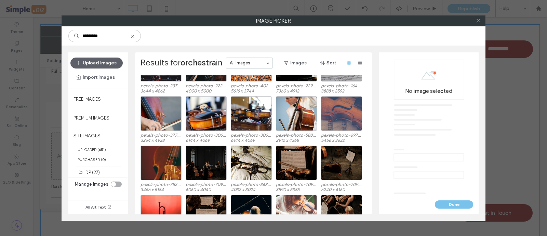
scroll to position [128, 0]
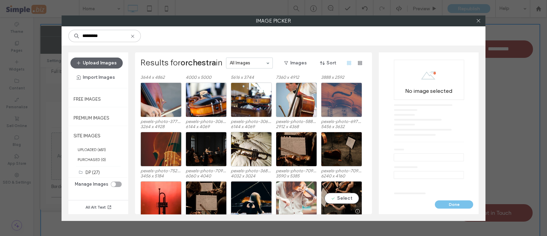
type input "*********"
click at [326, 195] on div "Select" at bounding box center [341, 198] width 41 height 35
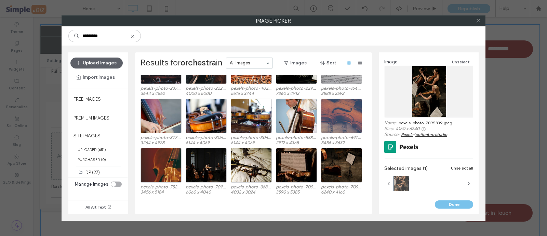
scroll to position [66, 0]
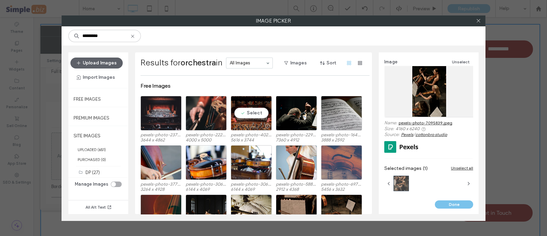
click at [252, 102] on div "Select" at bounding box center [251, 113] width 41 height 35
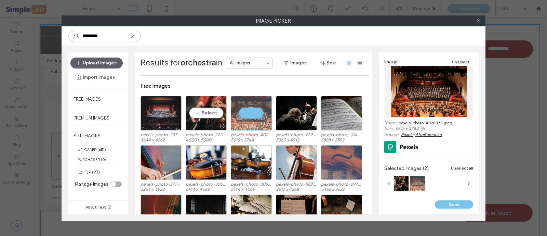
click at [216, 105] on div "Select" at bounding box center [206, 113] width 41 height 35
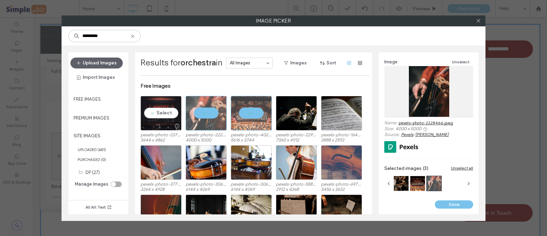
click at [168, 107] on div "Select" at bounding box center [161, 113] width 41 height 35
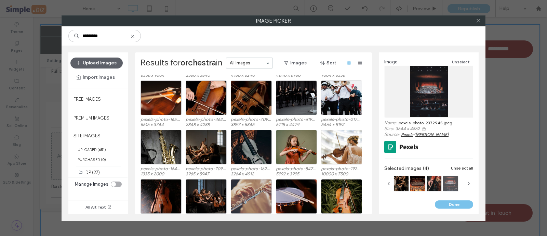
scroll to position [434, 0]
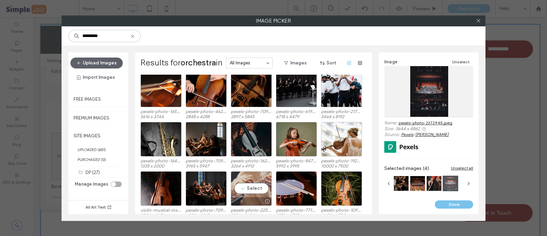
click at [246, 177] on div "Select" at bounding box center [251, 188] width 41 height 35
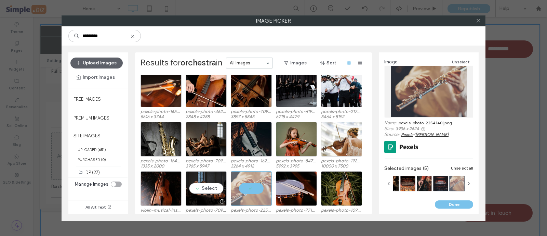
click at [217, 184] on div "Select" at bounding box center [206, 188] width 41 height 35
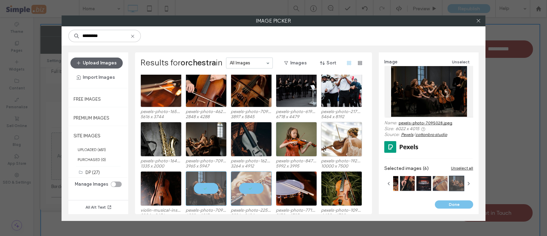
click at [446, 201] on button "Done" at bounding box center [454, 204] width 38 height 8
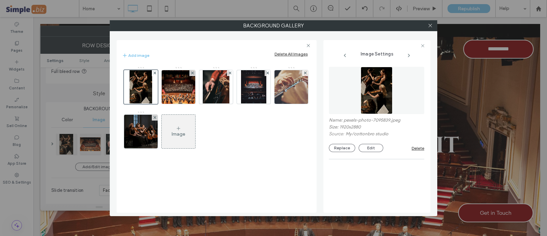
click at [432, 26] on icon at bounding box center [430, 25] width 5 height 5
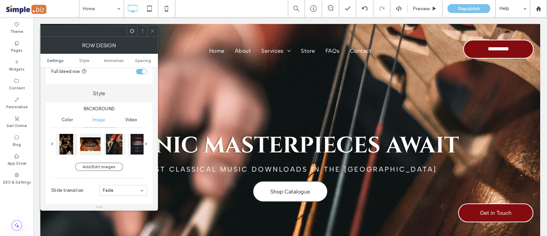
click at [154, 28] on icon at bounding box center [152, 30] width 5 height 5
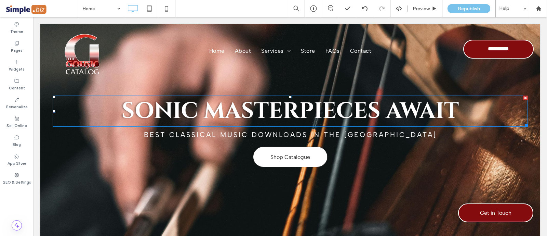
scroll to position [42, 0]
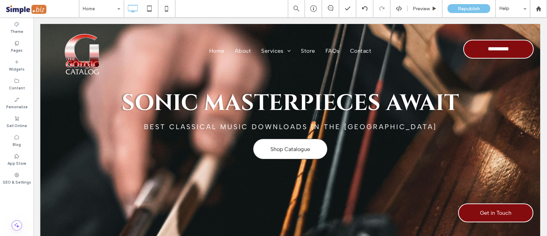
click at [70, 174] on div at bounding box center [290, 119] width 500 height 275
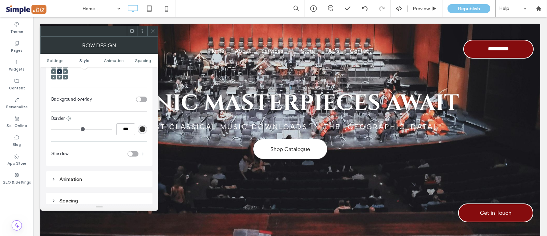
scroll to position [257, 0]
click at [140, 94] on div "toggle" at bounding box center [138, 96] width 5 height 5
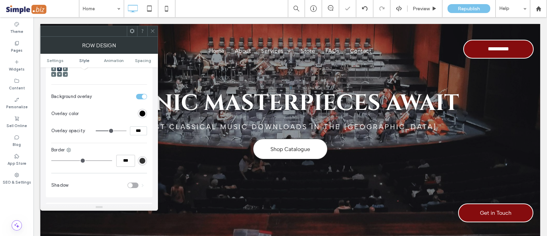
drag, startPoint x: 138, startPoint y: 122, endPoint x: 127, endPoint y: 122, distance: 10.3
click at [130, 126] on input "***" at bounding box center [138, 130] width 17 height 9
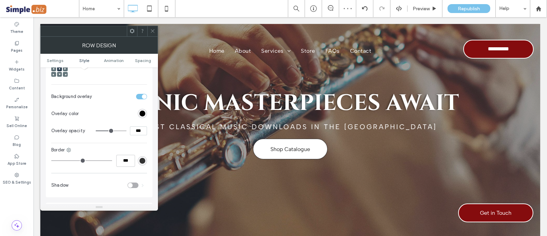
type input "***"
type input "**"
click at [151, 31] on icon at bounding box center [152, 30] width 5 height 5
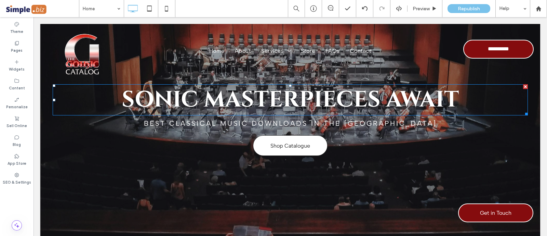
scroll to position [0, 0]
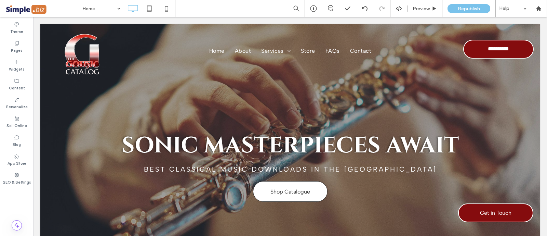
click at [396, 204] on div "Sonic Masterpieces Await best Classical Music Downloads in the [GEOGRAPHIC_DATA…" at bounding box center [290, 161] width 486 height 97
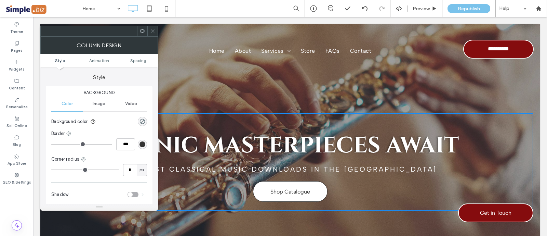
click at [152, 33] on icon at bounding box center [152, 30] width 5 height 5
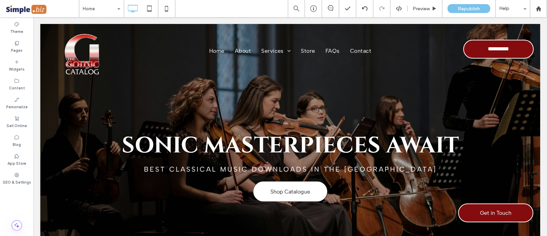
scroll to position [42, 0]
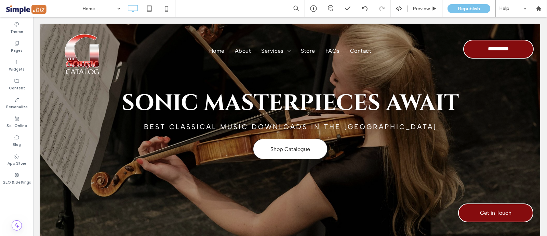
click at [108, 189] on div at bounding box center [290, 119] width 500 height 275
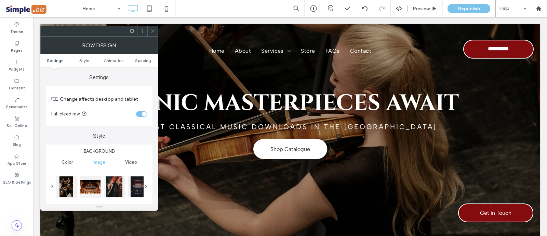
click at [95, 181] on div at bounding box center [90, 186] width 21 height 21
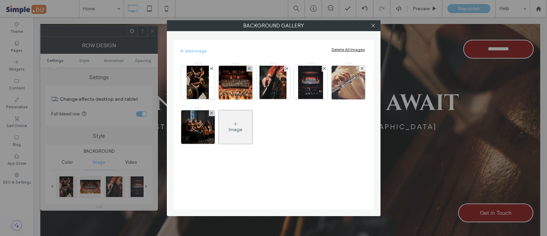
click at [323, 67] on icon at bounding box center [324, 68] width 3 height 3
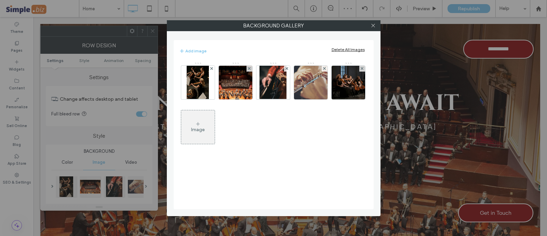
click at [361, 67] on icon at bounding box center [362, 68] width 3 height 3
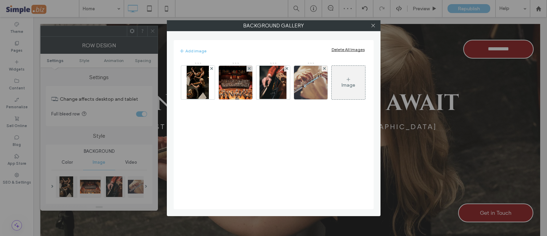
click at [374, 25] on icon at bounding box center [373, 25] width 5 height 5
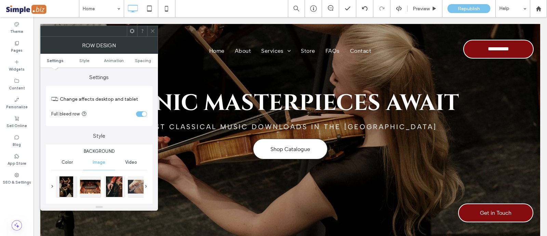
click at [149, 34] on div at bounding box center [152, 31] width 10 height 10
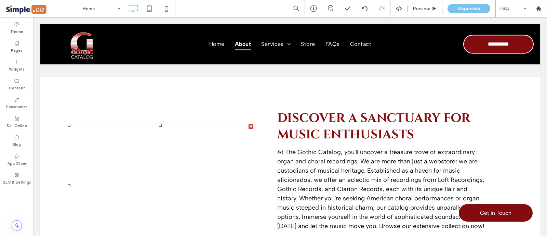
scroll to position [684, 0]
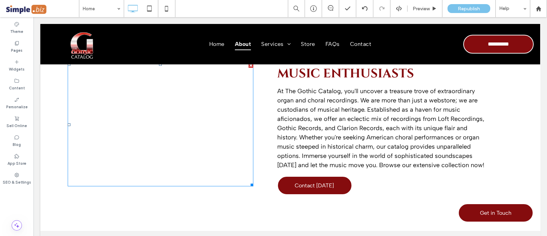
click at [68, 63] on span at bounding box center [68, 63] width 0 height 0
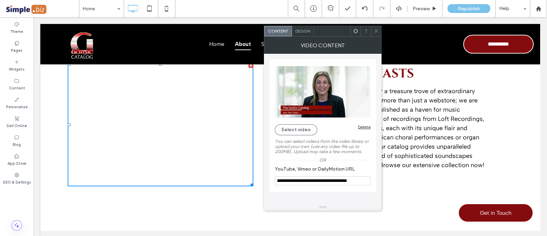
click at [280, 179] on input "**********" at bounding box center [323, 180] width 96 height 9
drag, startPoint x: 280, startPoint y: 179, endPoint x: 369, endPoint y: 179, distance: 89.3
click at [369, 179] on input "**********" at bounding box center [323, 180] width 96 height 9
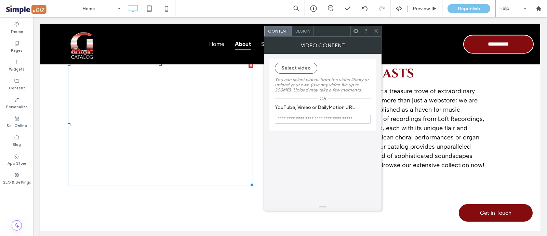
click at [316, 117] on input "YouTube, Vimeo or DailyMotion URL" at bounding box center [323, 119] width 96 height 9
paste input "**********"
type input "**********"
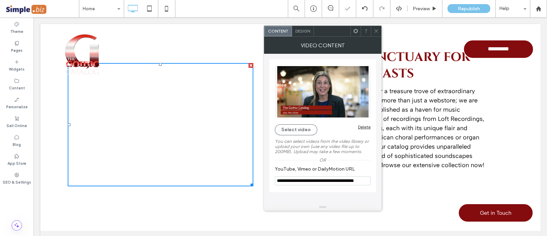
click at [291, 206] on div at bounding box center [323, 207] width 118 height 7
click at [375, 31] on icon at bounding box center [376, 30] width 5 height 5
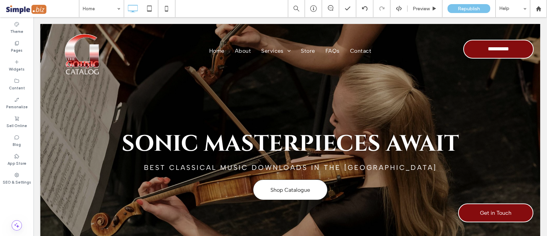
scroll to position [0, 0]
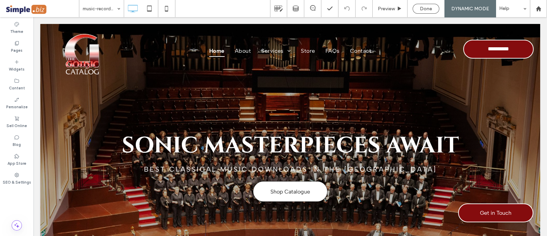
click at [16, 44] on use at bounding box center [17, 43] width 4 height 4
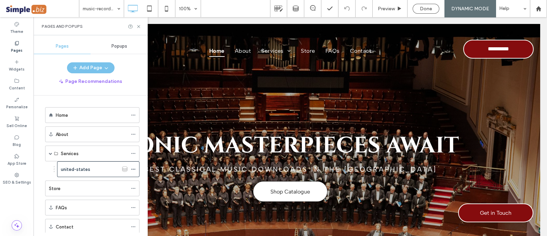
click at [134, 168] on icon at bounding box center [133, 169] width 5 height 5
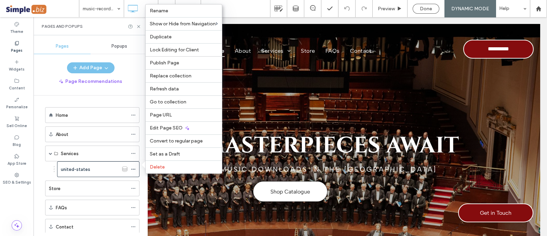
click at [159, 165] on span "Delete" at bounding box center [157, 167] width 15 height 6
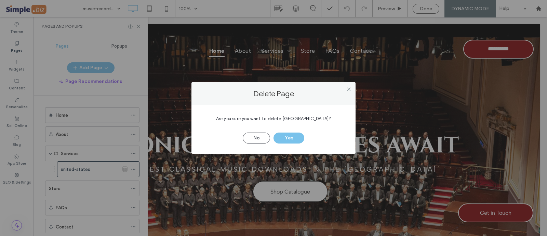
click at [292, 136] on button "Yes" at bounding box center [289, 137] width 31 height 11
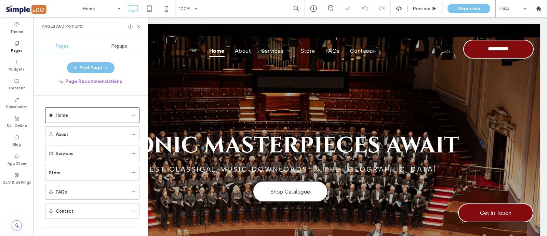
click at [131, 112] on div "Home 100% Preview Republish Help Site Comments Team & Clients Automate new comm…" at bounding box center [273, 118] width 547 height 236
click at [136, 116] on div at bounding box center [135, 115] width 8 height 10
click at [132, 114] on icon at bounding box center [133, 115] width 5 height 5
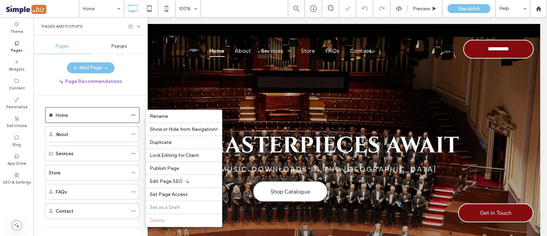
click at [163, 141] on span "Duplicate" at bounding box center [161, 142] width 22 height 6
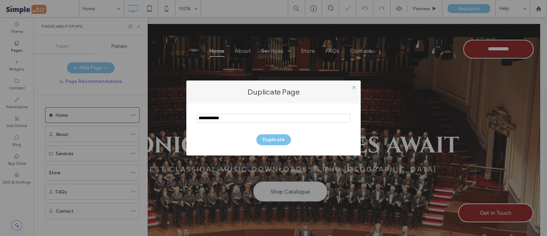
drag, startPoint x: 219, startPoint y: 115, endPoint x: 97, endPoint y: 81, distance: 126.2
click at [97, 81] on div "Duplicate Page Duplicate" at bounding box center [273, 118] width 547 height 236
type input "**********"
click at [275, 140] on button "Duplicate" at bounding box center [274, 139] width 35 height 11
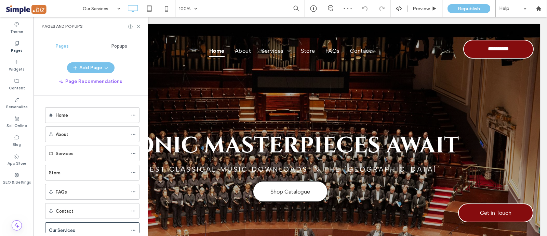
scroll to position [14, 0]
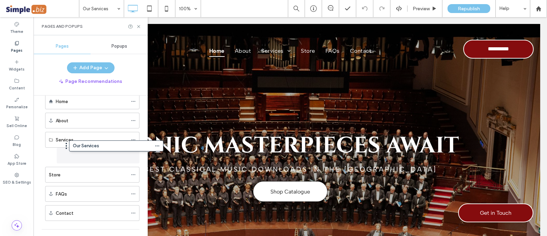
drag, startPoint x: 42, startPoint y: 229, endPoint x: 66, endPoint y: 148, distance: 84.5
click at [134, 155] on icon at bounding box center [133, 155] width 5 height 5
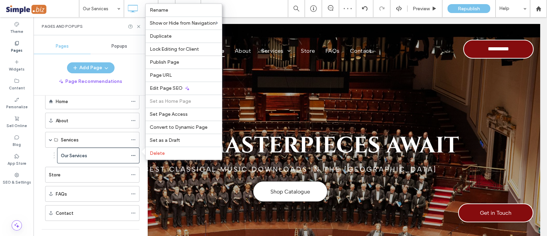
click at [168, 129] on span "Convert to Dynamic Page" at bounding box center [179, 127] width 58 height 6
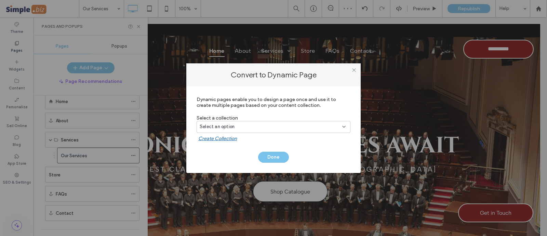
click at [272, 127] on div "Select an option" at bounding box center [270, 126] width 140 height 7
click at [247, 148] on div "united-states" at bounding box center [273, 150] width 153 height 12
click at [276, 156] on button "Done" at bounding box center [273, 157] width 31 height 11
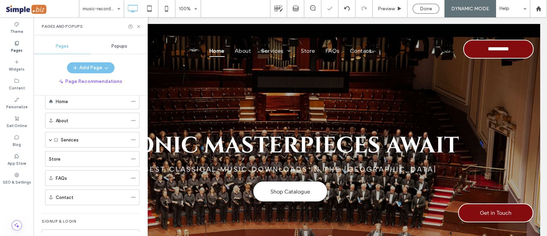
click at [139, 26] on div at bounding box center [273, 118] width 547 height 236
click at [138, 27] on icon at bounding box center [138, 26] width 5 height 5
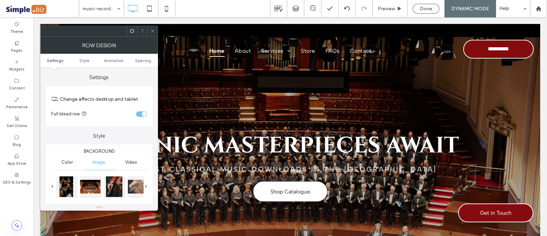
click at [68, 185] on div at bounding box center [66, 186] width 21 height 21
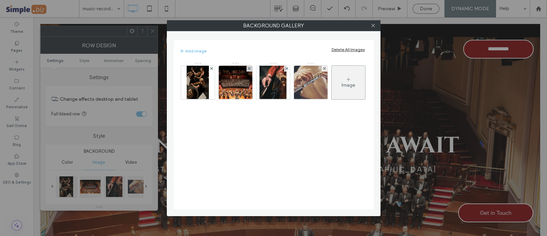
click at [212, 69] on icon at bounding box center [211, 68] width 3 height 3
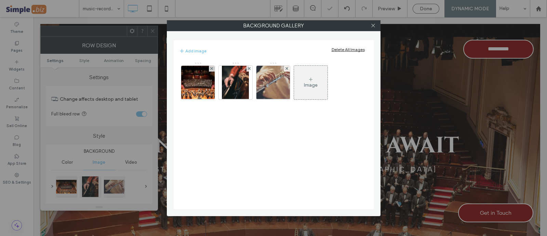
click at [212, 69] on icon at bounding box center [211, 68] width 3 height 3
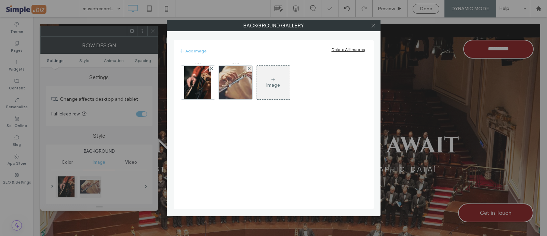
click at [212, 69] on use at bounding box center [211, 68] width 3 height 3
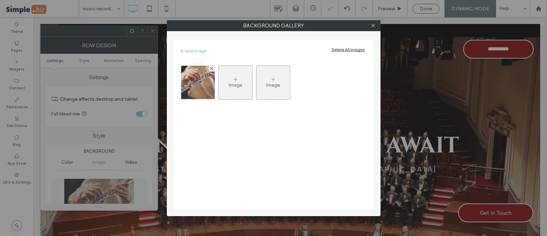
click at [212, 69] on use at bounding box center [211, 68] width 3 height 3
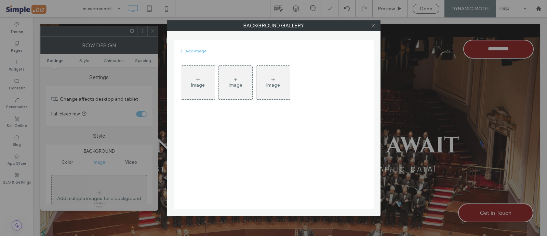
click at [377, 25] on div at bounding box center [373, 26] width 10 height 10
click at [375, 28] on span at bounding box center [373, 26] width 5 height 10
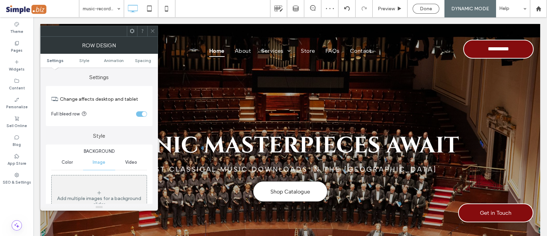
click at [151, 28] on icon at bounding box center [152, 30] width 5 height 5
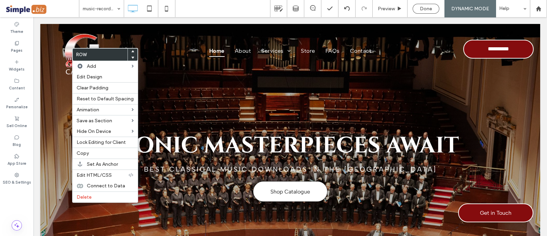
click at [97, 183] on span "Connect to Data" at bounding box center [106, 186] width 38 height 6
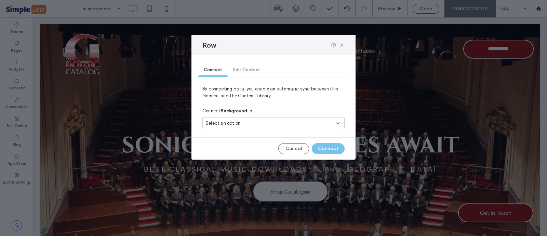
click at [251, 120] on div "Select an option" at bounding box center [270, 123] width 128 height 7
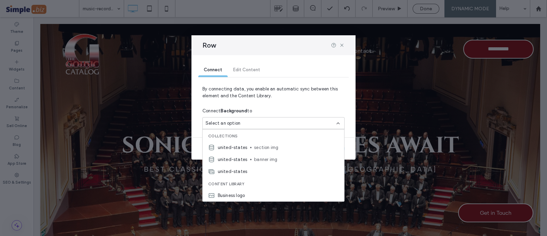
click at [250, 160] on div "united-states banner img" at bounding box center [274, 159] width 142 height 12
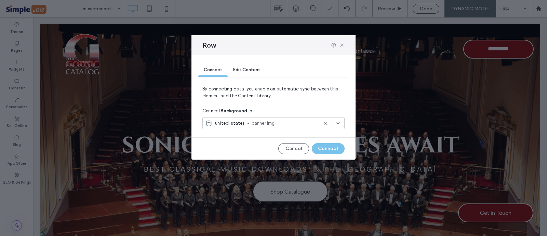
click at [332, 149] on button "Connect" at bounding box center [328, 148] width 33 height 11
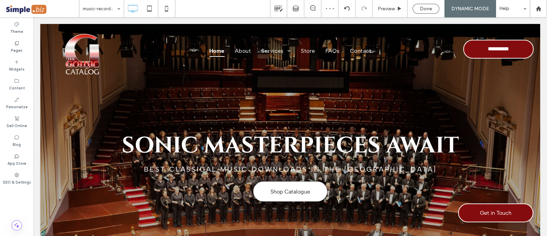
type input "******"
type input "**"
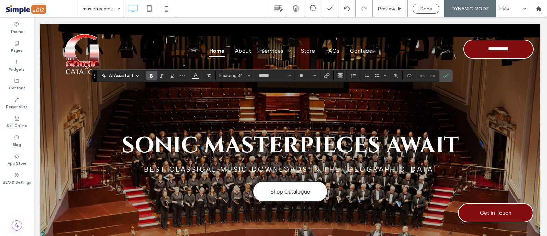
click at [407, 78] on icon "Connect To Data" at bounding box center [409, 75] width 5 height 5
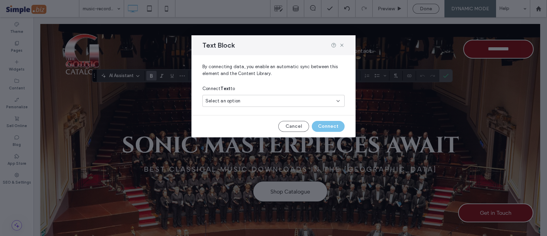
click at [312, 104] on div "Select an option" at bounding box center [270, 100] width 128 height 7
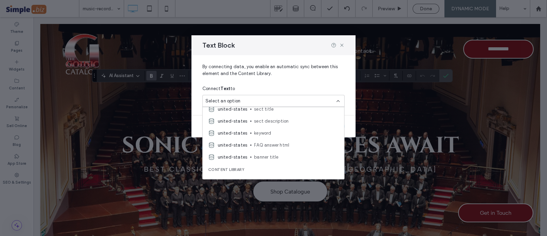
scroll to position [41, 0]
click at [286, 155] on span "banner title" at bounding box center [296, 156] width 84 height 7
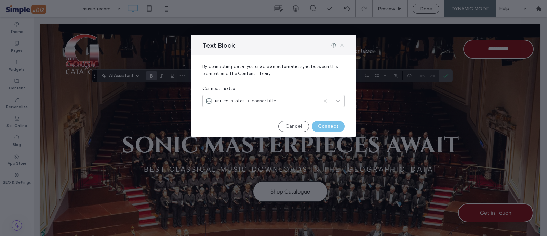
click at [333, 124] on button "Connect" at bounding box center [328, 126] width 33 height 11
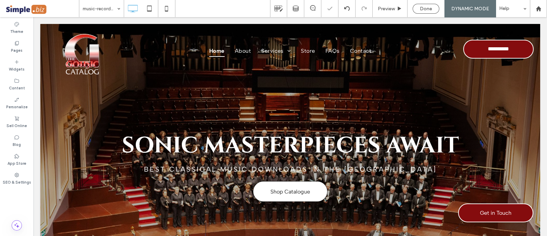
type input "******"
type input "**"
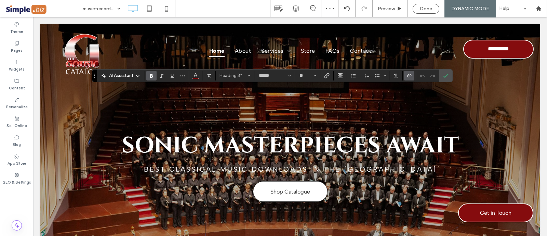
click at [196, 71] on span "Color" at bounding box center [195, 74] width 5 height 9
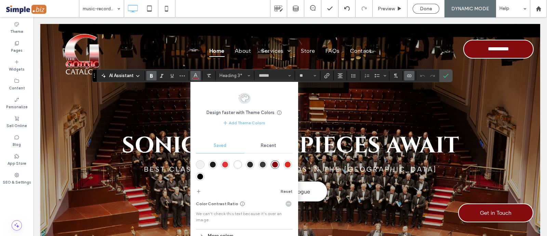
click at [237, 163] on div "rgba(255,255,255,1)" at bounding box center [238, 164] width 6 height 6
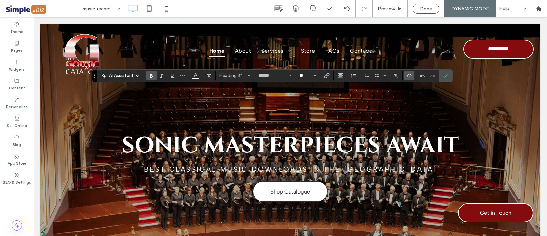
click at [306, 77] on input "**" at bounding box center [305, 75] width 13 height 5
type input "**"
click at [442, 75] on label "Confirm" at bounding box center [446, 75] width 10 height 12
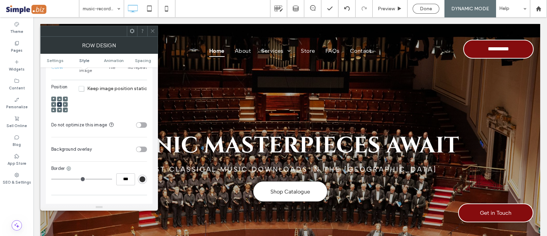
scroll to position [299, 0]
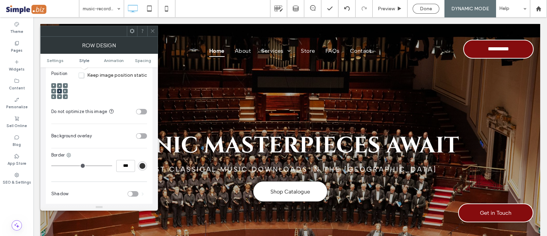
click at [142, 133] on div "toggle" at bounding box center [141, 135] width 11 height 5
drag, startPoint x: 140, startPoint y: 163, endPoint x: 121, endPoint y: 155, distance: 20.7
click at [121, 161] on section "Overlay opacity ***" at bounding box center [99, 169] width 96 height 17
type input "***"
type input "**"
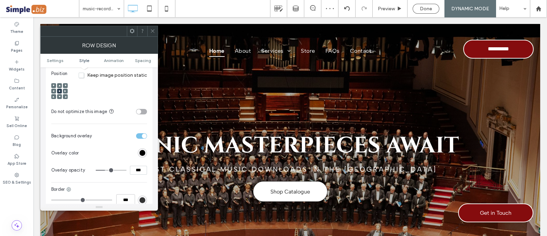
click at [152, 28] on icon at bounding box center [152, 30] width 5 height 5
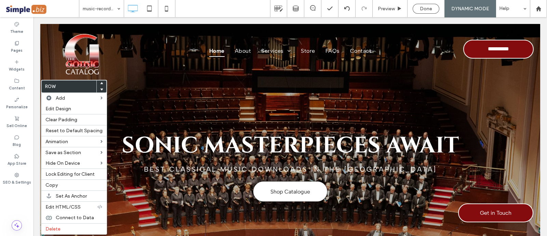
click at [100, 89] on use at bounding box center [101, 89] width 3 height 2
click at [100, 83] on use at bounding box center [101, 83] width 3 height 2
click at [100, 89] on use at bounding box center [101, 89] width 3 height 2
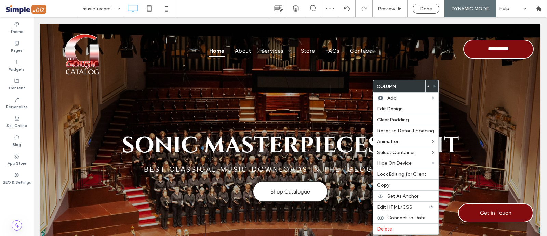
click at [419, 215] on span "Connect to Data" at bounding box center [407, 217] width 38 height 6
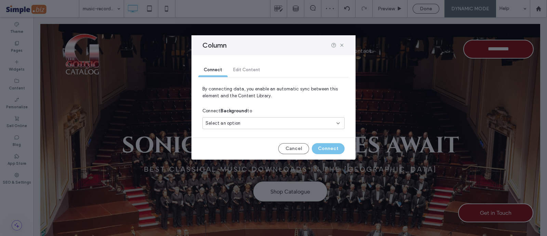
click at [293, 121] on div "Select an option" at bounding box center [270, 123] width 128 height 7
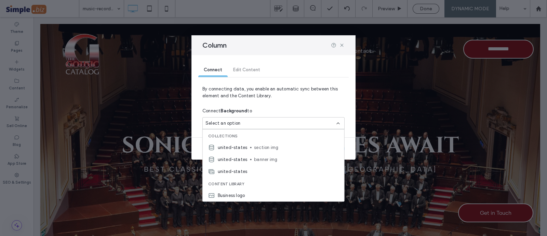
click at [291, 148] on span "section img" at bounding box center [296, 147] width 84 height 7
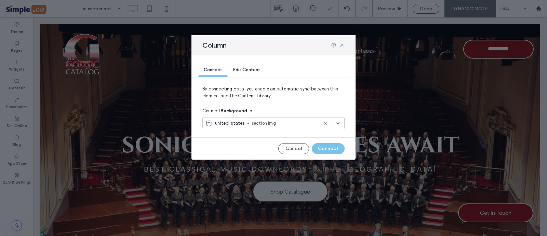
click at [328, 149] on button "Connect" at bounding box center [328, 148] width 33 height 11
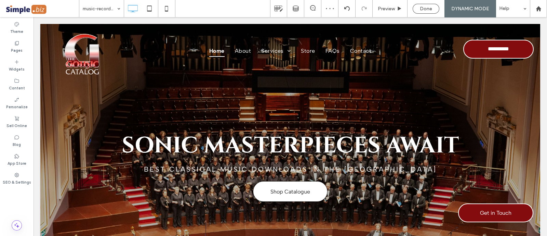
type input "******"
type input "**"
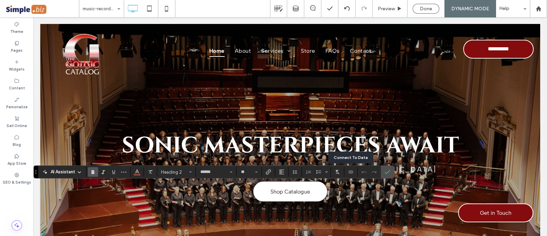
click at [352, 172] on icon "Connect To Data" at bounding box center [350, 171] width 5 height 5
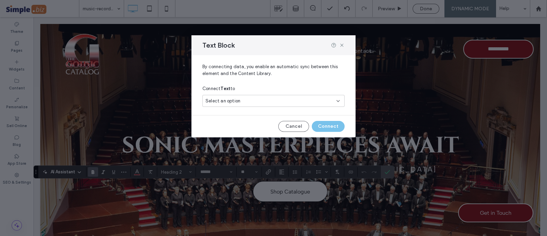
click at [302, 101] on div "Select an option" at bounding box center [270, 100] width 128 height 7
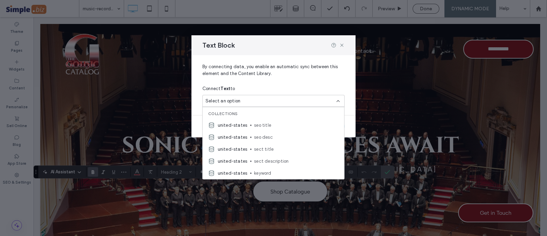
click at [279, 147] on span "sect title" at bounding box center [296, 148] width 84 height 7
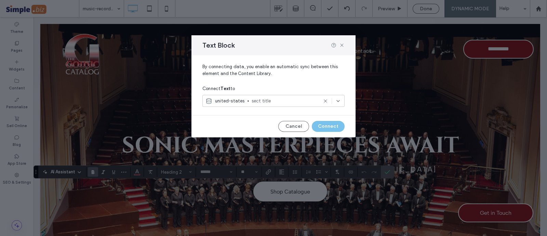
click at [332, 126] on button "Connect" at bounding box center [328, 126] width 33 height 11
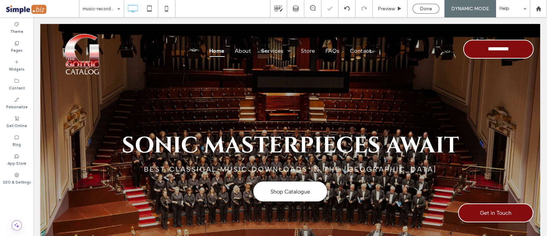
type input "**********"
type input "**"
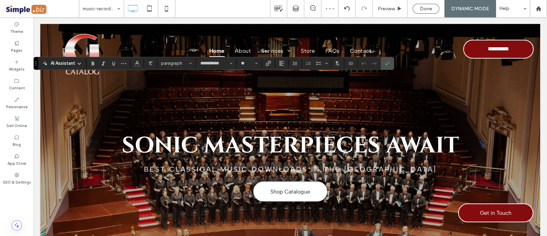
click at [349, 64] on use "Connect To Data" at bounding box center [351, 63] width 4 height 3
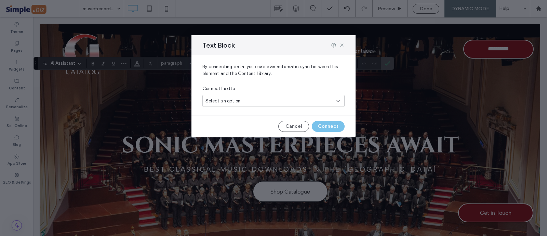
click at [281, 104] on div "Select an option" at bounding box center [270, 100] width 128 height 7
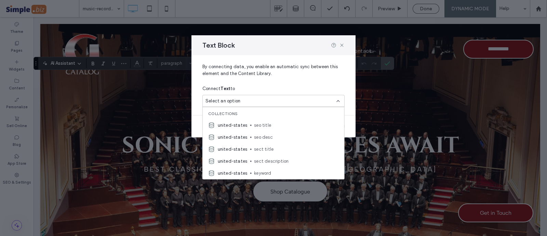
click at [291, 158] on span "sect description" at bounding box center [296, 160] width 84 height 7
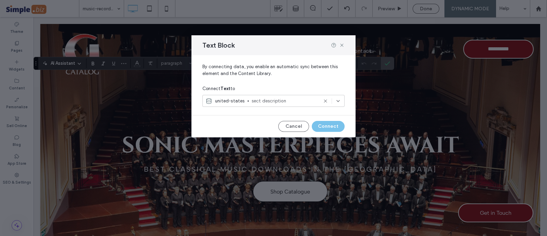
click at [336, 124] on button "Connect" at bounding box center [328, 126] width 33 height 11
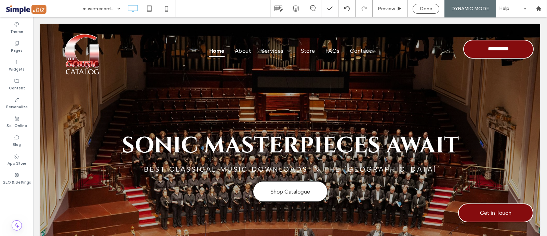
type input "**********"
type input "**"
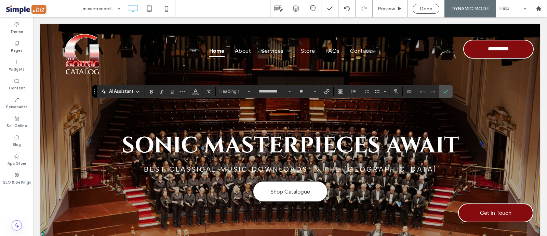
click at [408, 87] on span "Connect To Data" at bounding box center [408, 92] width 3 height 10
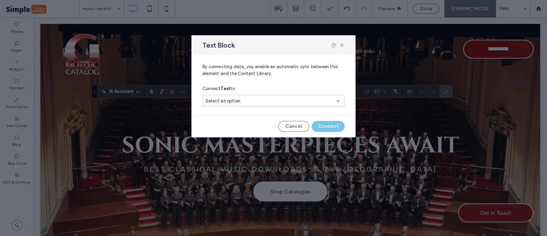
click at [323, 97] on div "Select an option" at bounding box center [273, 101] width 142 height 12
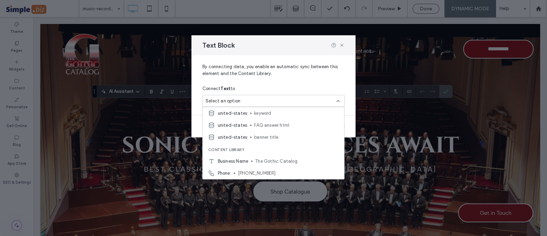
scroll to position [42, 0]
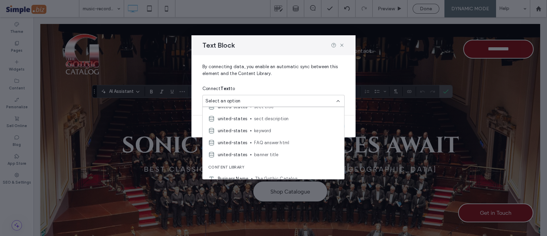
click at [271, 123] on div "united-states sect description" at bounding box center [274, 119] width 142 height 12
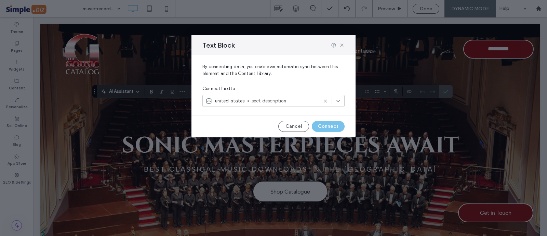
click at [324, 101] on icon at bounding box center [325, 100] width 5 height 5
click at [339, 102] on icon at bounding box center [338, 100] width 5 height 5
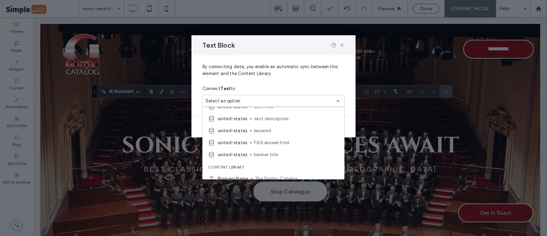
click at [272, 131] on span "keyword" at bounding box center [296, 130] width 84 height 7
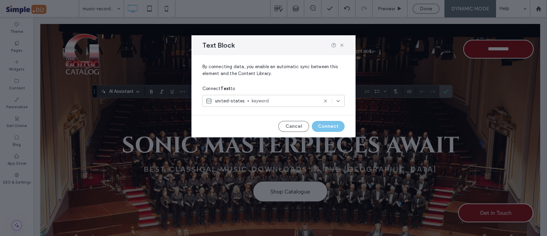
click at [329, 127] on button "Connect" at bounding box center [328, 126] width 33 height 11
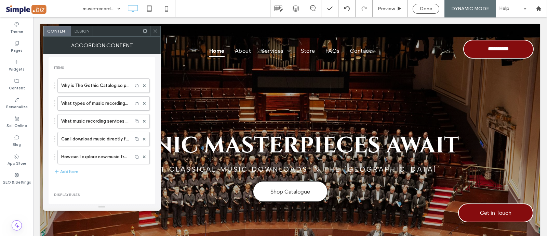
click at [97, 88] on label "Why is The Gothic Catalog so popular?" at bounding box center [95, 86] width 68 height 14
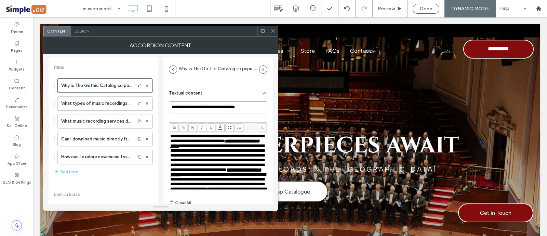
drag, startPoint x: 172, startPoint y: 103, endPoint x: 256, endPoint y: 106, distance: 84.2
click at [256, 106] on input "**********" at bounding box center [218, 107] width 99 height 12
click at [145, 83] on div at bounding box center [147, 85] width 10 height 10
click at [147, 69] on div "Items" at bounding box center [103, 67] width 99 height 5
click at [146, 84] on use at bounding box center [147, 85] width 3 height 3
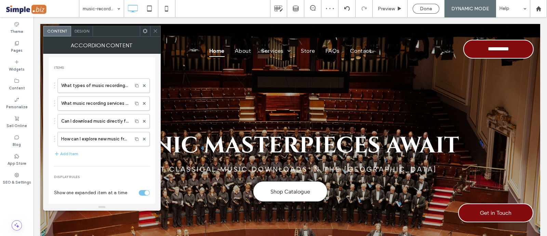
click at [157, 30] on icon at bounding box center [155, 30] width 5 height 5
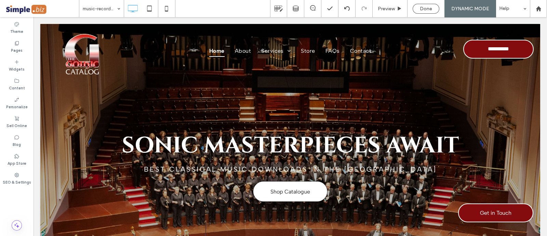
type input "******"
type input "**"
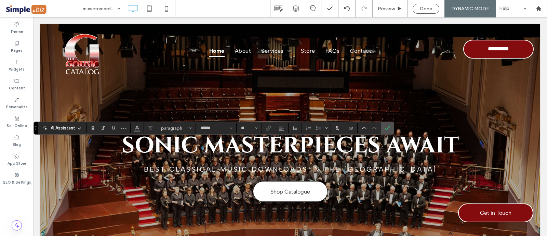
type input "**********"
type input "**"
click at [385, 130] on icon "Confirm" at bounding box center [387, 127] width 5 height 5
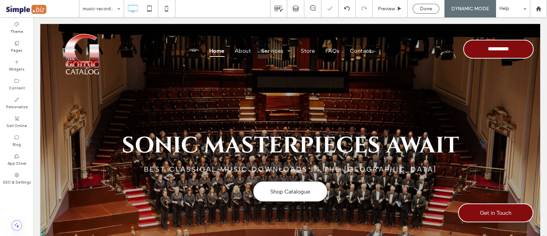
type input "**********"
type input "**"
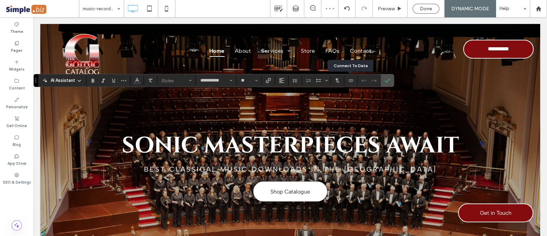
click at [352, 83] on span "Connect To Data" at bounding box center [350, 80] width 5 height 9
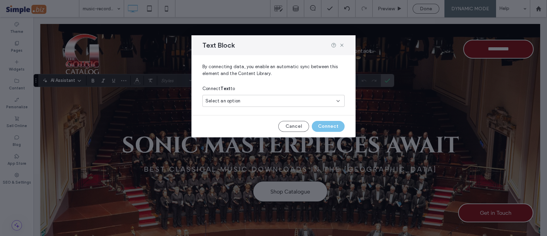
click at [315, 104] on div "Select an option" at bounding box center [270, 100] width 128 height 7
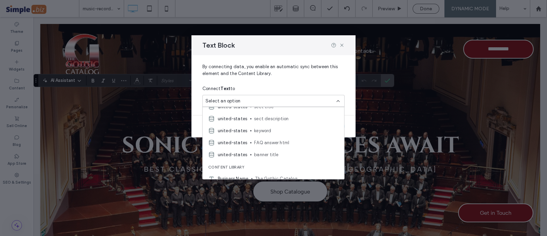
click at [276, 145] on span "FAQ answer html" at bounding box center [296, 142] width 84 height 7
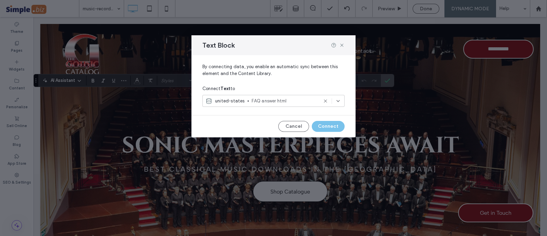
click at [327, 123] on button "Connect" at bounding box center [328, 126] width 33 height 11
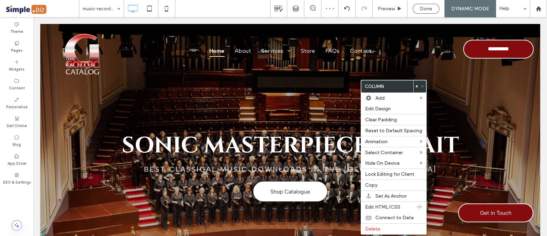
click at [376, 216] on span "Connect to Data" at bounding box center [395, 217] width 38 height 6
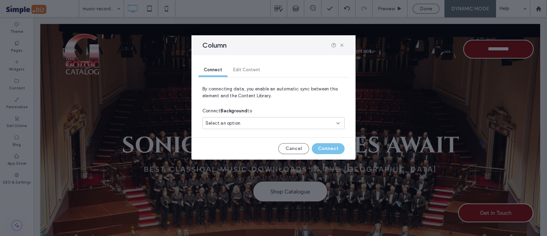
click at [307, 123] on div "Select an option" at bounding box center [270, 123] width 128 height 7
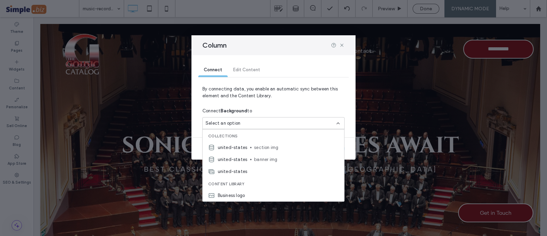
click at [341, 44] on use at bounding box center [341, 45] width 3 height 3
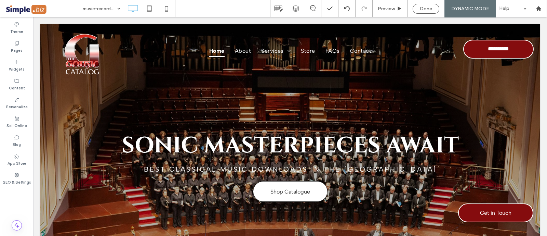
click at [15, 87] on label "Content" at bounding box center [17, 87] width 16 height 8
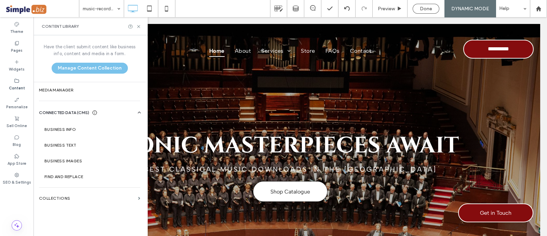
click at [56, 191] on section "Collections" at bounding box center [90, 198] width 112 height 16
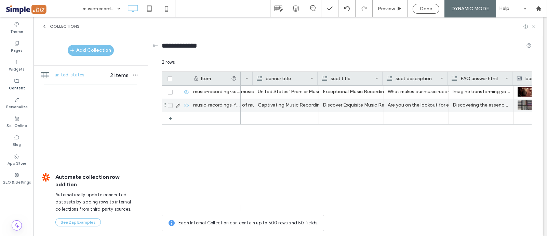
scroll to position [0, 0]
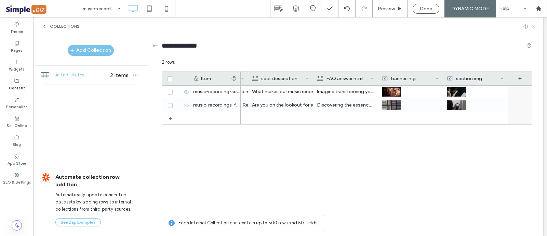
click at [520, 79] on div "+" at bounding box center [520, 78] width 24 height 14
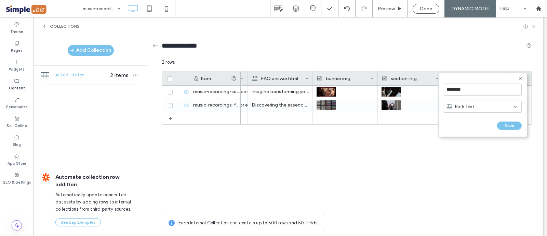
scroll to position [0, 382]
drag, startPoint x: 484, startPoint y: 86, endPoint x: 413, endPoint y: 84, distance: 71.2
click at [413, 84] on div "******** Rich Text Save ****** 2 rows Drag here to set row groups Drag here to …" at bounding box center [347, 146] width 370 height 175
type input "*******"
click at [510, 128] on button "Save" at bounding box center [509, 125] width 25 height 8
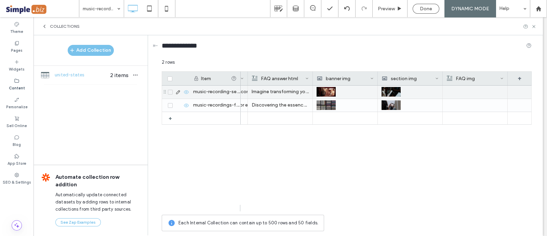
click at [465, 89] on div at bounding box center [475, 92] width 57 height 13
click at [465, 89] on div at bounding box center [475, 92] width 57 height 12
drag, startPoint x: 460, startPoint y: 151, endPoint x: 466, endPoint y: 139, distance: 13.0
click at [460, 151] on div "Exceptional Music Recording Services that Elevate Your Sound Experience What ma…" at bounding box center [386, 149] width 291 height 126
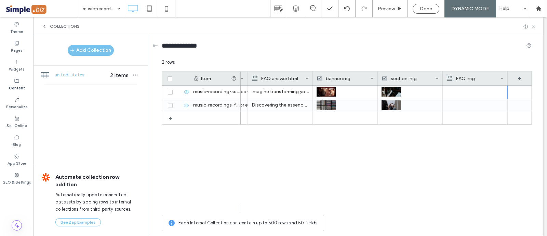
click at [491, 77] on div "FAQ img" at bounding box center [473, 78] width 53 height 14
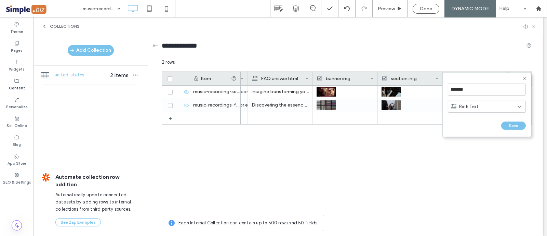
click at [480, 107] on div "Rich Text" at bounding box center [484, 106] width 67 height 7
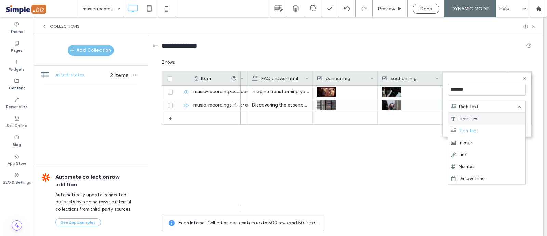
click at [480, 143] on div "Image" at bounding box center [487, 142] width 78 height 12
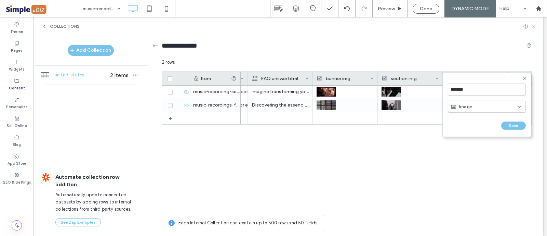
click at [512, 125] on button "Save" at bounding box center [513, 125] width 25 height 8
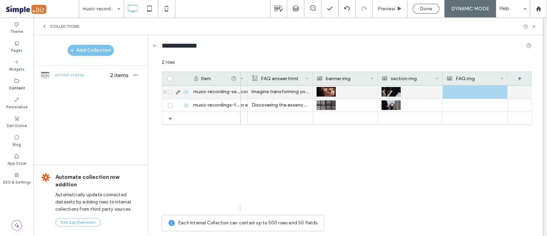
click at [463, 92] on div at bounding box center [475, 92] width 57 height 13
click at [463, 92] on div at bounding box center [475, 92] width 57 height 12
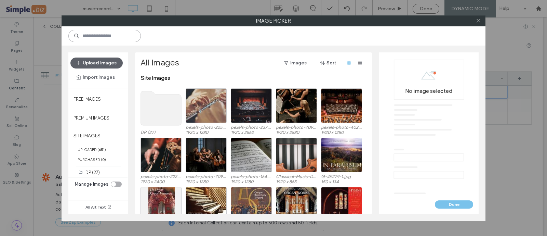
click at [111, 39] on input at bounding box center [104, 36] width 73 height 12
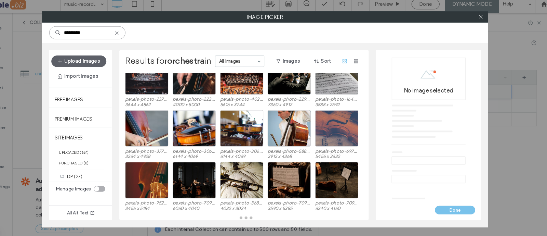
scroll to position [151, 0]
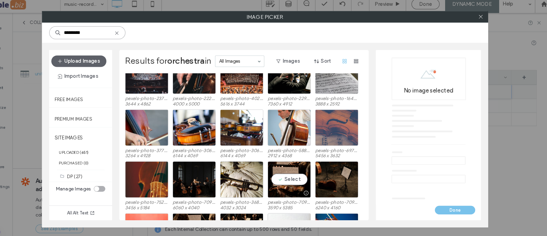
type input "*********"
click at [301, 173] on div "Select" at bounding box center [296, 175] width 41 height 35
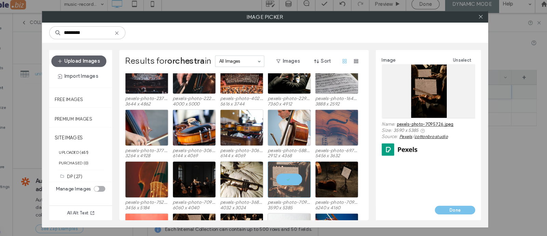
click at [458, 201] on button "Done" at bounding box center [454, 204] width 38 height 8
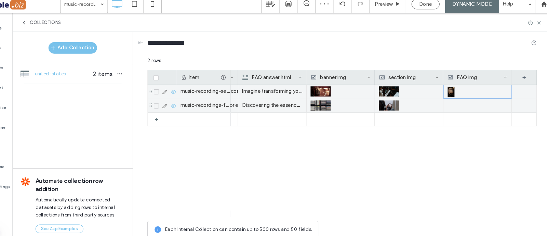
click at [457, 104] on div at bounding box center [475, 105] width 57 height 13
click at [457, 103] on div at bounding box center [475, 105] width 57 height 13
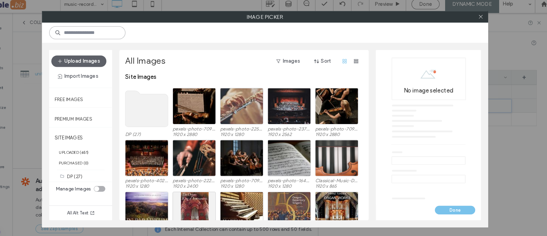
click at [114, 31] on input at bounding box center [104, 36] width 73 height 12
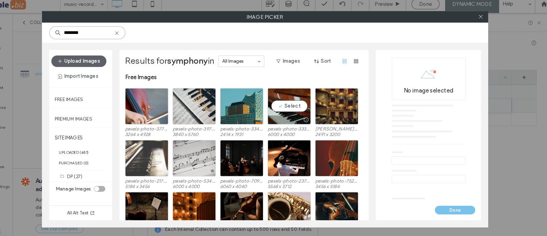
type input "********"
click at [303, 108] on div "Select" at bounding box center [296, 105] width 41 height 35
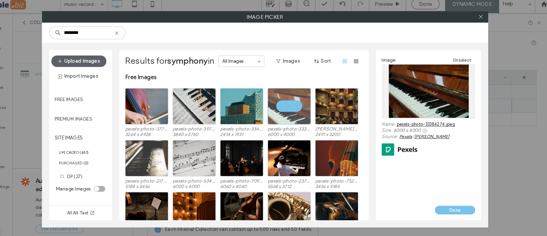
click at [456, 204] on button "Done" at bounding box center [454, 204] width 38 height 8
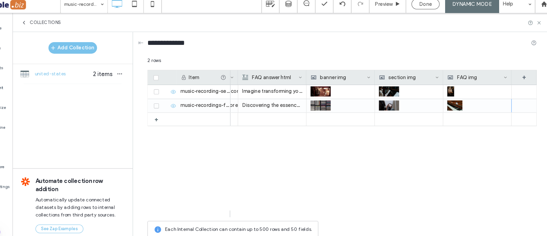
click at [533, 25] on use at bounding box center [534, 26] width 3 height 3
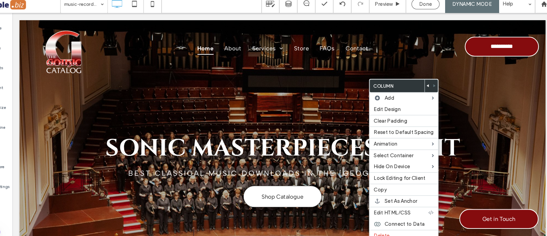
click at [396, 214] on span "Connect to Data" at bounding box center [406, 217] width 38 height 6
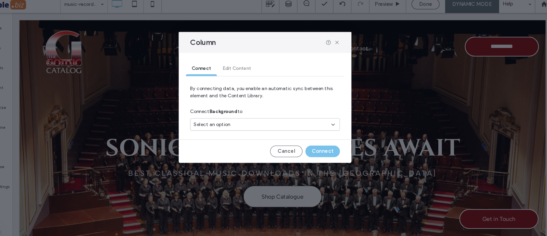
click at [251, 121] on div "Select an option" at bounding box center [270, 123] width 128 height 7
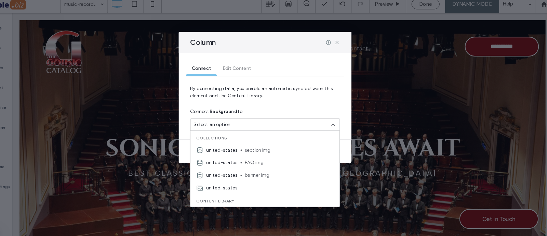
click at [264, 160] on span "FAQ img" at bounding box center [296, 159] width 84 height 7
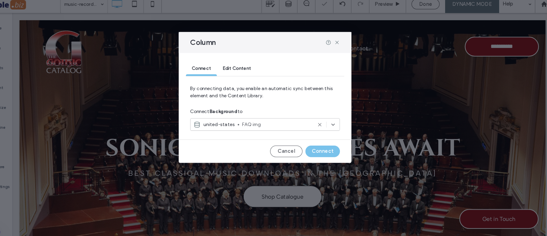
click at [333, 151] on button "Connect" at bounding box center [328, 148] width 33 height 11
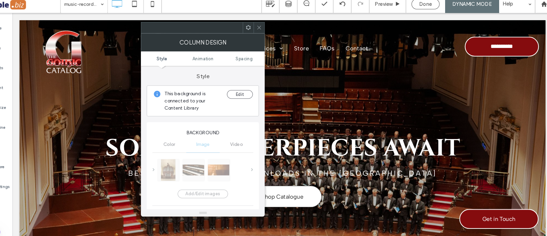
click at [269, 32] on icon at bounding box center [267, 30] width 5 height 5
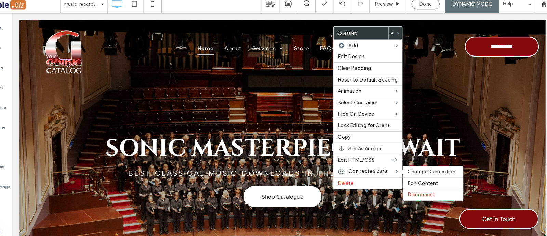
click at [423, 190] on span "Disconnect" at bounding box center [422, 190] width 26 height 6
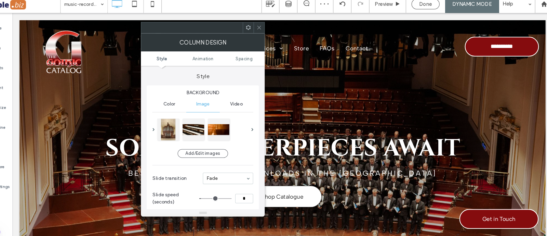
click at [179, 125] on div at bounding box center [181, 128] width 21 height 21
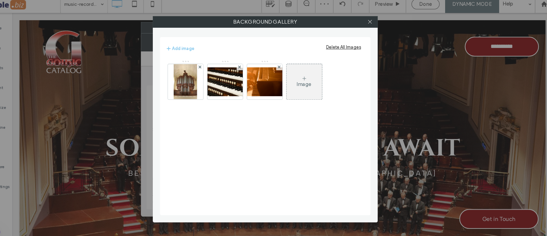
click at [211, 67] on icon at bounding box center [211, 68] width 3 height 3
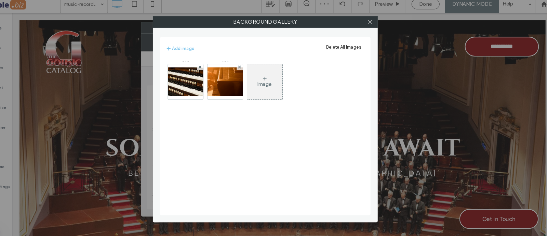
click at [211, 67] on icon at bounding box center [211, 68] width 3 height 3
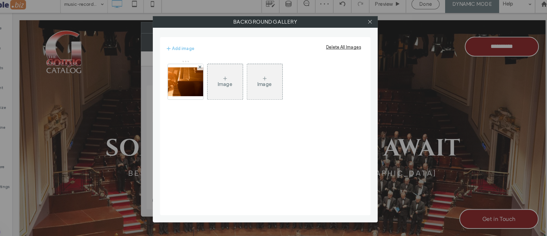
click at [211, 67] on icon at bounding box center [211, 68] width 3 height 3
click at [372, 25] on icon at bounding box center [373, 25] width 5 height 5
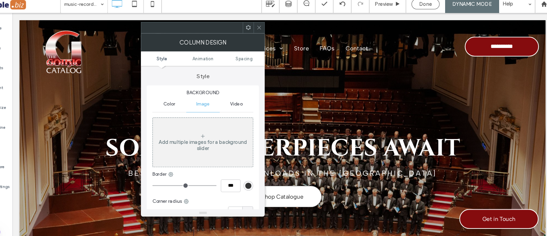
click at [270, 31] on div at bounding box center [268, 31] width 10 height 10
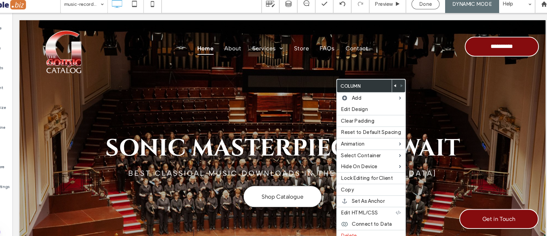
click at [369, 216] on span "Connect to Data" at bounding box center [375, 217] width 38 height 6
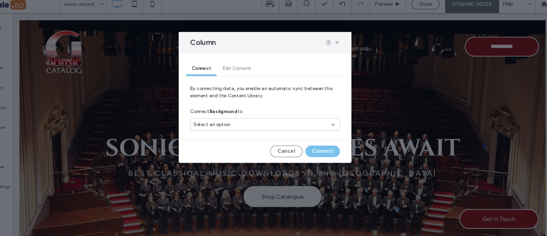
click at [286, 120] on div "Select an option" at bounding box center [270, 123] width 128 height 7
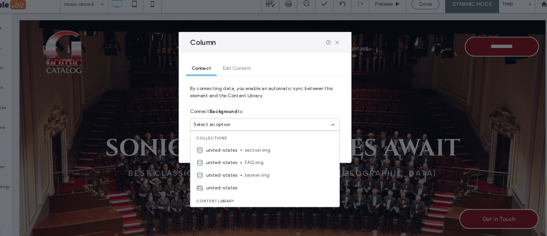
click at [270, 149] on span "section img" at bounding box center [296, 147] width 84 height 7
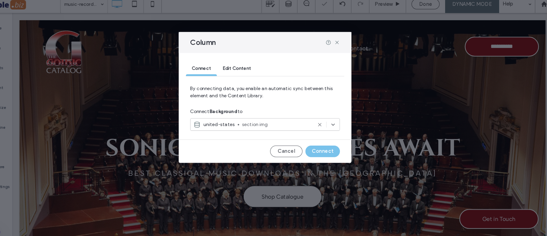
click at [338, 149] on button "Connect" at bounding box center [328, 148] width 33 height 11
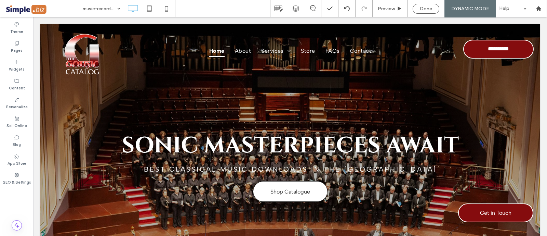
click at [12, 85] on label "Content" at bounding box center [17, 87] width 16 height 8
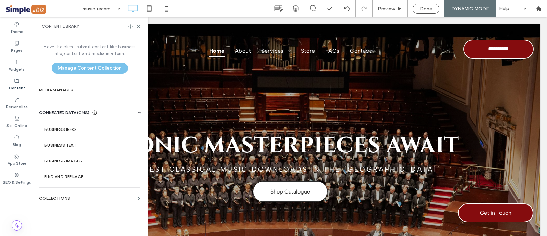
click at [67, 200] on label "Collections" at bounding box center [87, 198] width 96 height 5
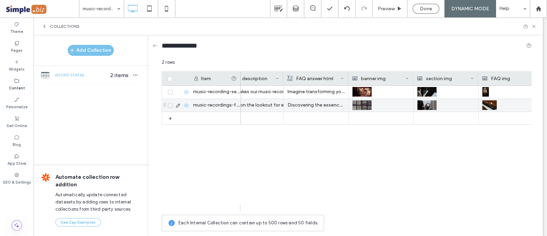
scroll to position [0, 348]
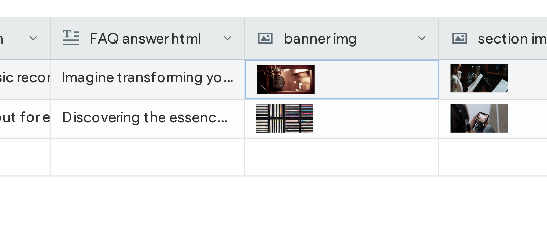
click at [0, 0] on icon at bounding box center [0, 0] width 0 height 0
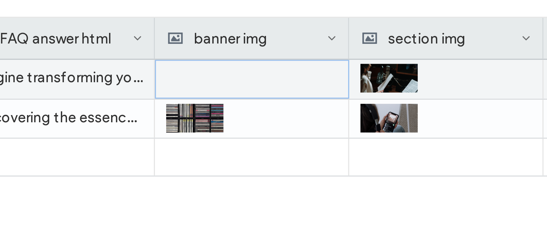
scroll to position [0, 382]
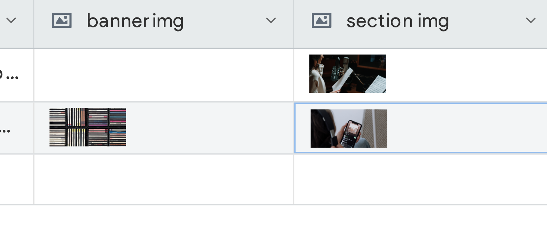
click at [0, 0] on icon at bounding box center [0, 0] width 0 height 0
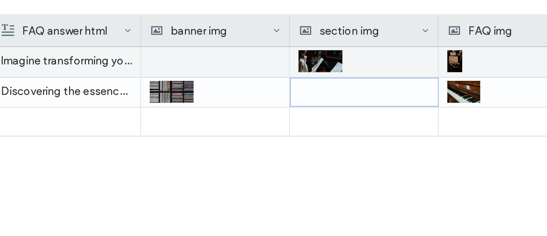
click at [353, 92] on div at bounding box center [345, 92] width 57 height 13
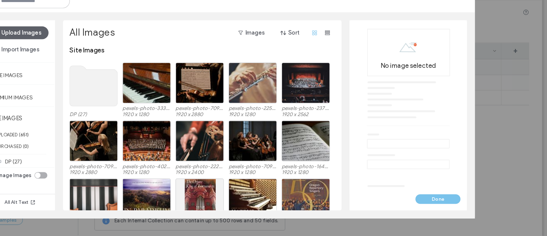
scroll to position [0, 0]
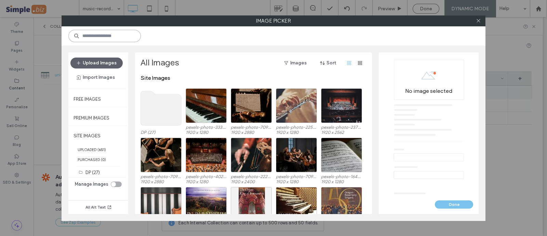
click at [104, 36] on input at bounding box center [104, 36] width 73 height 12
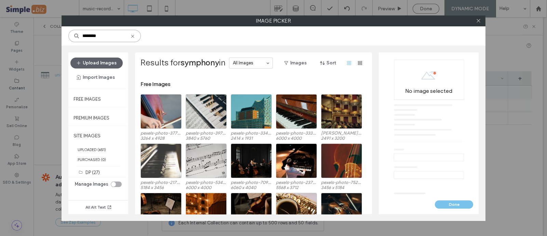
scroll to position [85, 0]
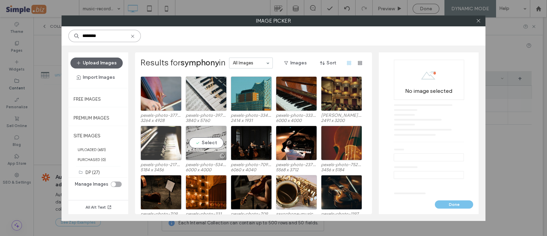
type input "********"
click at [198, 140] on div "Select" at bounding box center [206, 143] width 41 height 35
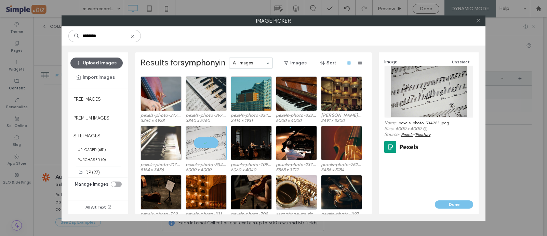
click at [456, 206] on button "Done" at bounding box center [454, 204] width 38 height 8
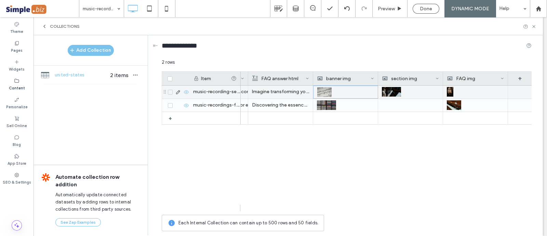
click at [342, 93] on div at bounding box center [345, 92] width 57 height 12
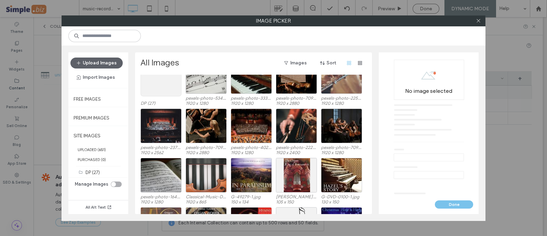
scroll to position [42, 0]
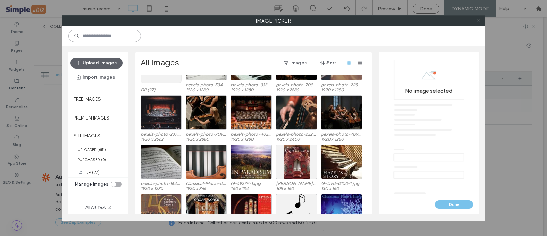
click at [124, 34] on input at bounding box center [104, 36] width 73 height 12
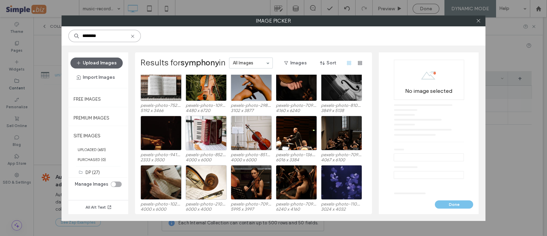
scroll to position [391, 0]
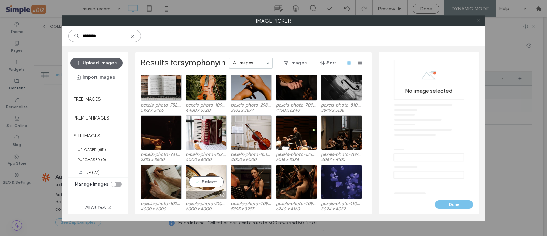
type input "********"
click at [198, 179] on div "Select" at bounding box center [206, 182] width 41 height 35
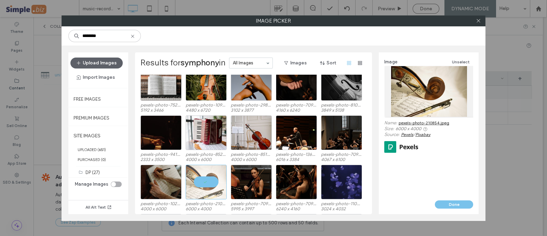
click at [458, 202] on button "Done" at bounding box center [454, 204] width 38 height 8
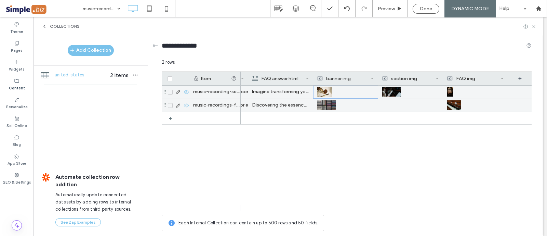
click at [409, 105] on div at bounding box center [410, 105] width 57 height 13
click at [409, 105] on div at bounding box center [410, 105] width 57 height 12
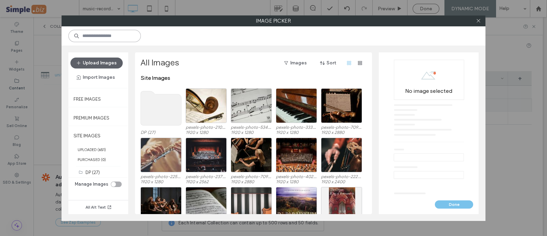
click at [131, 35] on input at bounding box center [104, 36] width 73 height 12
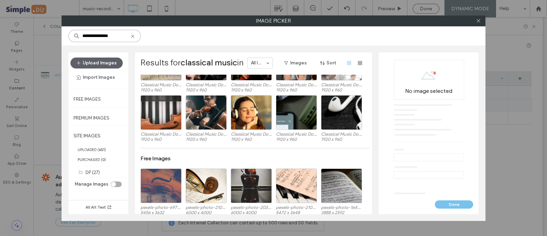
scroll to position [85, 0]
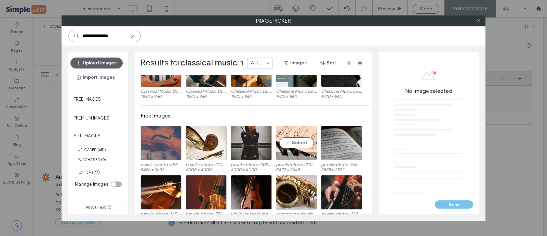
type input "**********"
click at [303, 138] on div "Select" at bounding box center [296, 143] width 41 height 35
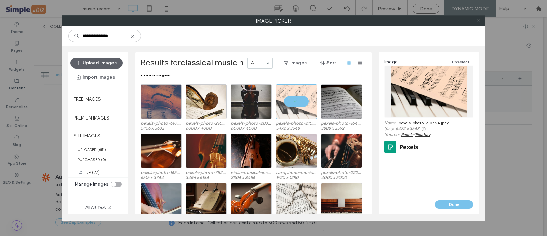
scroll to position [128, 0]
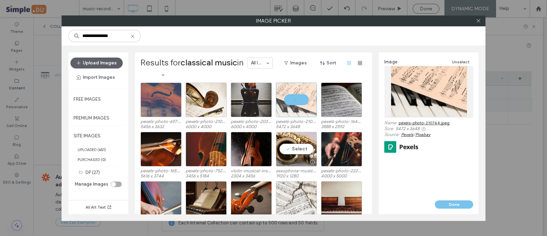
click at [300, 148] on div "Select" at bounding box center [296, 149] width 41 height 35
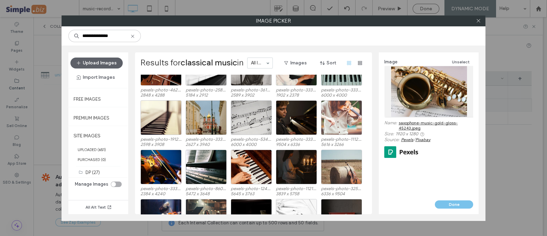
scroll to position [513, 0]
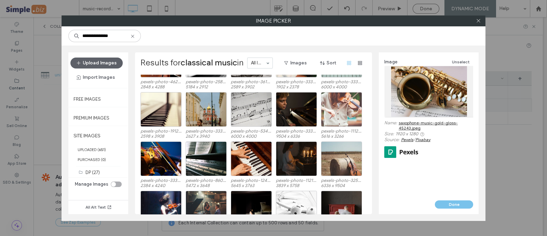
click at [469, 205] on button "Done" at bounding box center [454, 204] width 38 height 8
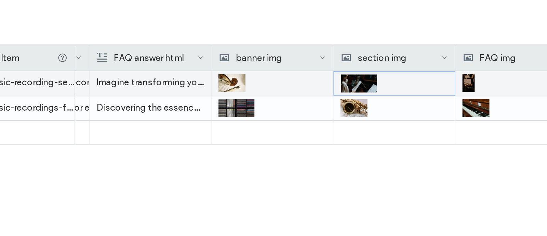
click at [0, 0] on icon at bounding box center [0, 0] width 0 height 0
click at [395, 92] on div at bounding box center [410, 92] width 57 height 12
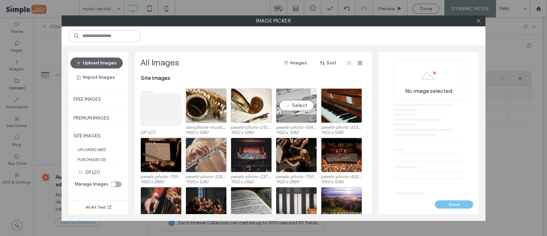
click at [298, 112] on div "Select" at bounding box center [296, 105] width 41 height 35
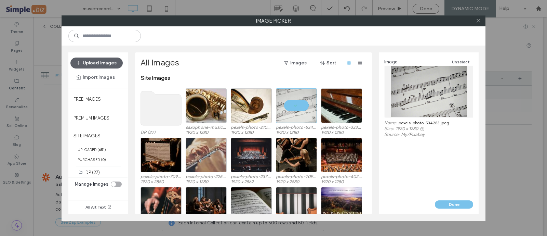
click at [458, 200] on button "Done" at bounding box center [454, 204] width 38 height 8
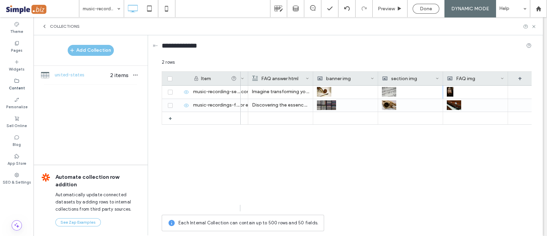
click at [535, 26] on icon at bounding box center [534, 26] width 5 height 5
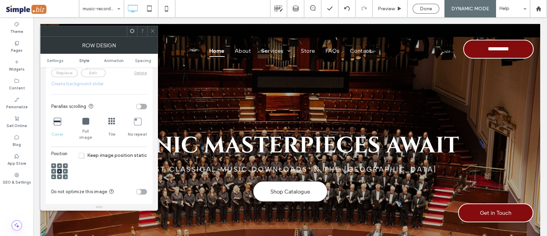
scroll to position [299, 0]
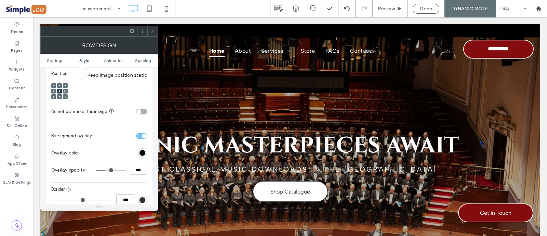
click at [154, 36] on span at bounding box center [152, 31] width 5 height 10
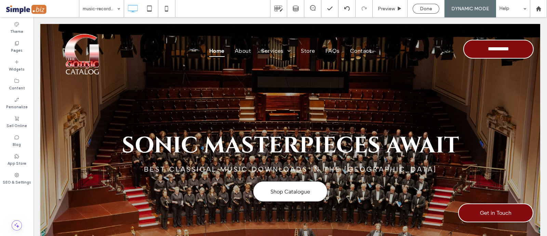
click at [428, 9] on span "Done" at bounding box center [426, 9] width 12 height 6
click at [470, 10] on span "Republish" at bounding box center [469, 9] width 22 height 6
click at [476, 6] on span "Republish" at bounding box center [469, 9] width 22 height 6
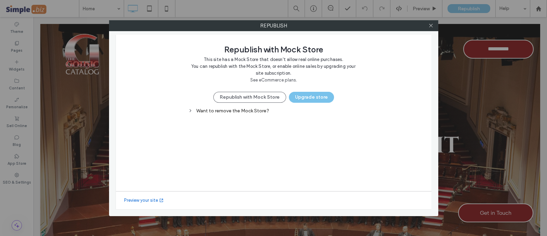
click at [260, 96] on button "Republish with Mock Store" at bounding box center [249, 97] width 73 height 11
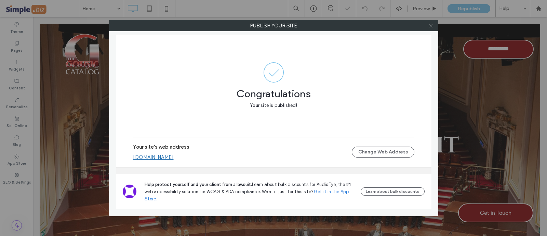
click at [174, 155] on link "the-gothic-catalog.multiscreensite.com" at bounding box center [153, 157] width 41 height 6
click at [432, 24] on icon at bounding box center [431, 25] width 5 height 5
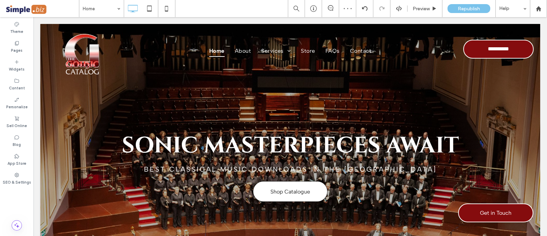
click at [19, 49] on label "Pages" at bounding box center [17, 50] width 12 height 8
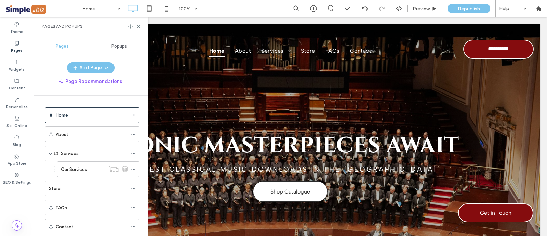
click at [135, 165] on span at bounding box center [133, 169] width 5 height 10
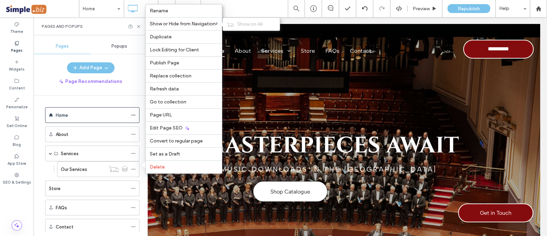
click at [236, 25] on div "Show on All" at bounding box center [251, 24] width 57 height 13
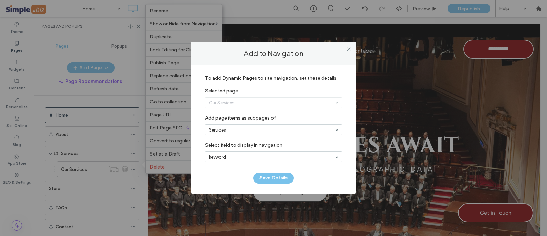
click at [266, 177] on button "Save Details" at bounding box center [273, 177] width 40 height 11
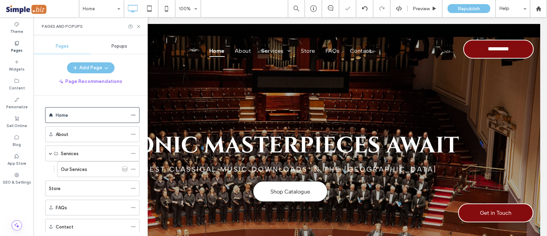
click at [132, 169] on use at bounding box center [133, 169] width 4 height 1
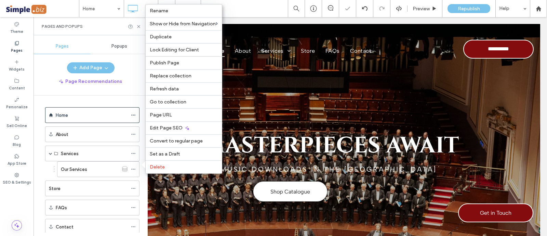
click at [163, 125] on div "Edit Page SEO" at bounding box center [184, 127] width 76 height 13
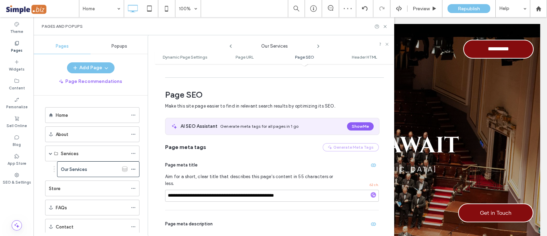
scroll to position [226, 0]
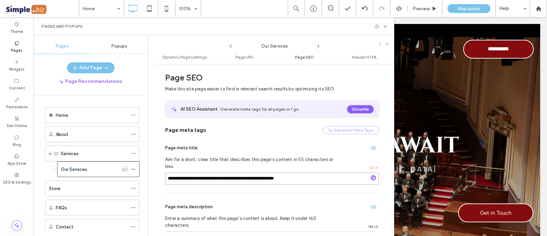
drag, startPoint x: 313, startPoint y: 171, endPoint x: 18, endPoint y: 47, distance: 320.5
click at [25, 84] on div "Theme Pages Widgets Content Personalize Sell Online Blog App Store SEO & Settin…" at bounding box center [17, 126] width 34 height 219
click at [371, 149] on icon "button" at bounding box center [373, 147] width 5 height 5
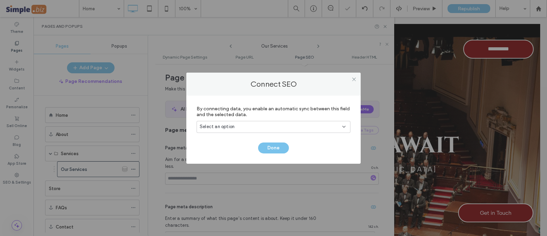
click at [304, 127] on div "Select an option" at bounding box center [270, 126] width 140 height 7
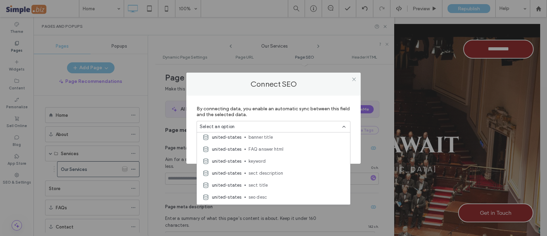
scroll to position [96, 0]
click at [269, 196] on span "seo title" at bounding box center [297, 198] width 96 height 7
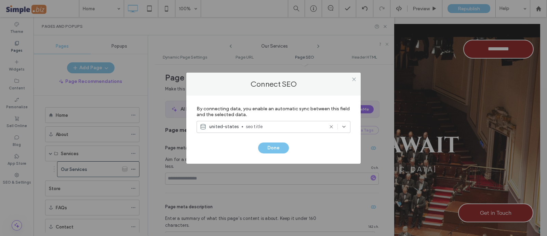
click at [281, 150] on button "Done" at bounding box center [273, 147] width 31 height 11
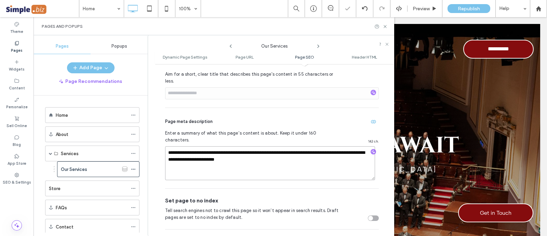
drag, startPoint x: 287, startPoint y: 148, endPoint x: 13, endPoint y: 58, distance: 288.3
click at [13, 58] on div "Theme Pages Widgets Content Personalize Sell Online Blog App Store SEO & Settin…" at bounding box center [17, 126] width 34 height 219
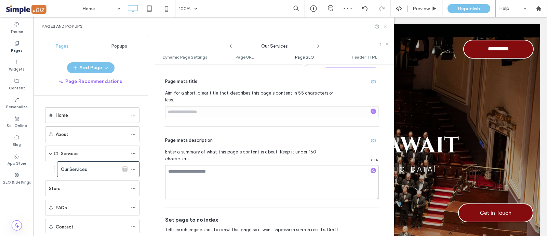
click at [371, 138] on icon "button" at bounding box center [373, 140] width 5 height 5
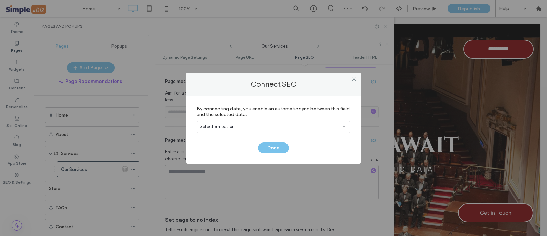
click at [319, 127] on div "Select an option" at bounding box center [270, 126] width 140 height 7
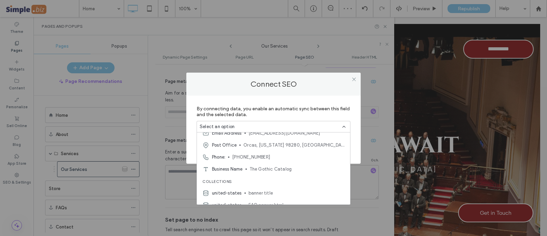
scroll to position [85, 0]
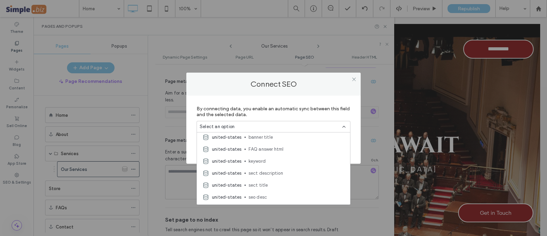
click at [258, 194] on span "seo desc" at bounding box center [297, 196] width 96 height 7
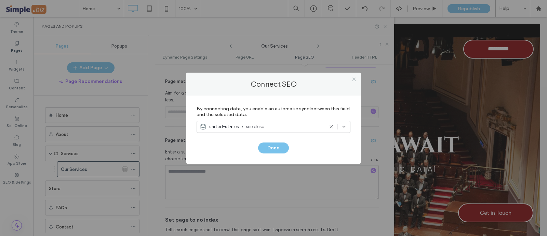
click at [277, 152] on button "Done" at bounding box center [273, 147] width 31 height 11
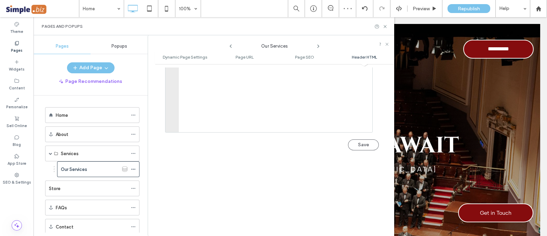
scroll to position [783, 0]
click at [367, 139] on button "Save" at bounding box center [363, 144] width 31 height 11
click at [384, 26] on icon at bounding box center [385, 26] width 5 height 5
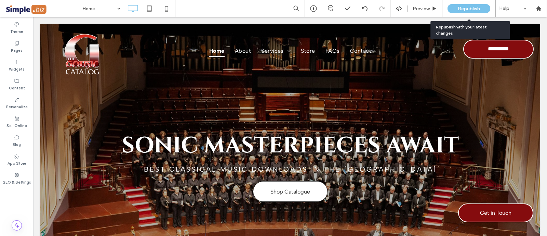
click at [462, 8] on span "Republish" at bounding box center [469, 9] width 22 height 6
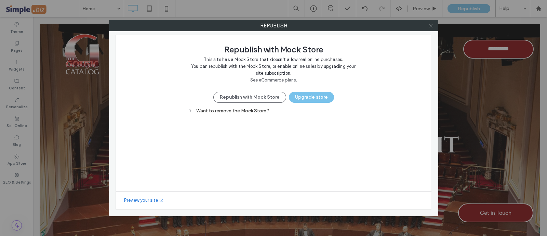
click at [244, 100] on button "Republish with Mock Store" at bounding box center [249, 97] width 73 height 11
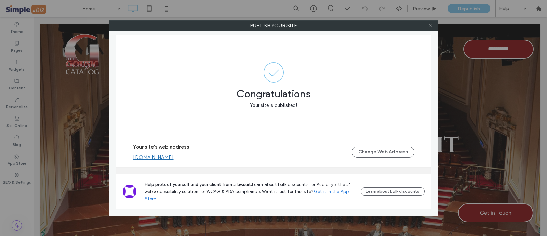
click at [174, 156] on link "the-gothic-catalog.multiscreensite.com" at bounding box center [153, 157] width 41 height 6
click at [431, 28] on span at bounding box center [431, 26] width 5 height 10
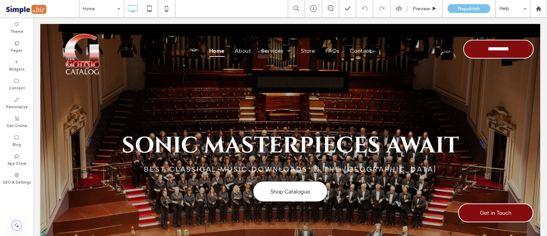
click at [23, 49] on div "Pages" at bounding box center [17, 46] width 34 height 19
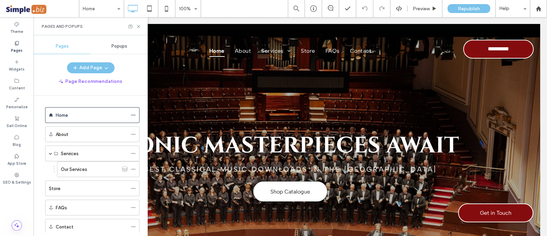
click at [132, 169] on use at bounding box center [133, 169] width 4 height 1
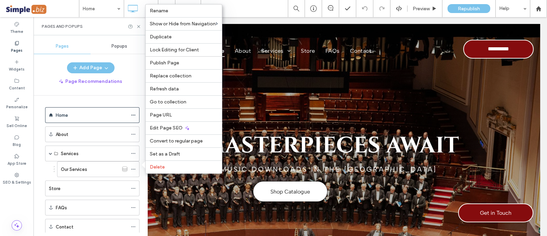
click at [171, 127] on span "Edit Page SEO" at bounding box center [166, 128] width 33 height 6
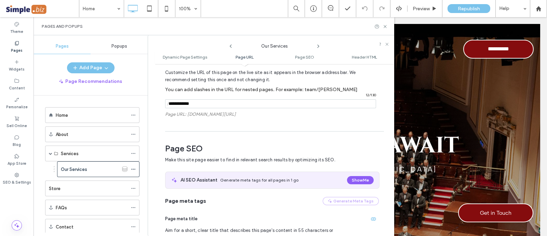
scroll to position [140, 0]
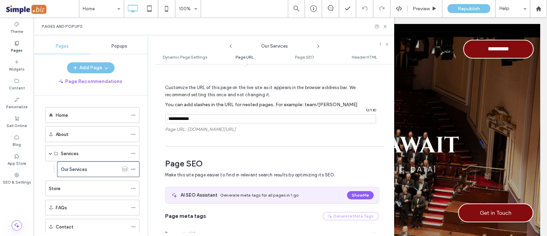
click at [199, 115] on input "notEmpty" at bounding box center [270, 118] width 211 height 9
type input "*"
type input "**********"
click at [156, 134] on div "Dynamic Page Settings Dynamic pages enable you to design a page once and use it…" at bounding box center [274, 149] width 239 height 165
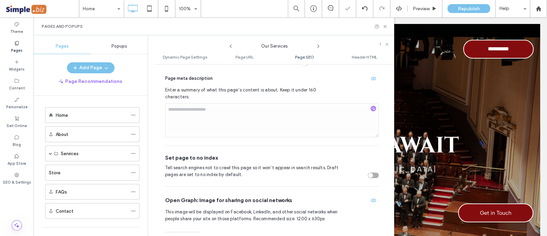
click at [385, 26] on icon at bounding box center [385, 26] width 5 height 5
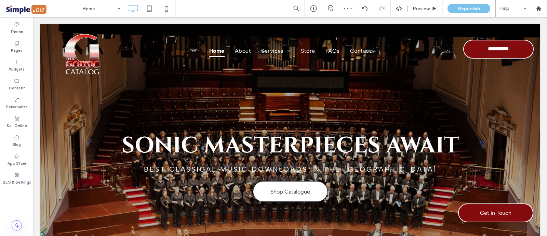
click at [21, 80] on div "Content" at bounding box center [17, 84] width 34 height 19
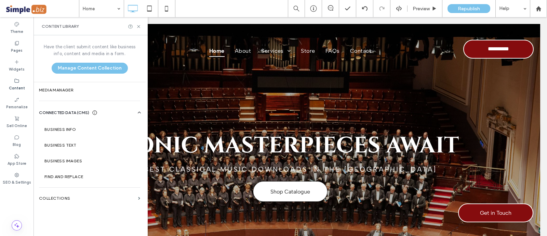
drag, startPoint x: 60, startPoint y: 206, endPoint x: 61, endPoint y: 202, distance: 3.9
click at [60, 205] on div "Have the client submit content like business info, content and media in a form.…" at bounding box center [90, 134] width 112 height 199
click at [64, 197] on label "Collections" at bounding box center [87, 198] width 96 height 5
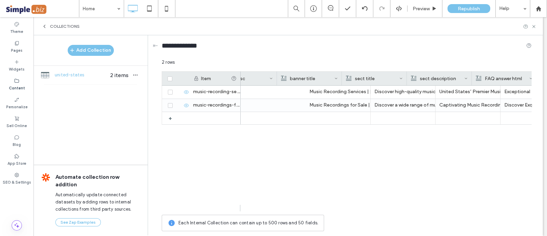
scroll to position [0, 382]
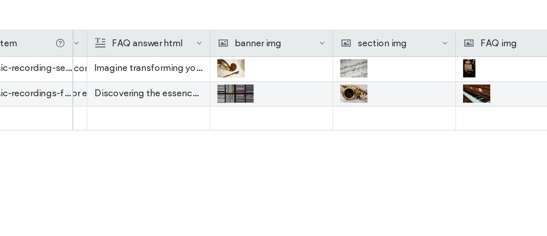
click at [0, 0] on use at bounding box center [0, 0] width 0 height 0
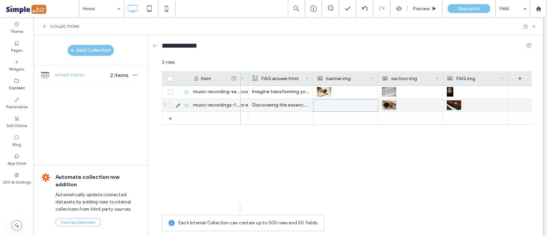
click at [336, 105] on div at bounding box center [345, 105] width 57 height 12
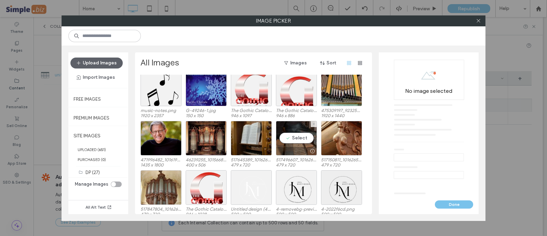
scroll to position [257, 0]
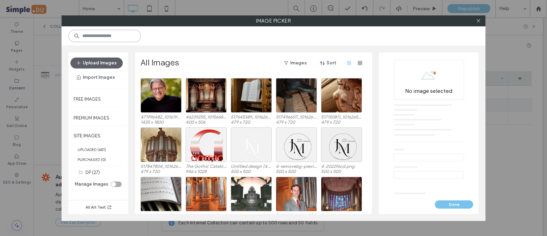
click at [119, 37] on input at bounding box center [104, 36] width 73 height 12
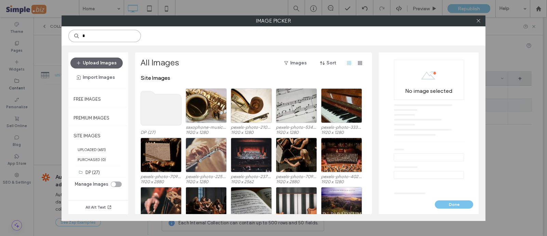
type input "*"
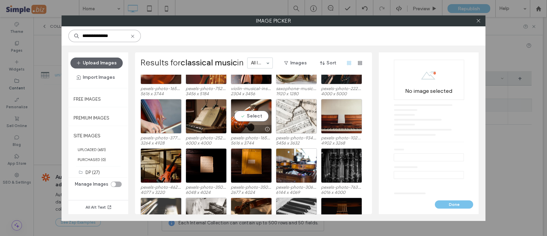
scroll to position [224, 0]
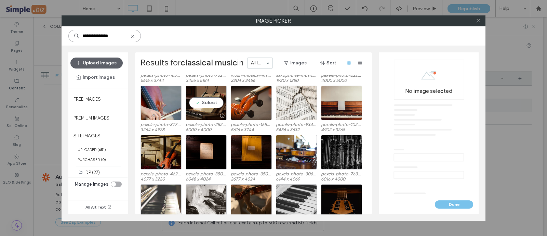
type input "**********"
click at [209, 110] on div "Select" at bounding box center [206, 103] width 41 height 35
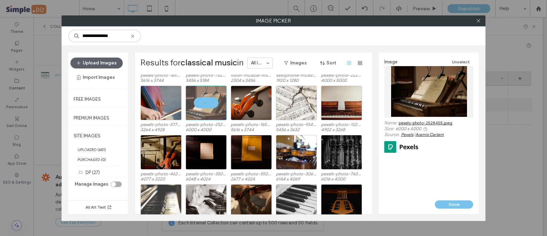
click at [455, 201] on button "Done" at bounding box center [454, 204] width 38 height 8
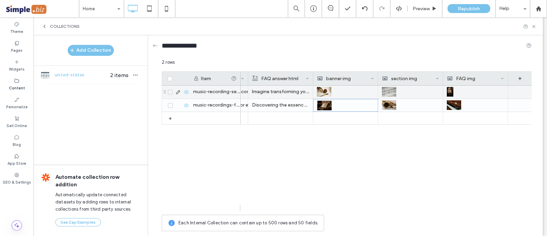
click at [0, 0] on icon at bounding box center [0, 0] width 0 height 0
click at [392, 91] on div at bounding box center [410, 92] width 57 height 12
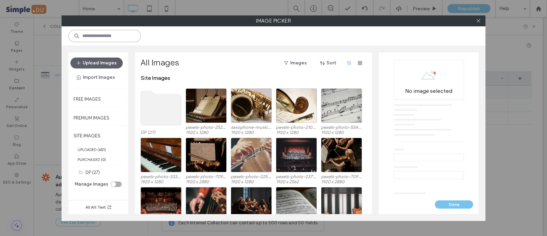
click at [124, 35] on input at bounding box center [104, 36] width 73 height 12
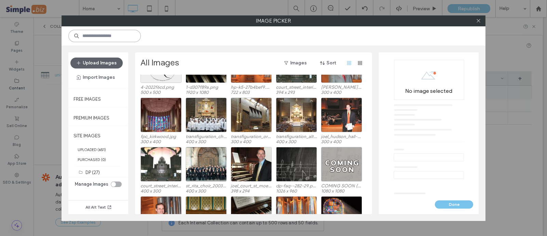
scroll to position [428, 0]
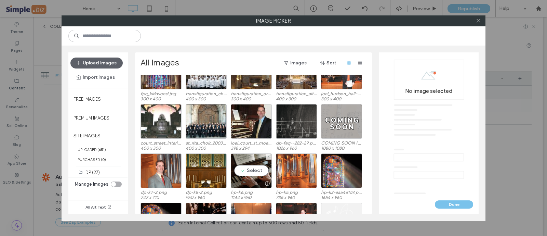
click at [241, 168] on div "Select" at bounding box center [251, 170] width 41 height 35
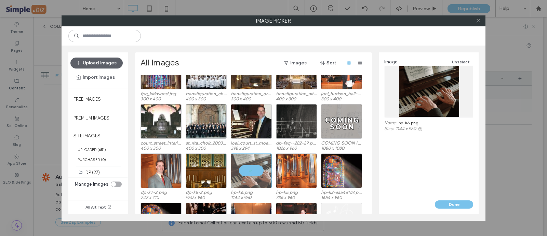
click at [458, 204] on button "Done" at bounding box center [454, 204] width 38 height 8
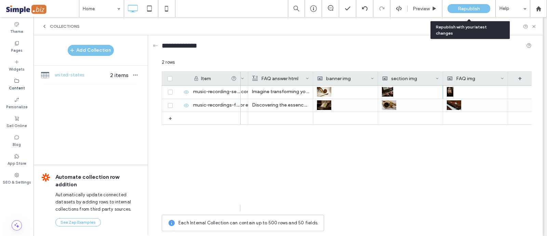
click at [468, 9] on span "Republish" at bounding box center [469, 9] width 22 height 6
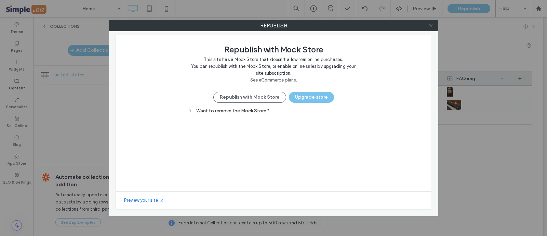
click at [279, 98] on button "Republish with Mock Store" at bounding box center [249, 97] width 73 height 11
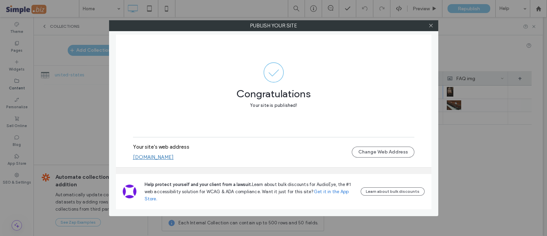
click at [174, 154] on link "the-gothic-catalog.multiscreensite.com" at bounding box center [153, 157] width 41 height 6
click at [430, 27] on icon at bounding box center [431, 25] width 5 height 5
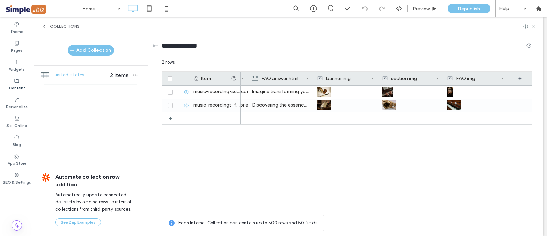
click at [529, 29] on div "Collections" at bounding box center [289, 26] width 510 height 18
click at [535, 26] on use at bounding box center [534, 26] width 3 height 3
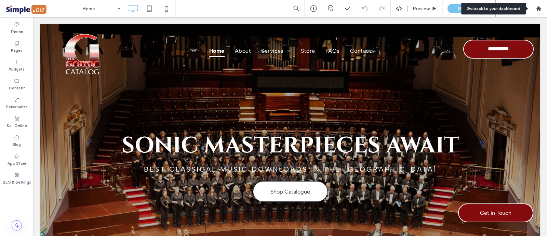
click at [539, 8] on use at bounding box center [538, 8] width 5 height 5
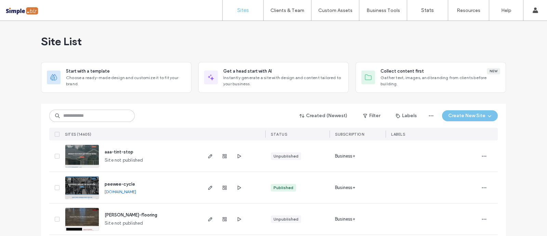
click at [111, 109] on div "Created (Newest) Filter Labels Create New Site" at bounding box center [273, 115] width 449 height 13
click at [113, 115] on input at bounding box center [92, 115] width 86 height 12
click at [113, 114] on input at bounding box center [92, 115] width 86 height 12
click at [105, 114] on input at bounding box center [92, 115] width 86 height 12
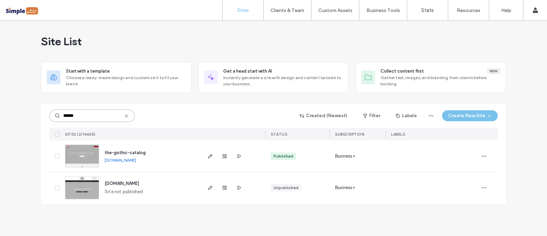
type input "******"
click at [212, 155] on icon "button" at bounding box center [210, 155] width 5 height 5
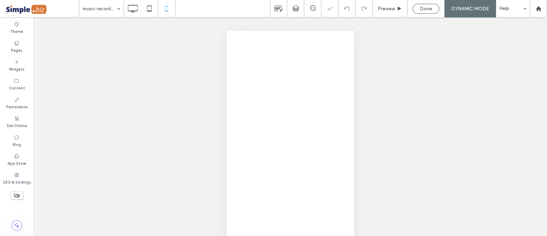
click at [395, 12] on div "Preview" at bounding box center [390, 8] width 35 height 17
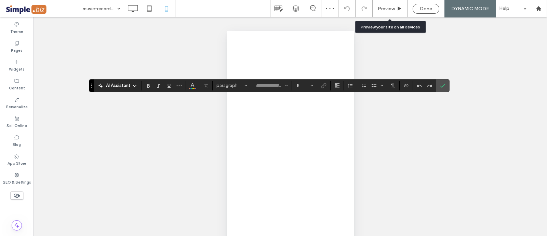
type input "******"
type input "**"
click at [300, 85] on input "**" at bounding box center [302, 85] width 13 height 5
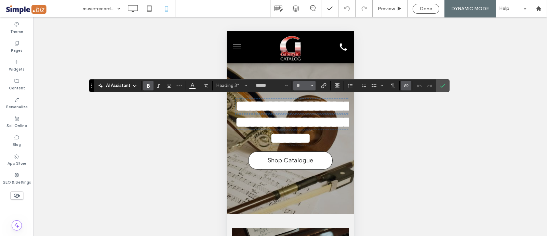
type input "**"
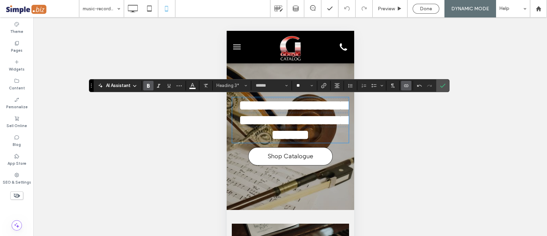
click at [308, 83] on input "**" at bounding box center [302, 85] width 13 height 5
type input "**"
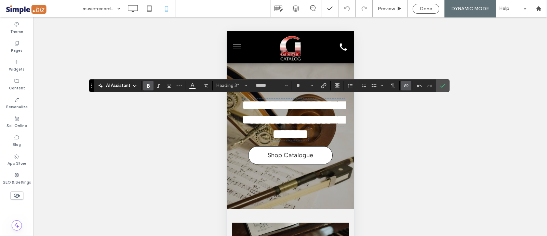
click at [446, 81] on label "Confirm" at bounding box center [443, 85] width 10 height 12
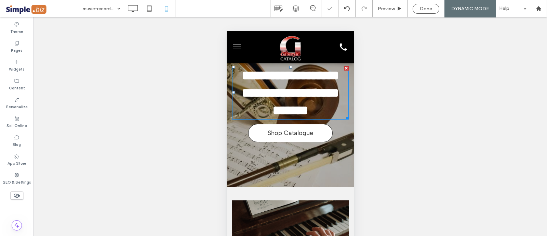
scroll to position [85, 0]
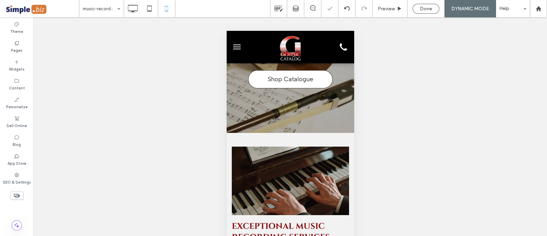
click at [311, 133] on div "**********" at bounding box center [290, 55] width 128 height 155
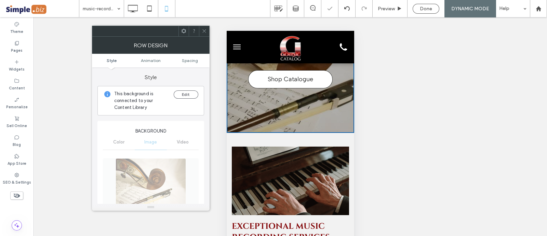
scroll to position [0, 0]
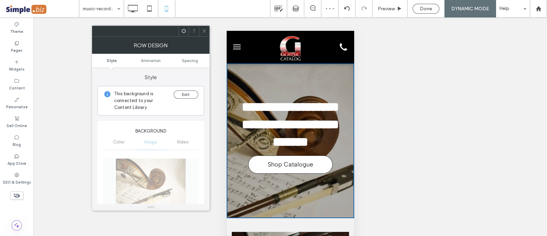
click at [190, 58] on span "Spacing" at bounding box center [190, 60] width 16 height 5
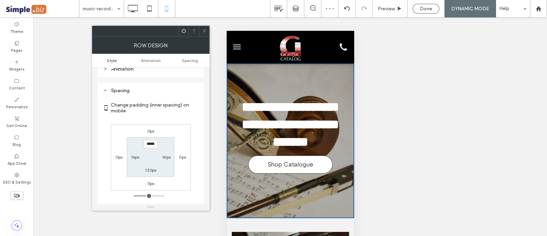
scroll to position [402, 0]
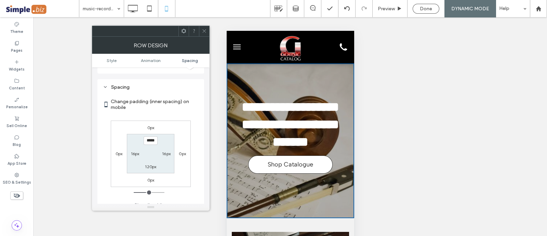
click at [205, 31] on icon at bounding box center [204, 30] width 5 height 5
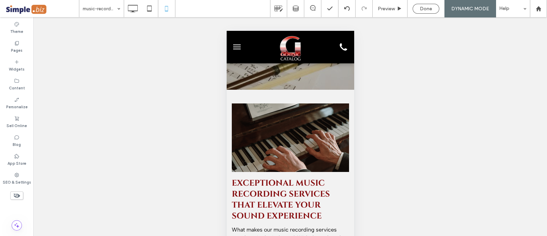
scroll to position [171, 0]
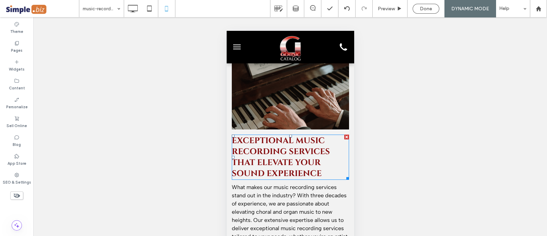
click at [273, 177] on span "Exceptional Music Recording Services that Elevate Your Sound Experience" at bounding box center [281, 157] width 98 height 44
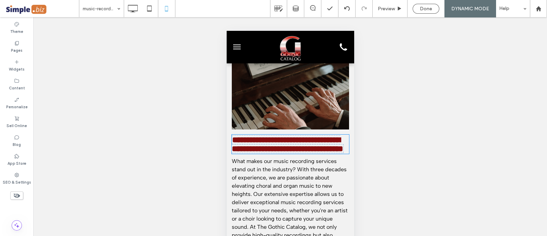
type input "******"
type input "**"
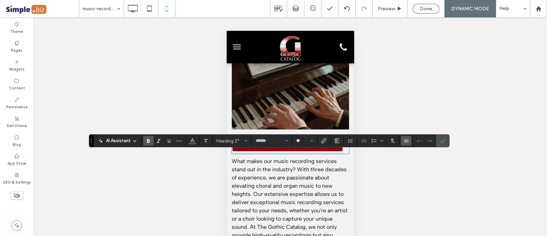
click at [303, 141] on input "**" at bounding box center [302, 140] width 13 height 5
type input "**"
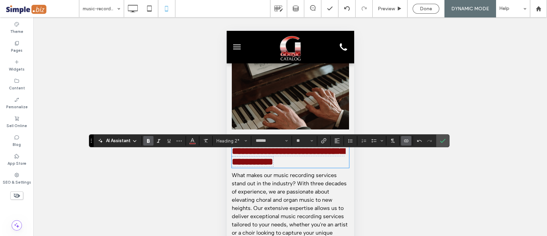
click at [446, 139] on label "Confirm" at bounding box center [443, 140] width 10 height 12
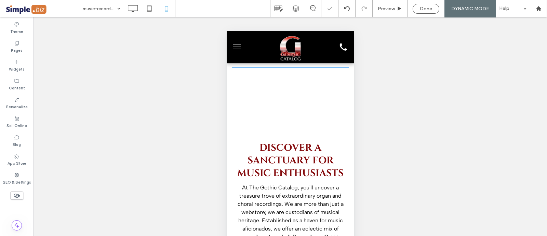
scroll to position [470, 0]
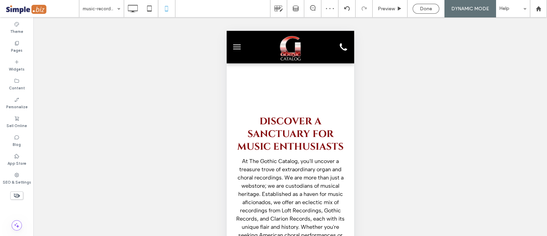
click at [265, 80] on div "Click To Paste Discover a Sanctuary for Music Enthusiasts At The Gothic Catalog…" at bounding box center [290, 174] width 128 height 280
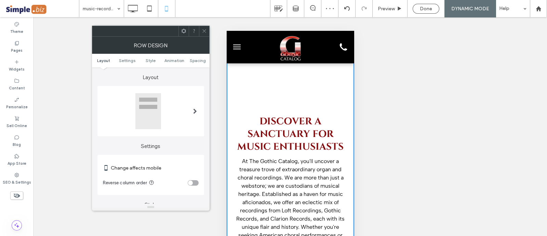
click at [195, 60] on span "Spacing" at bounding box center [198, 60] width 16 height 5
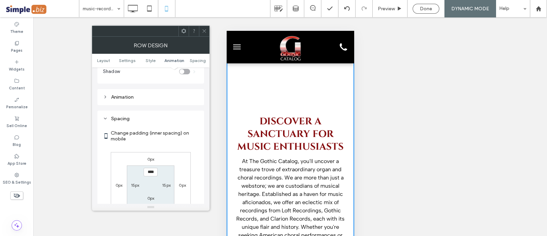
scroll to position [262, 0]
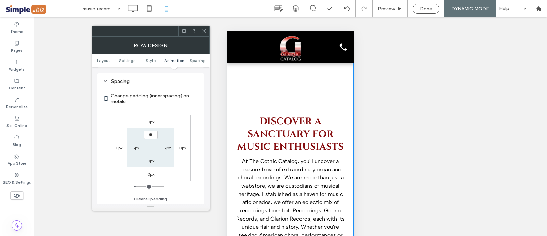
type input "****"
type input "**"
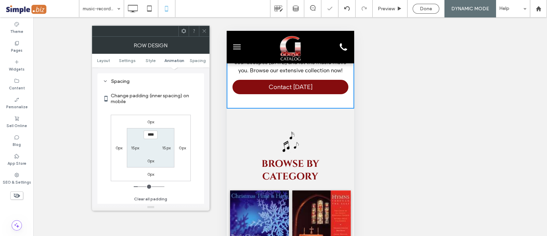
scroll to position [684, 0]
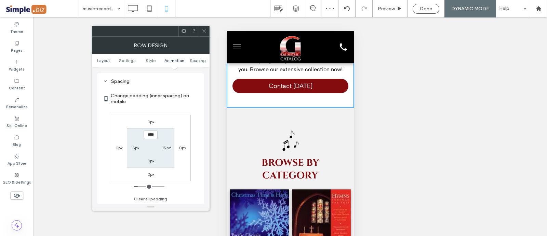
click at [204, 30] on icon at bounding box center [204, 30] width 5 height 5
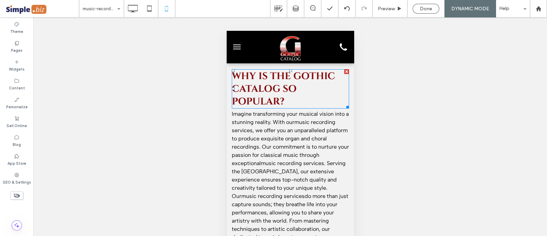
scroll to position [3001, 0]
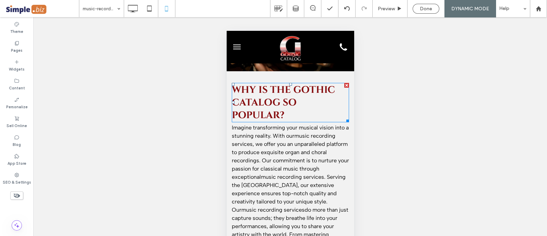
click at [290, 121] on span "Why is The Gothic Catalog so popular?" at bounding box center [283, 102] width 103 height 38
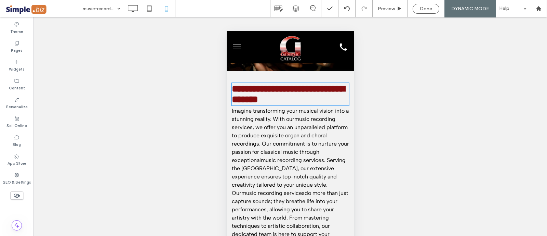
type input "******"
type input "**"
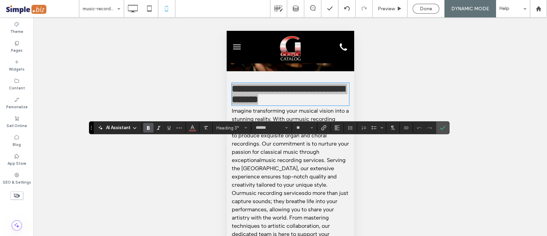
click at [441, 123] on span "Confirm" at bounding box center [441, 127] width 3 height 12
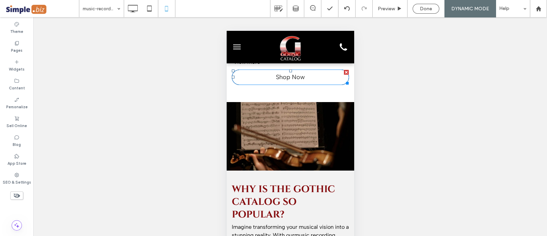
scroll to position [2959, 0]
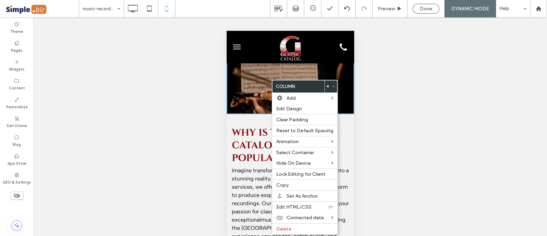
click at [154, 150] on div "Unhide? Yes Unhide? Yes Unhide? Yes Unhide? Yes Unhide? Yes" at bounding box center [291, 135] width 514 height 236
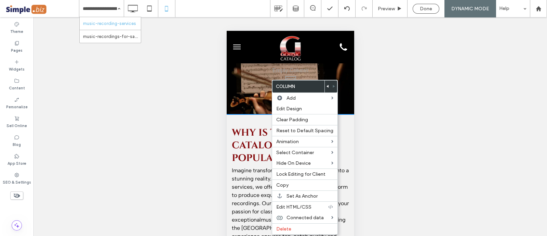
click at [162, 156] on div "Unhide? Yes Unhide? Yes Unhide? Yes Unhide? Yes Unhide? Yes" at bounding box center [291, 135] width 514 height 236
click at [357, 209] on div "Unhide? Yes Unhide? Yes Unhide? Yes Unhide? Yes Unhide? Yes" at bounding box center [291, 135] width 514 height 236
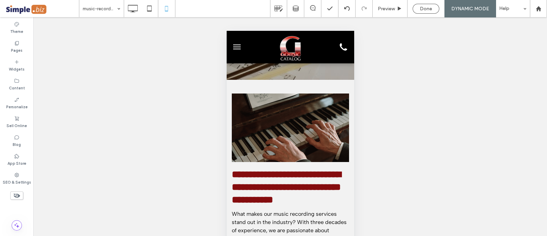
scroll to position [0, 0]
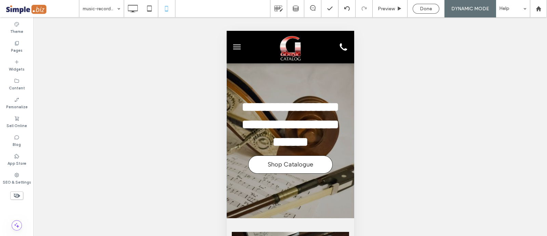
click at [297, 218] on div "**********" at bounding box center [290, 140] width 128 height 155
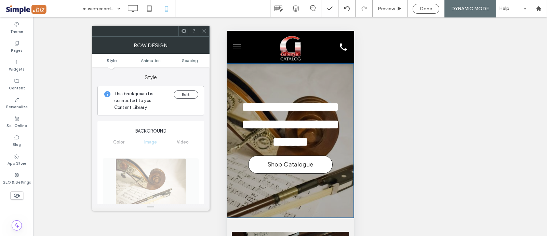
click at [191, 61] on span "Spacing" at bounding box center [190, 60] width 16 height 5
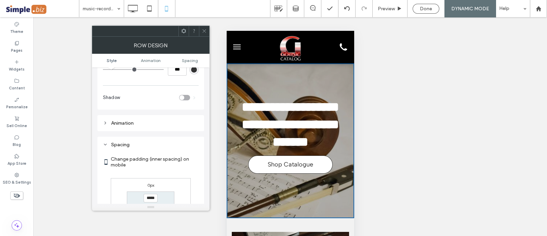
scroll to position [402, 0]
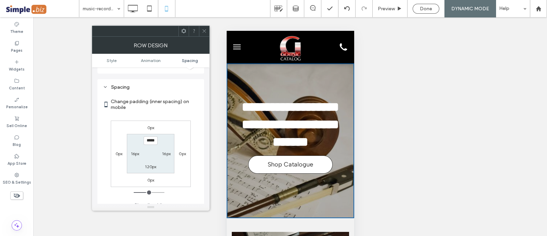
click at [152, 164] on label "120px" at bounding box center [150, 166] width 11 height 5
type input "***"
type input "*****"
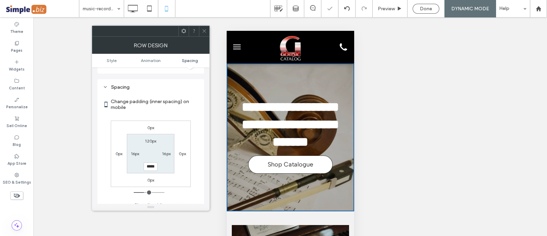
click at [206, 35] on span at bounding box center [204, 31] width 5 height 10
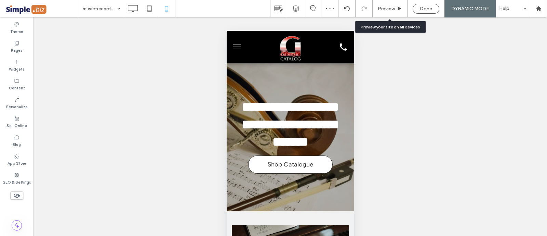
click at [393, 4] on div "Preview" at bounding box center [390, 8] width 35 height 17
click at [388, 9] on span "Preview" at bounding box center [386, 9] width 17 height 6
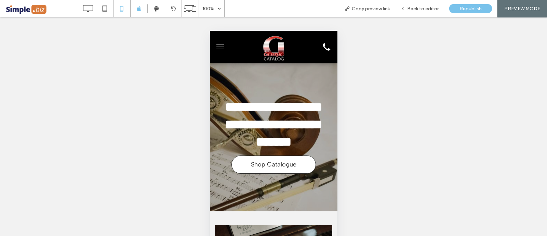
click at [223, 43] on button "menu" at bounding box center [220, 47] width 14 height 14
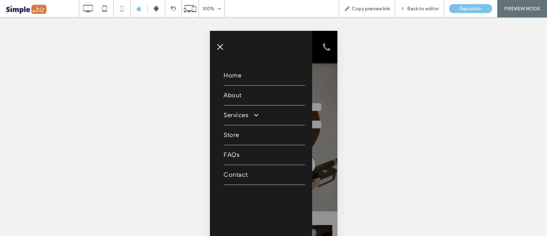
click at [234, 73] on span "Home" at bounding box center [232, 75] width 18 height 9
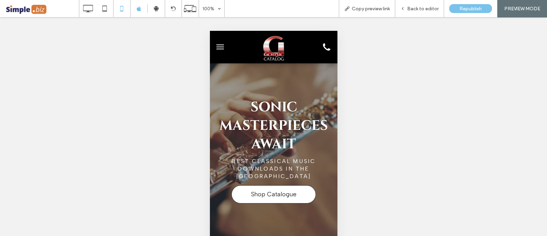
scroll to position [47, 0]
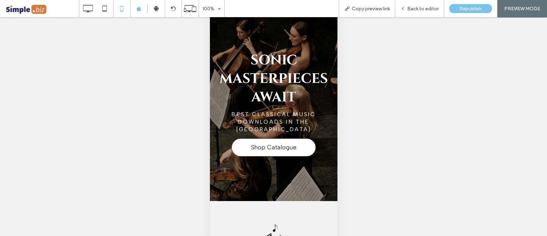
click at [280, 195] on div at bounding box center [274, 108] width 128 height 184
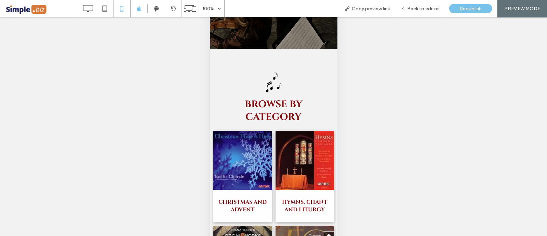
scroll to position [0, 0]
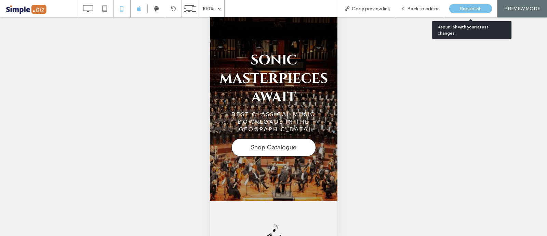
click at [461, 9] on span "Republish" at bounding box center [471, 9] width 22 height 6
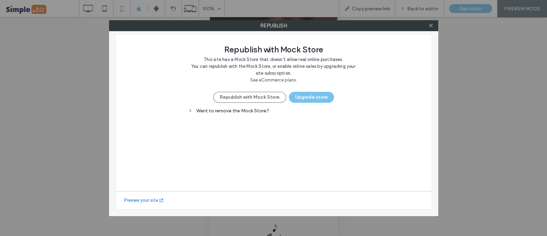
click at [272, 95] on button "Republish with Mock Store" at bounding box center [249, 97] width 73 height 11
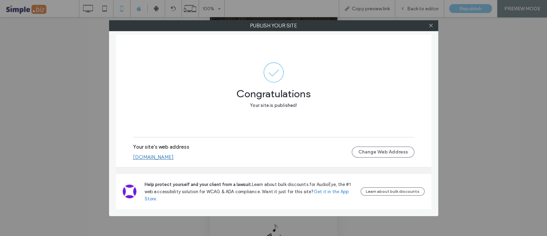
click at [174, 157] on link "the-gothic-catalog.multiscreensite.com" at bounding box center [153, 157] width 41 height 6
click at [430, 23] on icon at bounding box center [431, 25] width 5 height 5
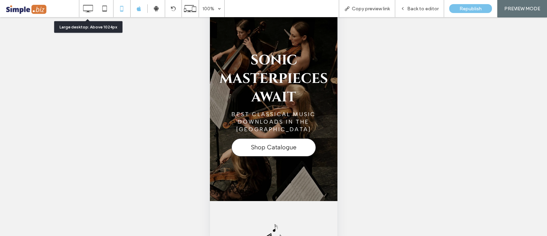
click at [88, 8] on icon at bounding box center [88, 9] width 14 height 14
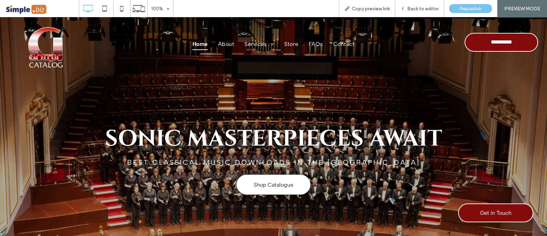
click at [415, 13] on div "Back to editor" at bounding box center [419, 8] width 49 height 17
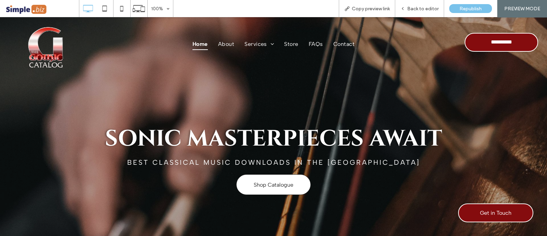
click at [428, 9] on span "Back to editor" at bounding box center [422, 9] width 31 height 6
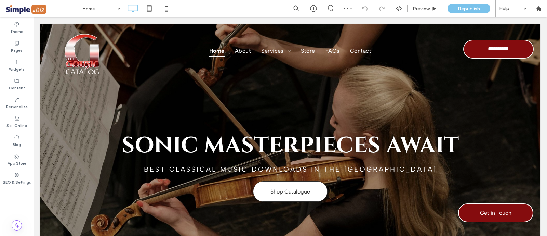
click at [24, 114] on div "Sell Online" at bounding box center [17, 122] width 34 height 19
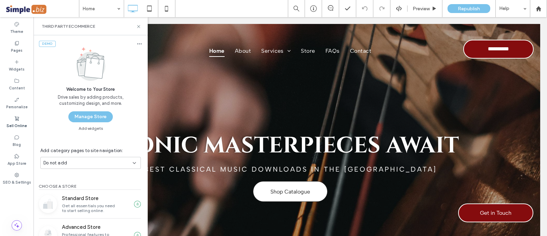
click at [96, 117] on button "Manage Store" at bounding box center [90, 116] width 44 height 11
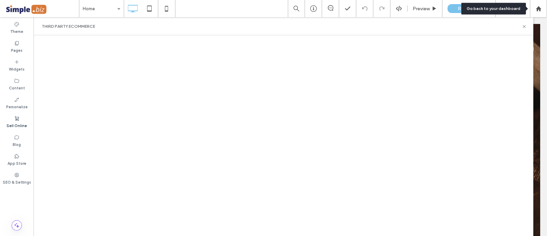
click at [542, 10] on div at bounding box center [539, 9] width 16 height 6
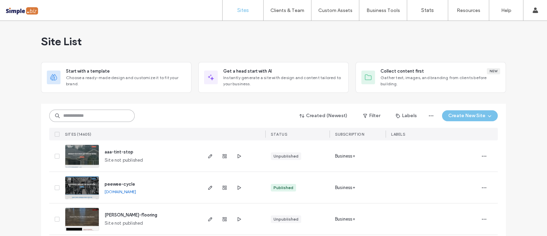
click at [72, 114] on input at bounding box center [92, 115] width 86 height 12
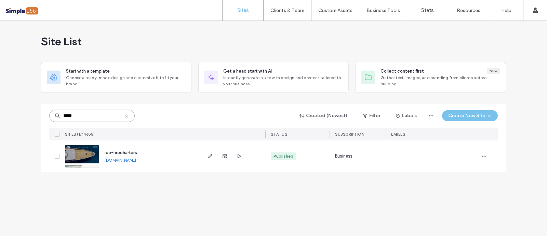
type input "*****"
click at [212, 155] on icon "button" at bounding box center [210, 155] width 5 height 5
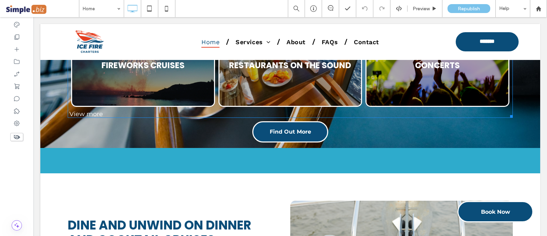
scroll to position [812, 0]
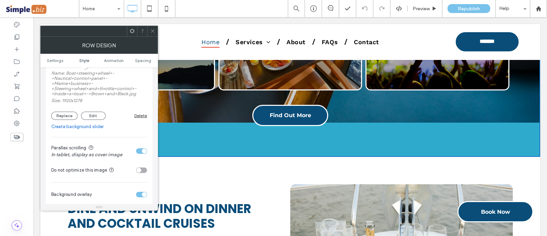
scroll to position [214, 0]
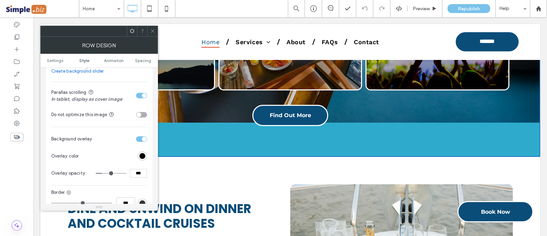
click at [143, 96] on div "toggle" at bounding box center [144, 95] width 5 height 5
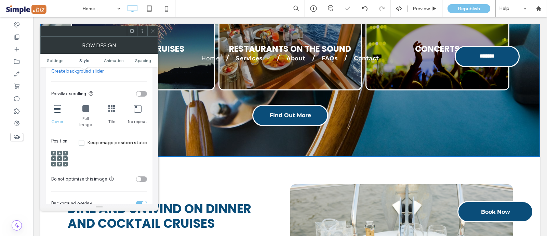
click at [151, 32] on icon at bounding box center [152, 30] width 5 height 5
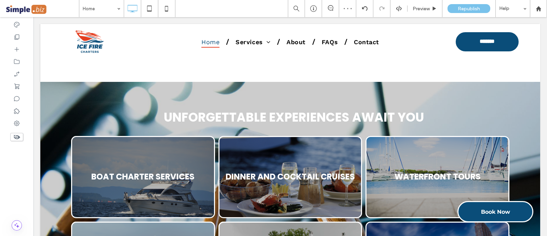
scroll to position [555, 0]
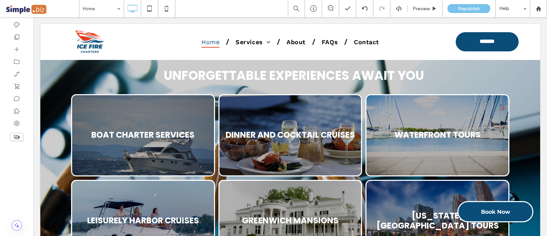
click at [53, 69] on div "Unforgettable Experiences Await You Click To Paste Boat Charter Services Button…" at bounding box center [290, 226] width 500 height 373
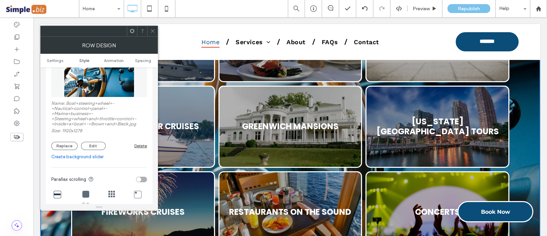
scroll to position [770, 0]
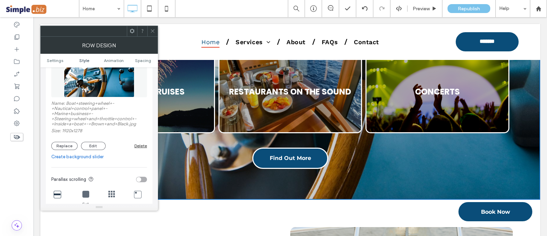
click at [61, 144] on button "Replace" at bounding box center [64, 146] width 26 height 8
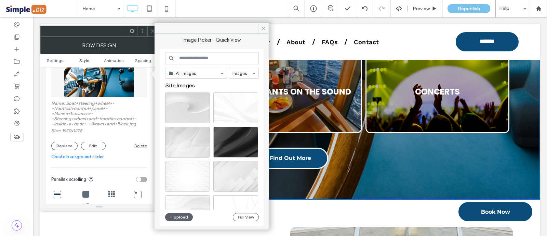
click at [201, 62] on input at bounding box center [212, 58] width 94 height 12
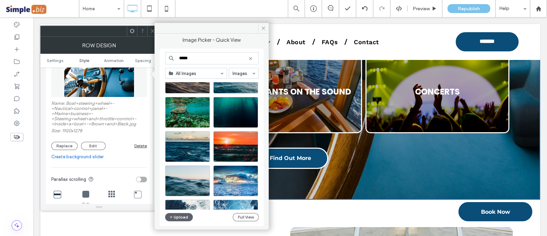
scroll to position [85, 0]
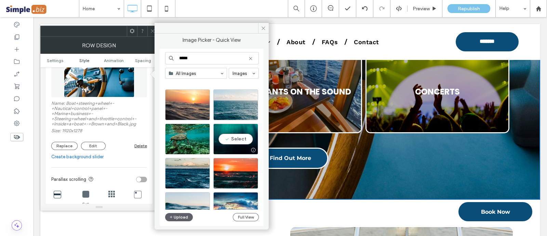
type input "*****"
click at [230, 138] on div "Select" at bounding box center [235, 138] width 45 height 31
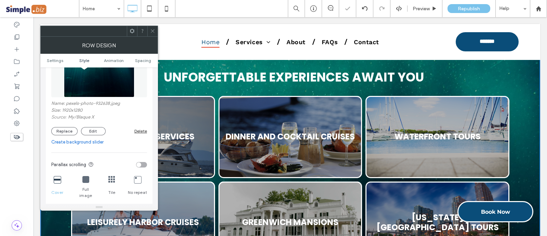
scroll to position [513, 0]
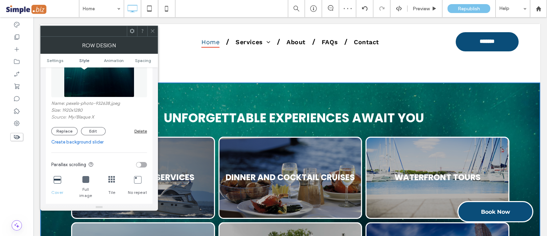
click at [64, 131] on button "Replace" at bounding box center [64, 131] width 26 height 8
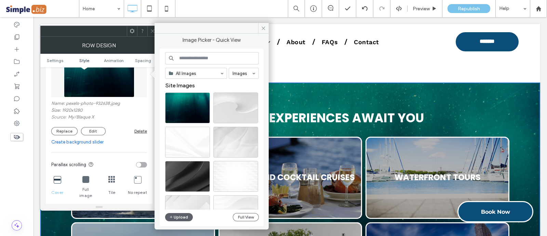
click at [210, 52] on input at bounding box center [212, 58] width 94 height 12
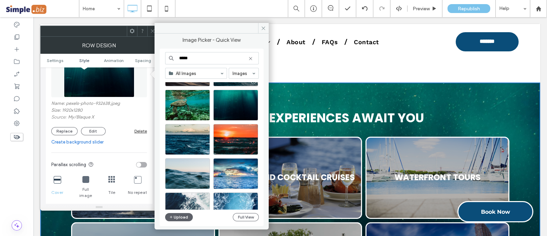
scroll to position [128, 0]
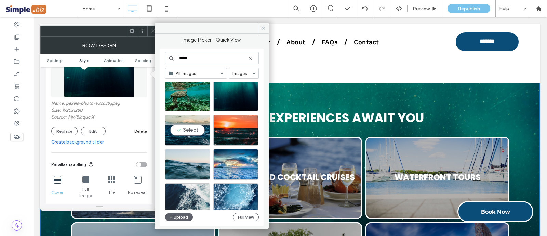
type input "*****"
click at [182, 131] on div "Select" at bounding box center [187, 130] width 45 height 31
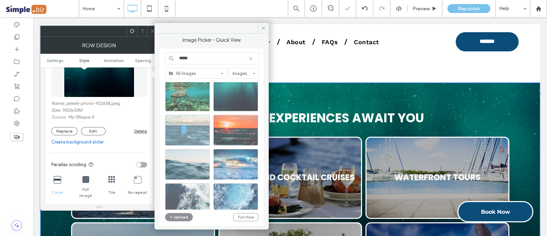
click at [177, 194] on div at bounding box center [212, 137] width 94 height 171
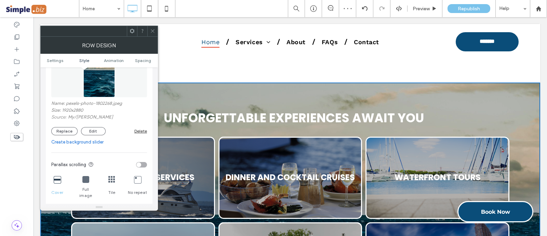
click at [74, 128] on button "Replace" at bounding box center [64, 131] width 26 height 8
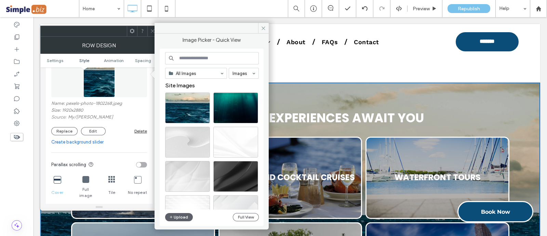
click at [205, 61] on input at bounding box center [212, 58] width 94 height 12
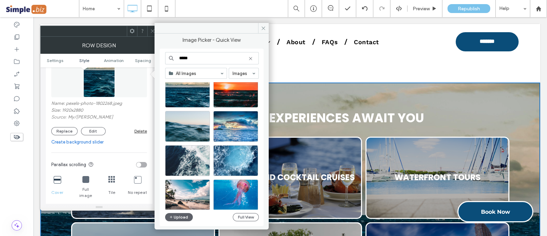
scroll to position [214, 0]
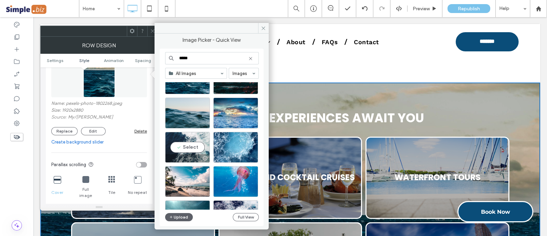
type input "*****"
click at [181, 139] on div "Select" at bounding box center [187, 147] width 45 height 31
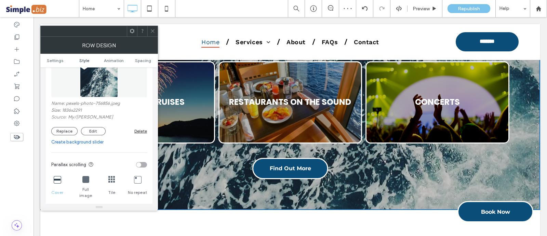
scroll to position [812, 0]
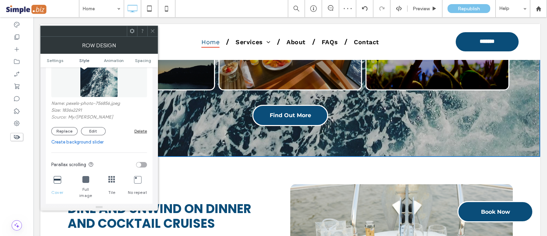
click at [65, 129] on button "Replace" at bounding box center [64, 131] width 26 height 8
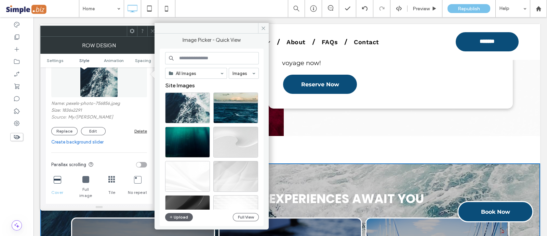
scroll to position [428, 0]
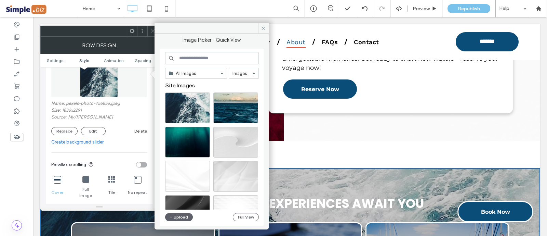
click at [219, 57] on input at bounding box center [212, 58] width 94 height 12
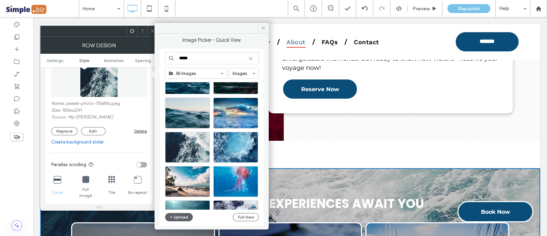
scroll to position [307, 0]
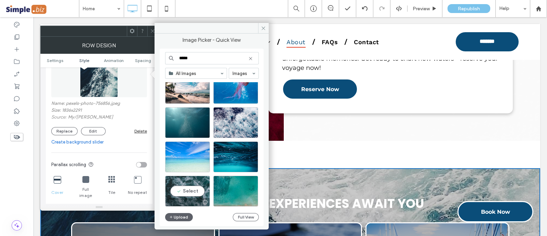
type input "*****"
click at [187, 192] on div "Select" at bounding box center [187, 190] width 45 height 31
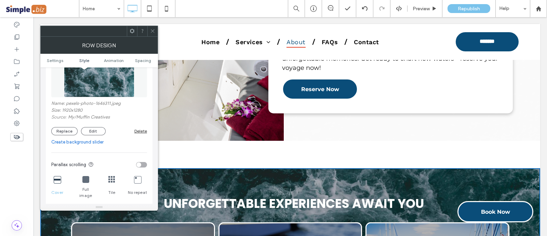
click at [66, 132] on button "Replace" at bounding box center [64, 131] width 26 height 8
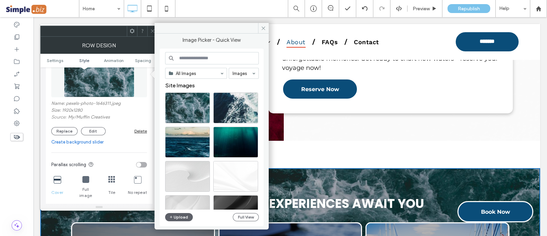
click at [214, 55] on input at bounding box center [212, 58] width 94 height 12
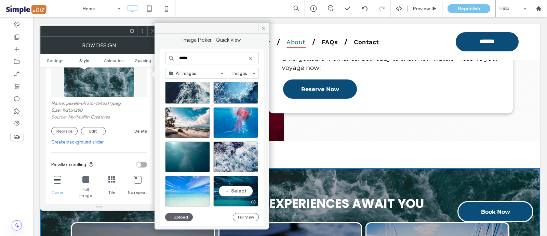
type input "*****"
click at [235, 184] on div "Select" at bounding box center [235, 190] width 45 height 31
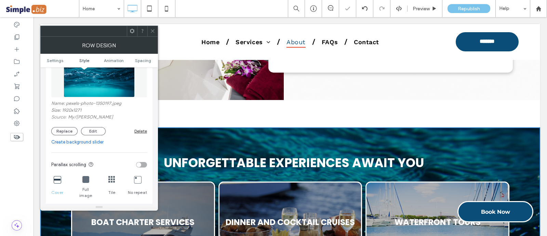
scroll to position [513, 0]
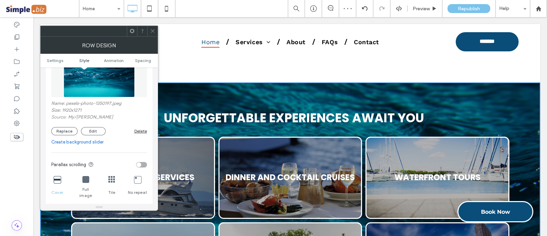
click at [154, 32] on icon at bounding box center [152, 30] width 5 height 5
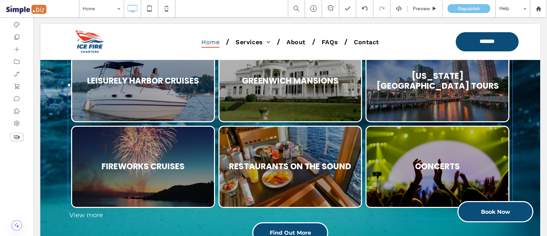
scroll to position [770, 0]
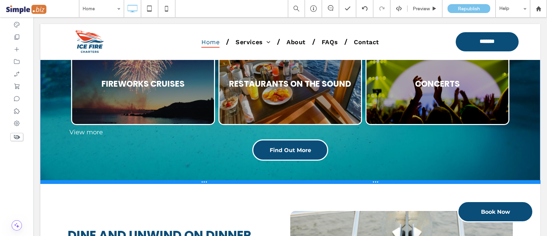
drag, startPoint x: 357, startPoint y: 197, endPoint x: 365, endPoint y: 180, distance: 19.0
click at [365, 180] on div at bounding box center [290, 181] width 500 height 3
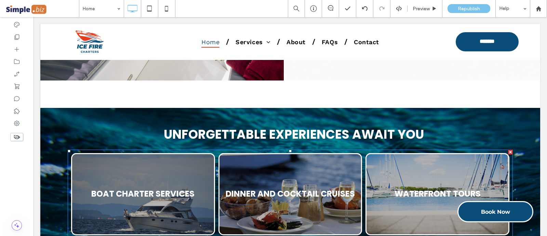
scroll to position [470, 0]
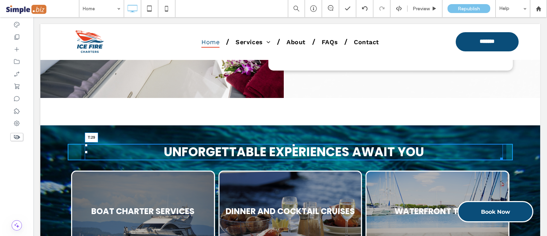
drag, startPoint x: 291, startPoint y: 144, endPoint x: 341, endPoint y: 168, distance: 55.4
click at [293, 154] on div "Unforgettable Experiences Await You T:29" at bounding box center [294, 152] width 418 height 16
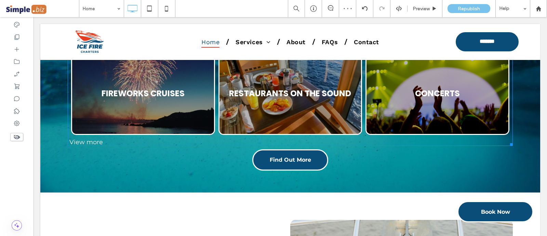
scroll to position [770, 0]
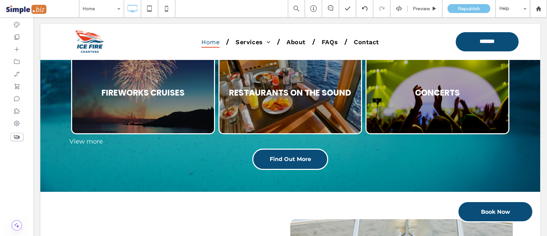
click at [46, 179] on div "Unforgettable Experiences Await You Click To Paste Boat Charter Services Button…" at bounding box center [290, 8] width 500 height 365
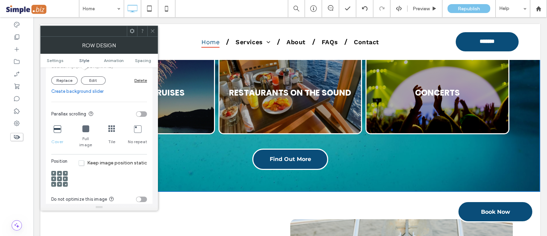
scroll to position [214, 0]
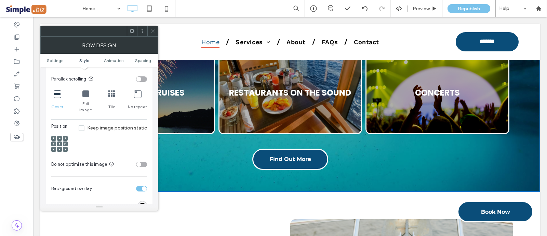
click at [85, 95] on icon at bounding box center [85, 93] width 7 height 7
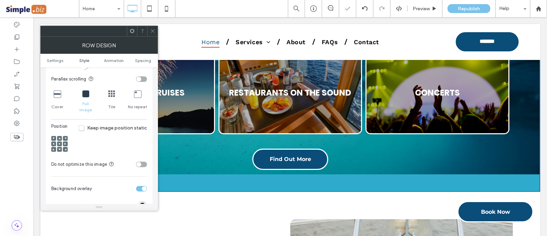
click at [57, 96] on icon at bounding box center [57, 93] width 7 height 7
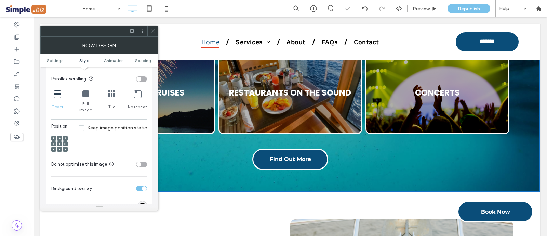
click at [58, 141] on div at bounding box center [59, 143] width 5 height 5
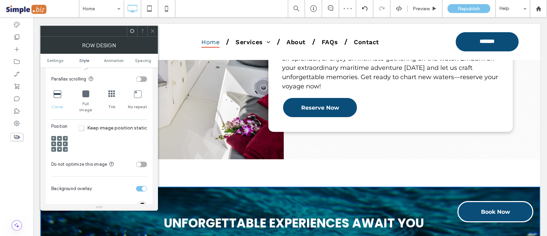
scroll to position [385, 0]
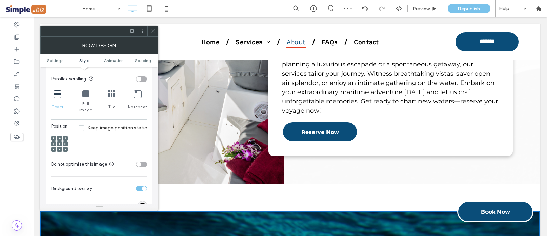
click at [152, 31] on icon at bounding box center [152, 30] width 5 height 5
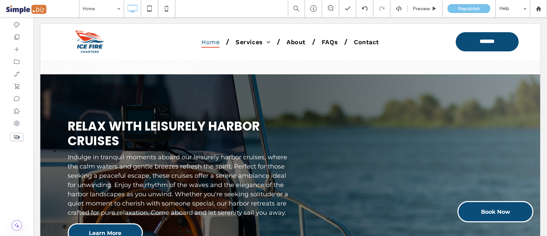
scroll to position [1368, 0]
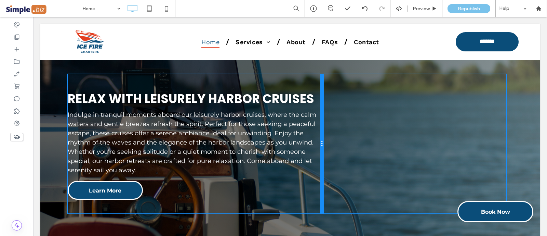
drag, startPoint x: 286, startPoint y: 99, endPoint x: 312, endPoint y: 96, distance: 25.8
click at [312, 96] on div "Relax with Leisurely Harbor Cruises Indulge in tranquil moments aboard our leis…" at bounding box center [196, 143] width 256 height 139
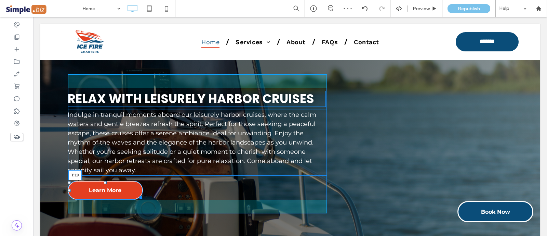
drag, startPoint x: 104, startPoint y: 182, endPoint x: 139, endPoint y: 200, distance: 39.5
click at [106, 183] on div at bounding box center [105, 182] width 3 height 3
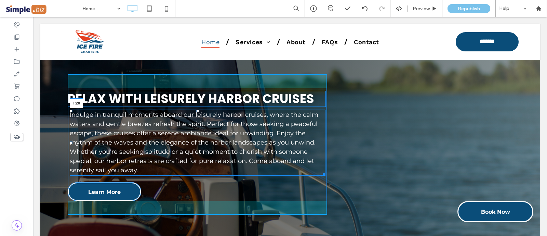
drag, startPoint x: 195, startPoint y: 110, endPoint x: 232, endPoint y: 134, distance: 43.4
click at [198, 117] on div "Indulge in tranquil moments aboard our leisurely harbor cruises, where the calm…" at bounding box center [198, 142] width 256 height 66
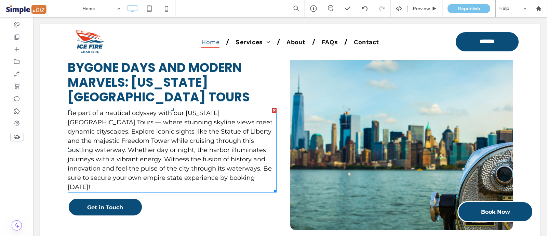
scroll to position [1796, 0]
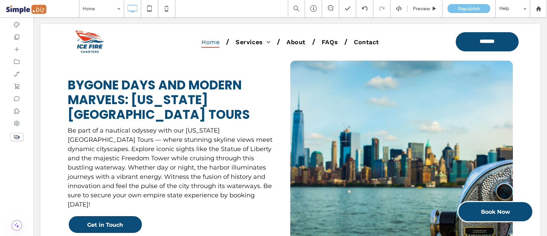
click at [387, 104] on div "Click To Paste" at bounding box center [401, 154] width 223 height 187
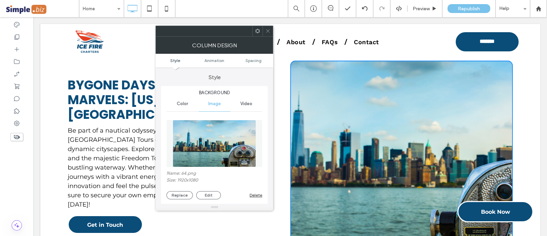
click at [180, 192] on button "Replace" at bounding box center [180, 195] width 26 height 8
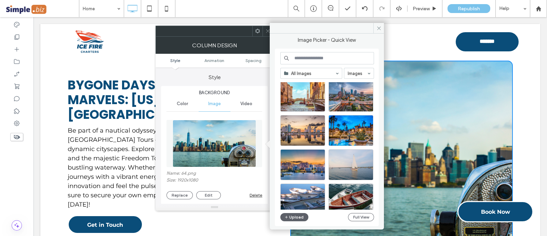
scroll to position [293, 0]
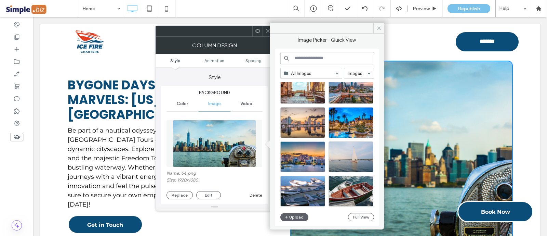
drag, startPoint x: 269, startPoint y: 33, endPoint x: 236, endPoint y: 7, distance: 42.1
click at [269, 33] on span at bounding box center [267, 31] width 5 height 10
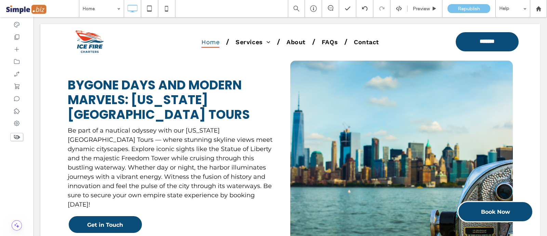
click at [361, 83] on div "Click To Paste" at bounding box center [401, 154] width 223 height 187
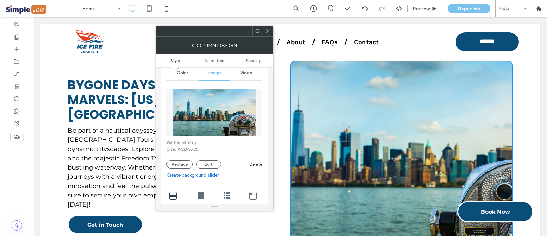
scroll to position [42, 0]
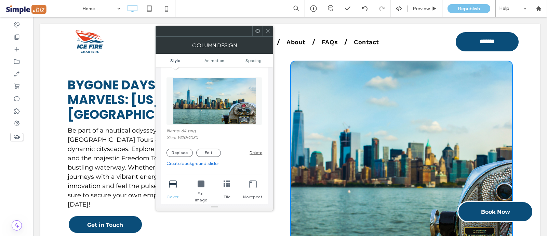
click at [183, 149] on button "Replace" at bounding box center [180, 152] width 26 height 8
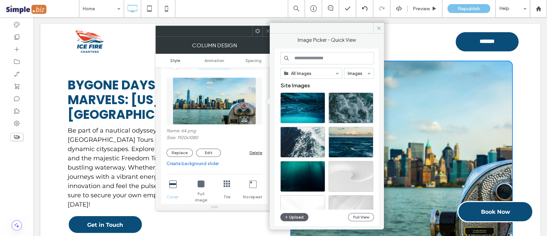
click at [297, 216] on button "Upload" at bounding box center [294, 217] width 28 height 8
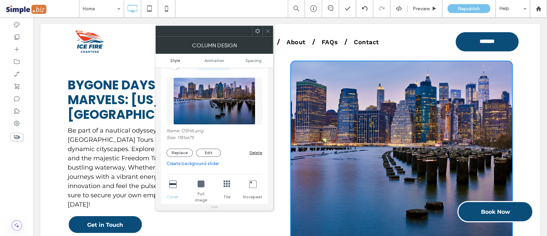
click at [265, 31] on div at bounding box center [268, 31] width 10 height 10
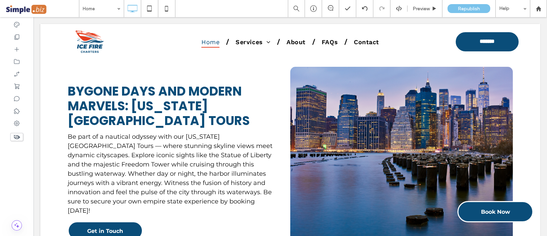
scroll to position [1753, 0]
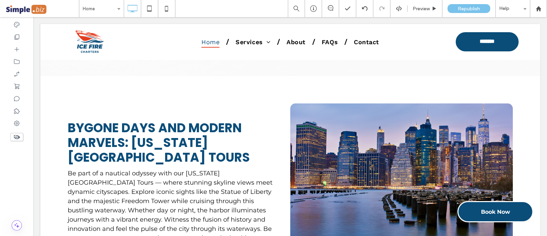
click at [392, 139] on div "Click To Paste" at bounding box center [401, 196] width 223 height 187
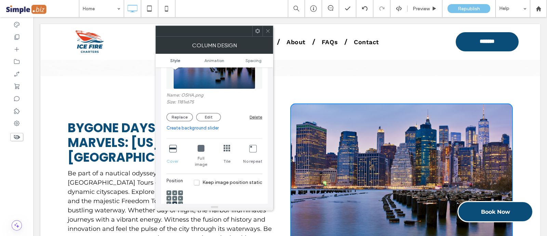
scroll to position [85, 0]
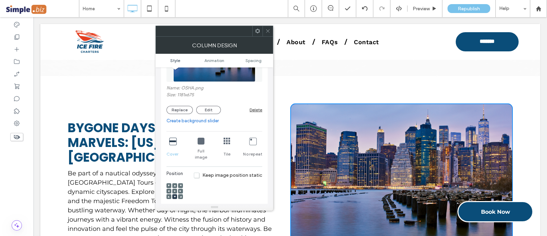
click at [174, 190] on icon at bounding box center [175, 191] width 2 height 2
click at [176, 188] on div at bounding box center [174, 190] width 5 height 5
click at [265, 29] on icon at bounding box center [267, 30] width 5 height 5
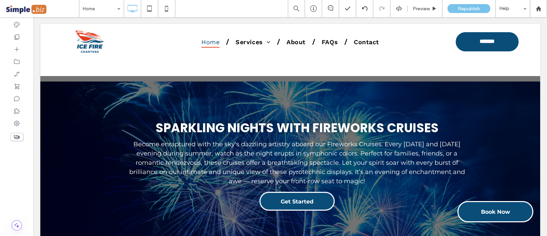
scroll to position [1967, 0]
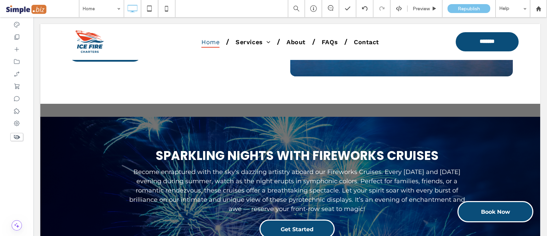
click at [194, 114] on div "Sparkling Nights with Fireworks Cruises Become enraptured with the sky's dazzli…" at bounding box center [290, 191] width 500 height 175
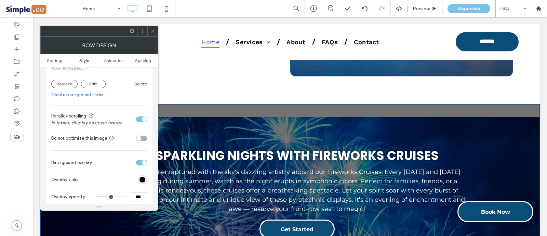
scroll to position [171, 0]
drag, startPoint x: 144, startPoint y: 120, endPoint x: 142, endPoint y: 117, distance: 3.7
click at [142, 117] on div "toggle" at bounding box center [141, 117] width 11 height 5
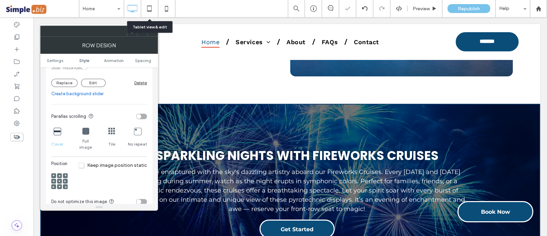
click at [152, 30] on div "Tablet view & edit" at bounding box center [149, 27] width 45 height 12
click at [152, 34] on span at bounding box center [152, 31] width 5 height 10
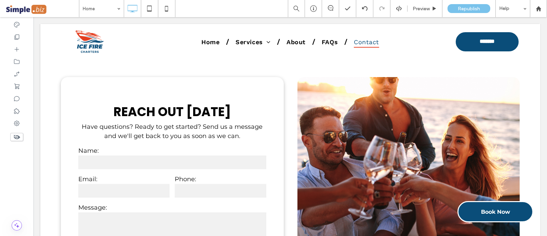
scroll to position [2779, 0]
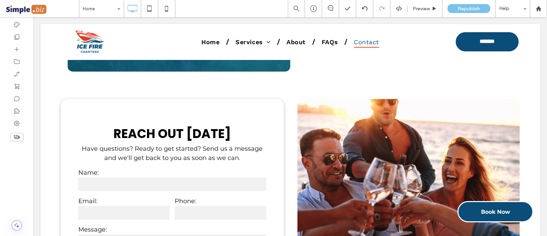
click at [260, 99] on div "**********" at bounding box center [172, 206] width 223 height 215
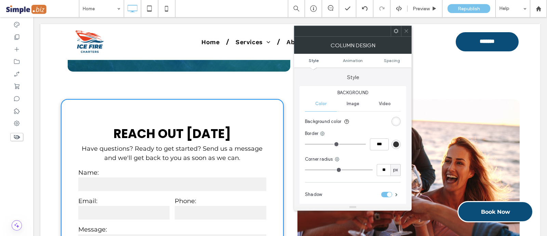
click at [397, 124] on div "rgb(255, 255, 255)" at bounding box center [396, 121] width 6 height 6
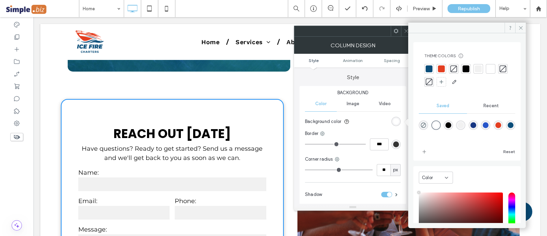
click at [462, 127] on div "rgba(241,241,241,1)" at bounding box center [461, 125] width 6 height 6
type input "*******"
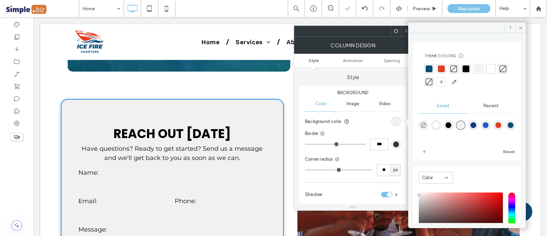
click at [405, 37] on div "Column Design" at bounding box center [353, 45] width 118 height 17
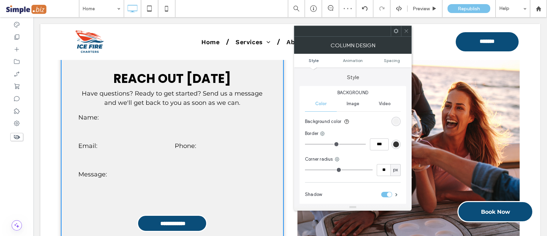
scroll to position [2865, 0]
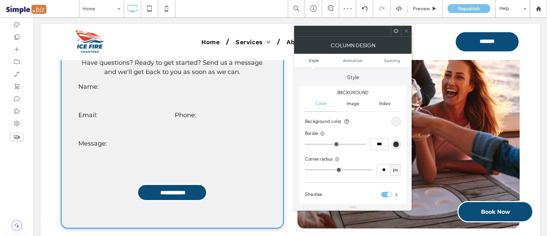
click at [404, 29] on icon at bounding box center [406, 30] width 5 height 5
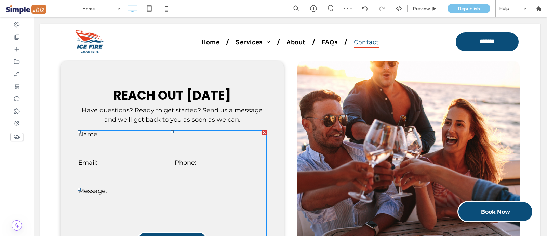
scroll to position [2779, 0]
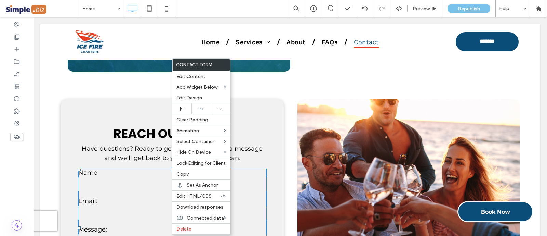
click at [179, 97] on span "Edit Design" at bounding box center [189, 98] width 26 height 6
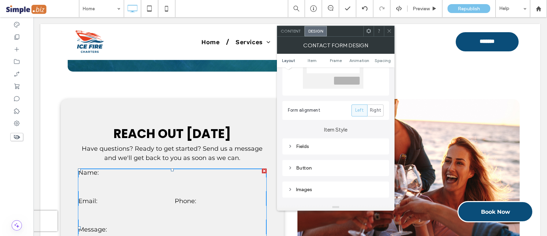
scroll to position [85, 0]
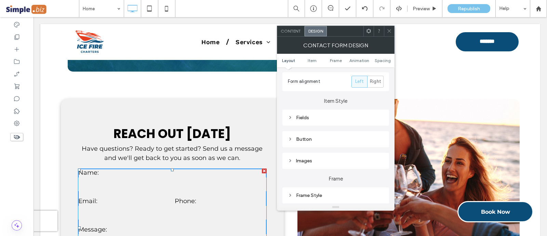
click at [309, 122] on div "Fields" at bounding box center [336, 117] width 107 height 16
click at [313, 120] on div "Fields" at bounding box center [336, 117] width 96 height 9
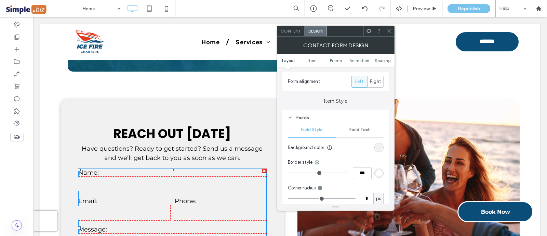
click at [378, 148] on div "rgb(241, 241, 241)" at bounding box center [379, 147] width 6 height 6
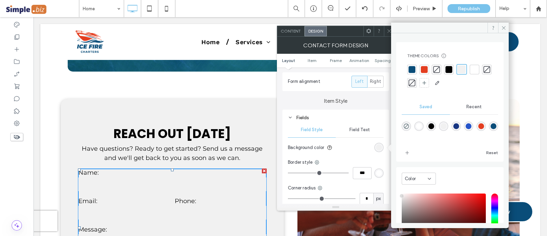
click at [420, 124] on div "rgba(255,255,255,1)" at bounding box center [419, 126] width 6 height 6
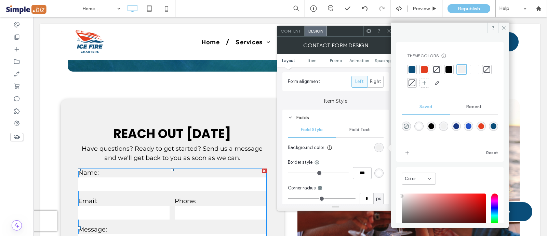
type input "*******"
click at [386, 30] on div at bounding box center [389, 31] width 10 height 10
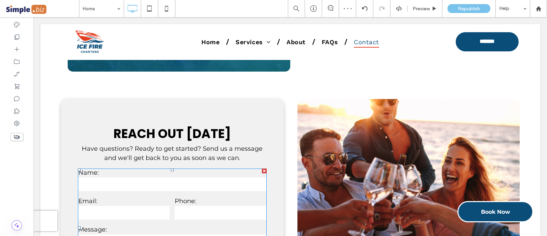
click at [240, 177] on input "text" at bounding box center [172, 184] width 188 height 14
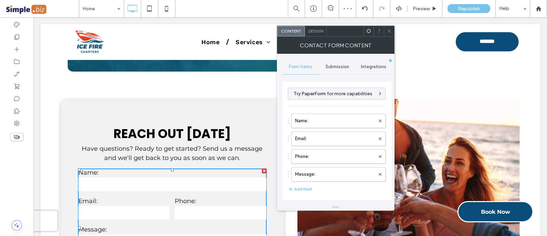
type input "**********"
click at [317, 33] on div "Design" at bounding box center [316, 31] width 22 height 10
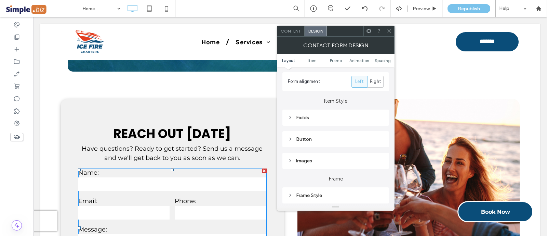
click at [332, 118] on div "Fields" at bounding box center [336, 118] width 96 height 6
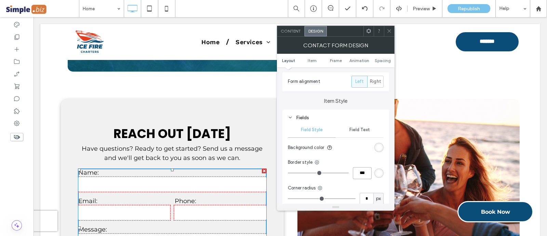
drag, startPoint x: 366, startPoint y: 174, endPoint x: 349, endPoint y: 161, distance: 21.8
click at [349, 161] on div "Border style ***" at bounding box center [336, 169] width 96 height 20
type input "*"
type input "***"
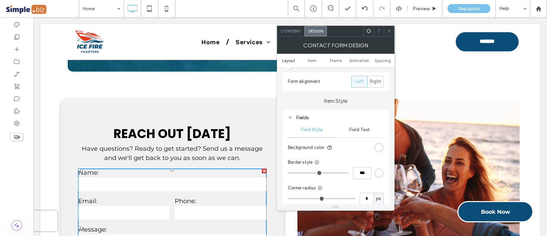
click at [375, 176] on div at bounding box center [379, 172] width 9 height 9
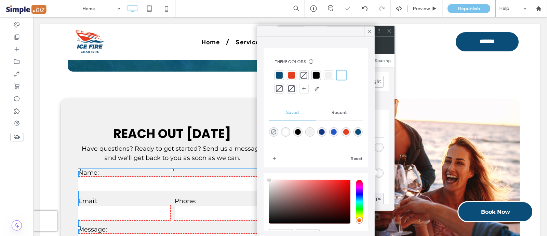
drag, startPoint x: 328, startPoint y: 132, endPoint x: 343, endPoint y: 89, distance: 46.1
click at [325, 131] on div "rgba(23,54,130,1)" at bounding box center [322, 132] width 6 height 6
type input "*******"
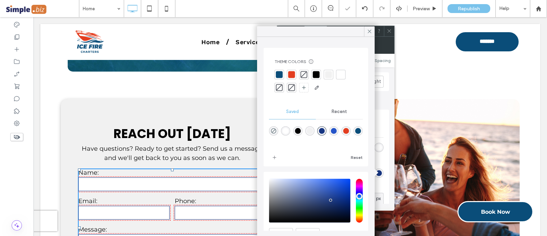
click at [372, 29] on icon at bounding box center [370, 31] width 6 height 6
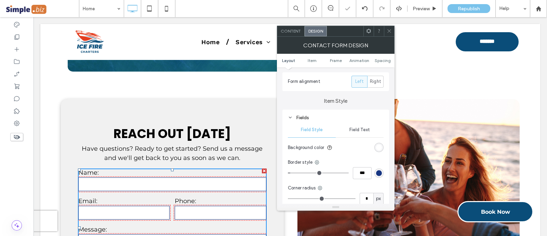
click at [388, 35] on span at bounding box center [389, 31] width 5 height 10
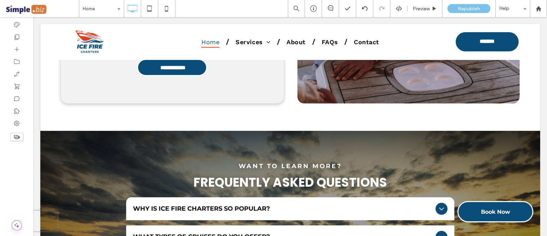
scroll to position [2993, 0]
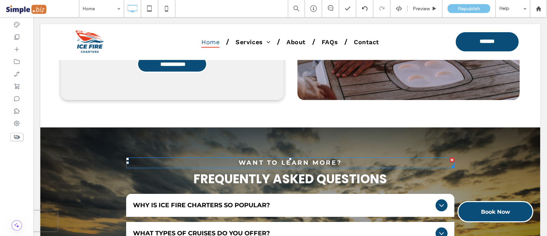
click at [450, 157] on div at bounding box center [452, 159] width 5 height 5
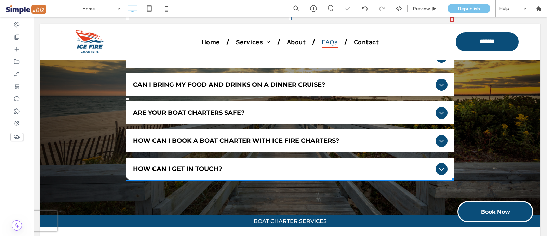
scroll to position [3207, 0]
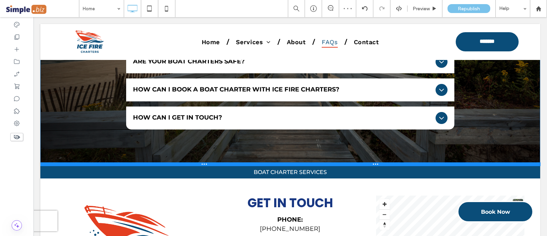
drag, startPoint x: 202, startPoint y: 141, endPoint x: 203, endPoint y: 145, distance: 4.5
click at [203, 162] on div at bounding box center [290, 163] width 500 height 3
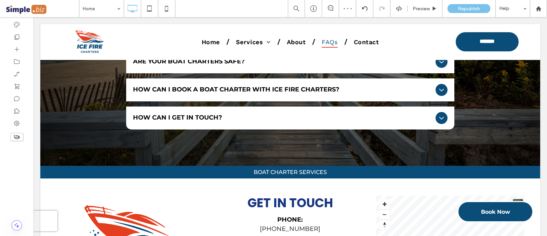
click at [61, 132] on div "Frequently Asked Questions Why is Ice Fire Charters so popular? Ice Fire Charte…" at bounding box center [290, 39] width 500 height 252
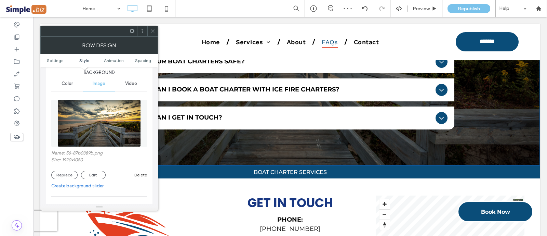
scroll to position [85, 0]
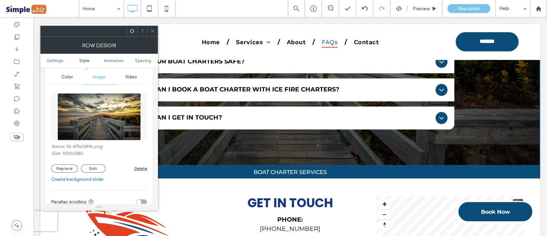
click at [55, 168] on button "Replace" at bounding box center [64, 168] width 26 height 8
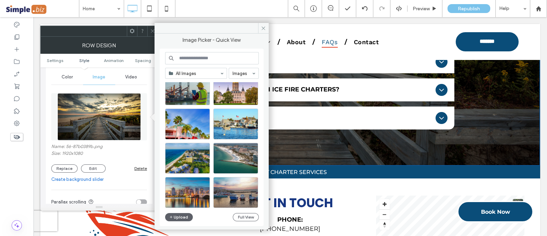
scroll to position [875, 0]
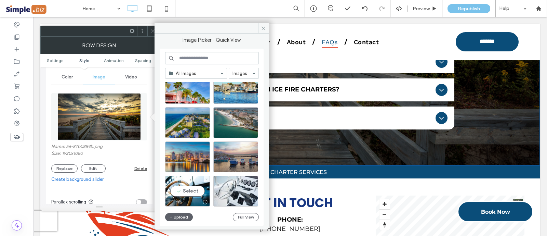
click at [196, 184] on div "Select" at bounding box center [187, 190] width 45 height 31
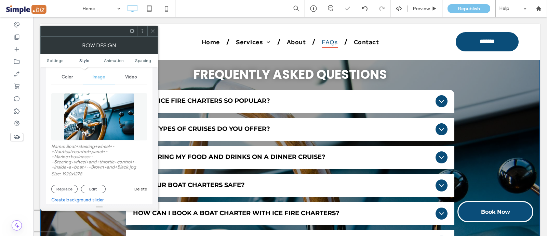
scroll to position [3036, 0]
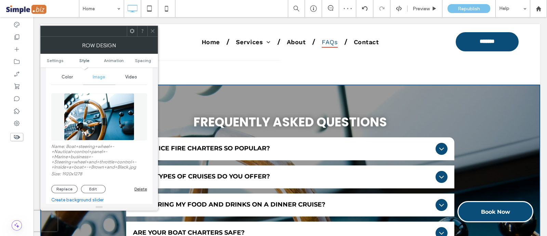
click at [152, 34] on span at bounding box center [152, 31] width 5 height 10
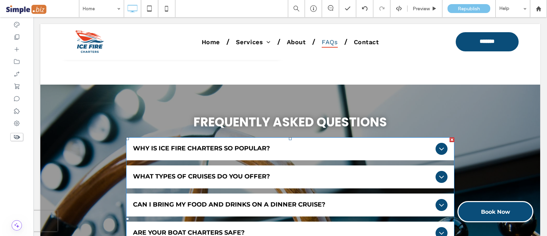
click at [299, 165] on div "What types of cruises do you offer?" at bounding box center [290, 176] width 328 height 23
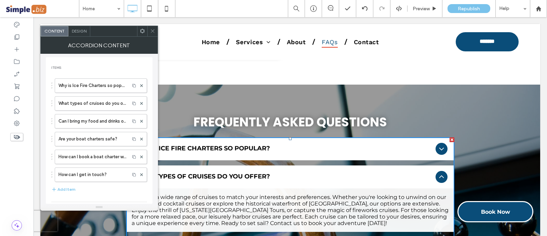
click at [82, 34] on div "Design" at bounding box center [79, 31] width 22 height 10
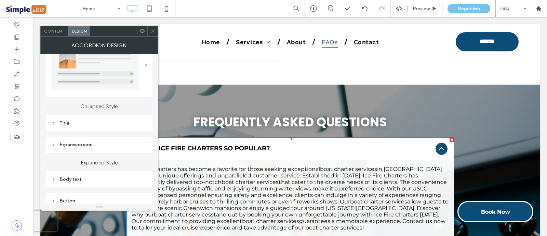
scroll to position [42, 0]
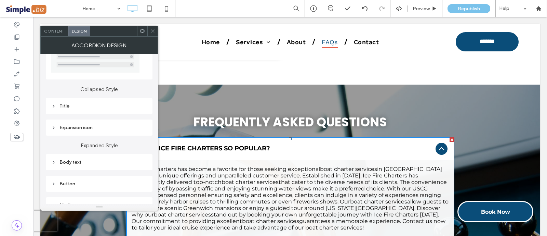
click at [82, 109] on div "Title" at bounding box center [99, 105] width 96 height 9
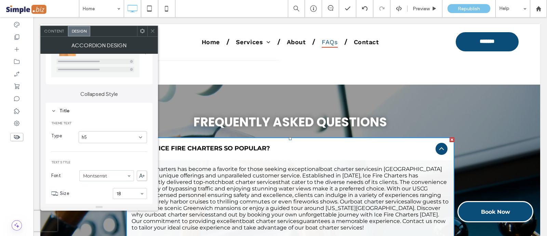
scroll to position [0, 0]
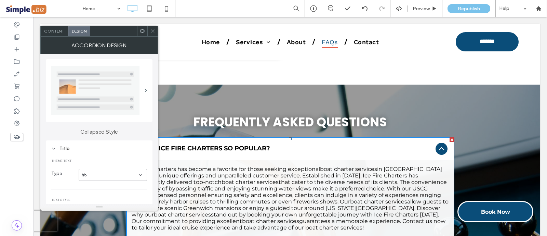
click at [56, 145] on div "Title" at bounding box center [99, 148] width 96 height 9
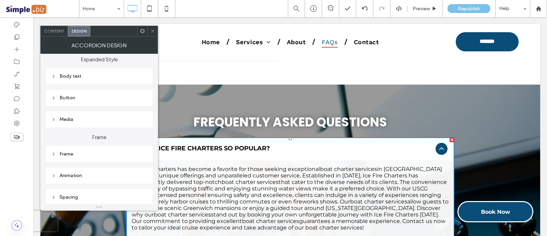
scroll to position [129, 0]
click at [113, 152] on div "Frame" at bounding box center [99, 153] width 96 height 6
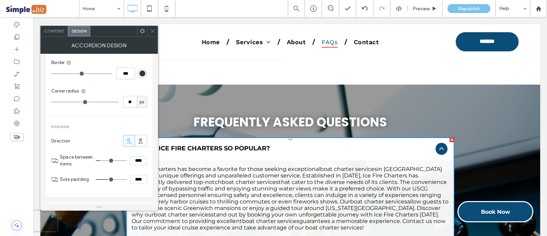
scroll to position [385, 0]
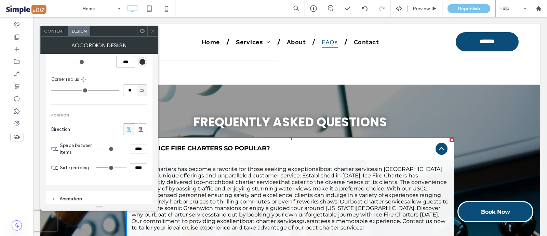
type input "*"
type input "***"
type input "*"
type input "***"
drag, startPoint x: 101, startPoint y: 146, endPoint x: 85, endPoint y: 143, distance: 16.0
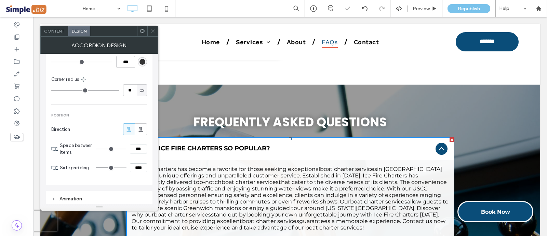
type input "*"
click at [96, 148] on input "range" at bounding box center [111, 148] width 31 height 1
click at [152, 29] on icon at bounding box center [152, 30] width 5 height 5
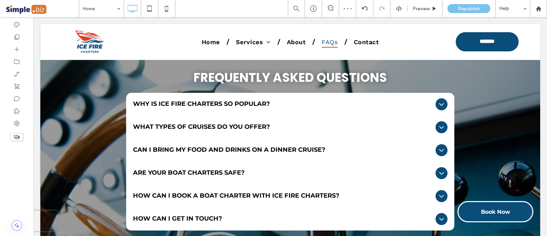
scroll to position [3121, 0]
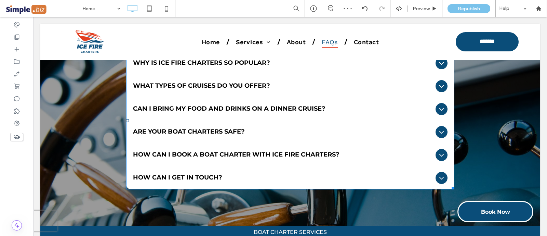
click at [334, 166] on div "How can I get in touch?" at bounding box center [290, 177] width 328 height 23
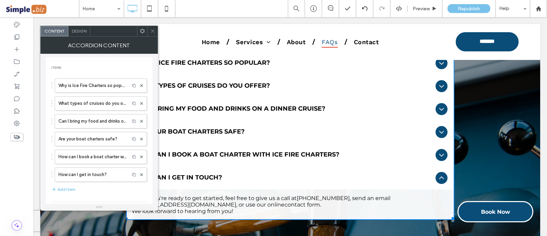
click at [81, 29] on span "Design" at bounding box center [79, 30] width 15 height 5
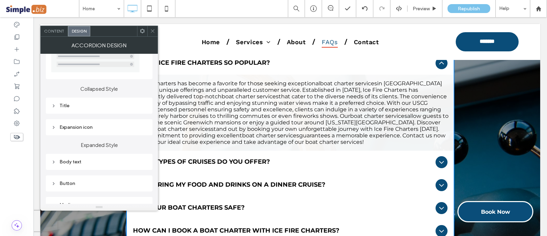
scroll to position [42, 0]
click at [85, 103] on div "Title" at bounding box center [99, 106] width 96 height 6
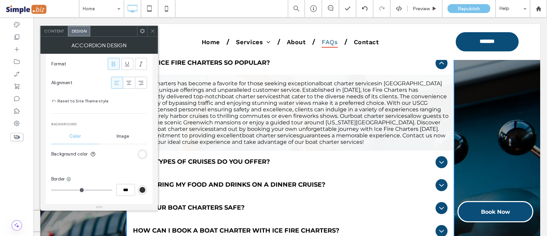
scroll to position [214, 0]
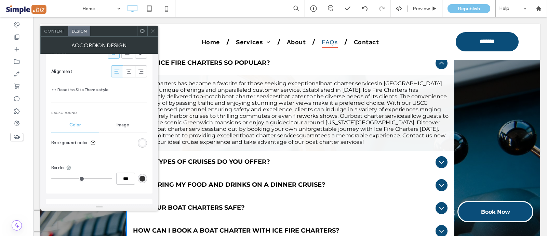
click at [70, 168] on icon at bounding box center [68, 167] width 5 height 5
click at [104, 125] on span "Bottom border" at bounding box center [95, 125] width 30 height 7
click at [144, 178] on div "rgb(51, 51, 51)" at bounding box center [143, 178] width 6 height 6
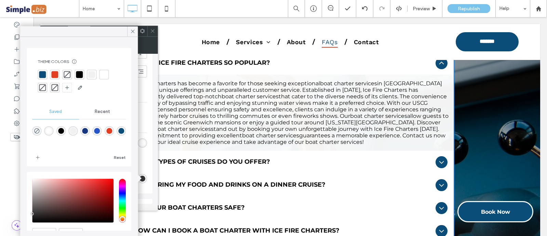
click at [112, 133] on div "rgba(227,62,32,1)" at bounding box center [109, 131] width 6 height 6
type input "*******"
click at [132, 29] on icon at bounding box center [133, 31] width 6 height 6
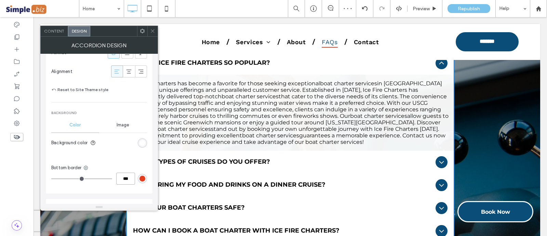
drag, startPoint x: 127, startPoint y: 179, endPoint x: 121, endPoint y: 146, distance: 32.6
click at [116, 172] on div "***" at bounding box center [125, 178] width 19 height 12
type input "*"
type input "***"
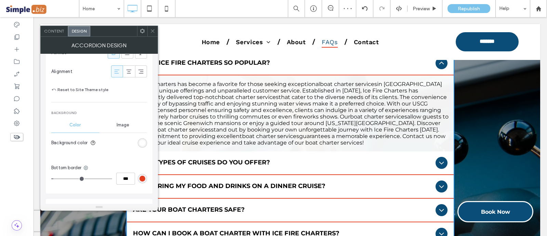
type input "*"
click at [150, 29] on icon at bounding box center [152, 30] width 5 height 5
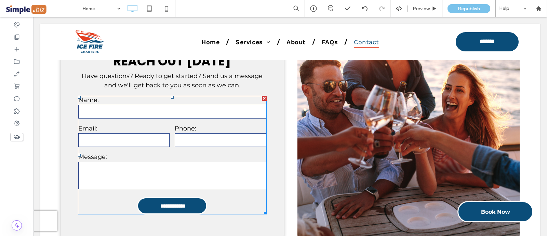
scroll to position [2980, 0]
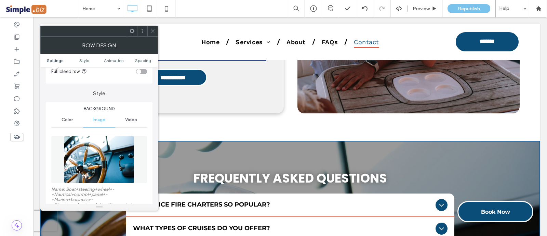
scroll to position [128, 0]
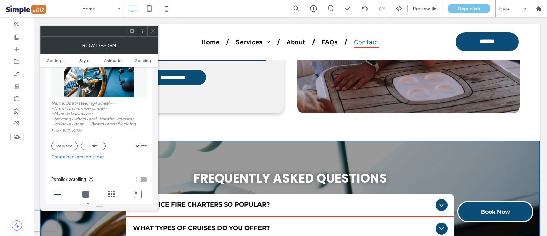
click at [68, 147] on button "Replace" at bounding box center [64, 146] width 26 height 8
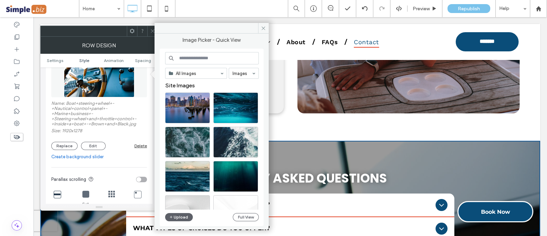
click at [197, 59] on input at bounding box center [212, 58] width 94 height 12
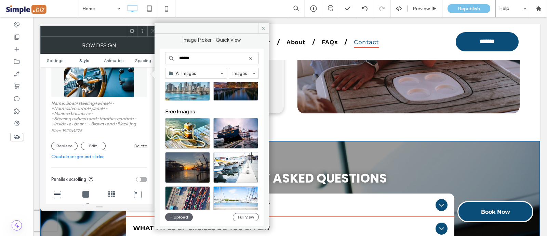
scroll to position [179, 0]
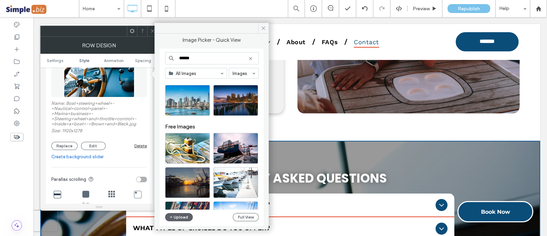
drag, startPoint x: 242, startPoint y: 73, endPoint x: 144, endPoint y: 25, distance: 109.4
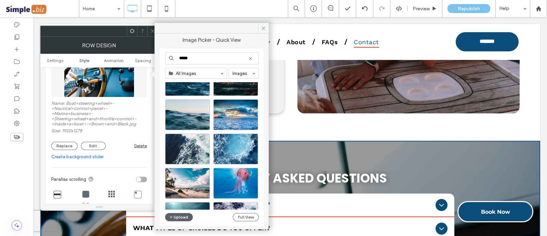
scroll to position [299, 0]
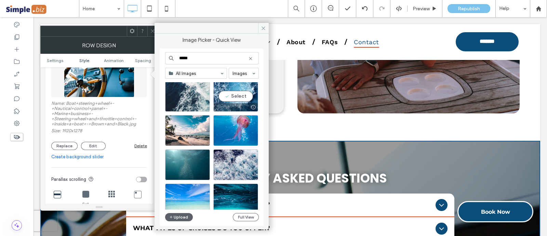
type input "*****"
click at [238, 95] on div "Select" at bounding box center [235, 96] width 45 height 31
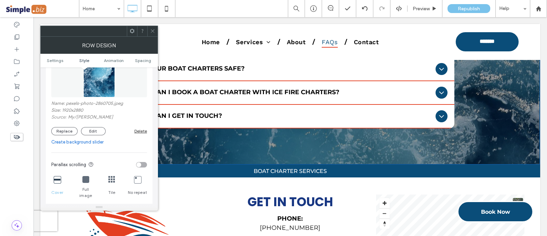
scroll to position [3236, 0]
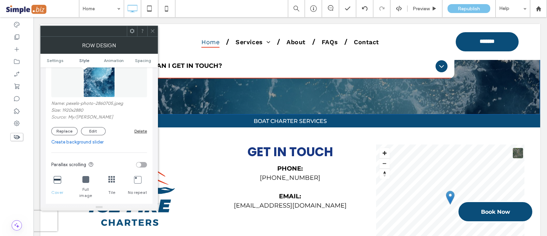
click at [149, 30] on div at bounding box center [152, 31] width 10 height 10
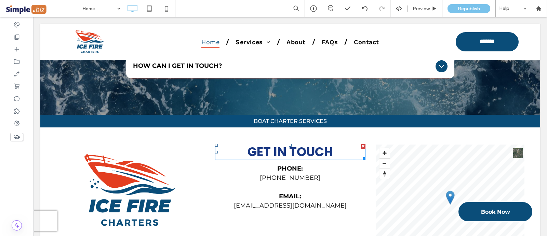
click at [317, 143] on span "GET IN TOUCH" at bounding box center [291, 151] width 86 height 17
type input "*******"
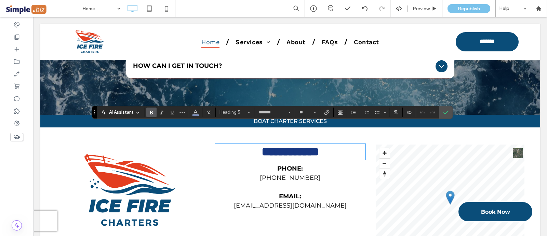
click at [235, 127] on div "**********" at bounding box center [290, 202] width 500 height 150
click at [235, 113] on span "Heading 5" at bounding box center [233, 111] width 27 height 5
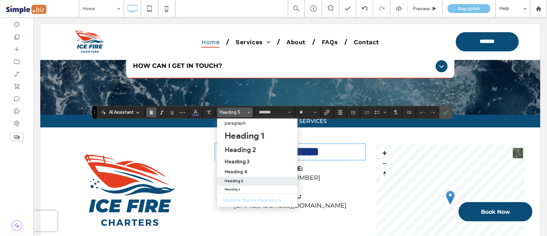
click at [245, 191] on div "Heading 6" at bounding box center [257, 188] width 65 height 3
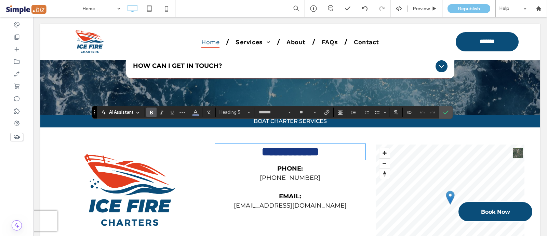
type input "**"
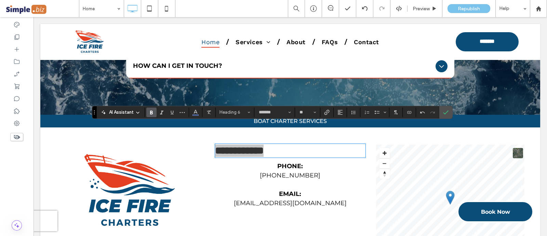
click at [354, 112] on icon "Line Height" at bounding box center [353, 111] width 5 height 5
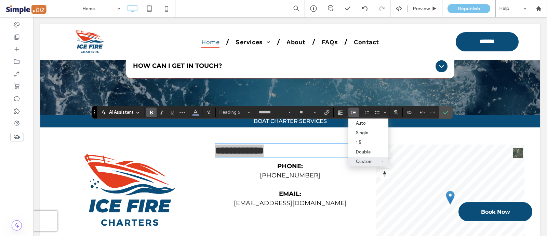
click at [335, 109] on button "Alignment" at bounding box center [340, 112] width 10 height 10
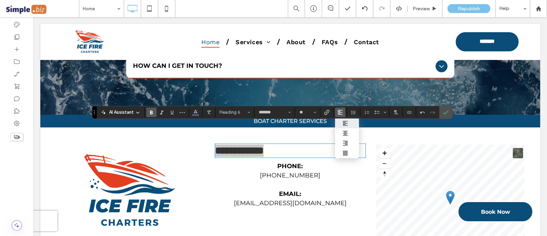
click at [349, 134] on div "ui.textEditor.alignment.center" at bounding box center [347, 132] width 9 height 5
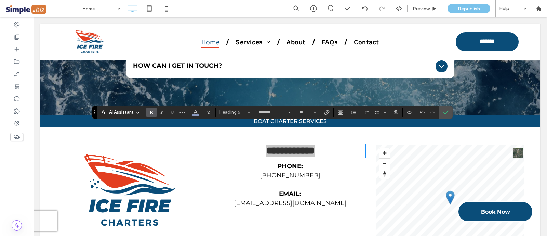
click at [447, 113] on icon "Confirm" at bounding box center [445, 111] width 5 height 5
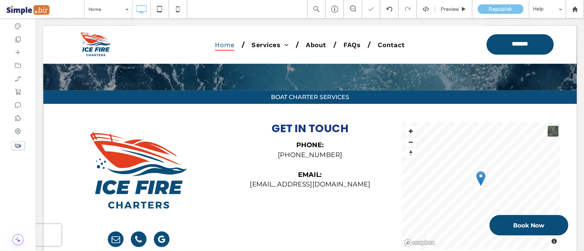
scroll to position [3279, 0]
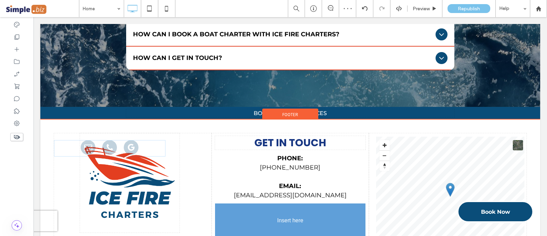
drag, startPoint x: 145, startPoint y: 196, endPoint x: 269, endPoint y: 208, distance: 124.4
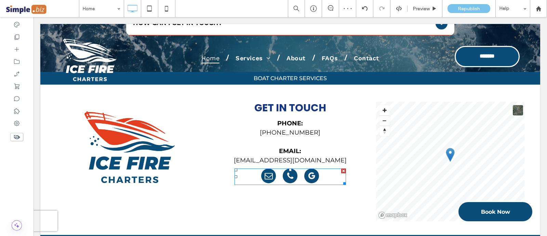
click at [283, 168] on link "phone" at bounding box center [290, 176] width 15 height 16
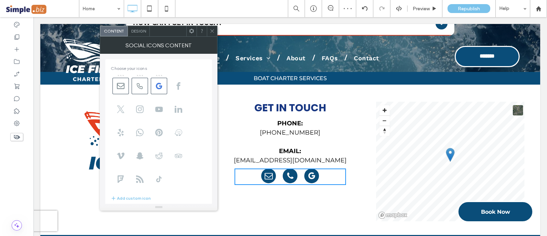
click at [118, 83] on icon at bounding box center [121, 86] width 8 height 8
click at [140, 87] on use at bounding box center [140, 86] width 6 height 6
click at [211, 33] on icon at bounding box center [212, 30] width 5 height 5
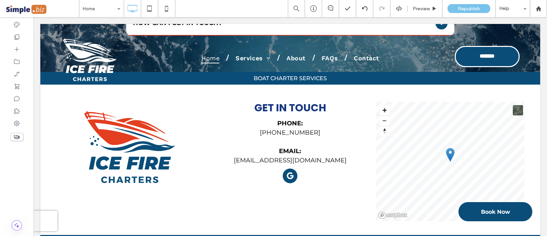
click at [287, 148] on div "GET IN TOUCH PHONE: 203-625-7000 EMAIL: icefirecharters@gmail.com Click To Paste" at bounding box center [291, 159] width 158 height 123
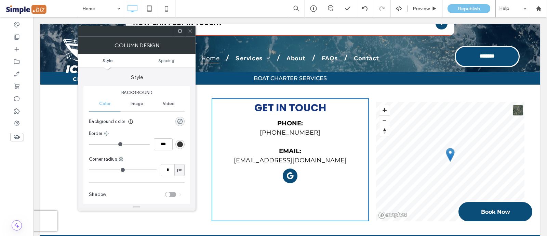
click at [189, 27] on span at bounding box center [190, 31] width 5 height 10
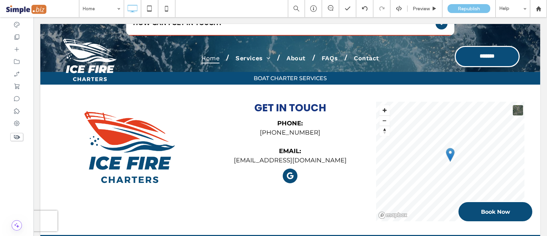
click at [332, 182] on div "GET IN TOUCH PHONE: 203-625-7000 EMAIL: icefirecharters@gmail.com Click To Paste" at bounding box center [291, 159] width 158 height 123
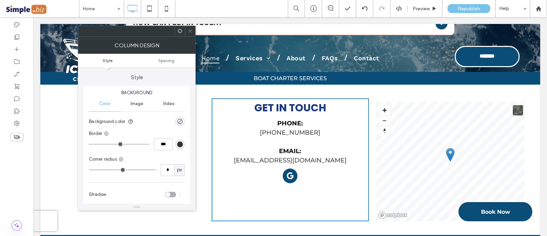
click at [186, 30] on div at bounding box center [190, 31] width 10 height 10
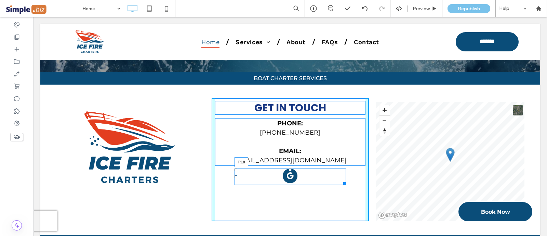
drag, startPoint x: 286, startPoint y: 151, endPoint x: 312, endPoint y: 178, distance: 37.5
click at [289, 168] on div "T:18" at bounding box center [291, 176] width 112 height 16
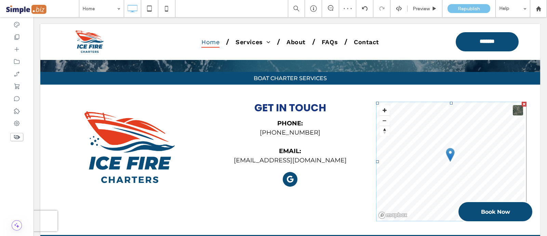
scroll to position [3278, 0]
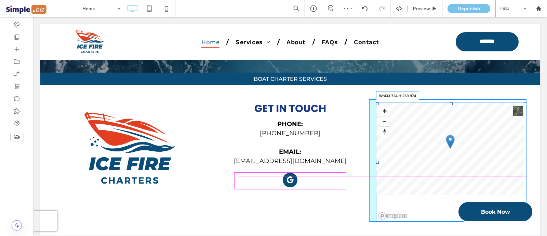
drag, startPoint x: 519, startPoint y: 199, endPoint x: 425, endPoint y: 198, distance: 93.4
click at [522, 217] on div at bounding box center [524, 219] width 5 height 5
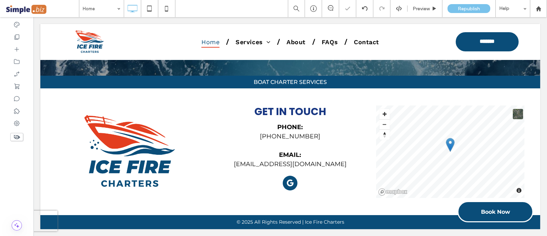
scroll to position [3255, 0]
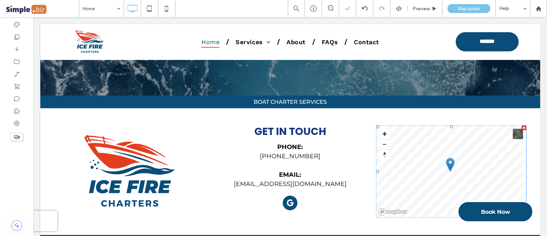
click at [376, 125] on span at bounding box center [376, 125] width 0 height 0
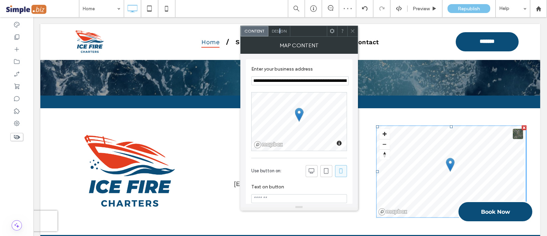
click at [280, 32] on span "Design" at bounding box center [279, 30] width 15 height 5
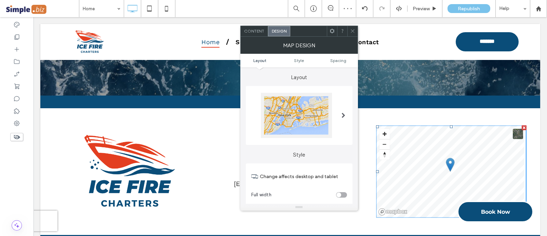
click at [295, 115] on div at bounding box center [296, 115] width 71 height 45
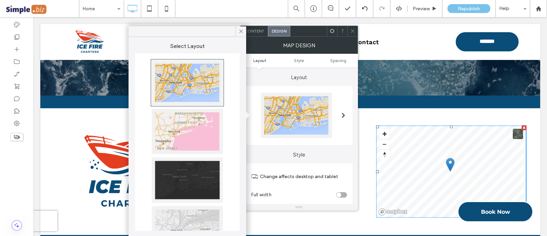
click at [184, 215] on div at bounding box center [187, 228] width 71 height 45
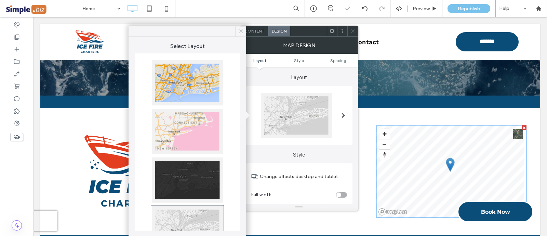
click at [242, 30] on use at bounding box center [240, 31] width 3 height 3
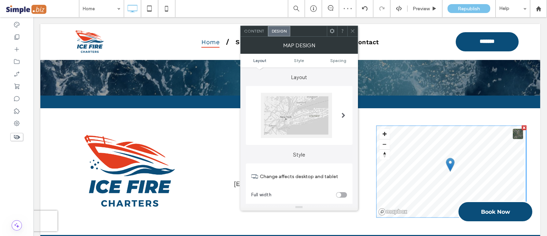
click at [355, 33] on icon at bounding box center [352, 30] width 5 height 5
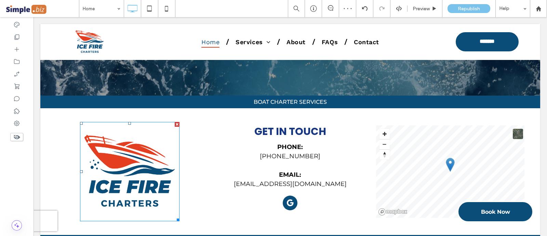
click at [146, 160] on img at bounding box center [129, 171] width 99 height 99
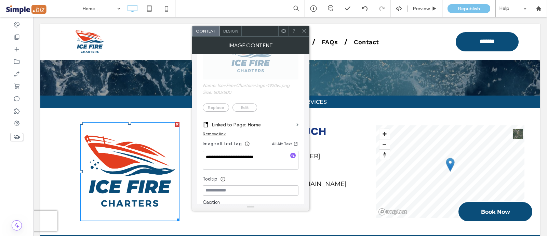
scroll to position [85, 0]
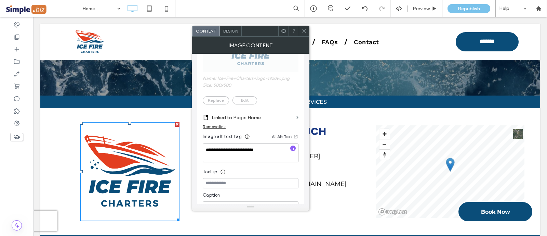
drag, startPoint x: 305, startPoint y: 169, endPoint x: 124, endPoint y: 128, distance: 186.1
paste textarea
click at [224, 149] on textarea at bounding box center [251, 152] width 96 height 19
paste textarea "**********"
drag, startPoint x: 288, startPoint y: 168, endPoint x: 133, endPoint y: 126, distance: 160.6
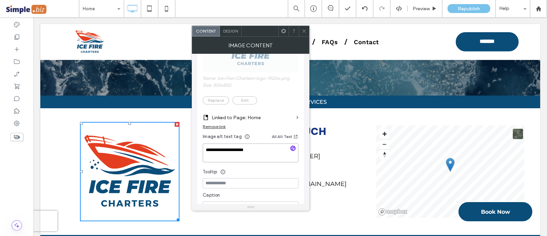
type textarea "**********"
click at [305, 30] on icon at bounding box center [304, 30] width 5 height 5
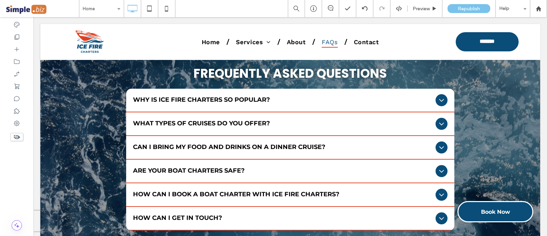
click at [149, 214] on div "Frequently Asked Questions Why is Ice Fire Charters so popular? Ice Fire Charte…" at bounding box center [290, 151] width 500 height 231
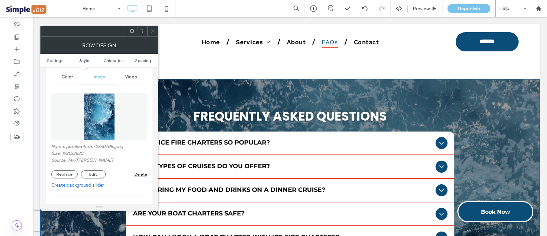
click at [92, 172] on button "Edit" at bounding box center [93, 174] width 25 height 8
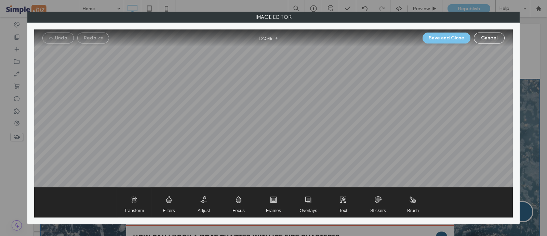
click at [135, 208] on span "Transform" at bounding box center [134, 210] width 20 height 5
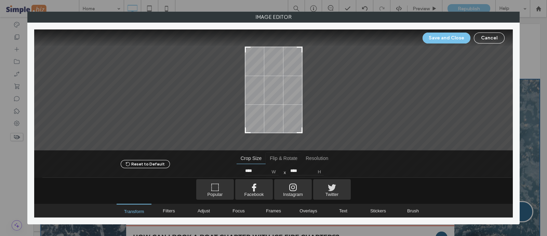
click at [279, 160] on span "Flip & Rotate" at bounding box center [284, 158] width 36 height 11
click at [322, 168] on span "Rotate Counterclockwise" at bounding box center [324, 171] width 10 height 10
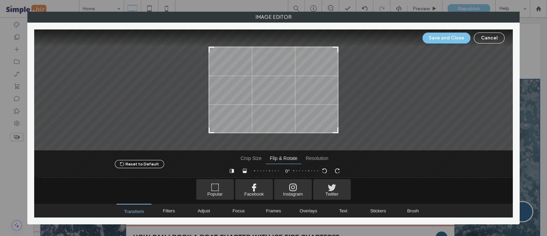
click at [322, 168] on span "Rotate Counterclockwise" at bounding box center [324, 171] width 10 height 10
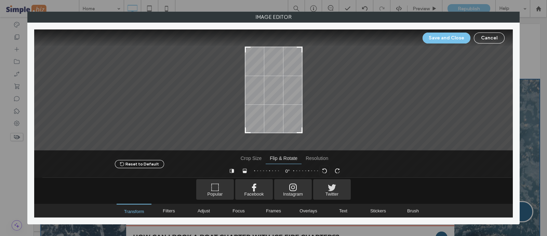
click at [322, 168] on span "Rotate Counterclockwise" at bounding box center [324, 171] width 10 height 10
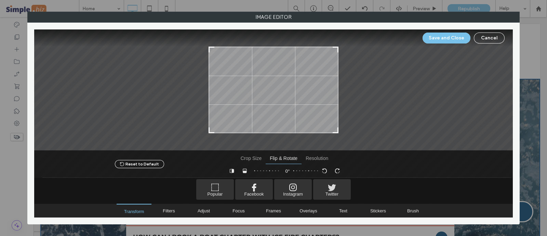
click at [449, 36] on button "Save and Close" at bounding box center [447, 37] width 48 height 11
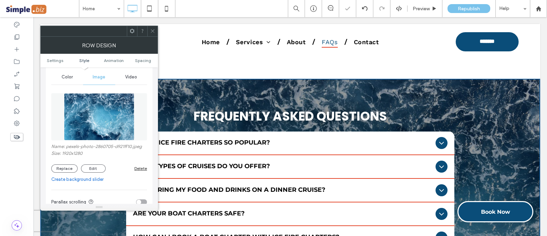
click at [150, 32] on icon at bounding box center [152, 30] width 5 height 5
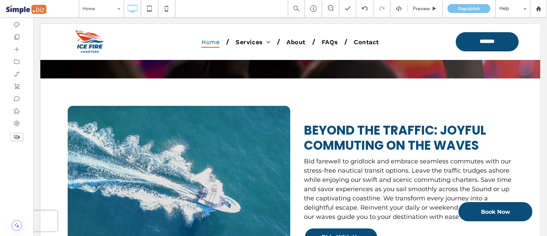
scroll to position [2699, 0]
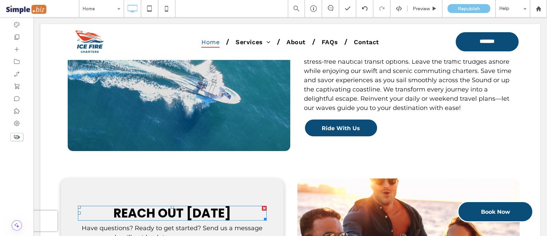
click at [156, 204] on span "Reach Out [DATE]" at bounding box center [173, 212] width 118 height 17
type input "*******"
type input "**"
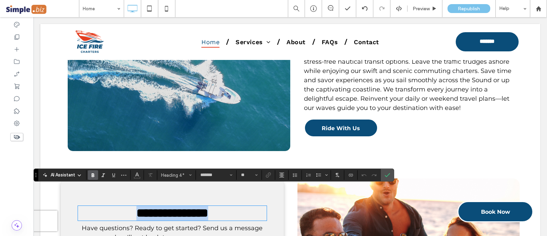
drag, startPoint x: 101, startPoint y: 194, endPoint x: 185, endPoint y: 186, distance: 83.8
click at [134, 174] on icon "Color" at bounding box center [136, 173] width 5 height 5
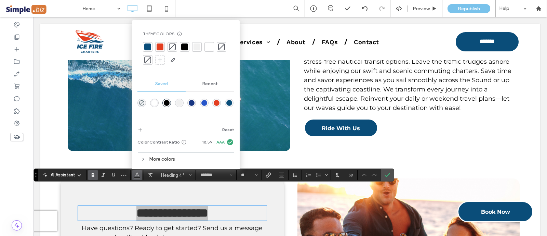
click at [147, 47] on div at bounding box center [147, 46] width 7 height 7
click at [385, 176] on use "Confirm" at bounding box center [387, 175] width 5 height 4
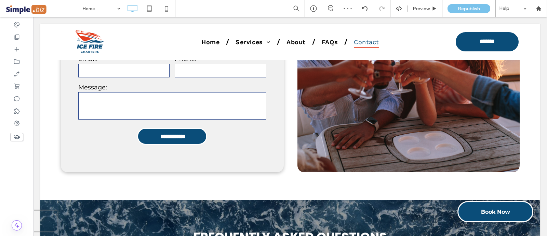
scroll to position [2956, 0]
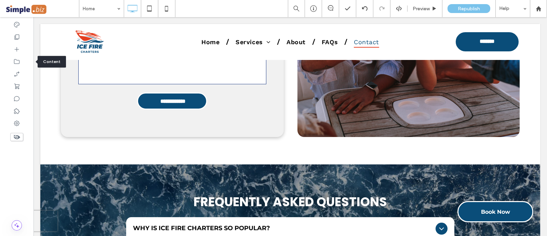
click at [14, 59] on icon at bounding box center [16, 61] width 7 height 7
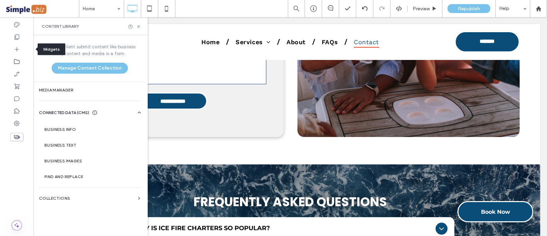
click at [10, 50] on div at bounding box center [17, 49] width 34 height 12
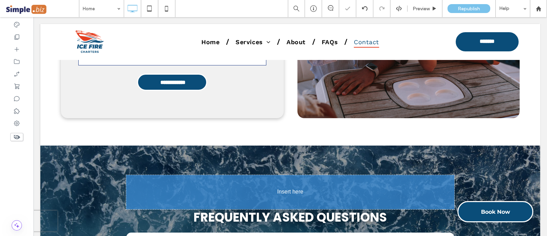
scroll to position [2982, 0]
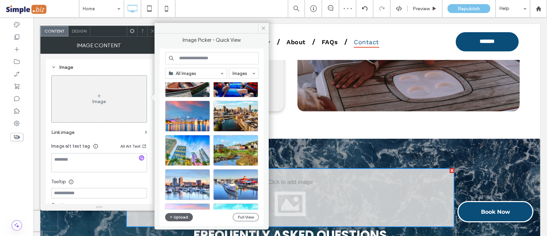
click at [217, 145] on div at bounding box center [214, 145] width 99 height 127
click at [217, 145] on div "Select" at bounding box center [214, 145] width 99 height 127
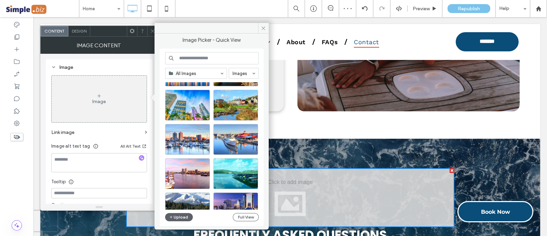
click at [217, 145] on div at bounding box center [214, 145] width 99 height 127
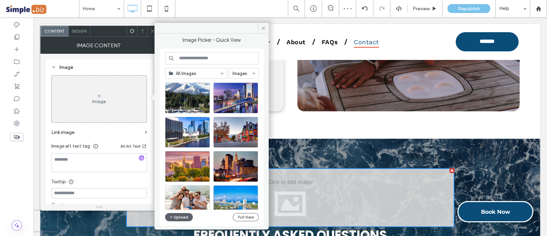
click at [217, 145] on div at bounding box center [214, 145] width 99 height 127
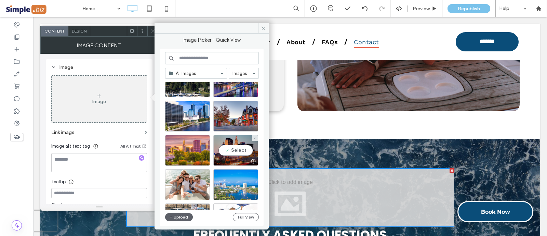
click at [217, 145] on div "Select" at bounding box center [235, 150] width 45 height 31
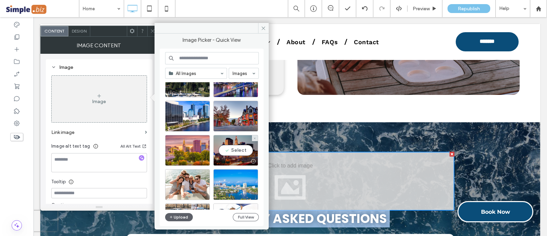
click at [217, 152] on div at bounding box center [290, 181] width 328 height 59
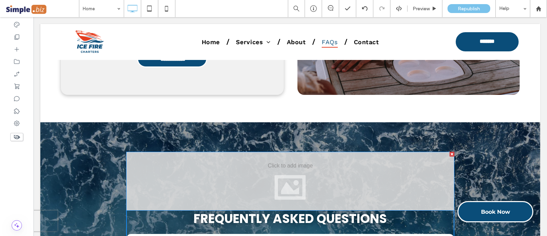
drag, startPoint x: 281, startPoint y: 118, endPoint x: 204, endPoint y: 109, distance: 77.9
click at [0, 0] on div at bounding box center [0, 0] width 0 height 0
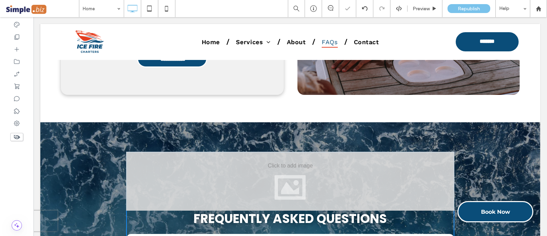
scroll to position [3067, 0]
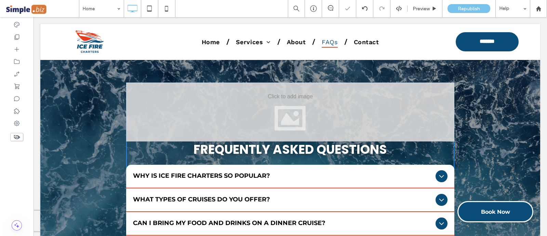
drag, startPoint x: 204, startPoint y: 109, endPoint x: 195, endPoint y: 112, distance: 9.0
click at [34, 17] on img at bounding box center [34, 17] width 0 height 0
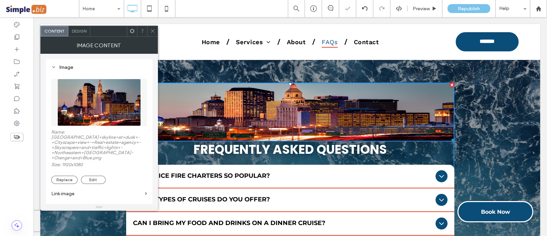
drag, startPoint x: 195, startPoint y: 112, endPoint x: 178, endPoint y: 117, distance: 18.7
click at [249, 88] on img at bounding box center [290, 111] width 328 height 59
click at [62, 175] on button "Replace" at bounding box center [64, 179] width 26 height 8
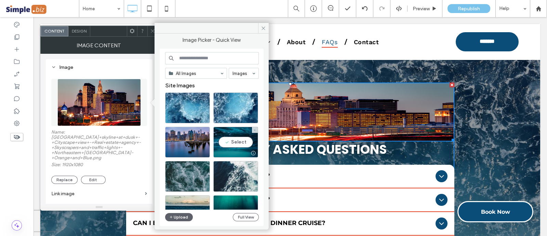
drag, startPoint x: 259, startPoint y: 99, endPoint x: 257, endPoint y: 135, distance: 36.3
click at [257, 135] on div "Site Images Select" at bounding box center [214, 121] width 99 height 79
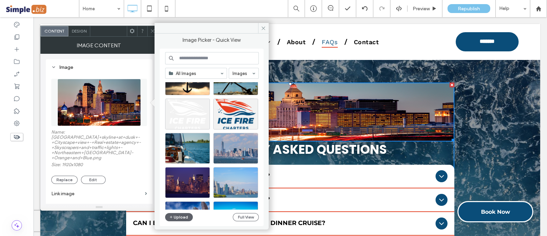
scroll to position [1095, 0]
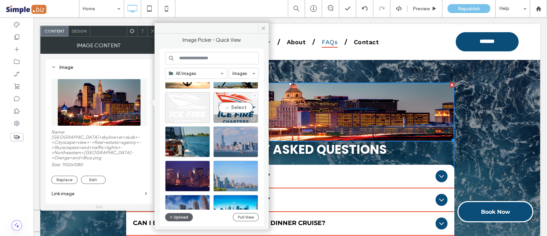
click at [229, 109] on div "Select" at bounding box center [235, 107] width 45 height 31
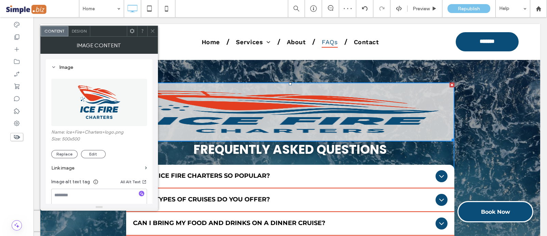
click at [88, 153] on button "Edit" at bounding box center [93, 154] width 25 height 8
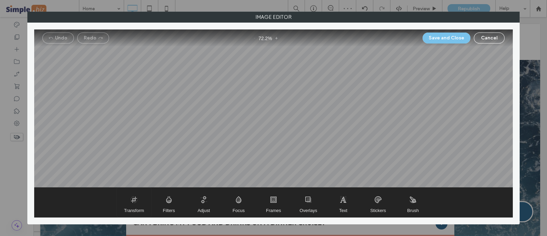
click at [138, 201] on span "Transform" at bounding box center [134, 201] width 34 height 29
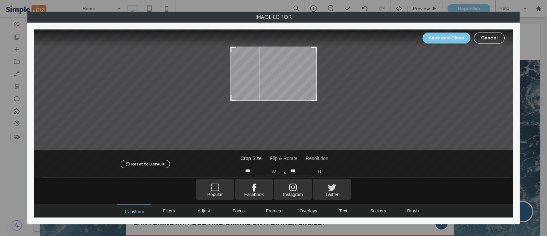
type input "***"
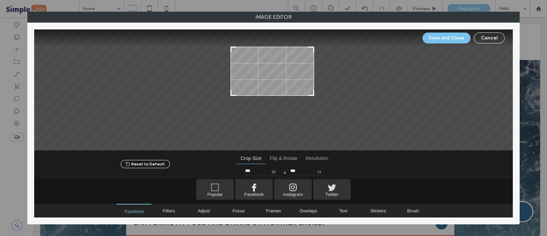
type input "***"
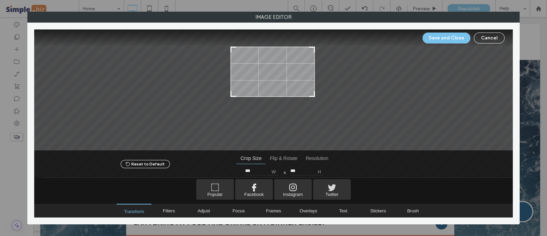
drag, startPoint x: 313, startPoint y: 130, endPoint x: 318, endPoint y: 93, distance: 36.6
click at [318, 93] on div at bounding box center [273, 89] width 479 height 121
type input "***"
drag, startPoint x: 313, startPoint y: 50, endPoint x: 313, endPoint y: 54, distance: 4.4
click at [313, 54] on div at bounding box center [312, 54] width 8 height 8
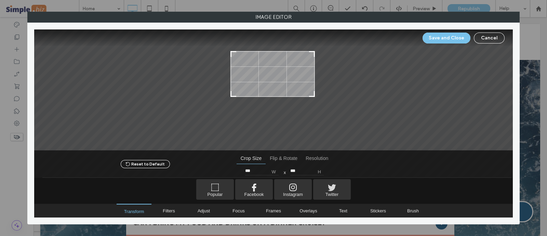
click at [430, 35] on button "Save and Close" at bounding box center [447, 37] width 48 height 11
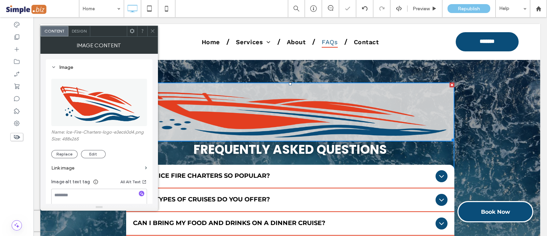
click at [150, 32] on icon at bounding box center [152, 30] width 5 height 5
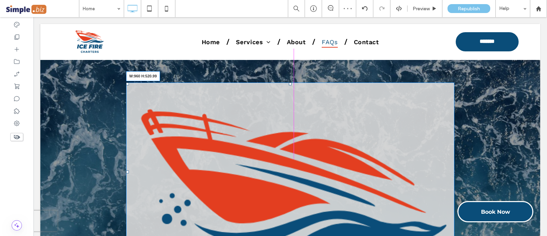
drag, startPoint x: 449, startPoint y: 120, endPoint x: 406, endPoint y: 131, distance: 44.6
click at [371, 121] on div "W:960 H:520.99" at bounding box center [290, 171] width 328 height 178
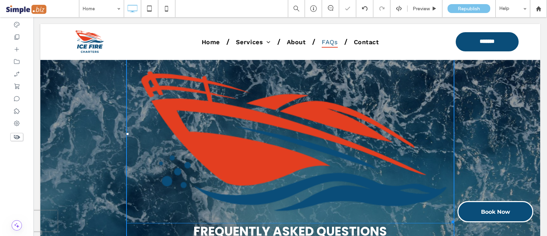
scroll to position [3153, 0]
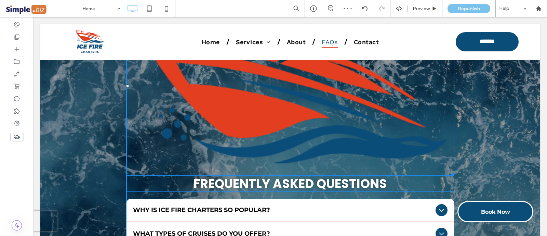
drag, startPoint x: 448, startPoint y: 152, endPoint x: 353, endPoint y: 70, distance: 125.3
click at [353, 70] on div "W:427.995 H:231.992 Frequently Asked Questions Why is Ice Fire Charters so popu…" at bounding box center [290, 168] width 328 height 343
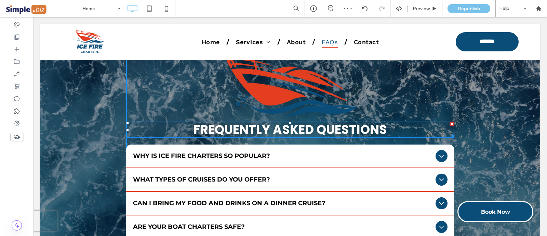
scroll to position [3024, 0]
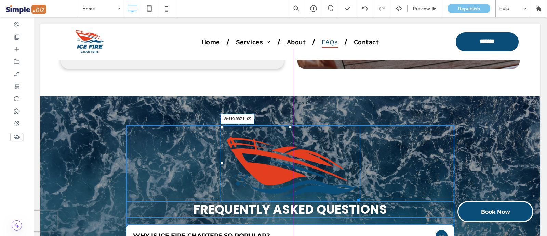
drag, startPoint x: 355, startPoint y: 179, endPoint x: 305, endPoint y: 145, distance: 59.6
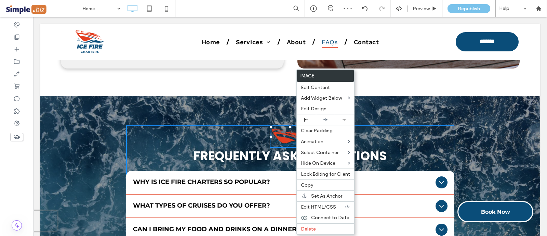
click at [303, 183] on span "Copy" at bounding box center [307, 185] width 12 height 6
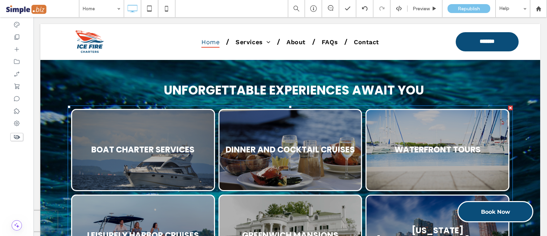
scroll to position [459, 0]
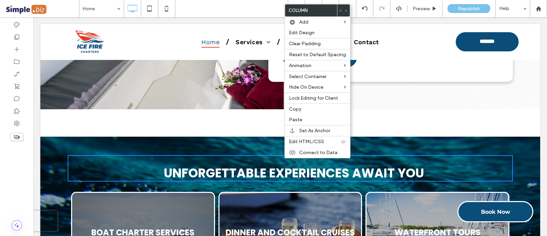
click at [295, 117] on span "Paste" at bounding box center [295, 120] width 13 height 6
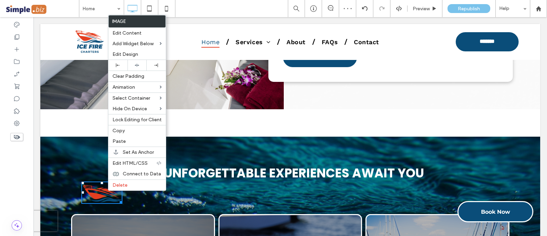
click at [136, 64] on icon at bounding box center [137, 65] width 4 height 4
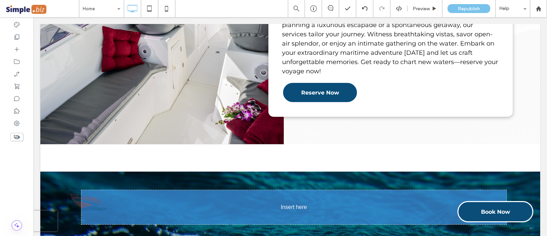
drag, startPoint x: 281, startPoint y: 194, endPoint x: 294, endPoint y: 205, distance: 17.0
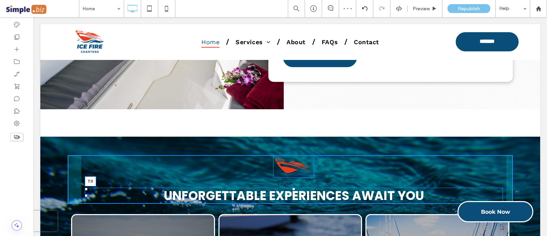
drag, startPoint x: 291, startPoint y: 188, endPoint x: 326, endPoint y: 191, distance: 35.0
click at [293, 187] on div "Unforgettable Experiences Await You T:0" at bounding box center [294, 195] width 418 height 16
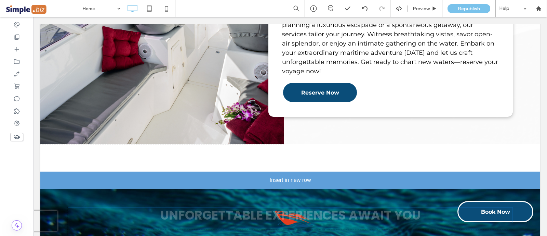
drag, startPoint x: 289, startPoint y: 177, endPoint x: 325, endPoint y: 199, distance: 41.7
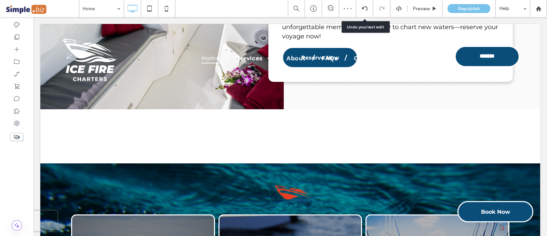
click at [363, 8] on use at bounding box center [364, 8] width 5 height 4
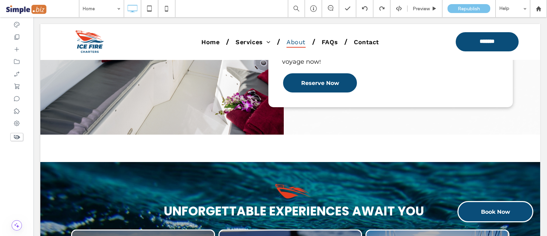
scroll to position [470, 0]
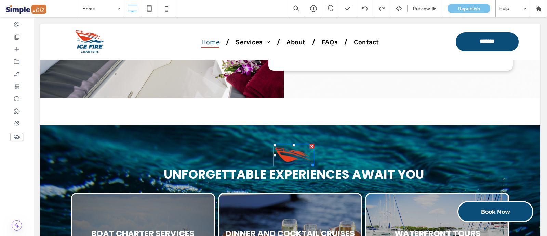
click at [288, 148] on img at bounding box center [293, 155] width 41 height 22
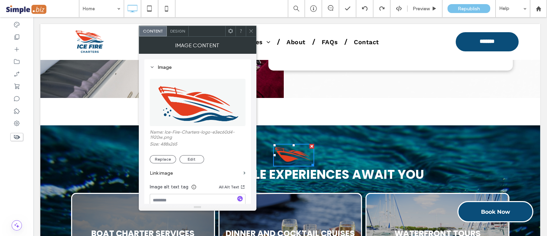
click at [192, 159] on button "Edit" at bounding box center [192, 159] width 25 height 8
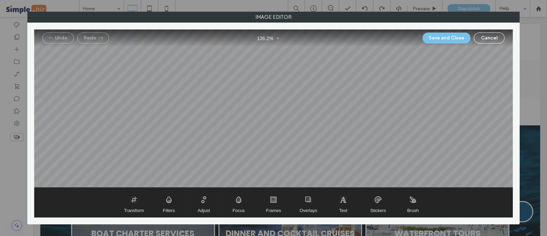
click at [219, 203] on span "Adjust" at bounding box center [204, 201] width 34 height 29
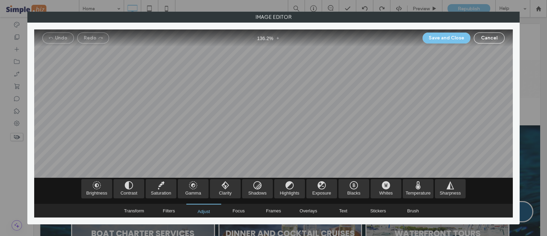
click at [107, 187] on span "Brightness" at bounding box center [96, 188] width 31 height 19
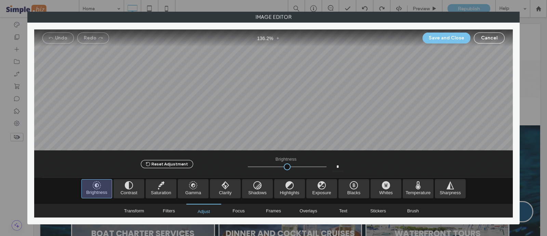
type input "*"
type input "***"
drag, startPoint x: 285, startPoint y: 164, endPoint x: 400, endPoint y: 165, distance: 114.6
type input "*"
click at [327, 166] on input "range" at bounding box center [287, 166] width 79 height 1
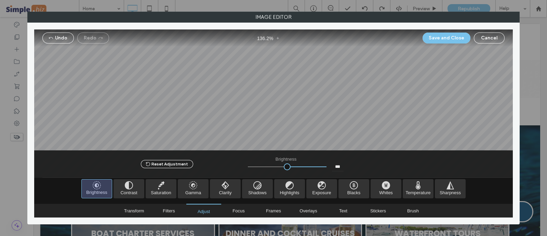
click at [462, 36] on button "Save and Close" at bounding box center [447, 37] width 48 height 11
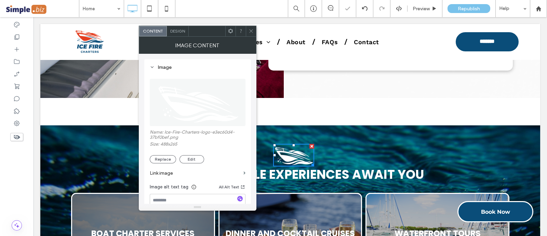
click at [253, 29] on icon at bounding box center [251, 30] width 5 height 5
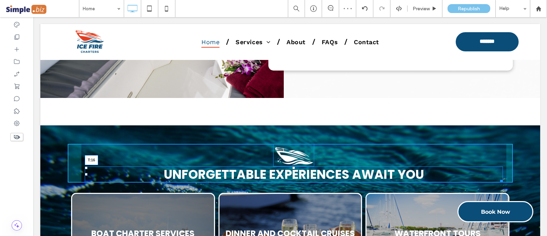
drag, startPoint x: 291, startPoint y: 167, endPoint x: 362, endPoint y: 182, distance: 72.5
click at [292, 172] on div "Unforgettable Experiences Await You T:16" at bounding box center [294, 174] width 418 height 16
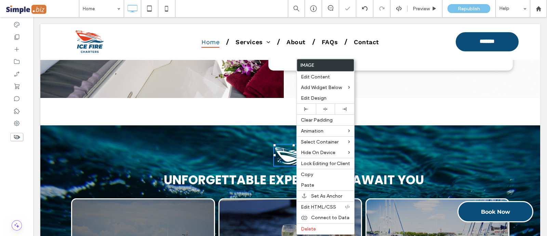
click at [309, 172] on span "Copy" at bounding box center [307, 174] width 12 height 6
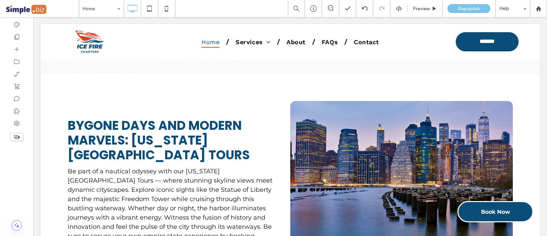
scroll to position [1967, 0]
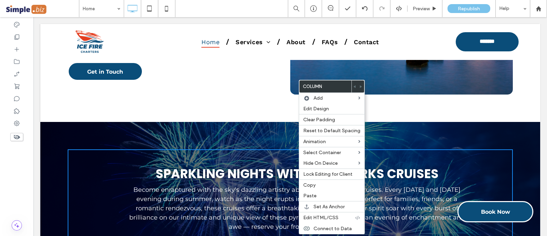
click at [313, 193] on span "Paste" at bounding box center [309, 196] width 13 height 6
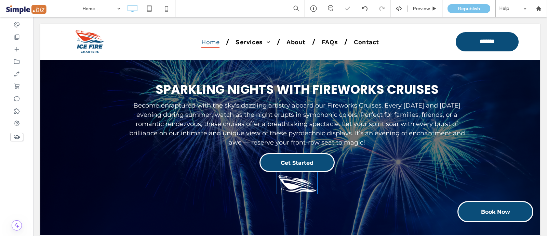
scroll to position [2044, 0]
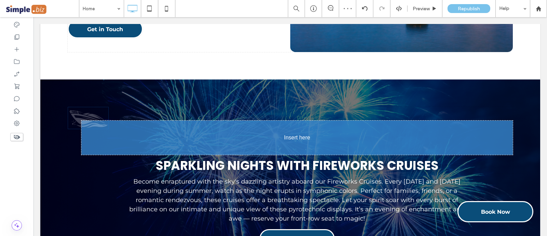
drag, startPoint x: 299, startPoint y: 185, endPoint x: 338, endPoint y: 139, distance: 61.4
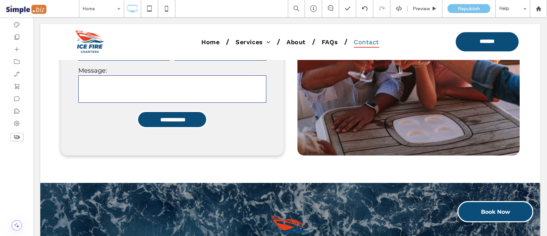
scroll to position [3027, 0]
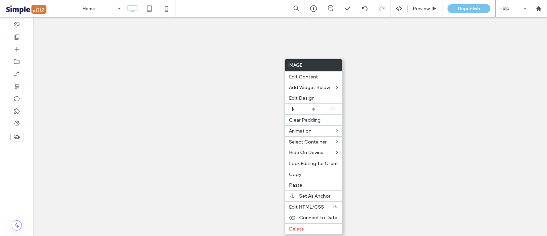
click at [302, 182] on label "Paste" at bounding box center [313, 185] width 49 height 6
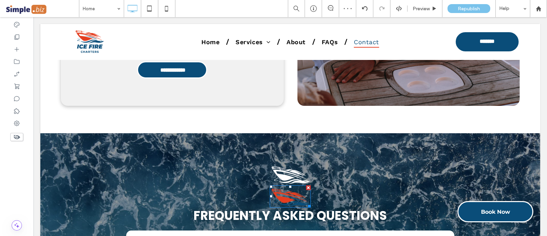
click at [306, 185] on div at bounding box center [308, 187] width 5 height 5
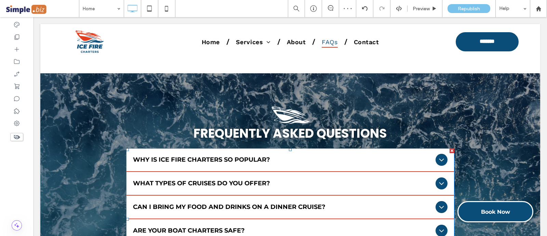
scroll to position [3113, 0]
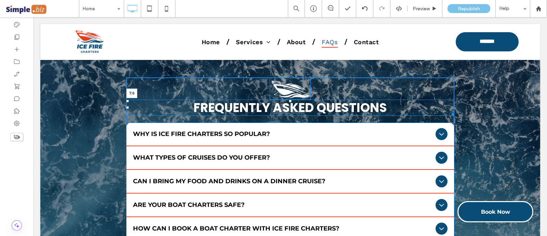
click at [289, 100] on div at bounding box center [290, 101] width 3 height 3
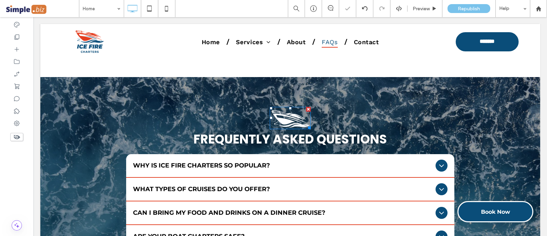
scroll to position [3070, 0]
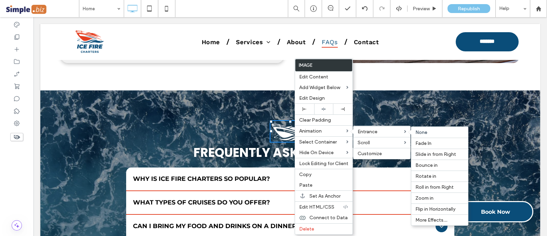
click at [421, 141] on span "Fade In" at bounding box center [424, 143] width 16 height 6
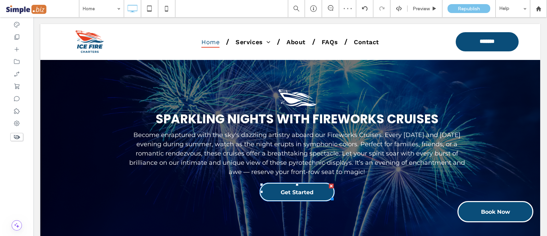
scroll to position [1958, 0]
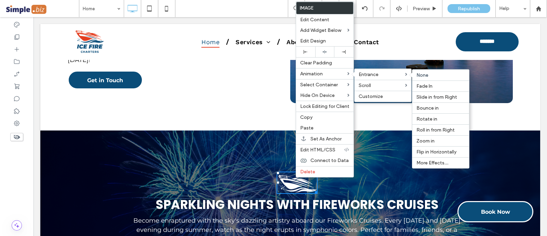
click at [422, 87] on span "Fade In" at bounding box center [425, 86] width 16 height 6
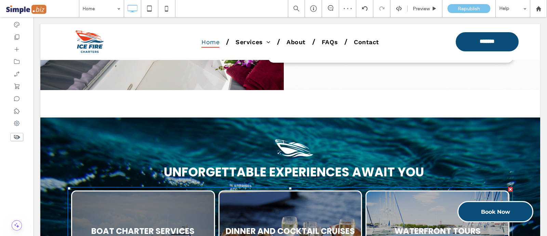
scroll to position [462, 0]
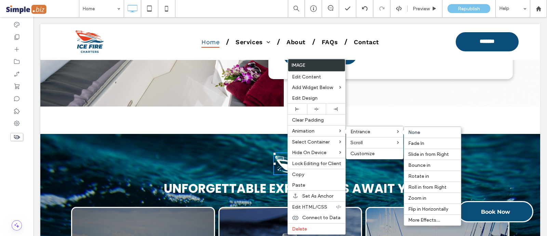
click at [422, 142] on span "Fade In" at bounding box center [416, 143] width 16 height 6
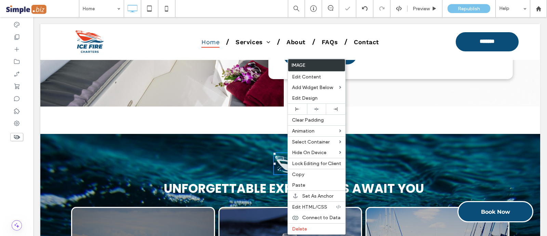
click at [169, 158] on div "Unforgettable Experiences Await You Click To Paste" at bounding box center [290, 174] width 445 height 44
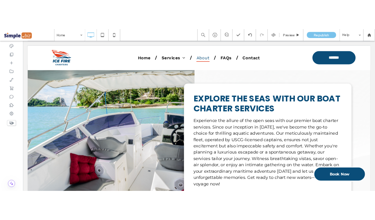
scroll to position [257, 0]
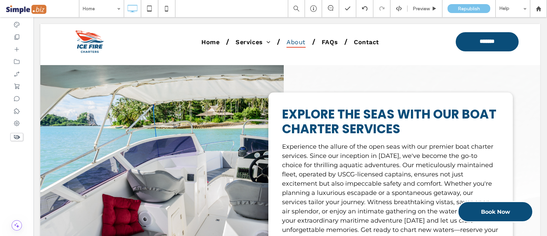
click at [232, 136] on div "Click To Paste" at bounding box center [162, 188] width 244 height 247
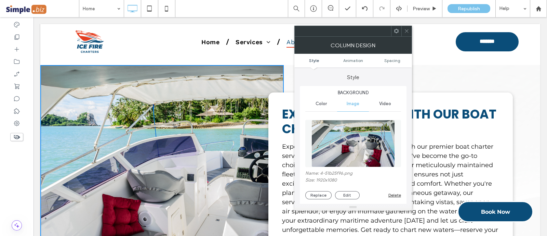
click at [320, 192] on button "Replace" at bounding box center [318, 195] width 26 height 8
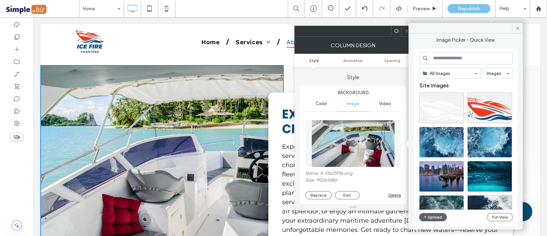
click at [426, 220] on span "button" at bounding box center [425, 217] width 5 height 8
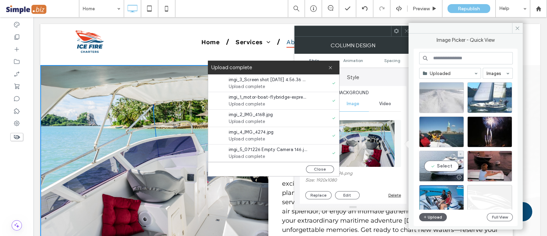
click at [448, 161] on div "Select" at bounding box center [441, 165] width 45 height 31
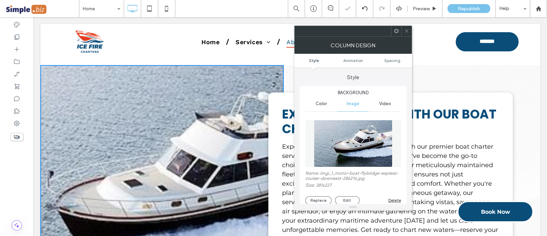
click at [323, 200] on button "Replace" at bounding box center [318, 200] width 26 height 8
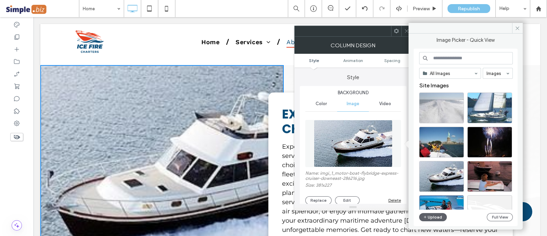
click at [403, 34] on div at bounding box center [407, 31] width 10 height 10
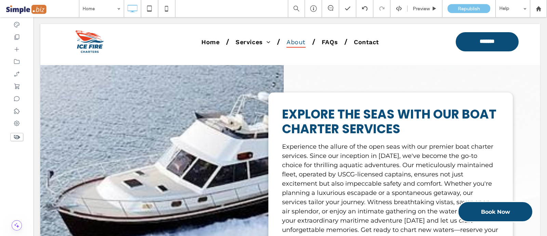
click at [209, 119] on div "Click To Paste" at bounding box center [162, 188] width 244 height 247
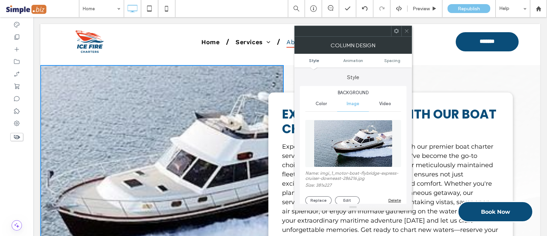
click at [398, 200] on div "Delete" at bounding box center [395, 199] width 13 height 5
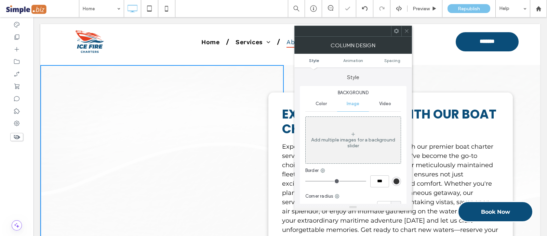
click at [403, 32] on div at bounding box center [407, 31] width 10 height 10
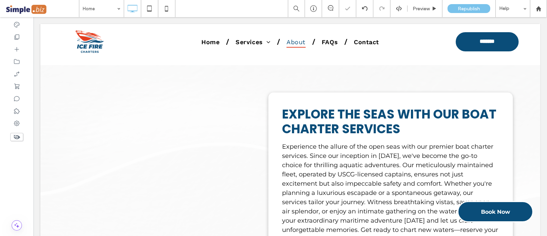
click at [199, 155] on div "Click To Paste" at bounding box center [162, 188] width 244 height 247
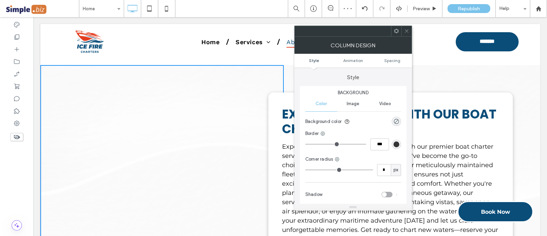
click at [355, 103] on span "Image" at bounding box center [353, 103] width 13 height 5
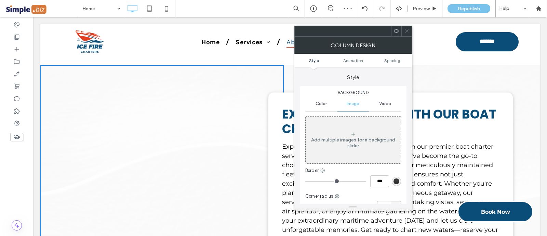
click at [373, 144] on div "Add multiple images for a background slider" at bounding box center [353, 143] width 95 height 12
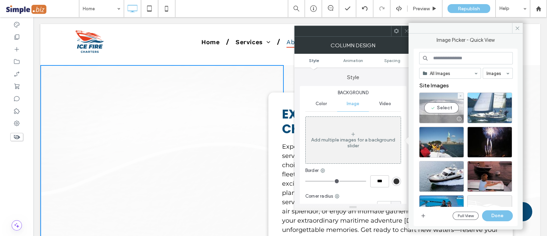
click at [460, 95] on icon at bounding box center [460, 95] width 3 height 3
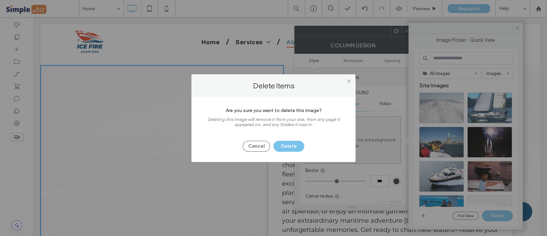
click at [294, 143] on button "Delete" at bounding box center [289, 146] width 31 height 11
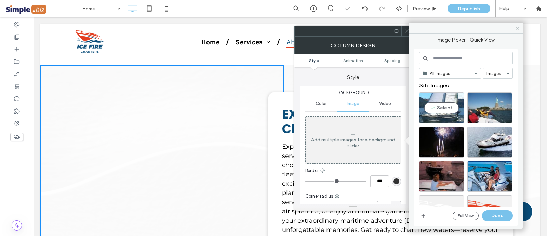
click at [461, 94] on icon at bounding box center [460, 95] width 3 height 3
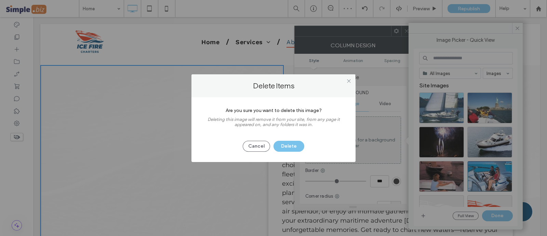
click at [282, 147] on button "Delete" at bounding box center [289, 146] width 31 height 11
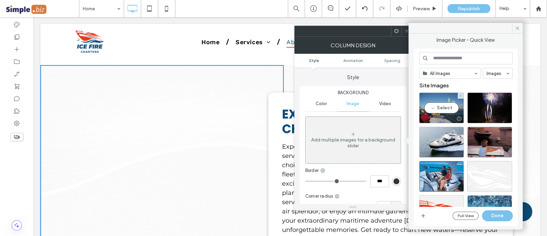
click at [461, 94] on icon at bounding box center [460, 95] width 3 height 3
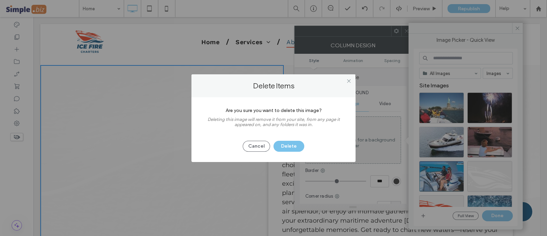
click at [297, 148] on button "Delete" at bounding box center [289, 146] width 31 height 11
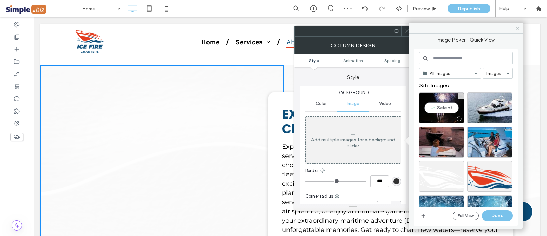
click at [457, 96] on div "Select" at bounding box center [441, 107] width 45 height 31
click at [463, 95] on div at bounding box center [441, 107] width 45 height 31
click at [461, 93] on span at bounding box center [460, 96] width 3 height 6
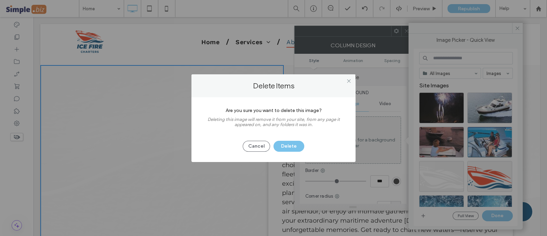
click at [292, 143] on button "Delete" at bounding box center [289, 146] width 31 height 11
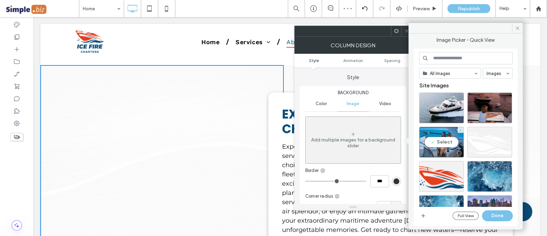
click at [461, 127] on span at bounding box center [460, 130] width 3 height 6
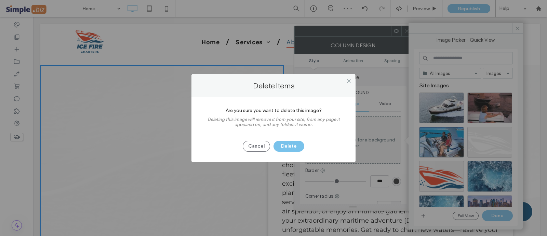
click at [291, 146] on button "Delete" at bounding box center [289, 146] width 31 height 11
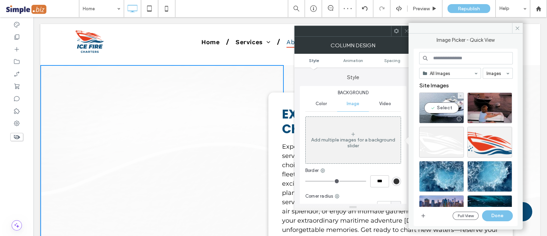
click at [460, 95] on icon at bounding box center [460, 95] width 3 height 3
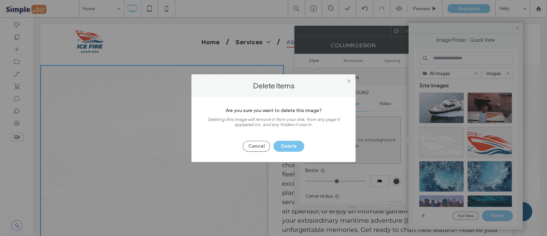
click at [292, 145] on button "Delete" at bounding box center [289, 146] width 31 height 11
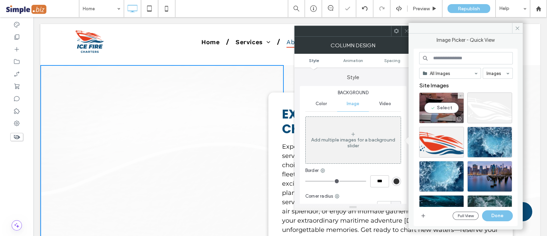
click at [460, 97] on span at bounding box center [460, 96] width 3 height 6
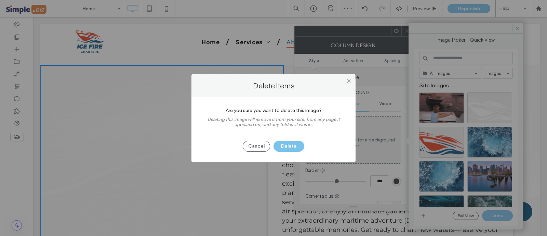
click at [287, 146] on button "Delete" at bounding box center [289, 146] width 31 height 11
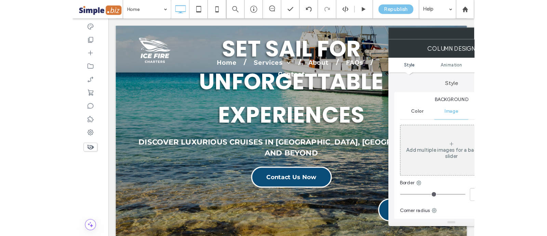
scroll to position [42, 0]
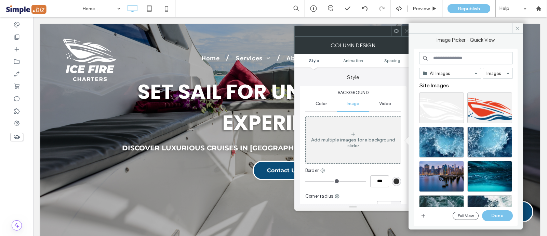
click at [404, 31] on icon at bounding box center [406, 30] width 5 height 5
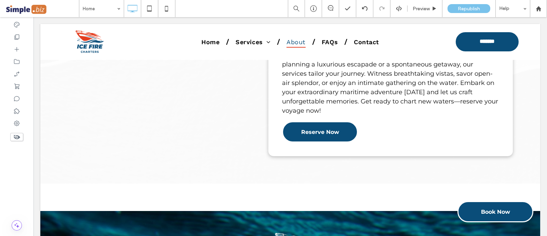
scroll to position [257, 0]
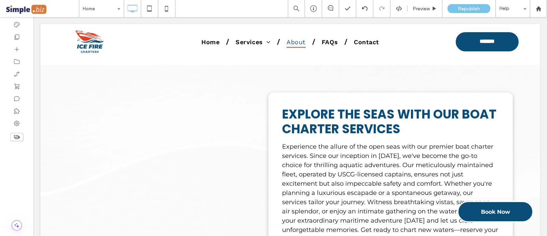
click at [171, 114] on div "Click To Paste" at bounding box center [162, 188] width 244 height 247
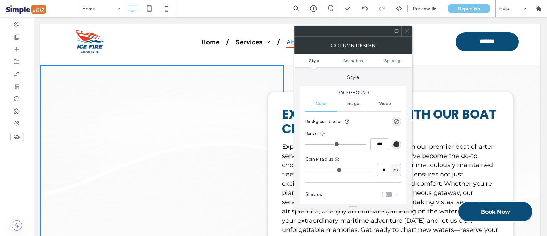
click at [345, 98] on div "Image" at bounding box center [353, 103] width 32 height 15
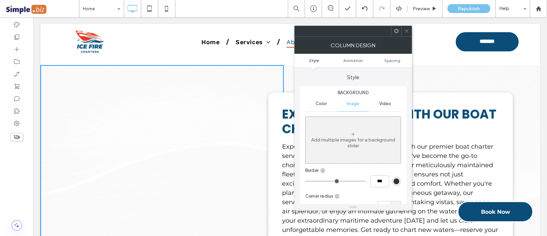
click at [340, 141] on div "Add multiple images for a background slider" at bounding box center [353, 143] width 95 height 12
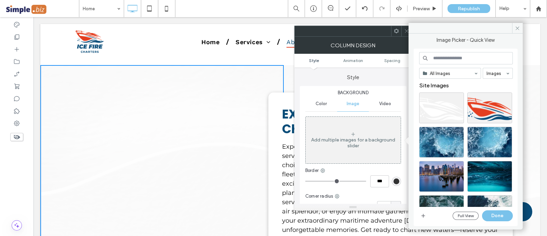
click at [426, 214] on icon "button" at bounding box center [423, 215] width 5 height 5
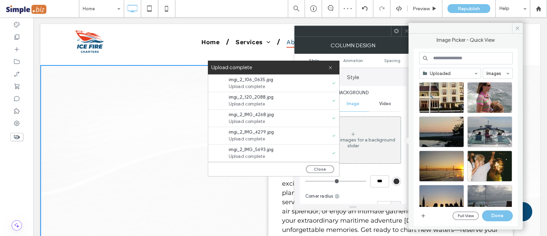
click at [324, 167] on button "Close" at bounding box center [320, 169] width 28 height 8
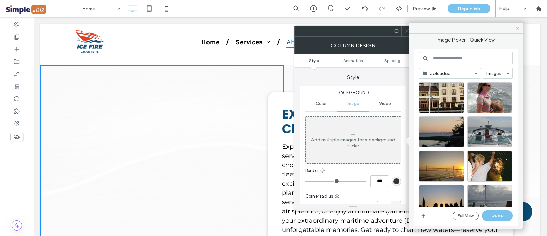
click at [406, 27] on span at bounding box center [406, 31] width 5 height 10
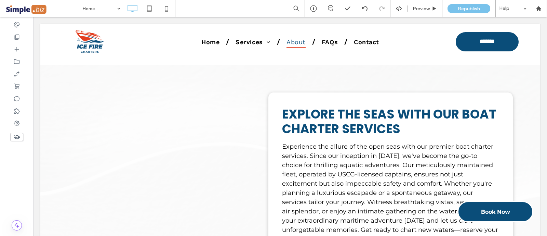
click at [229, 125] on div "Click To Paste" at bounding box center [162, 188] width 244 height 247
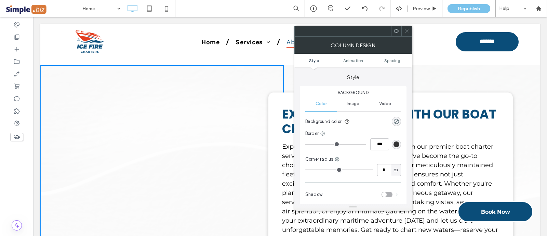
click at [354, 102] on span "Image" at bounding box center [353, 103] width 13 height 5
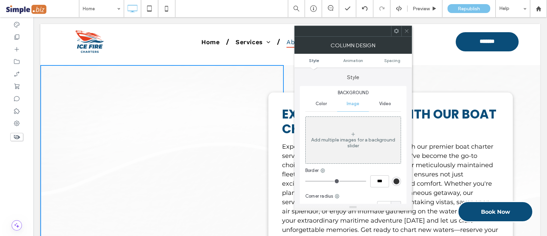
click at [368, 155] on div "Add multiple images for a background slider" at bounding box center [353, 139] width 95 height 45
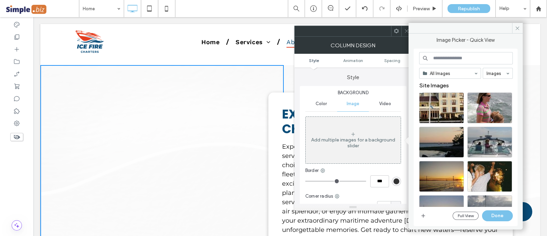
click at [422, 215] on use "button" at bounding box center [423, 216] width 4 height 4
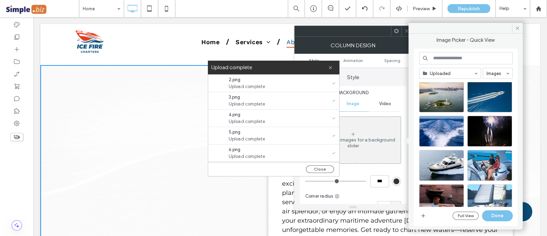
scroll to position [42, 0]
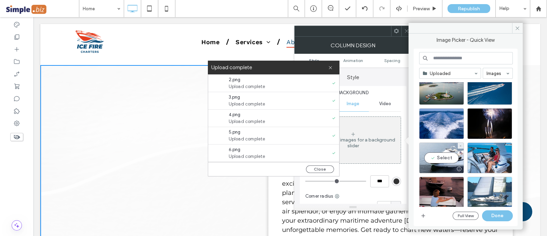
click at [452, 153] on div "Select" at bounding box center [441, 157] width 45 height 31
click at [506, 217] on button "Done" at bounding box center [497, 215] width 31 height 11
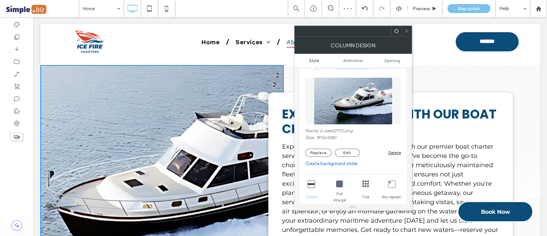
click at [325, 152] on button "Replace" at bounding box center [318, 152] width 26 height 8
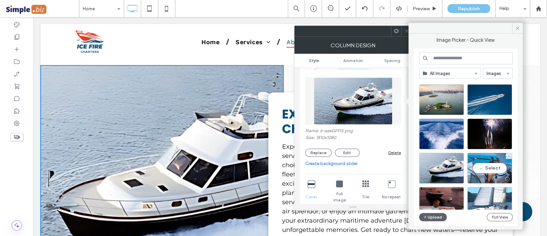
scroll to position [0, 0]
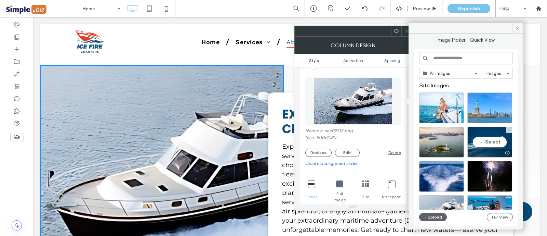
click at [494, 139] on div "Select" at bounding box center [490, 142] width 45 height 31
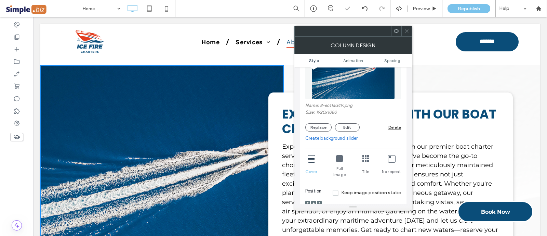
scroll to position [128, 0]
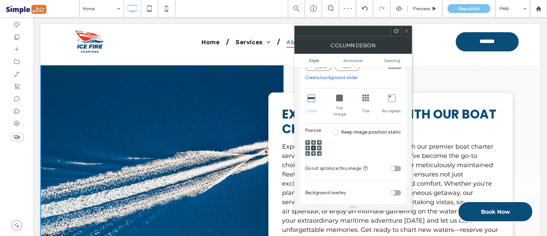
click at [322, 140] on div at bounding box center [319, 142] width 5 height 5
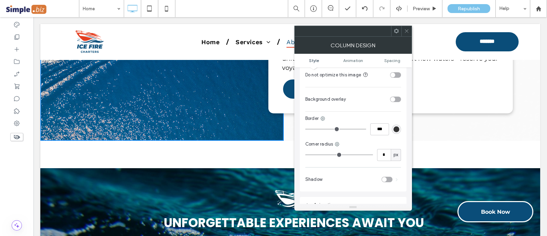
scroll to position [0, 0]
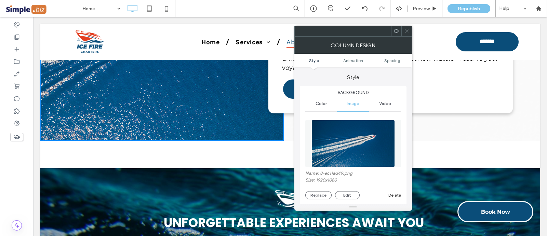
click at [324, 195] on button "Replace" at bounding box center [318, 195] width 26 height 8
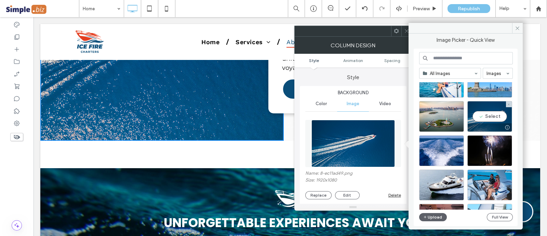
scroll to position [42, 0]
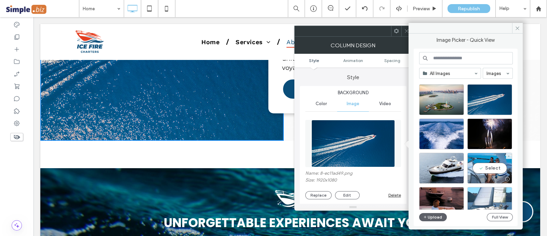
drag, startPoint x: 483, startPoint y: 167, endPoint x: 449, endPoint y: 149, distance: 37.9
click at [483, 167] on div "Select" at bounding box center [490, 168] width 45 height 31
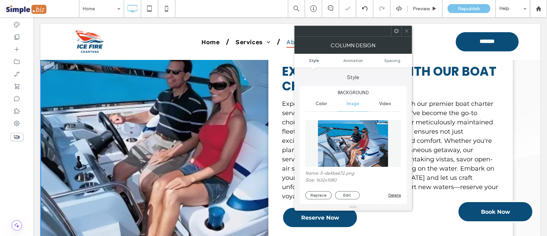
scroll to position [299, 0]
click at [325, 192] on button "Replace" at bounding box center [318, 195] width 26 height 8
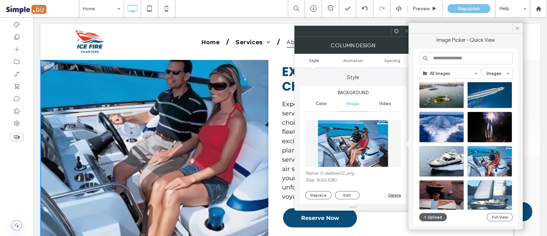
scroll to position [42, 0]
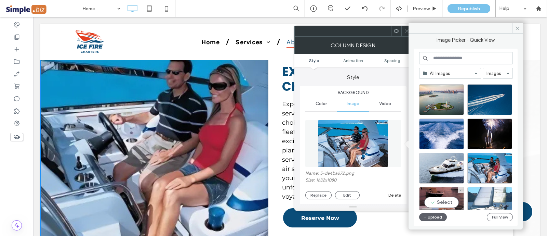
click at [444, 194] on div "Select" at bounding box center [441, 202] width 45 height 31
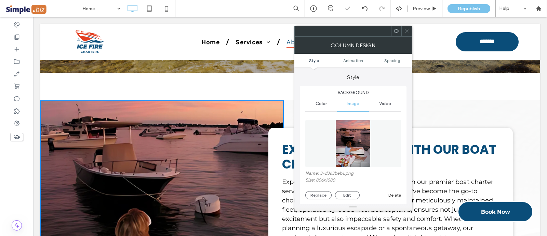
scroll to position [171, 0]
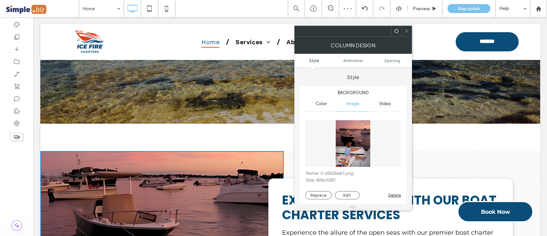
click at [404, 31] on icon at bounding box center [406, 30] width 5 height 5
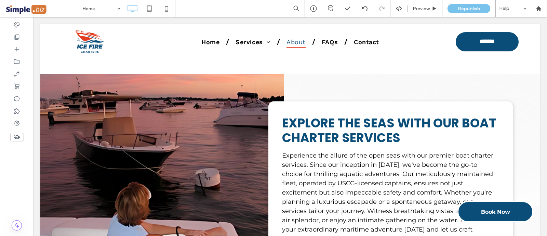
scroll to position [245, 0]
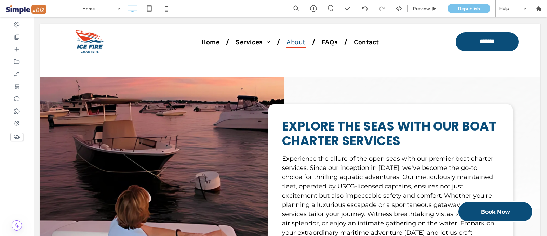
click at [237, 131] on div "Click To Paste" at bounding box center [162, 200] width 244 height 247
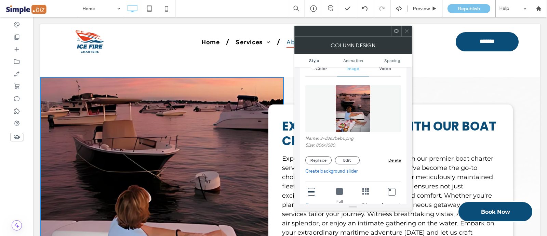
scroll to position [42, 0]
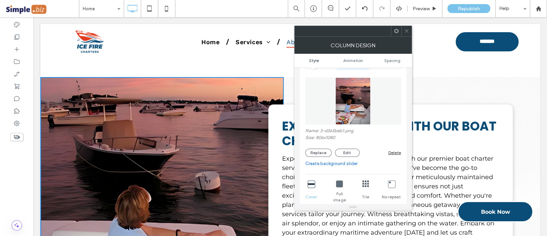
click at [318, 146] on div "Name: 3-d363beb1.png Size: 806x1080 Replace Edit Delete" at bounding box center [353, 142] width 96 height 29
click at [323, 154] on button "Replace" at bounding box center [318, 152] width 26 height 8
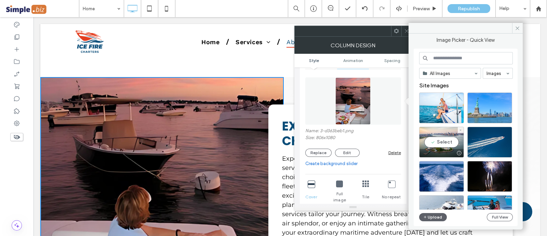
click at [442, 141] on div "Select" at bounding box center [441, 142] width 45 height 31
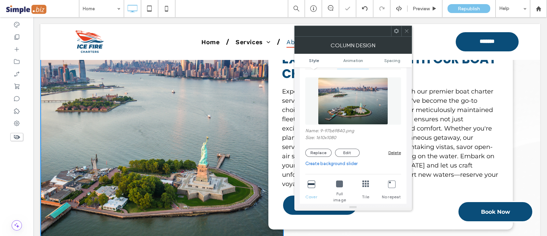
scroll to position [330, 0]
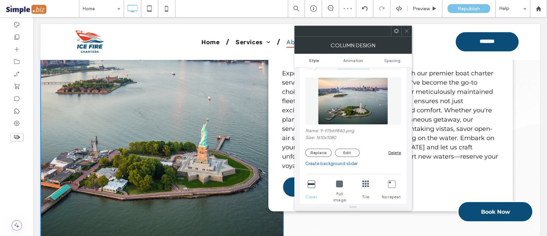
click at [404, 32] on div at bounding box center [407, 31] width 10 height 10
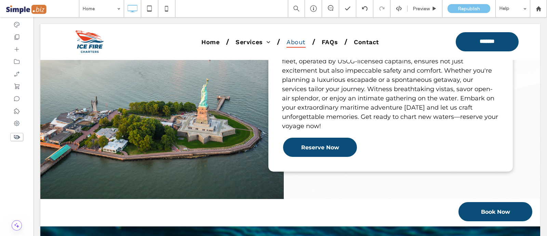
scroll to position [373, 0]
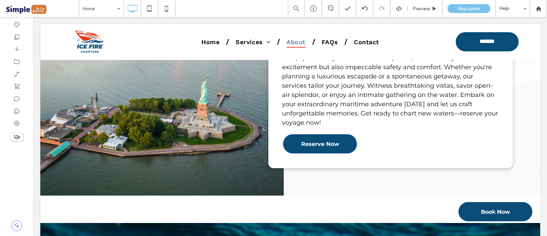
click at [205, 144] on div "Click To Paste" at bounding box center [162, 72] width 244 height 247
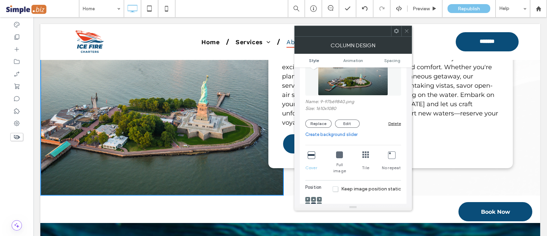
scroll to position [85, 0]
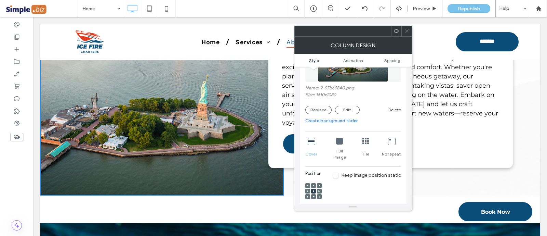
click at [314, 108] on button "Replace" at bounding box center [318, 110] width 26 height 8
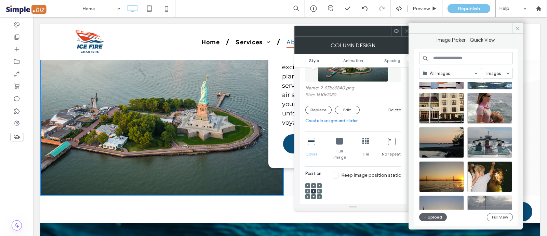
scroll to position [42, 0]
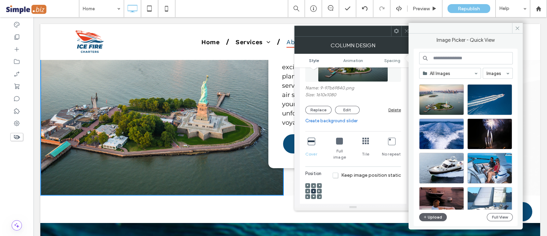
click at [472, 61] on input at bounding box center [466, 58] width 94 height 12
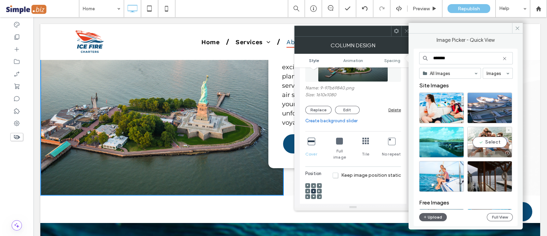
type input "*******"
click at [500, 141] on div "Select" at bounding box center [490, 142] width 45 height 31
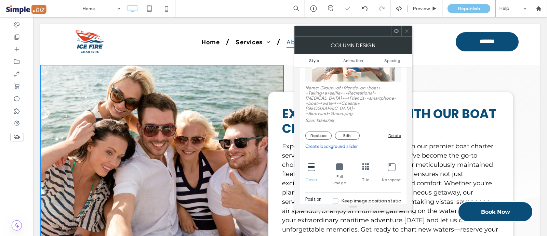
scroll to position [245, 0]
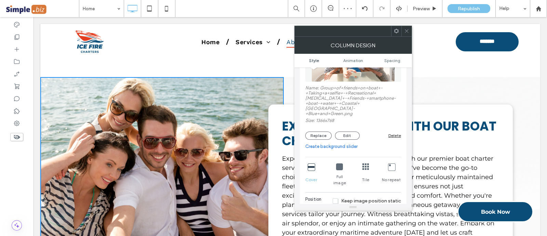
click at [406, 35] on span at bounding box center [406, 31] width 5 height 10
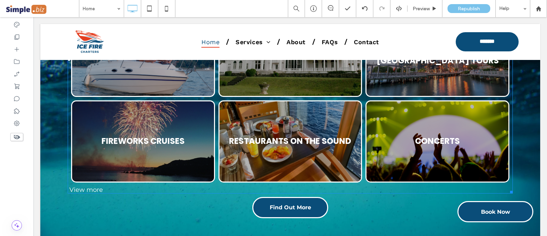
scroll to position [758, 0]
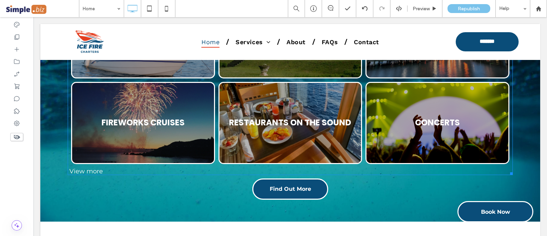
click at [197, 149] on link at bounding box center [143, 123] width 144 height 82
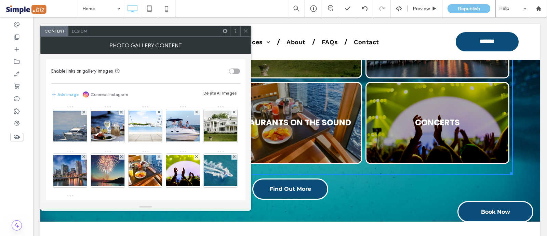
click at [247, 30] on use at bounding box center [245, 30] width 3 height 3
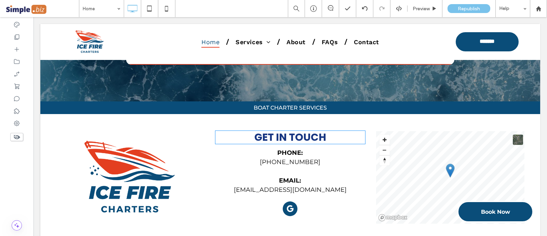
scroll to position [3320, 0]
